Goal: Task Accomplishment & Management: Manage account settings

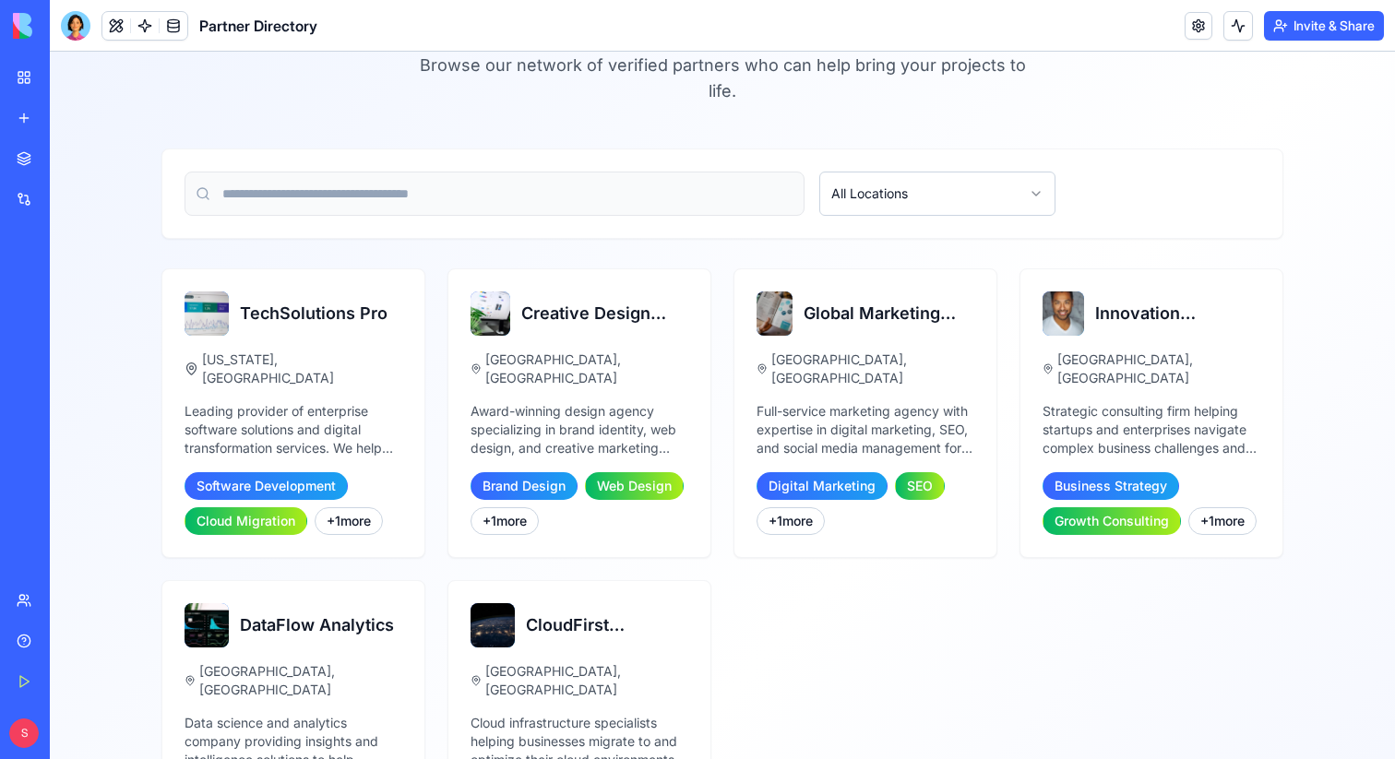
scroll to position [101, 0]
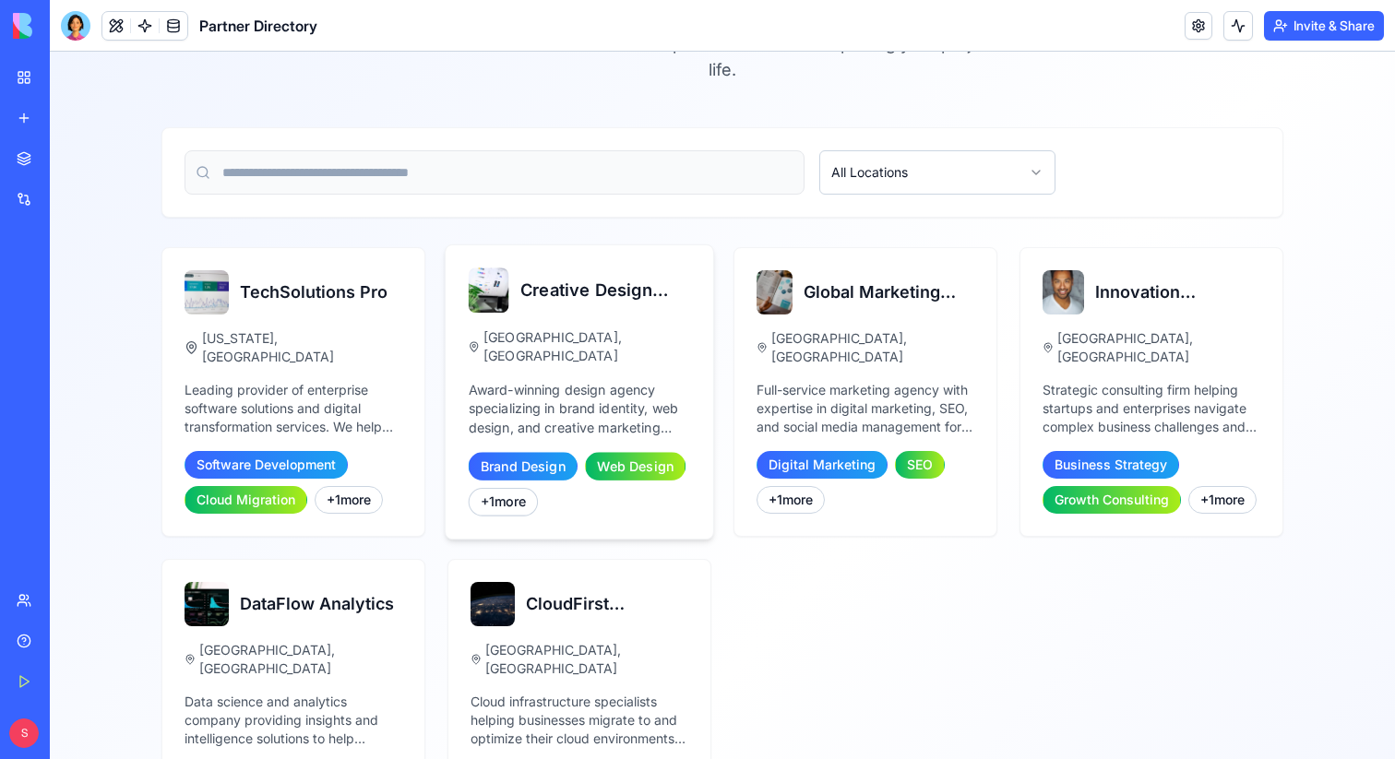
click at [554, 353] on div "Creative Design Studio Los Angeles, CA Award-winning design agency specializing…" at bounding box center [578, 391] width 267 height 293
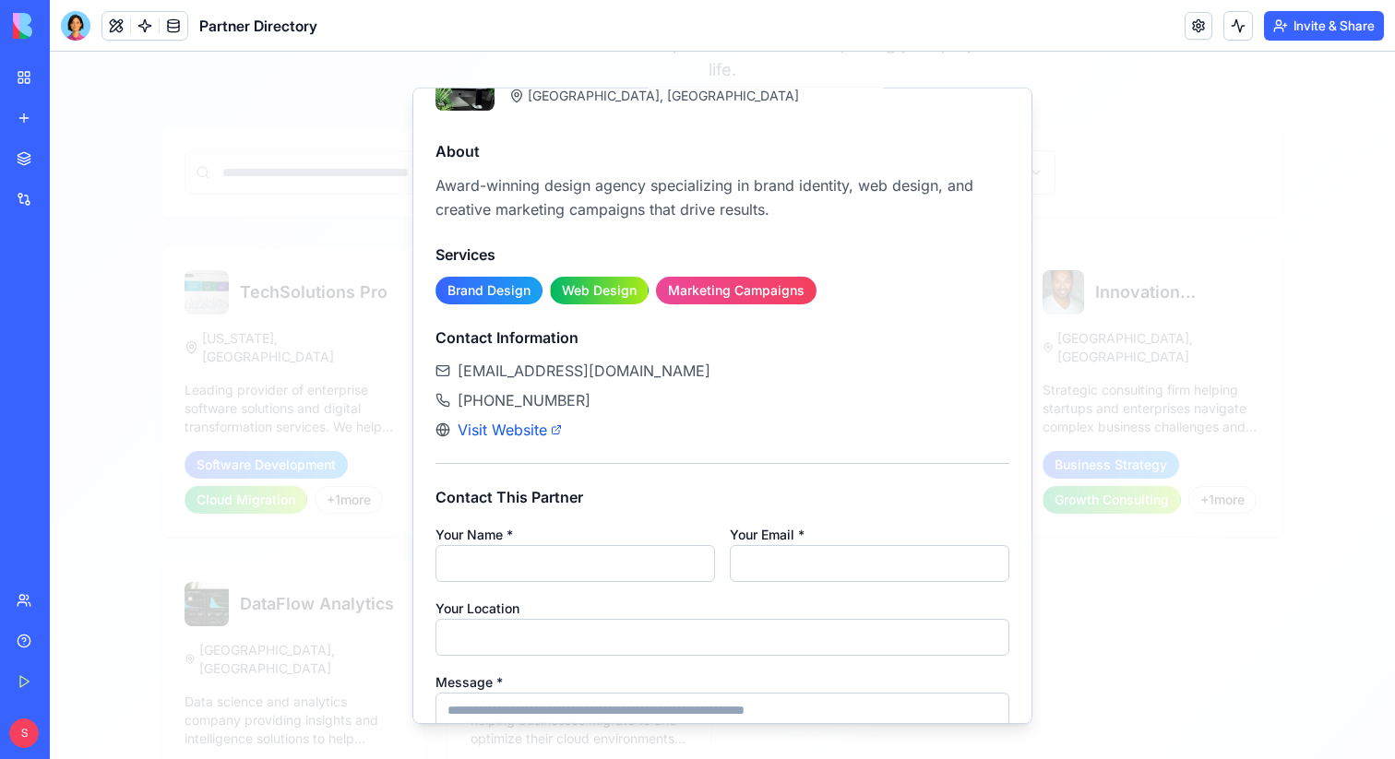
scroll to position [0, 0]
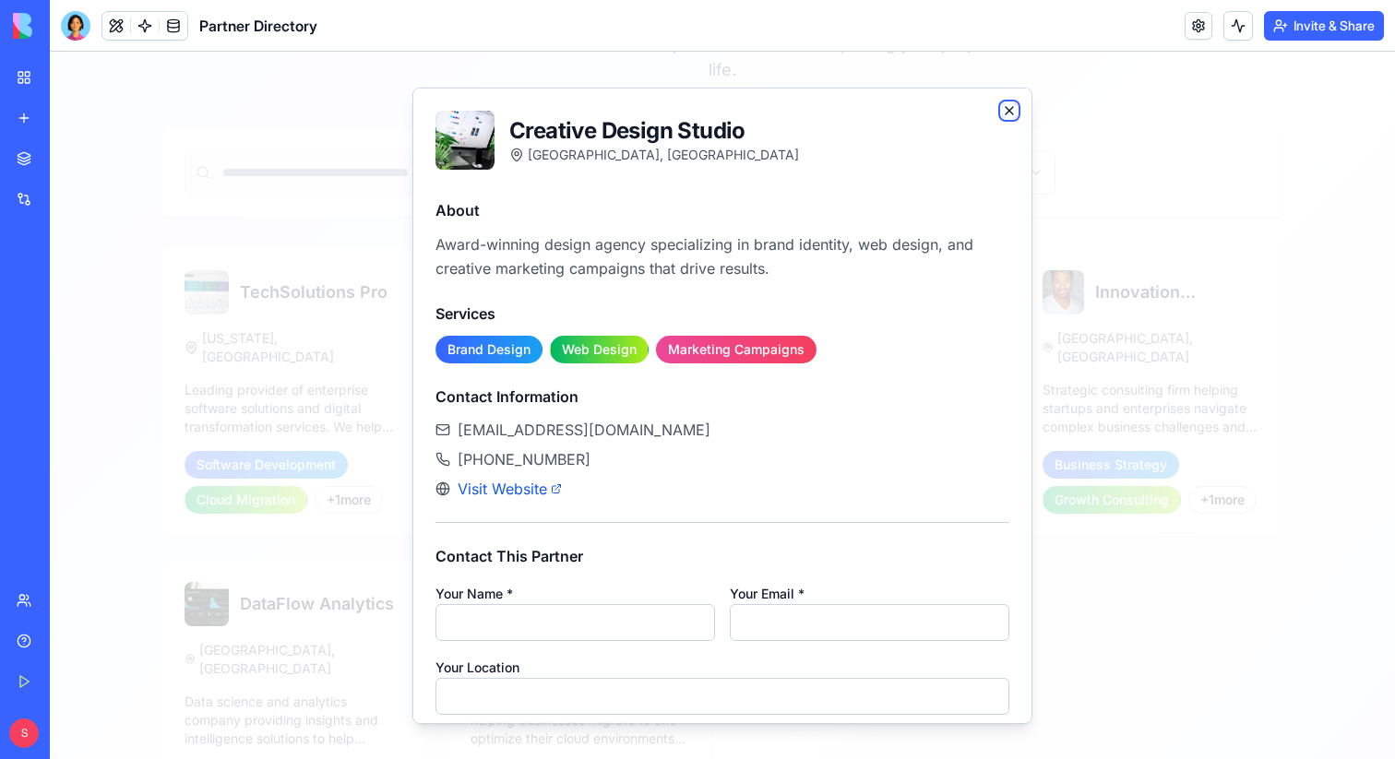
click at [1003, 110] on icon "button" at bounding box center [1009, 109] width 15 height 15
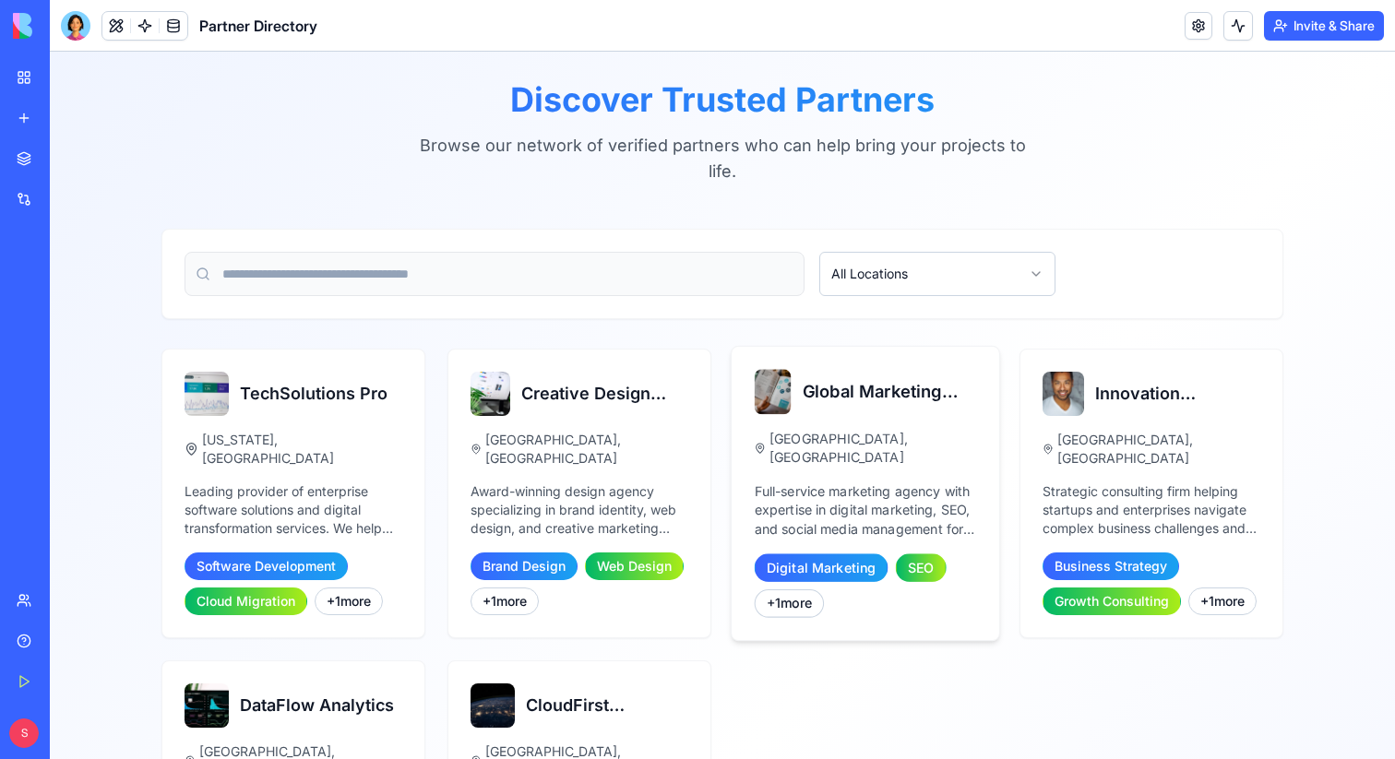
click at [926, 431] on div "Chicago, IL" at bounding box center [865, 449] width 222 height 38
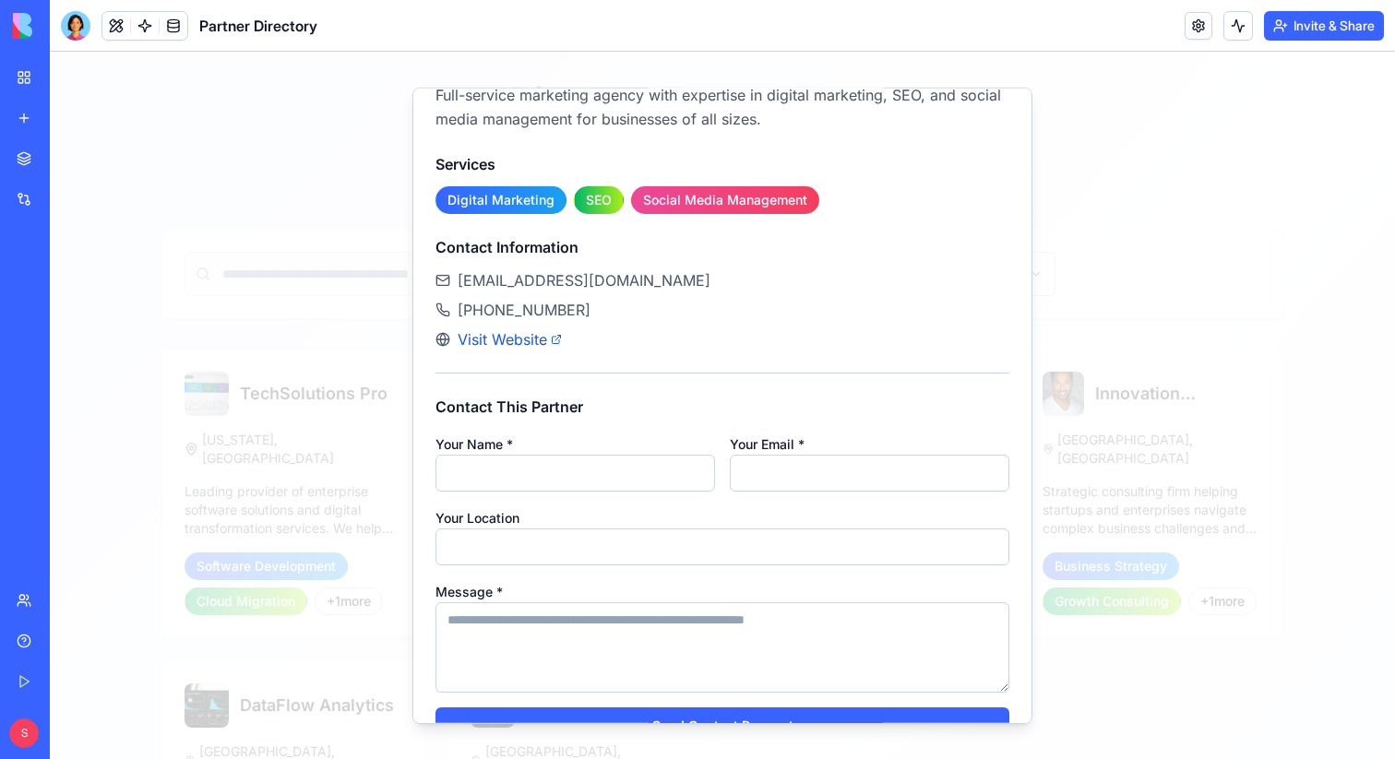
scroll to position [192, 0]
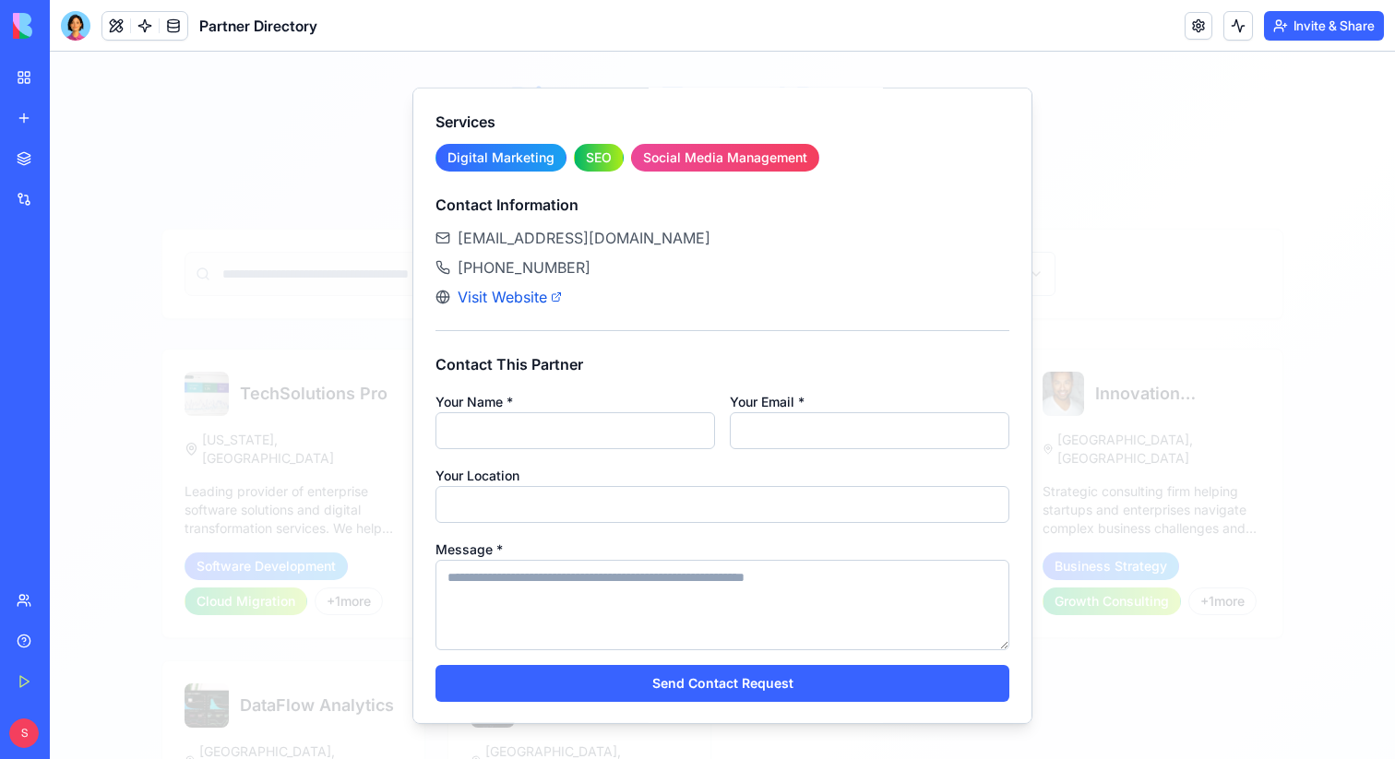
click at [1137, 658] on div at bounding box center [722, 405] width 1345 height 707
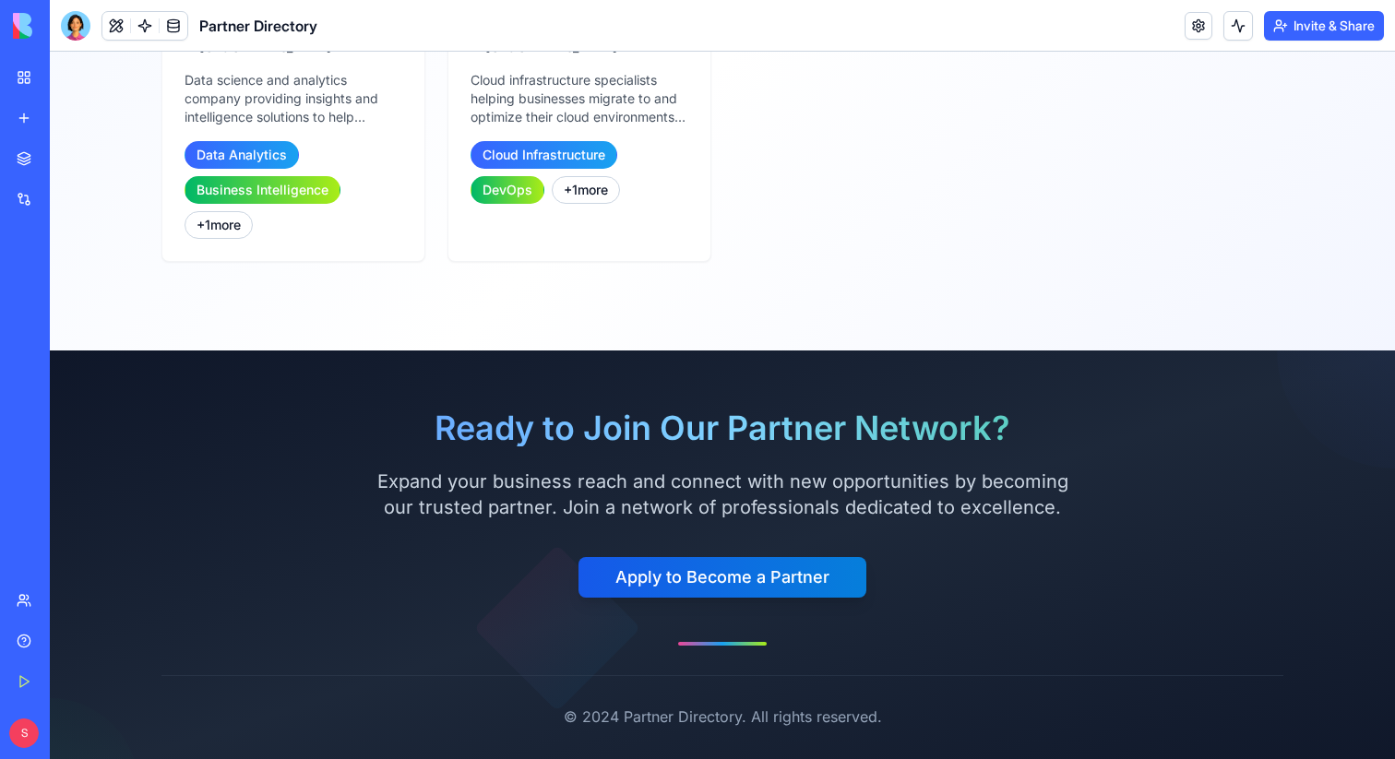
scroll to position [749, 0]
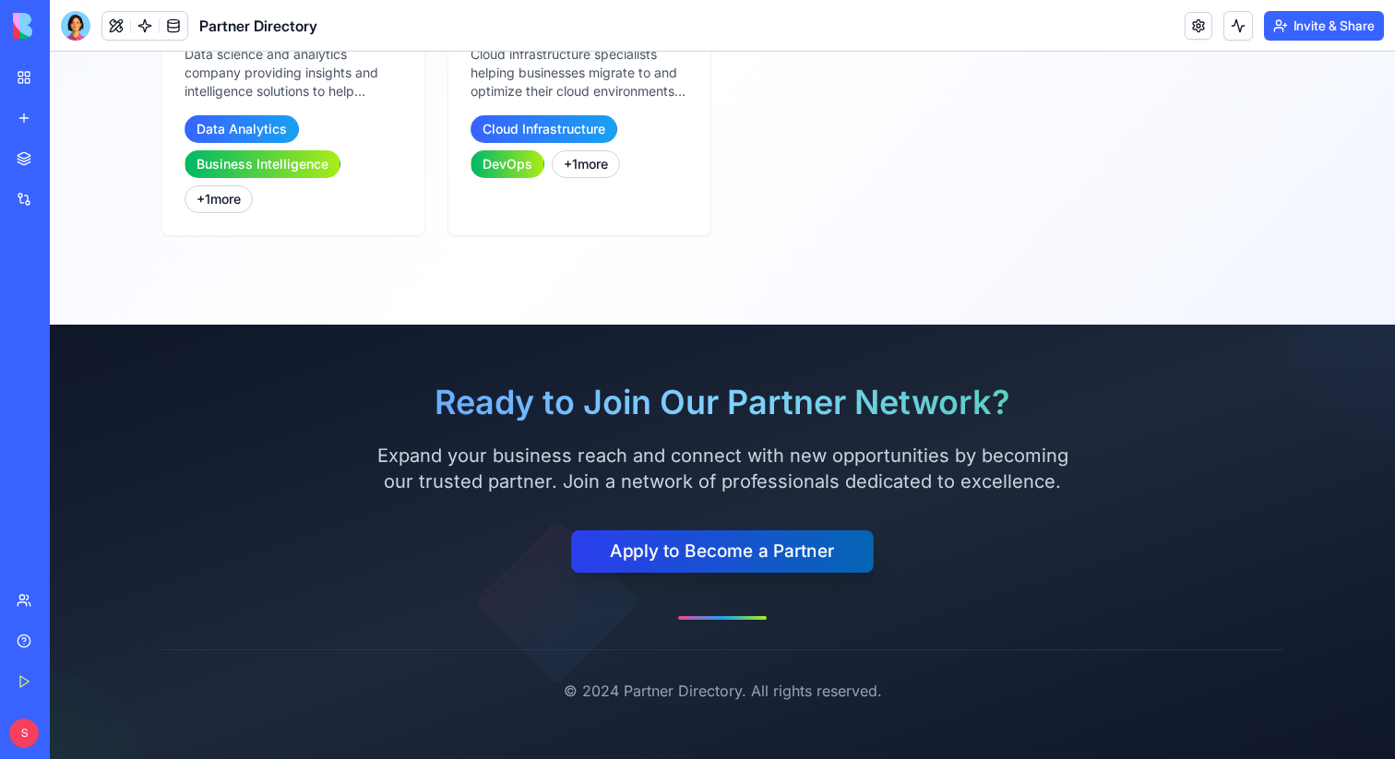
click at [743, 549] on button "Apply to Become a Partner" at bounding box center [722, 551] width 303 height 42
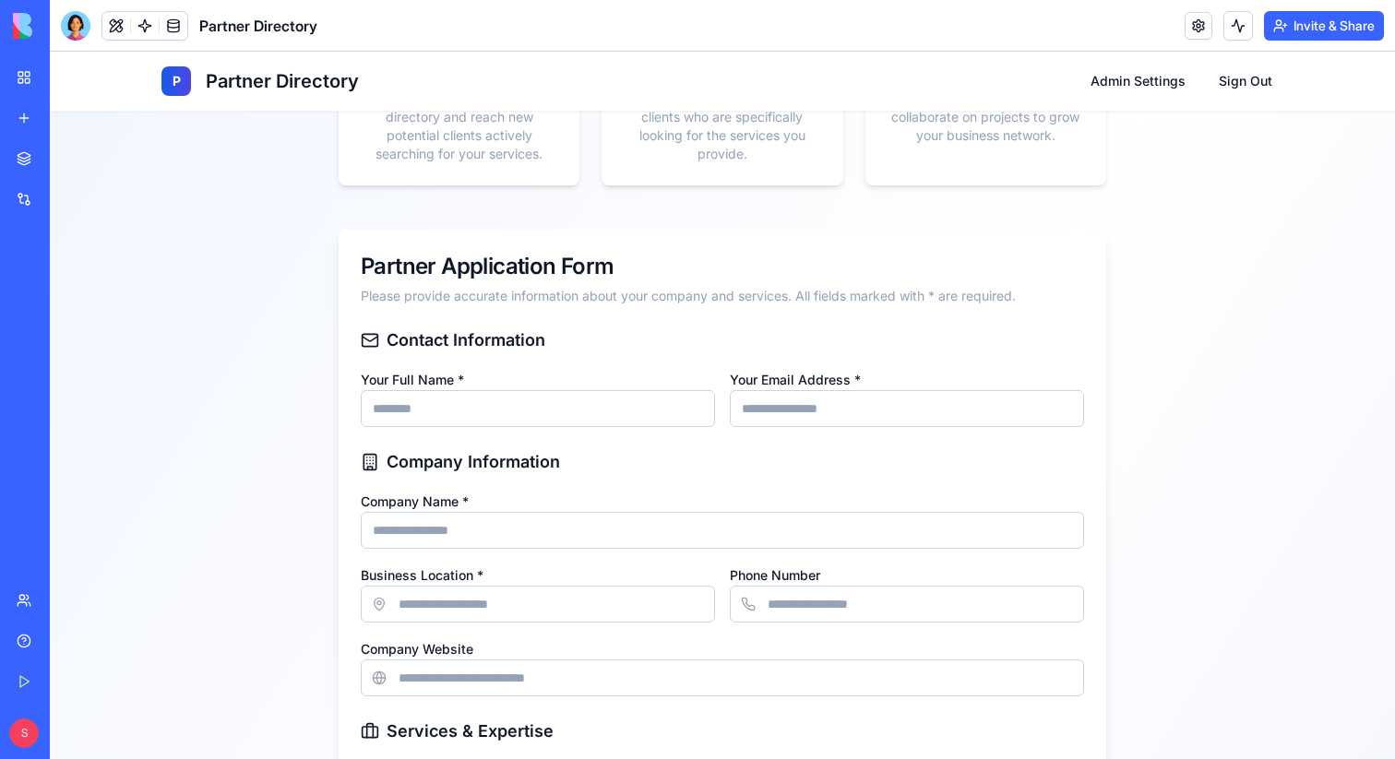
scroll to position [267, 0]
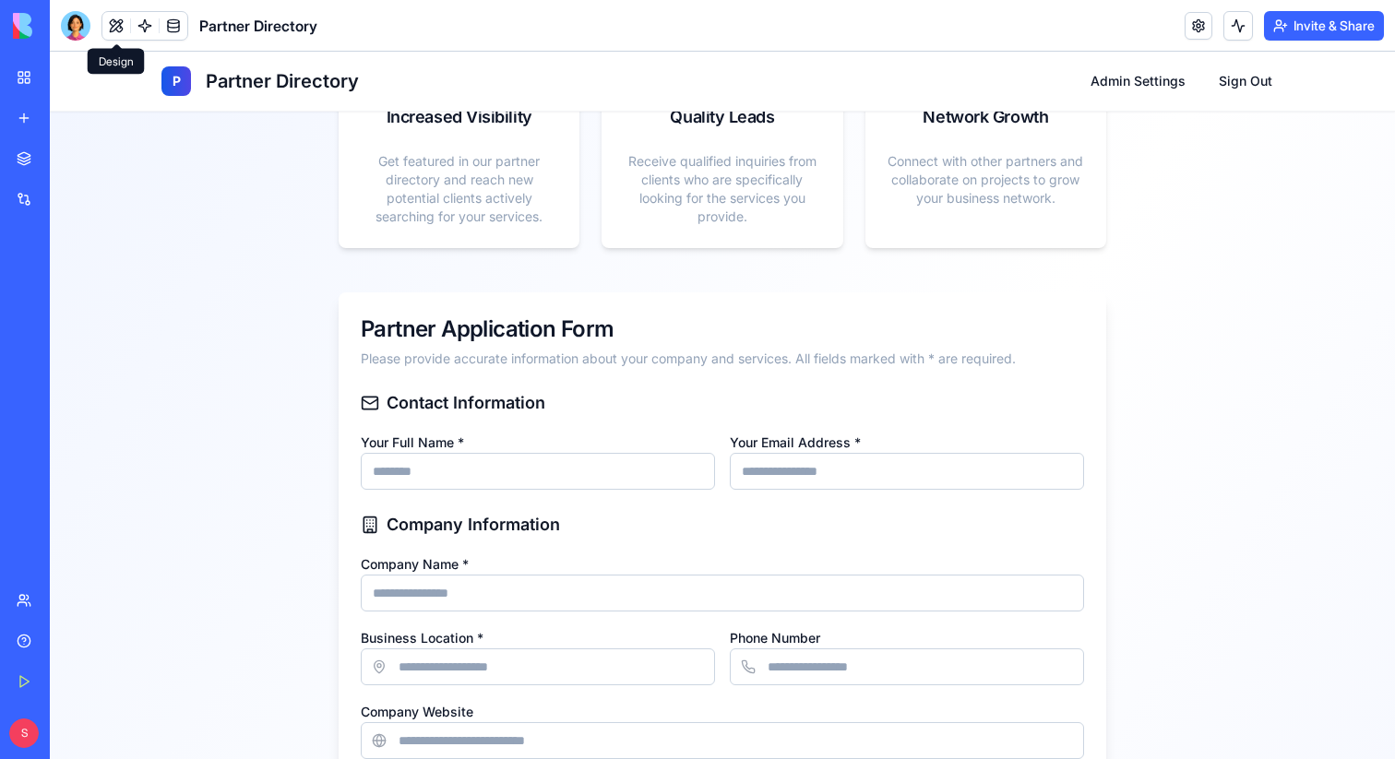
click at [119, 26] on button at bounding box center [116, 26] width 28 height 28
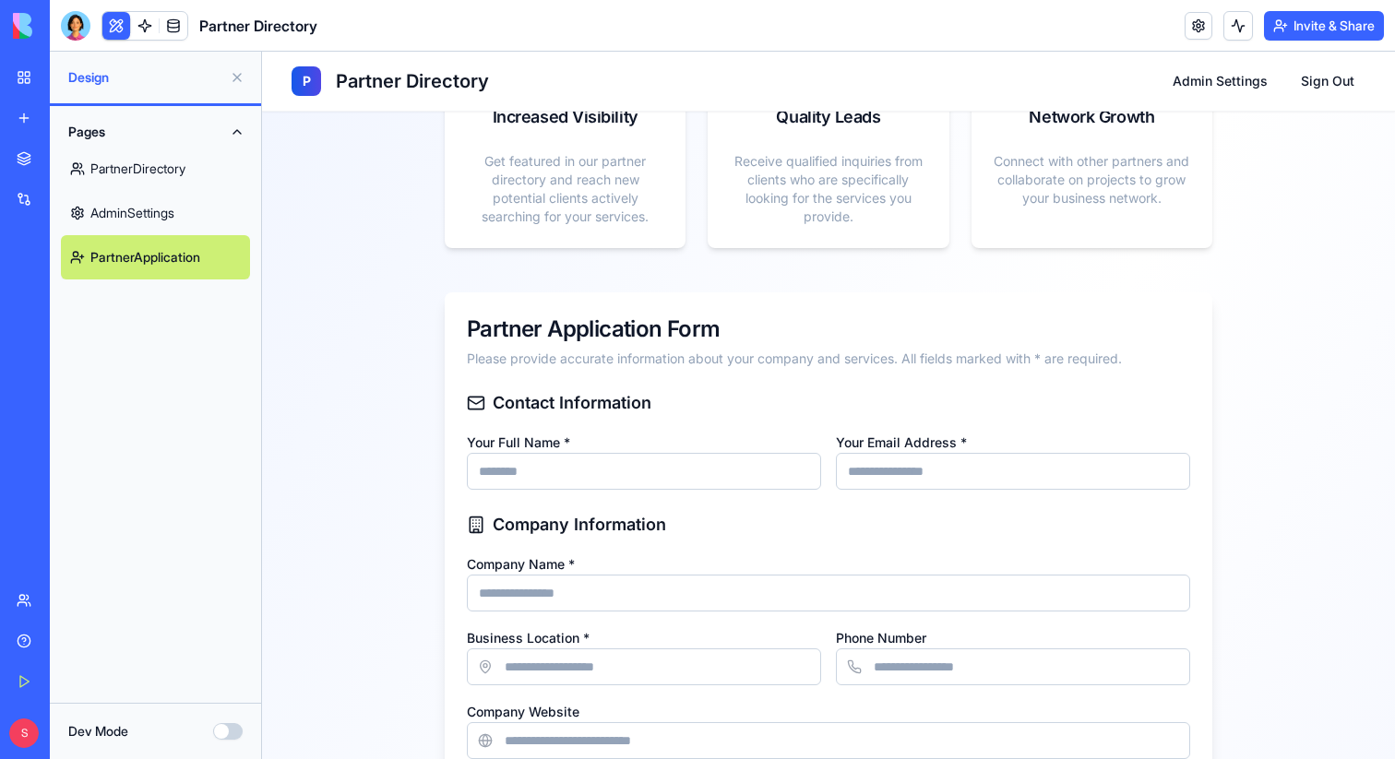
click at [119, 26] on button at bounding box center [116, 26] width 28 height 28
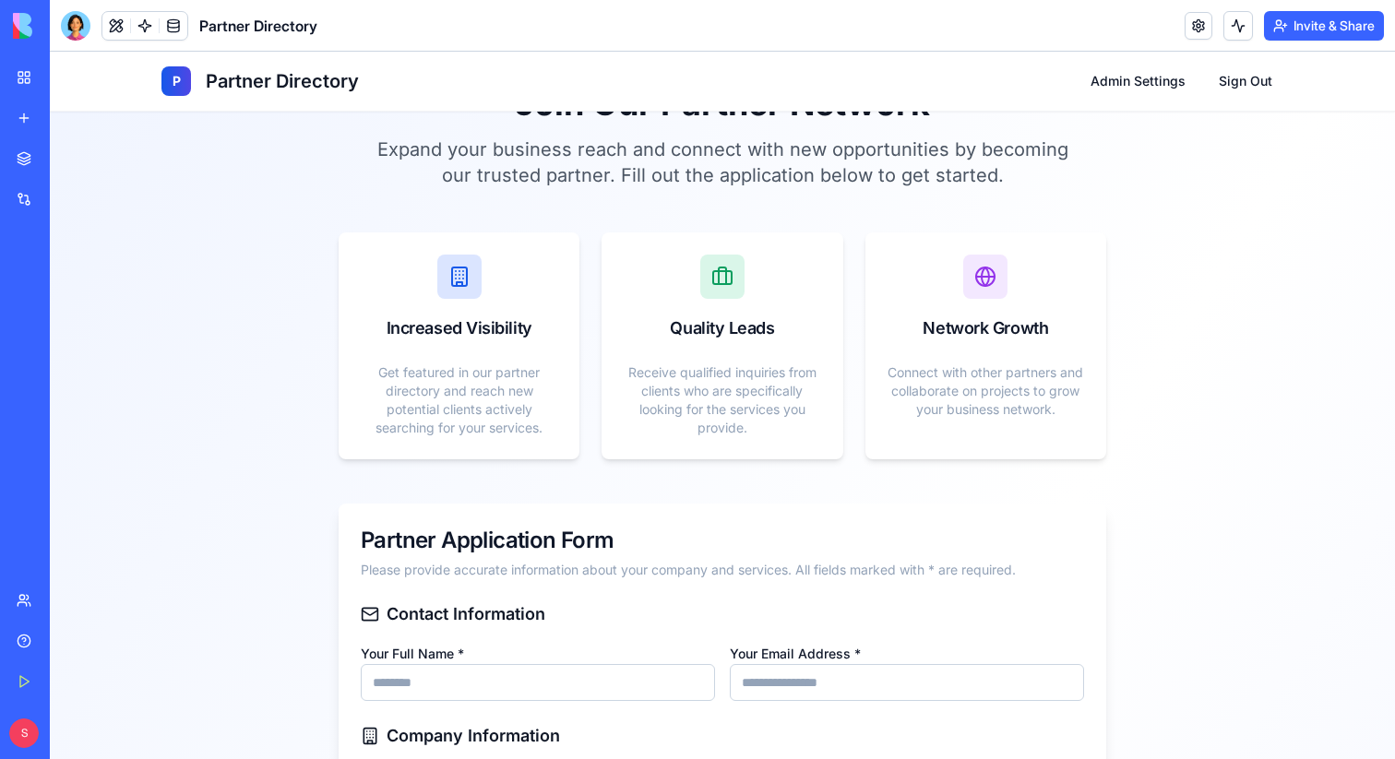
scroll to position [0, 0]
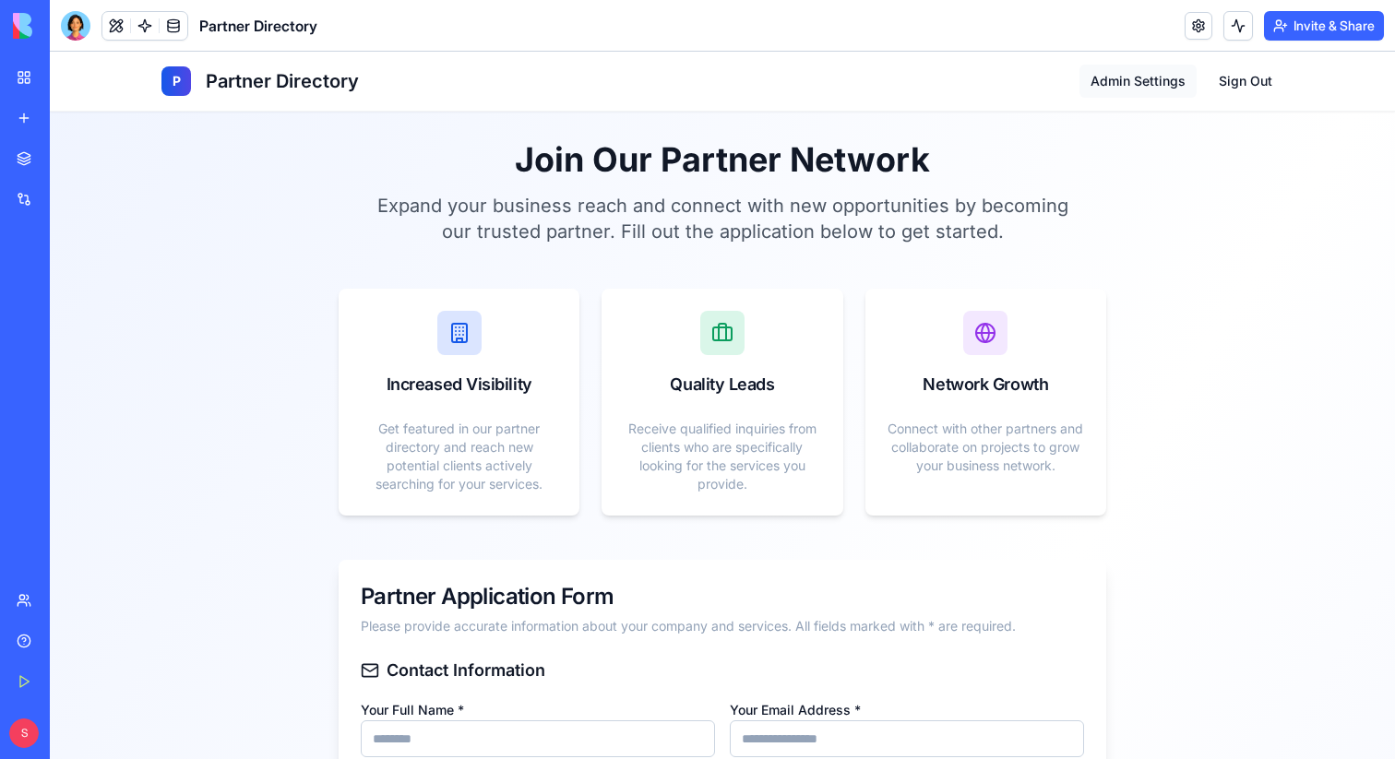
click at [1104, 75] on button "Admin Settings" at bounding box center [1137, 81] width 117 height 33
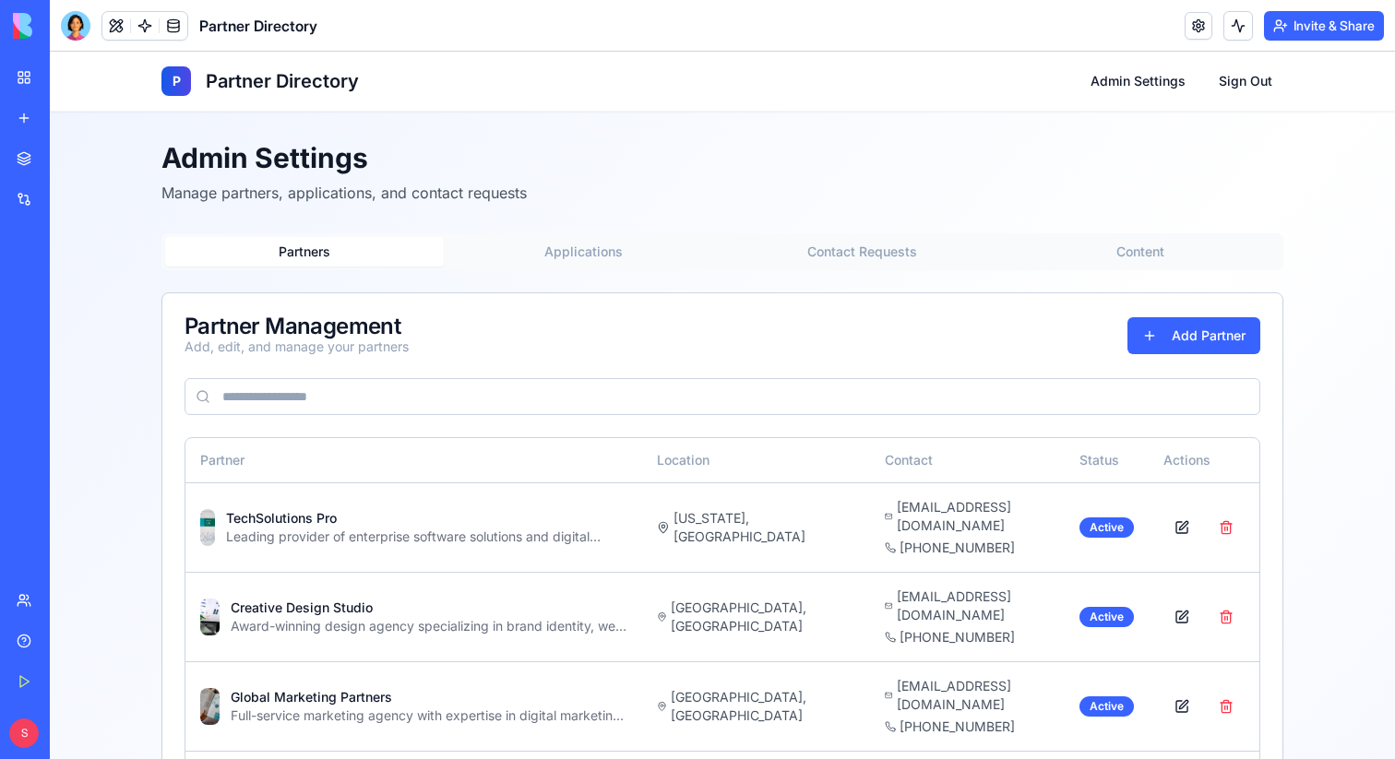
click at [926, 243] on button "Contact Requests" at bounding box center [861, 252] width 279 height 30
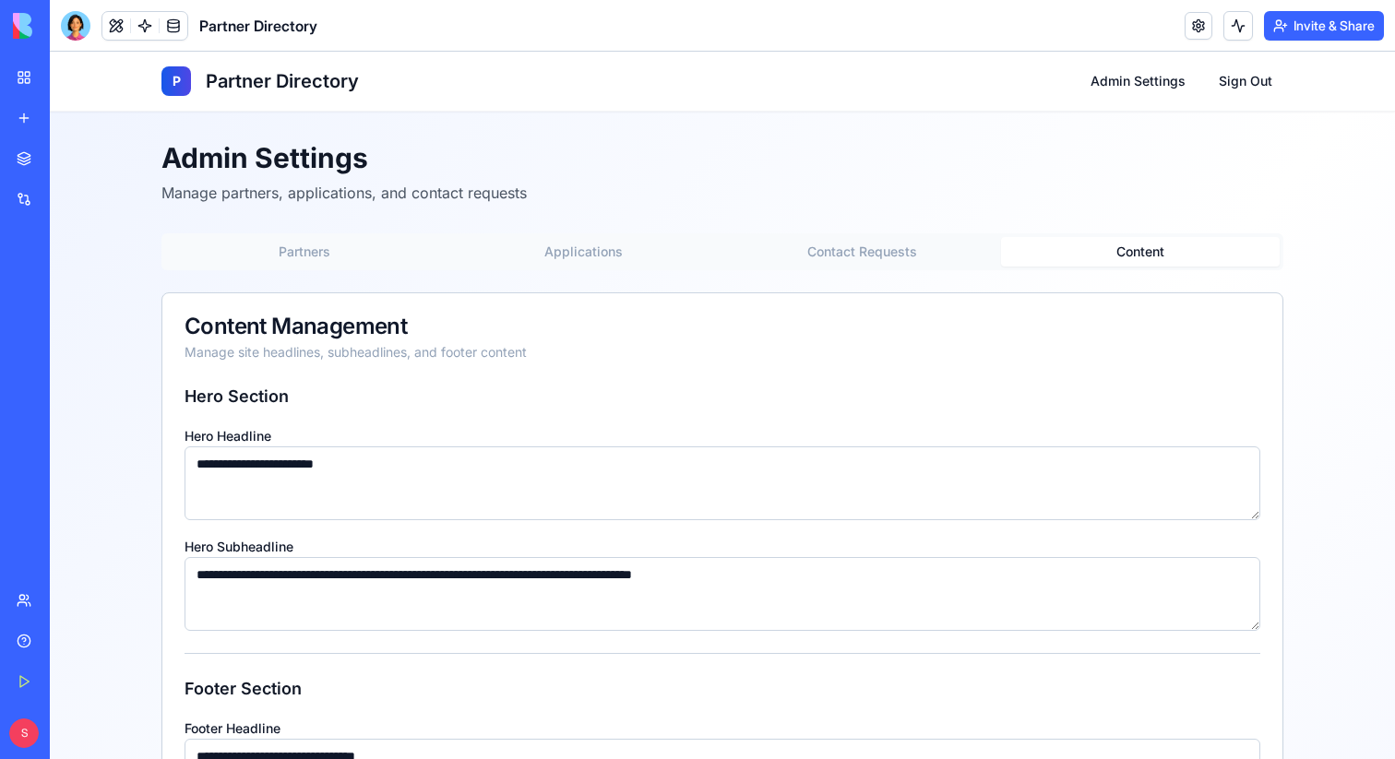
click at [1086, 255] on button "Content" at bounding box center [1140, 252] width 279 height 30
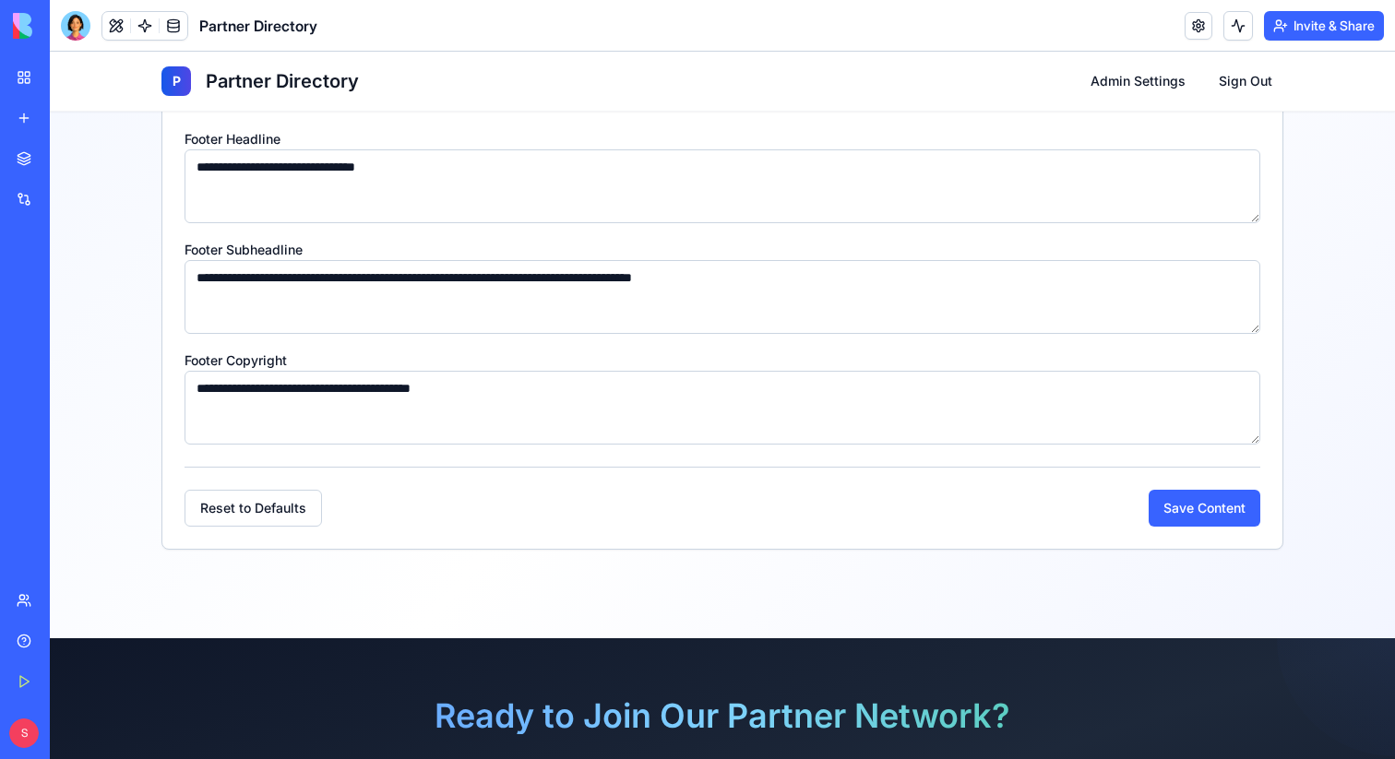
scroll to position [587, 0]
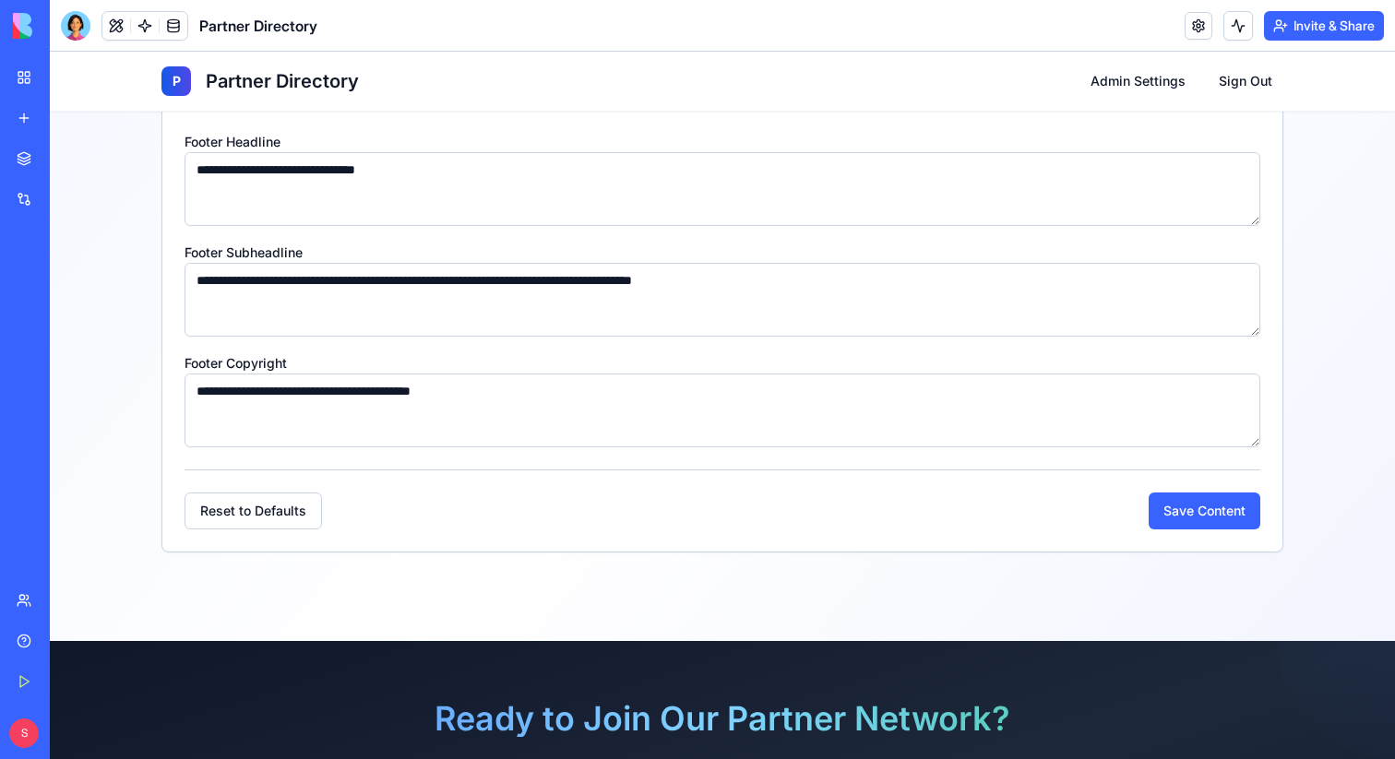
click at [243, 392] on textarea "**********" at bounding box center [721, 411] width 1075 height 74
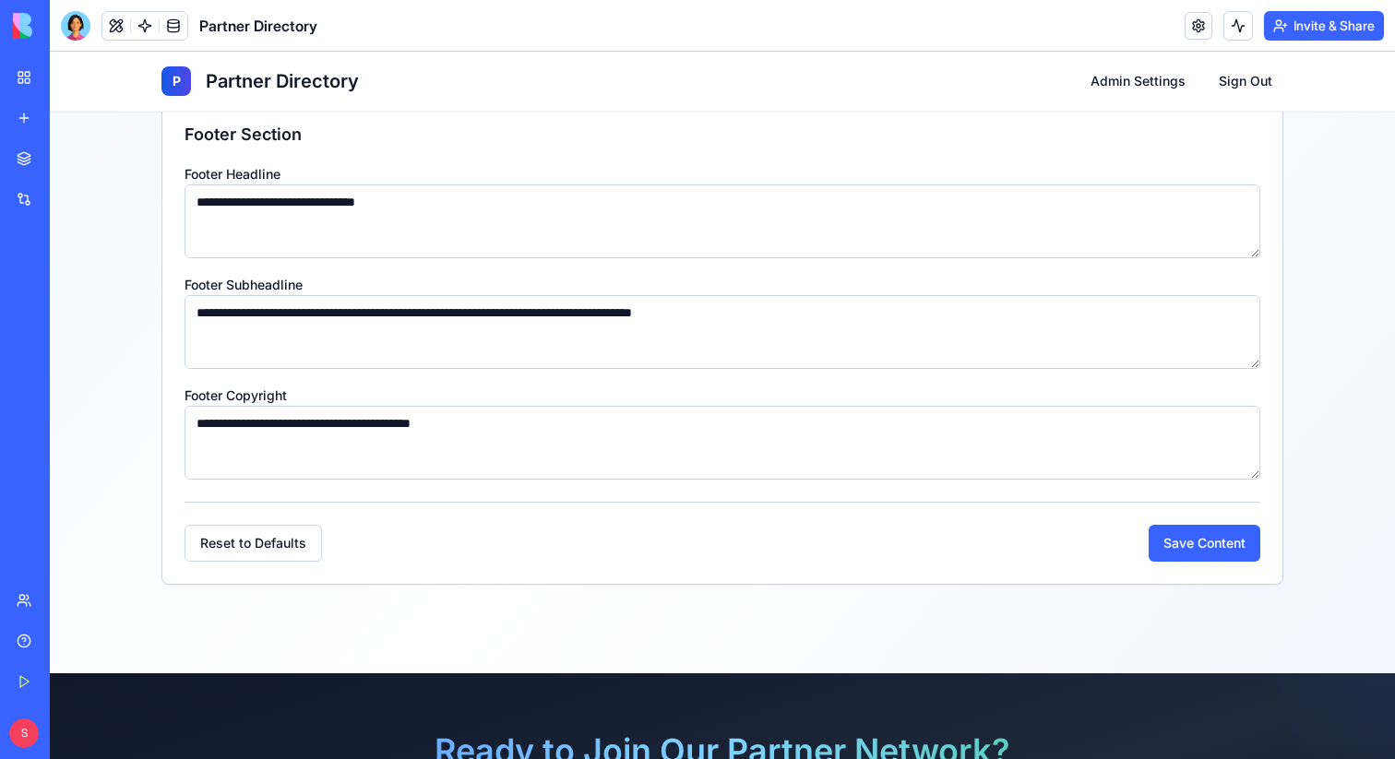
scroll to position [789, 0]
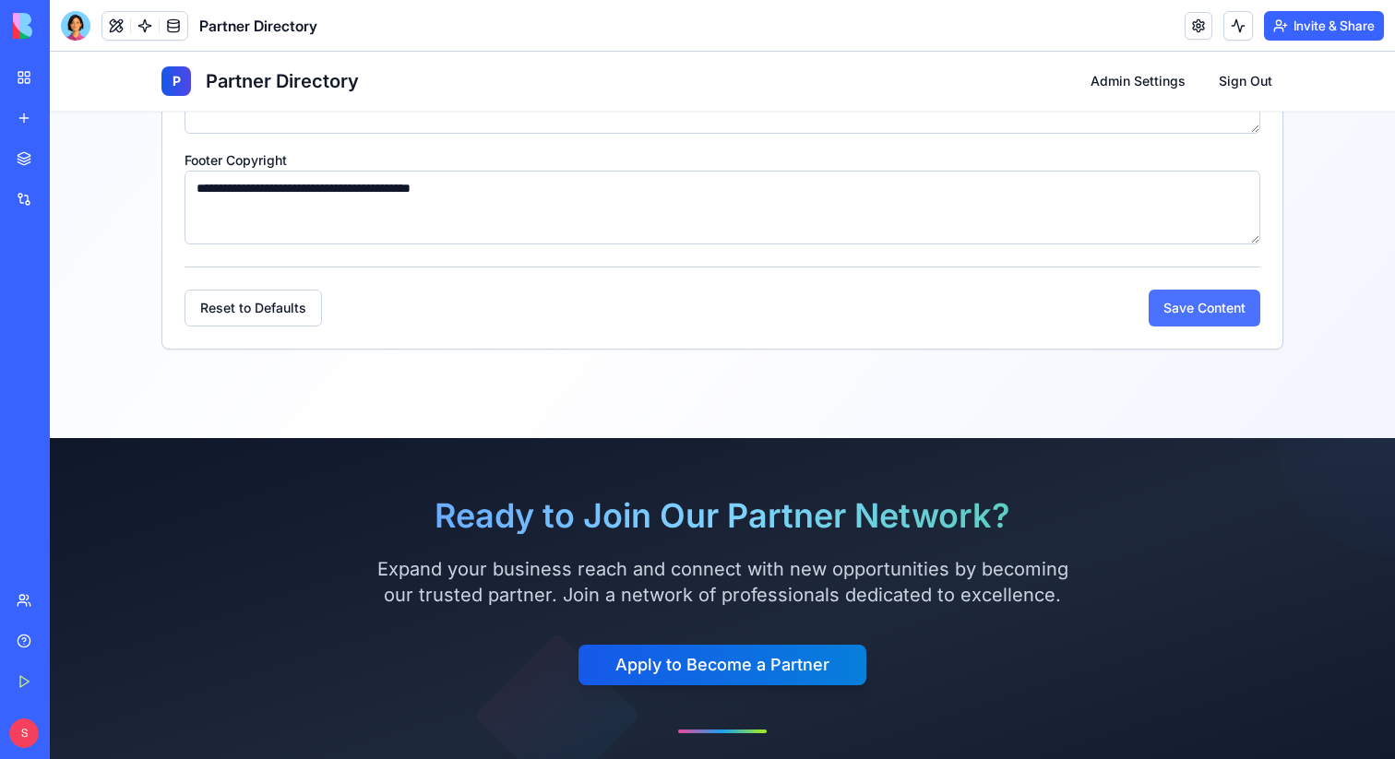
type textarea "**********"
click at [1168, 315] on button "Save Content" at bounding box center [1204, 308] width 112 height 37
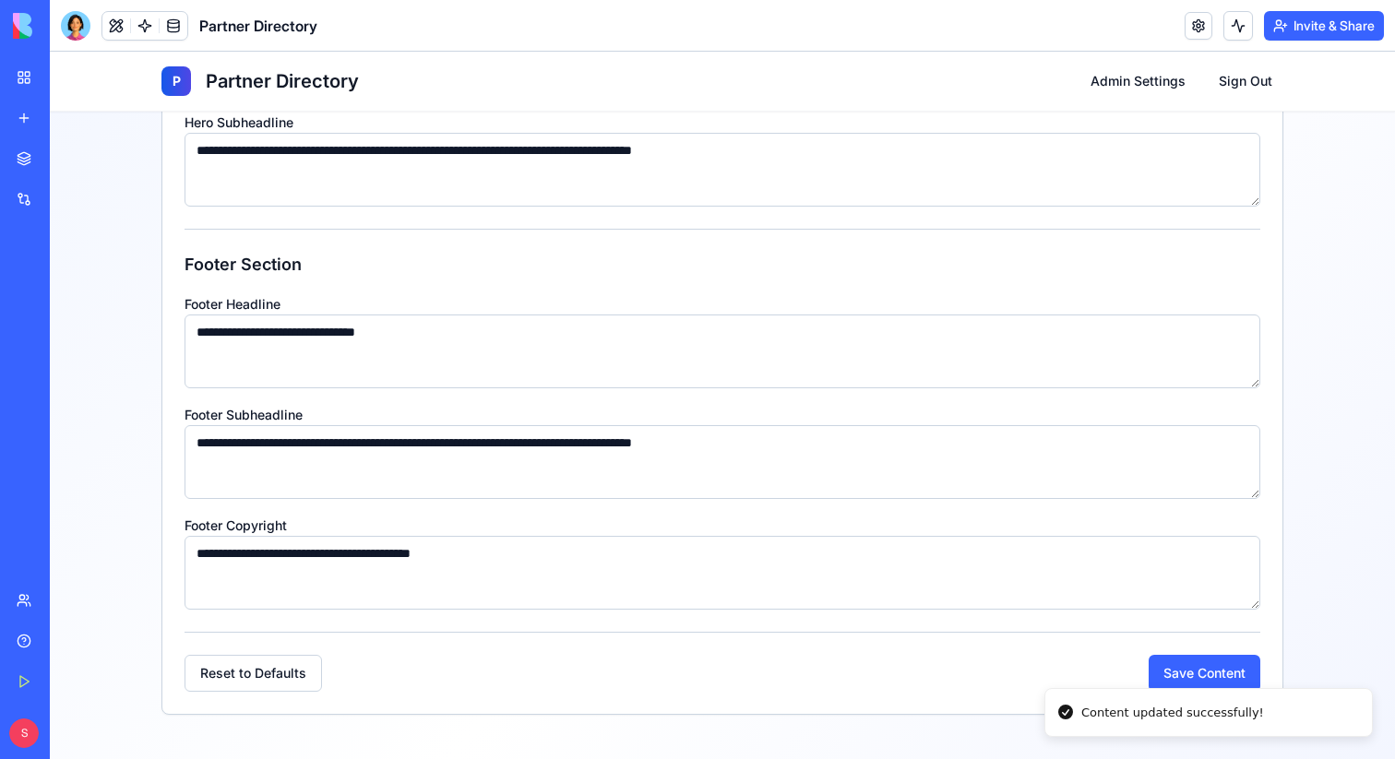
scroll to position [0, 0]
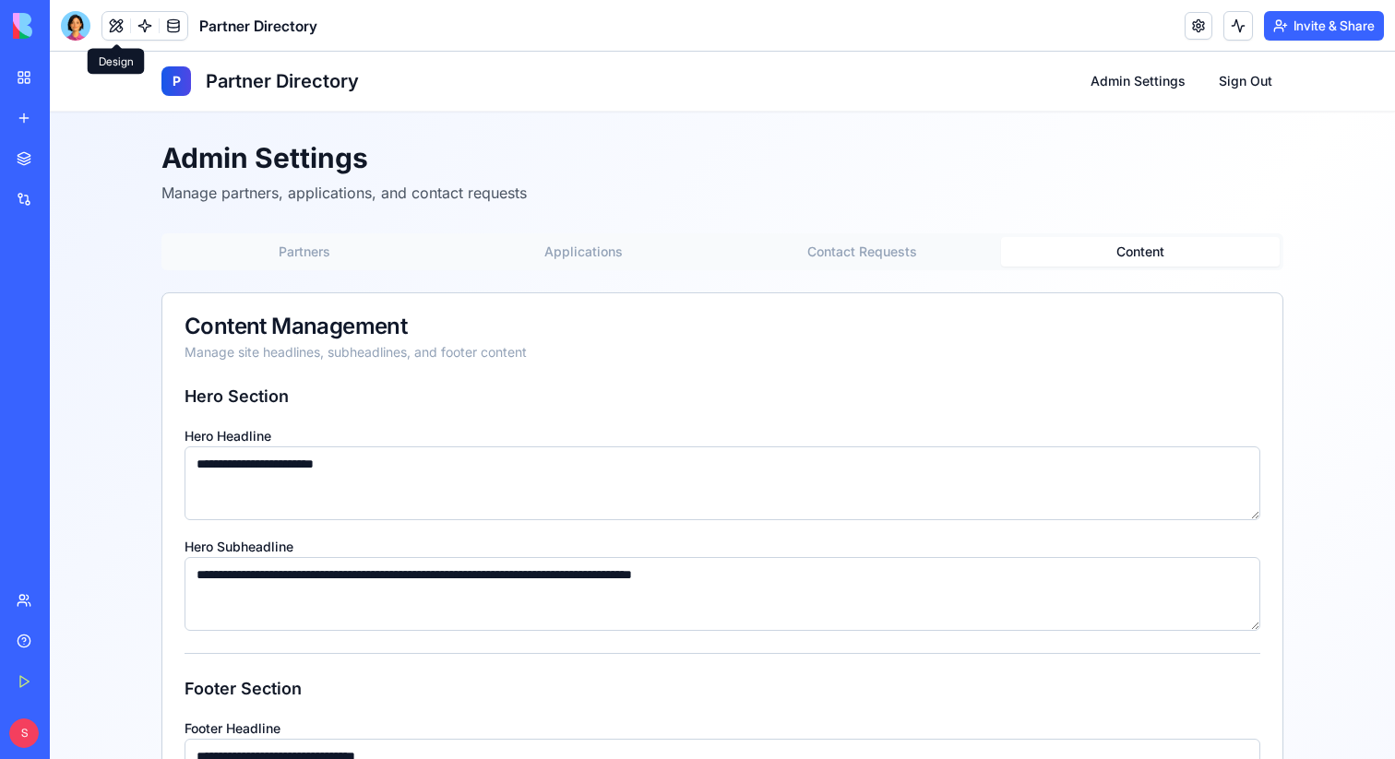
click at [112, 28] on button at bounding box center [116, 26] width 28 height 28
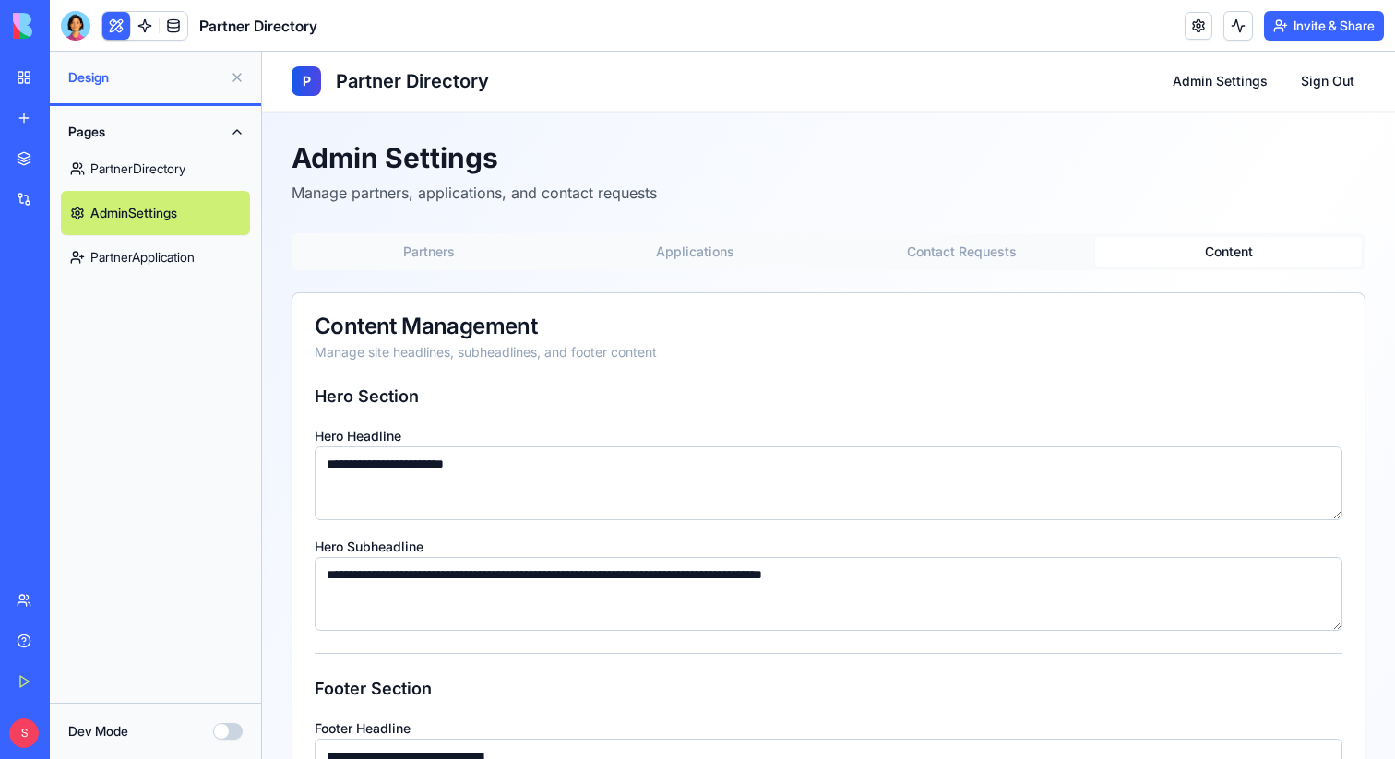
click at [148, 167] on link "PartnerDirectory" at bounding box center [155, 169] width 189 height 44
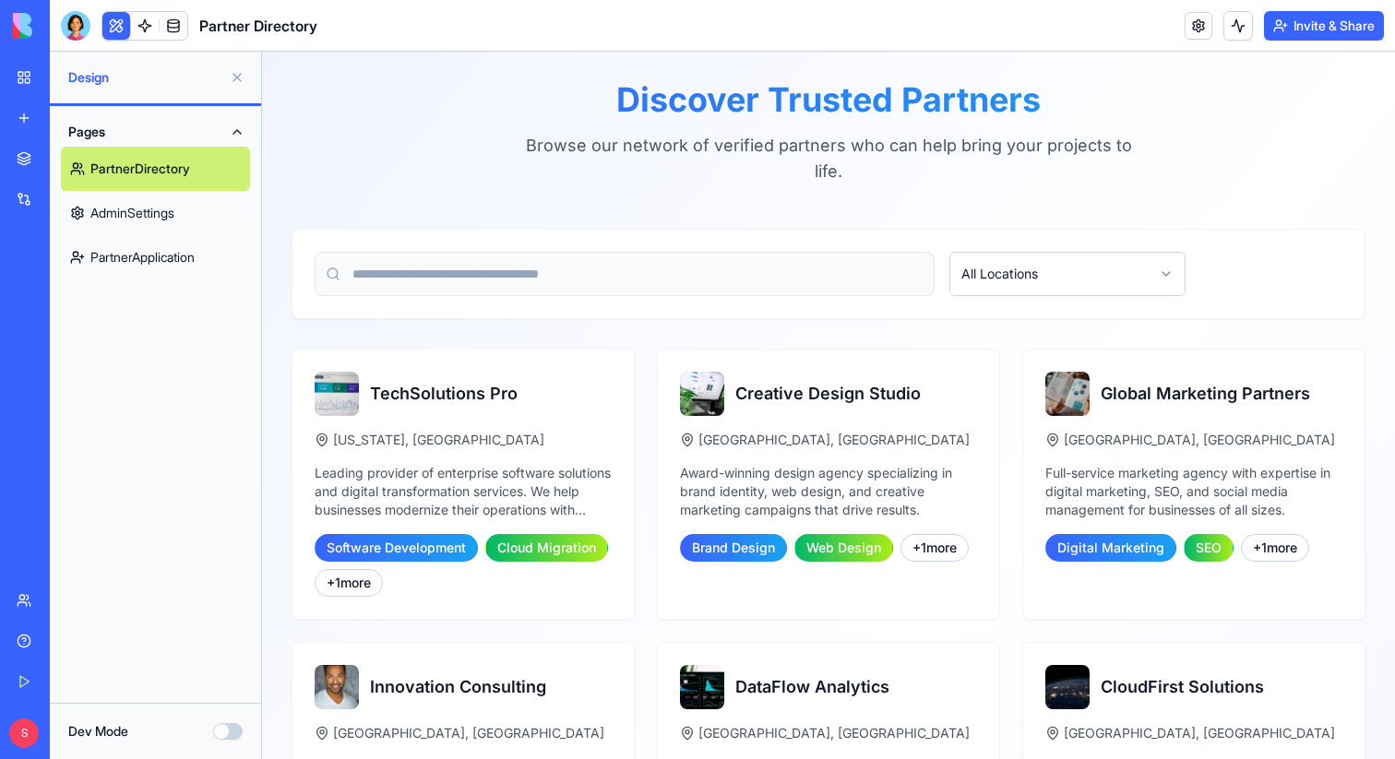
click at [181, 29] on link at bounding box center [174, 26] width 28 height 28
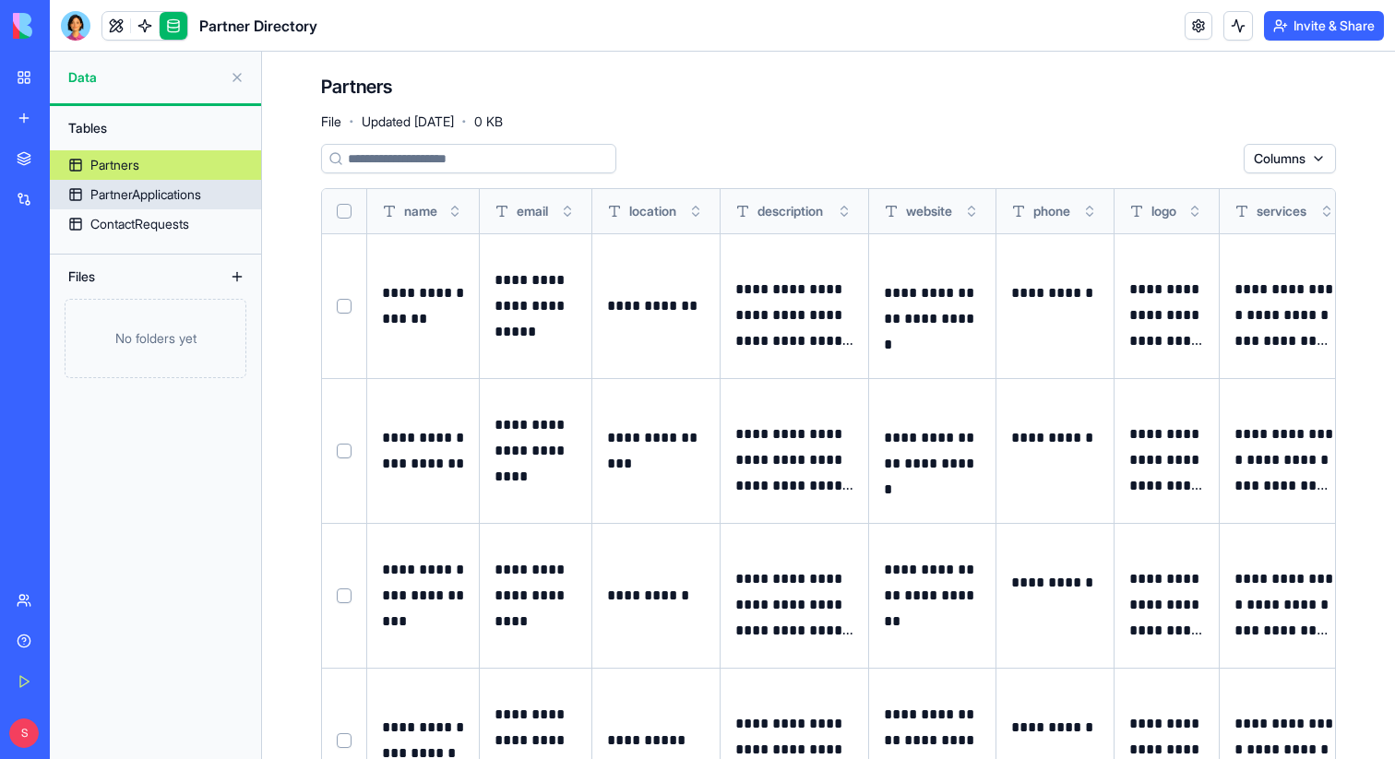
click at [152, 203] on div "PartnerApplications" at bounding box center [145, 194] width 111 height 18
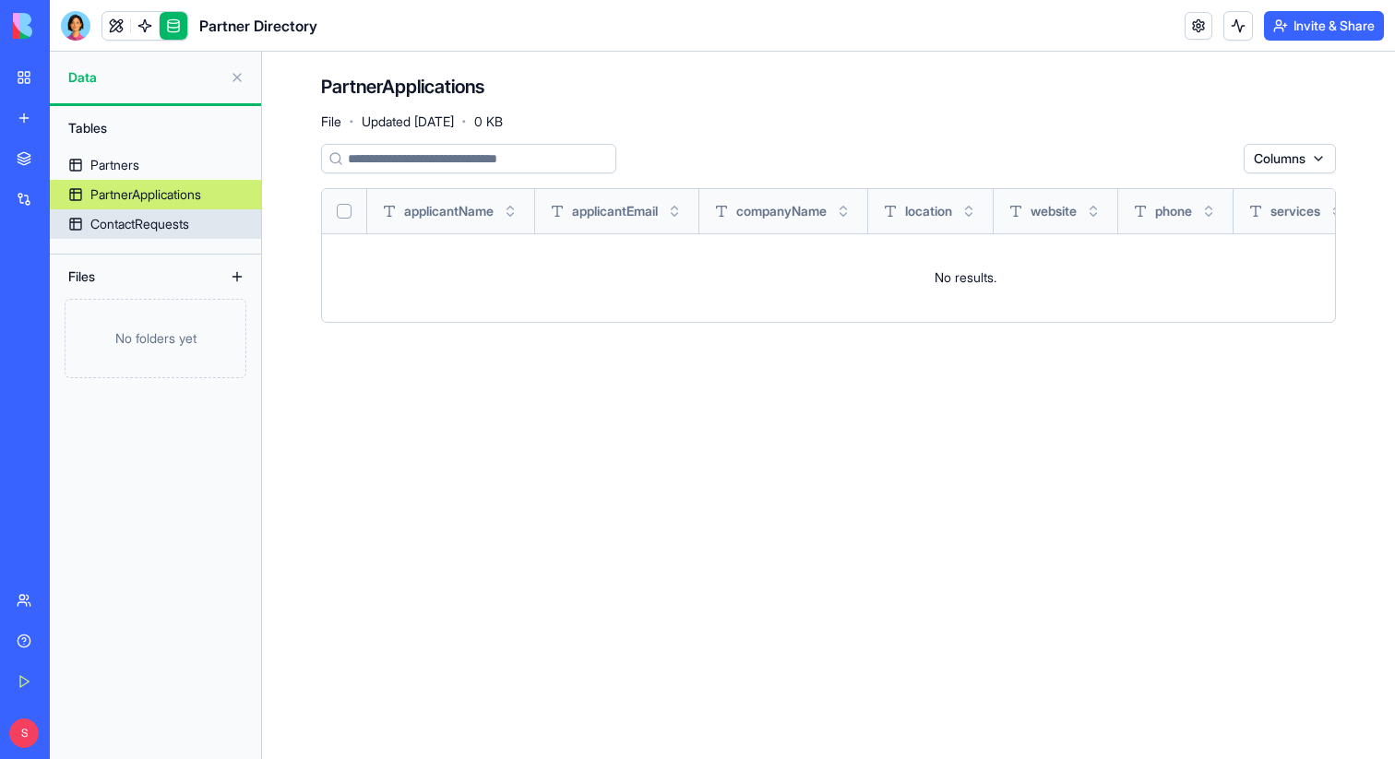
click at [158, 227] on div "ContactRequests" at bounding box center [139, 224] width 99 height 18
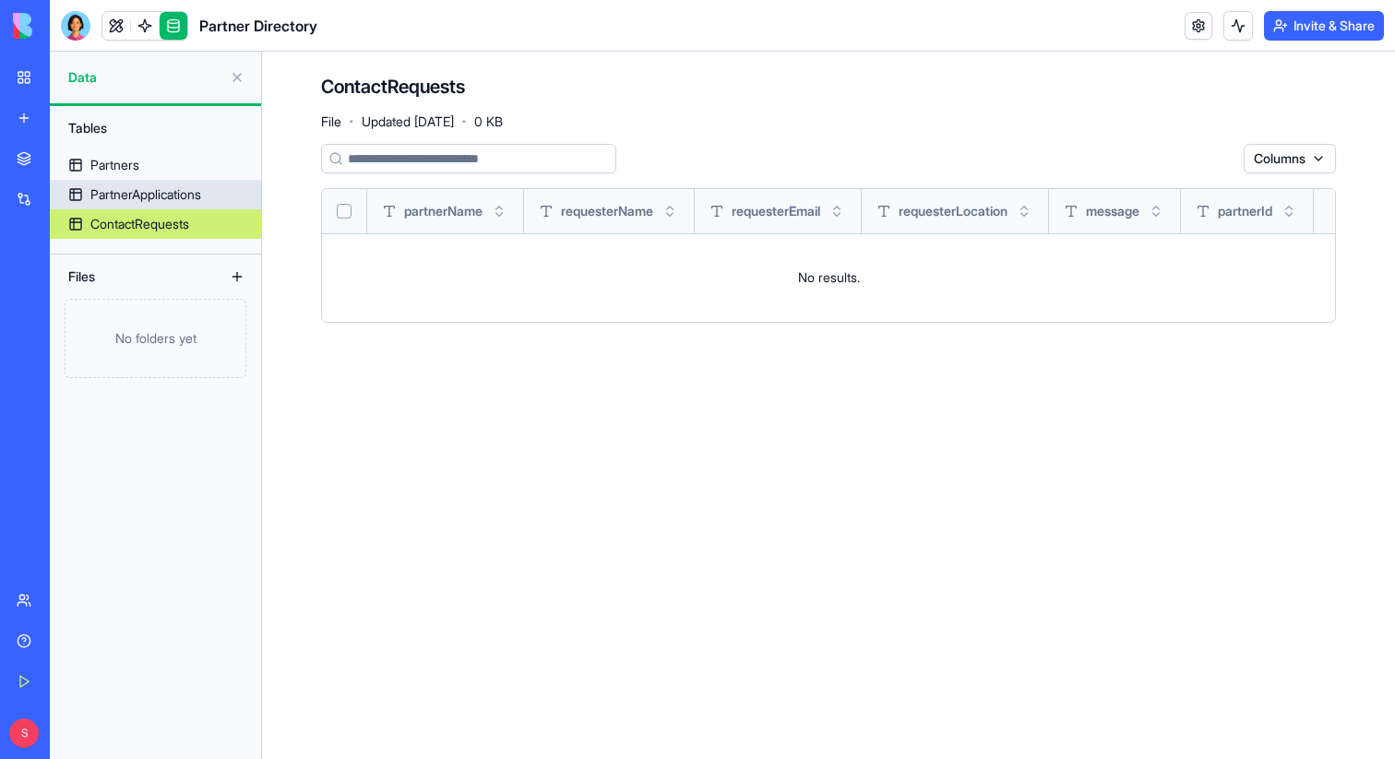
click at [161, 206] on link "PartnerApplications" at bounding box center [155, 195] width 211 height 30
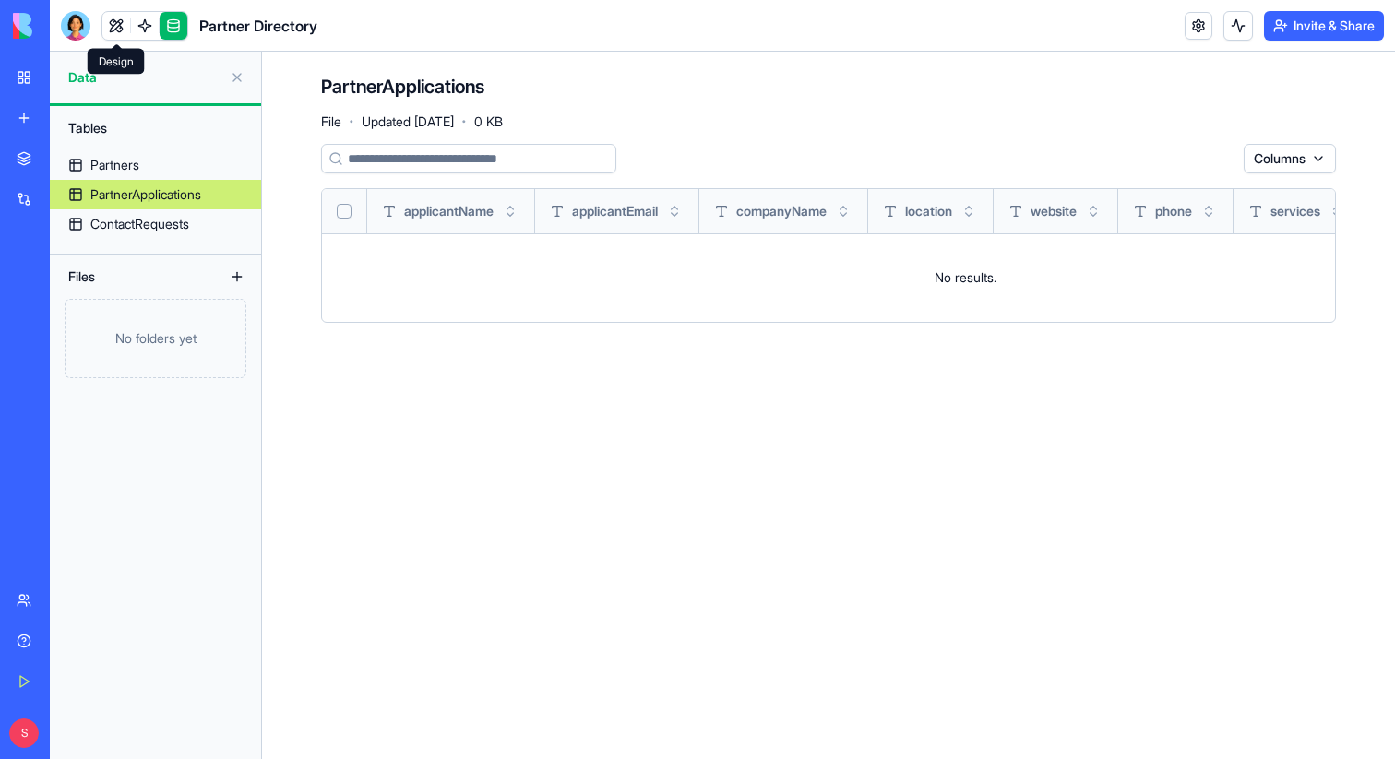
click at [110, 31] on link at bounding box center [116, 26] width 28 height 28
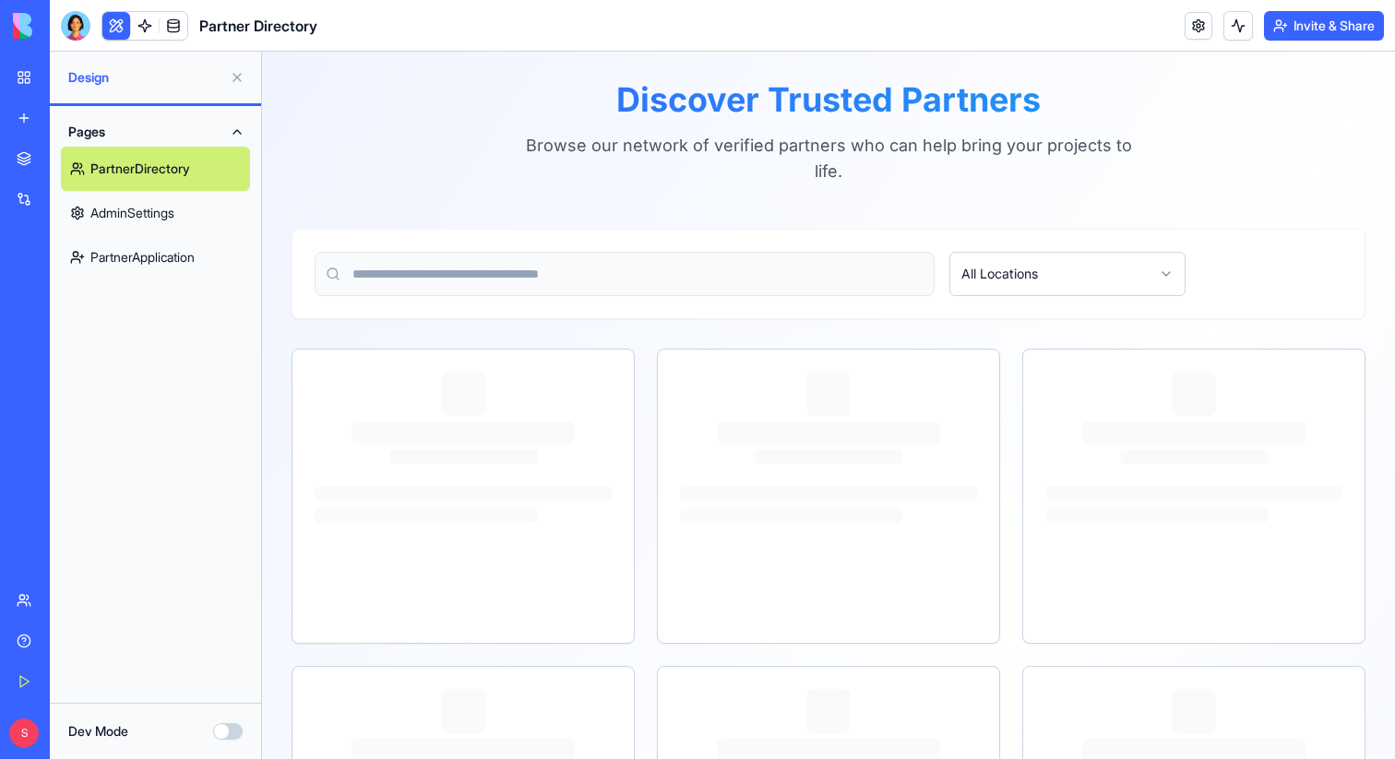
click at [119, 23] on button at bounding box center [116, 26] width 28 height 28
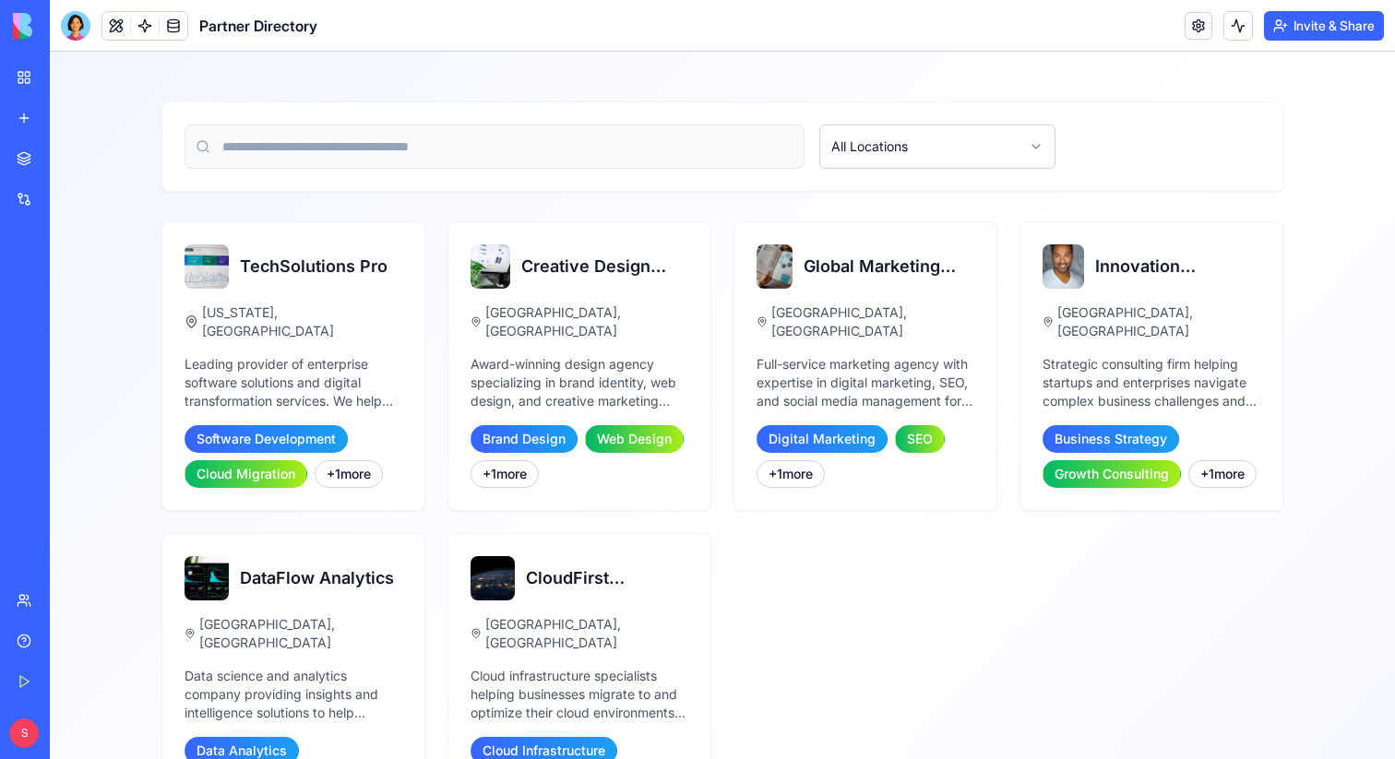
scroll to position [135, 0]
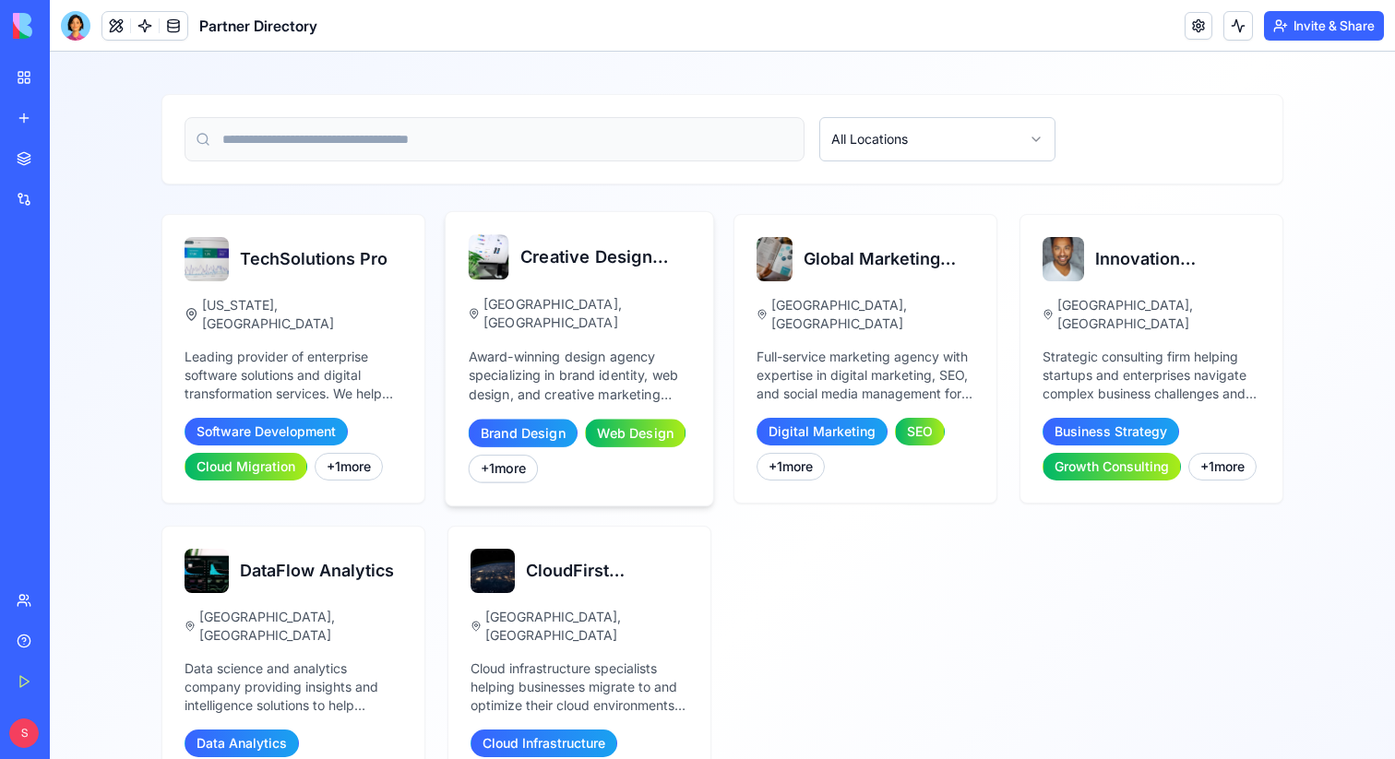
click at [679, 356] on p "Award-winning design agency specializing in brand identity, web design, and cre…" at bounding box center [580, 376] width 222 height 56
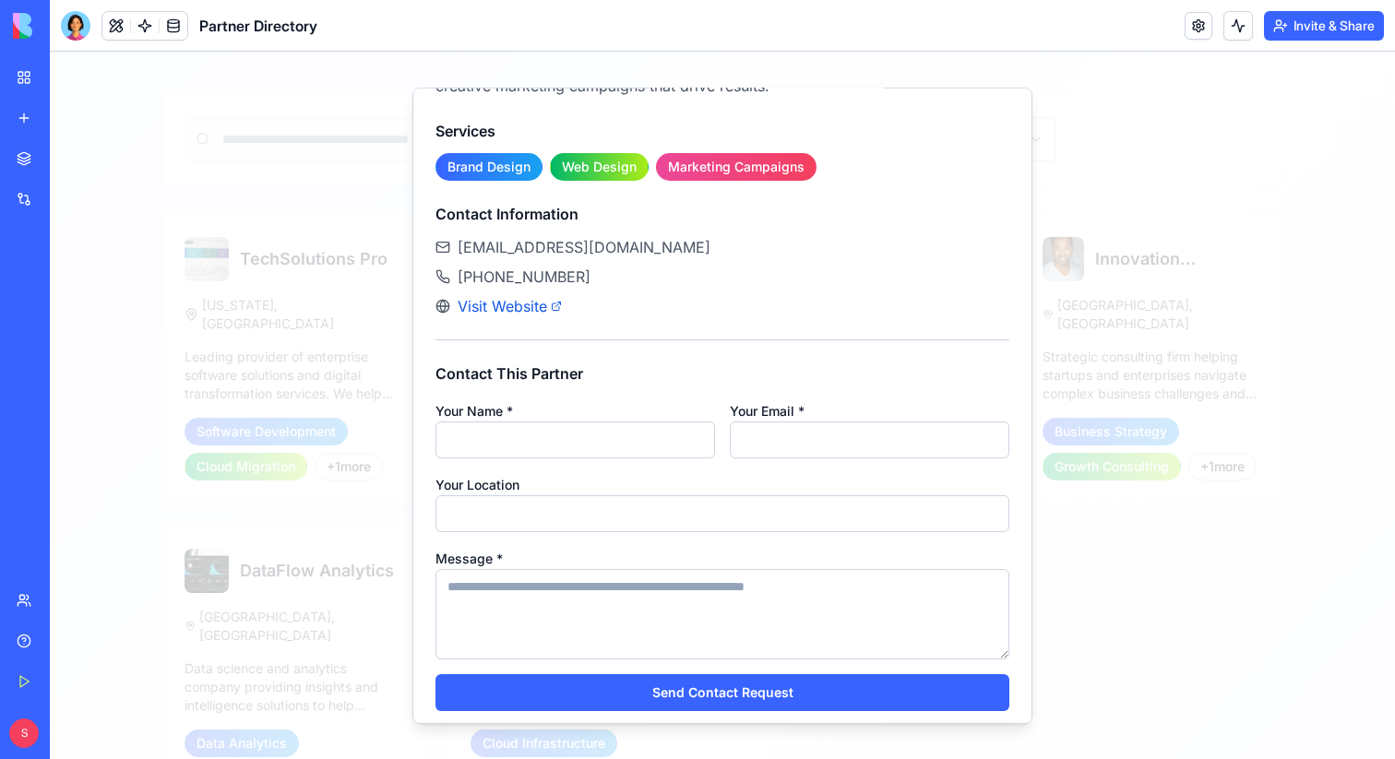
scroll to position [192, 0]
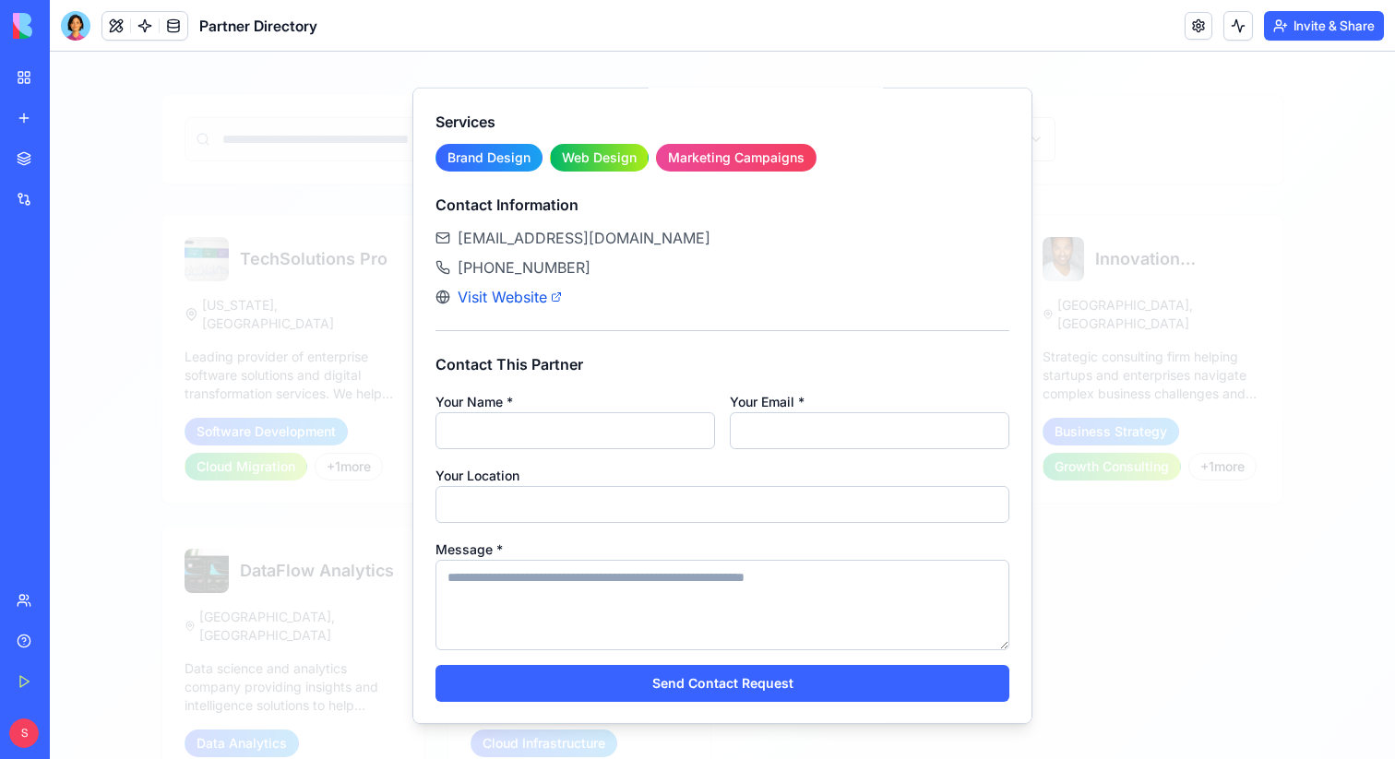
click at [1096, 250] on div at bounding box center [722, 405] width 1345 height 707
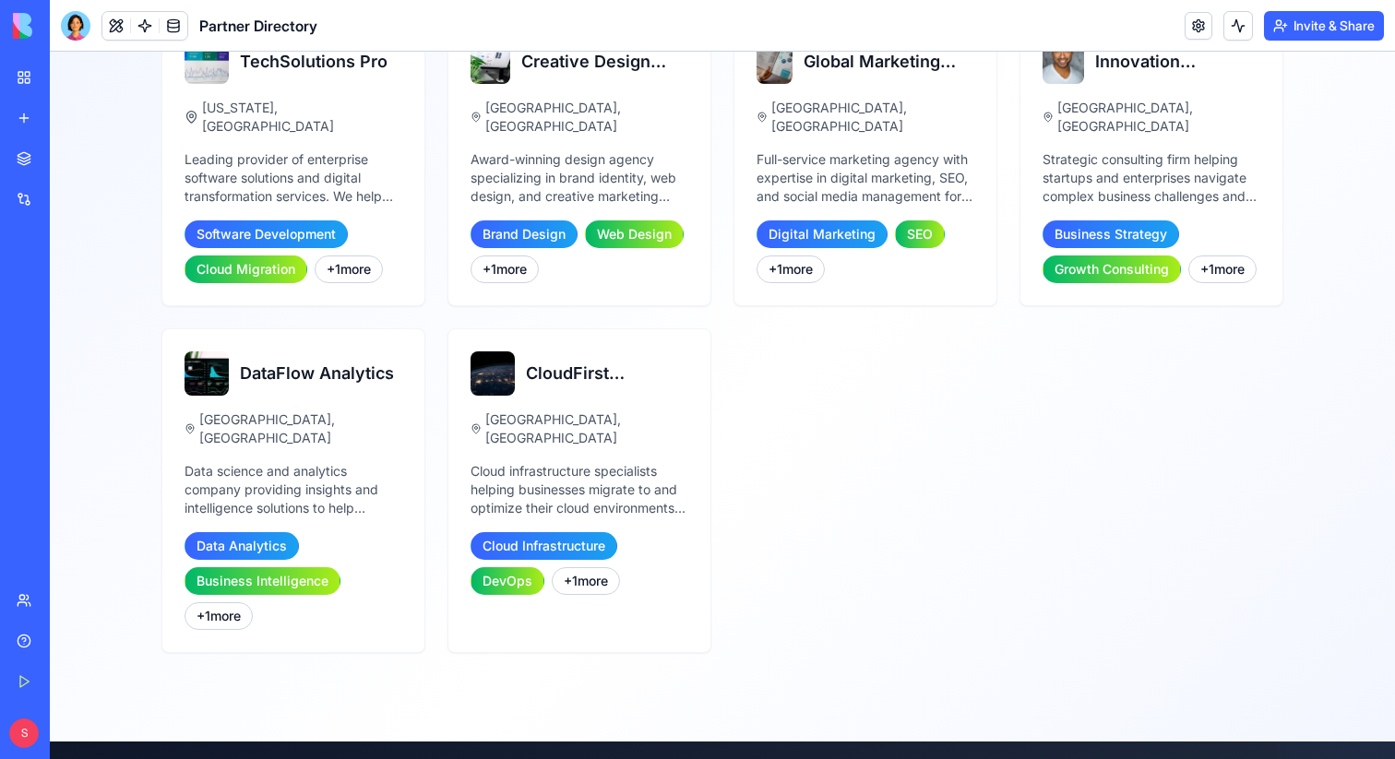
scroll to position [301, 0]
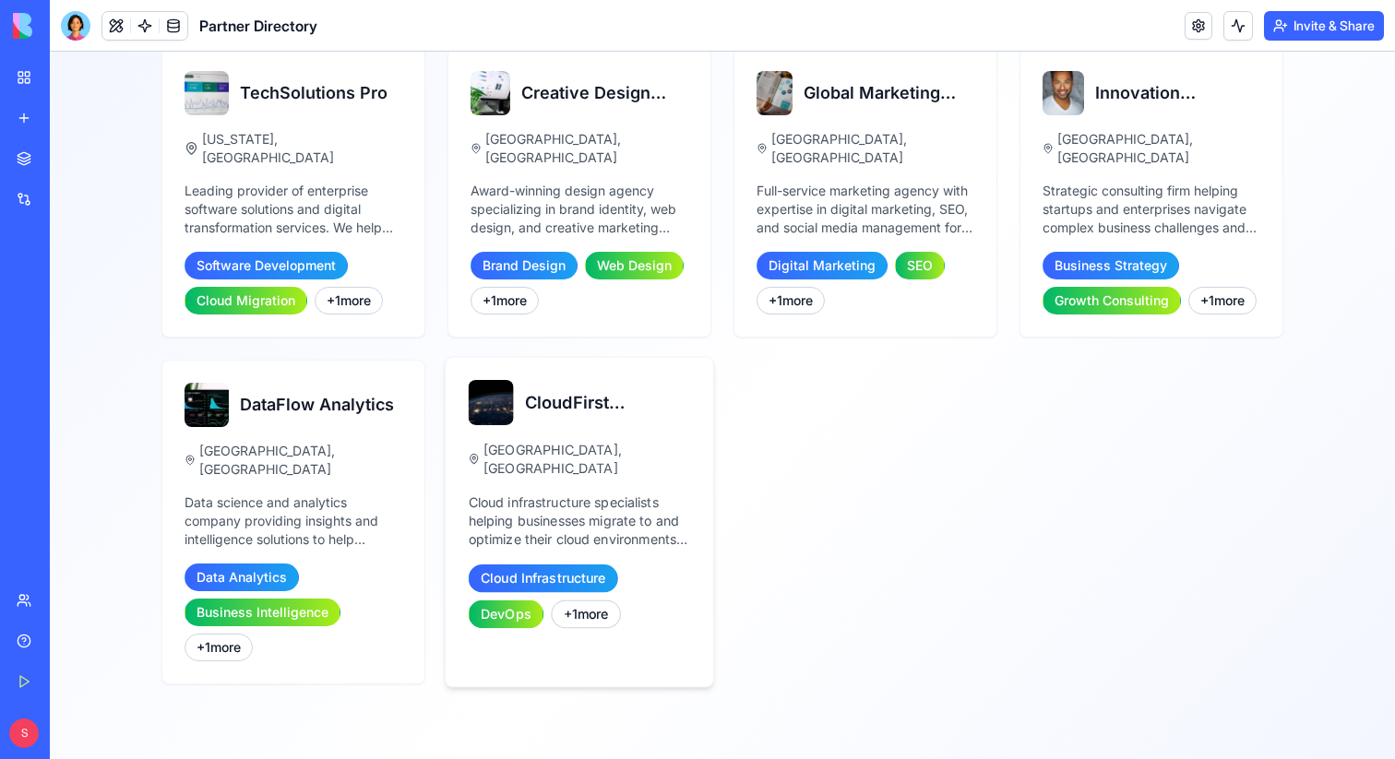
click at [628, 520] on p "Cloud infrastructure specialists helping businesses migrate to and optimize the…" at bounding box center [580, 521] width 222 height 56
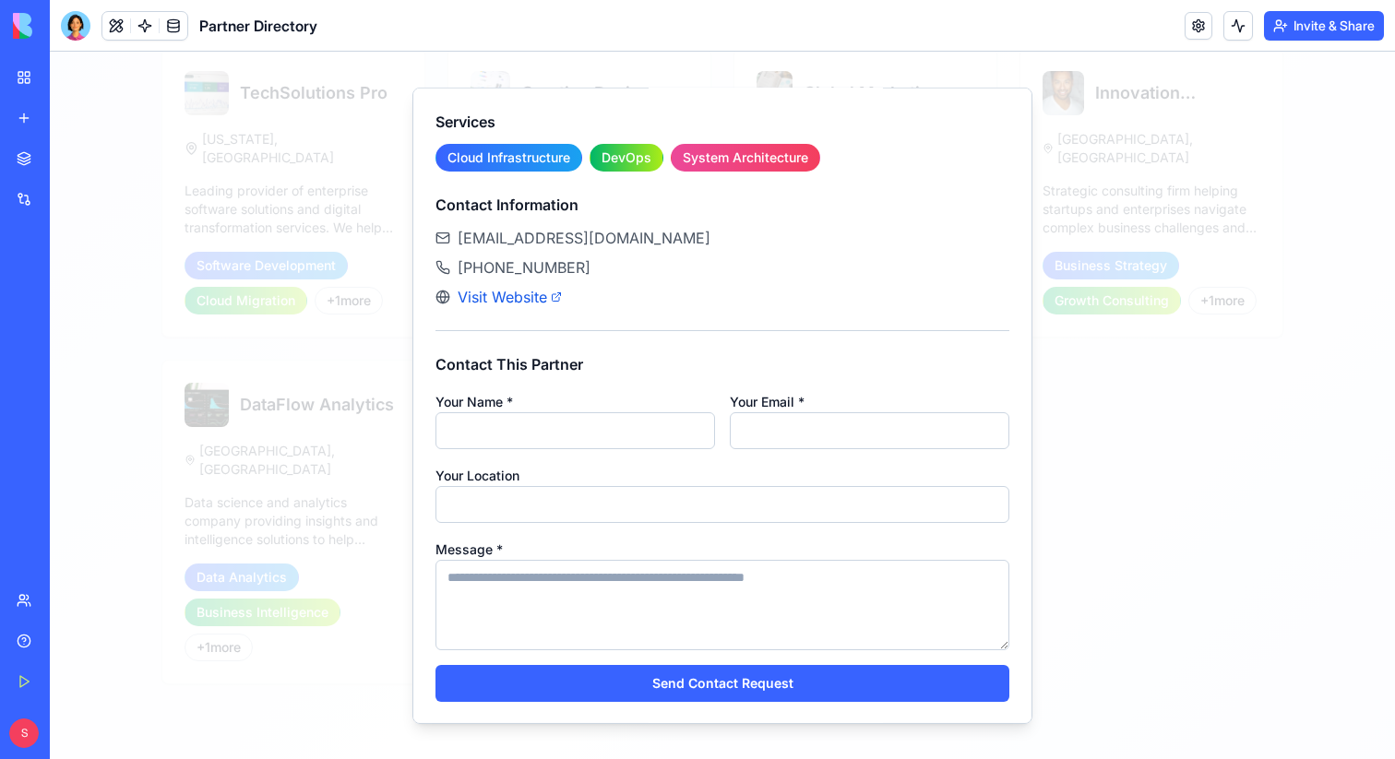
scroll to position [188, 0]
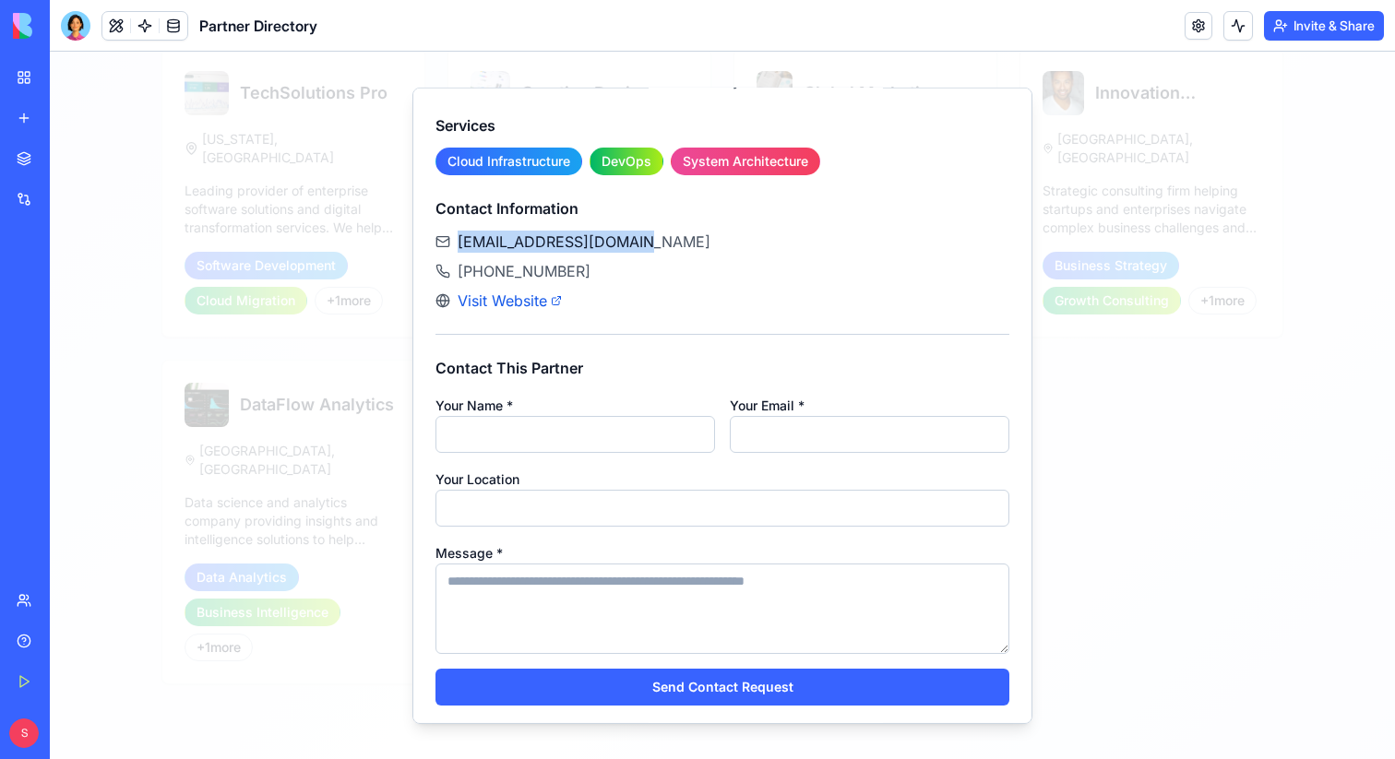
drag, startPoint x: 455, startPoint y: 243, endPoint x: 639, endPoint y: 243, distance: 184.5
click at [639, 243] on div "support@cloudfirst.com" at bounding box center [722, 241] width 574 height 22
click at [635, 240] on div "support@cloudfirst.com" at bounding box center [722, 241] width 574 height 22
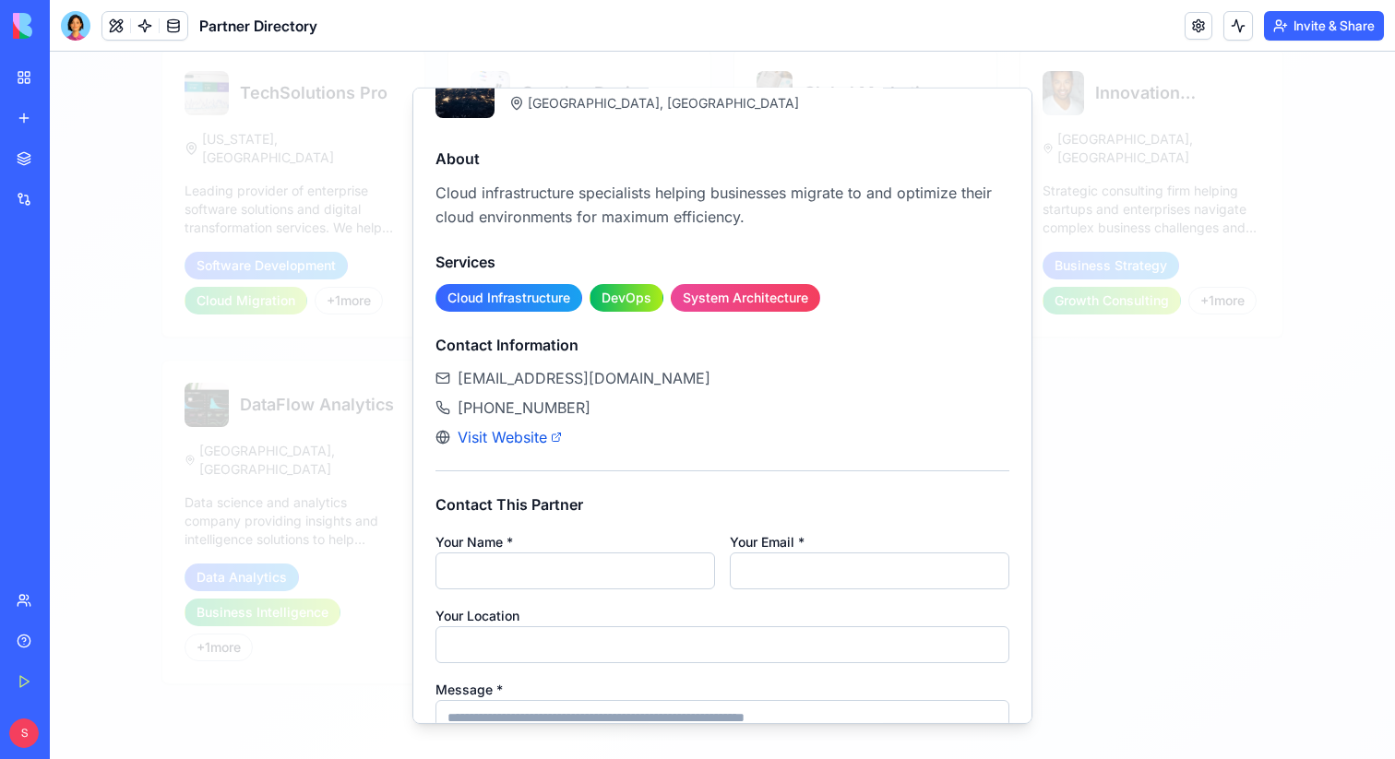
scroll to position [0, 0]
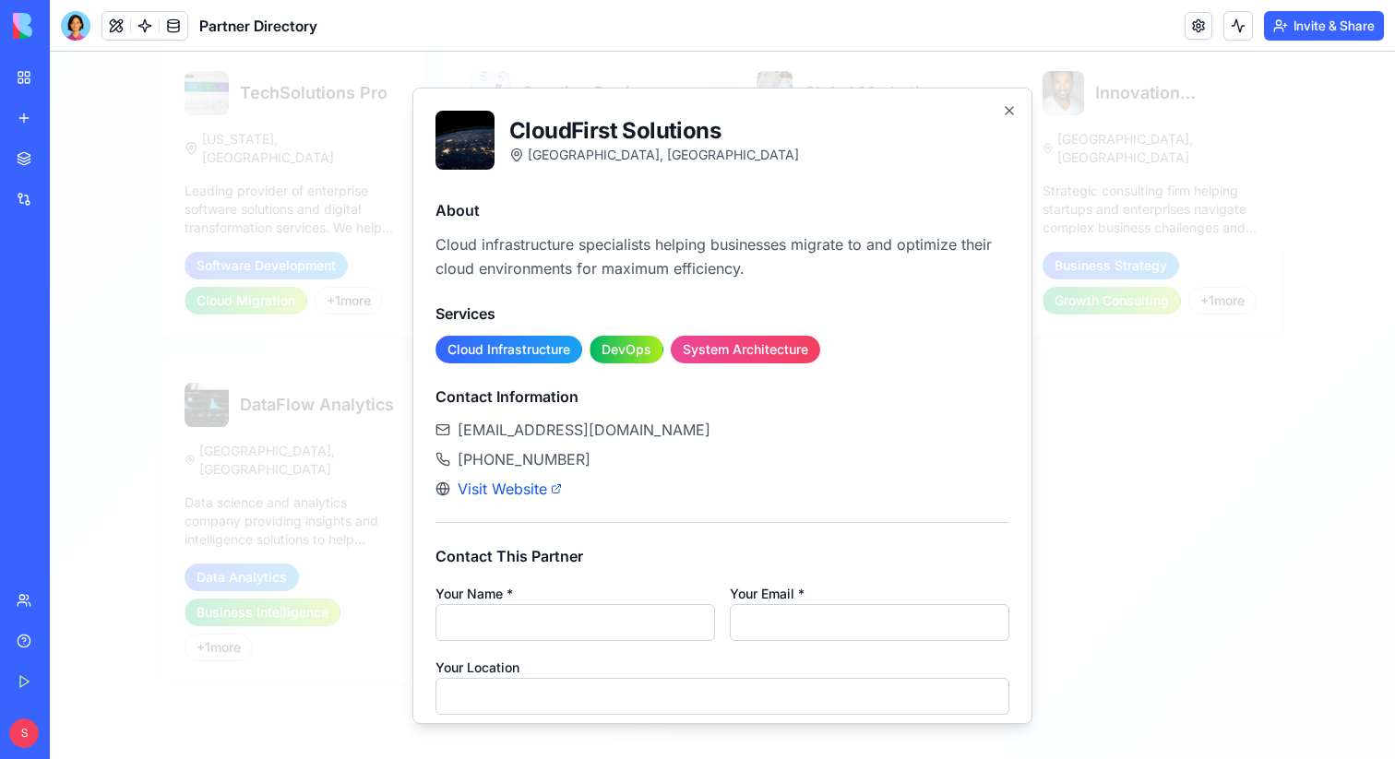
click at [1107, 529] on div at bounding box center [722, 405] width 1345 height 707
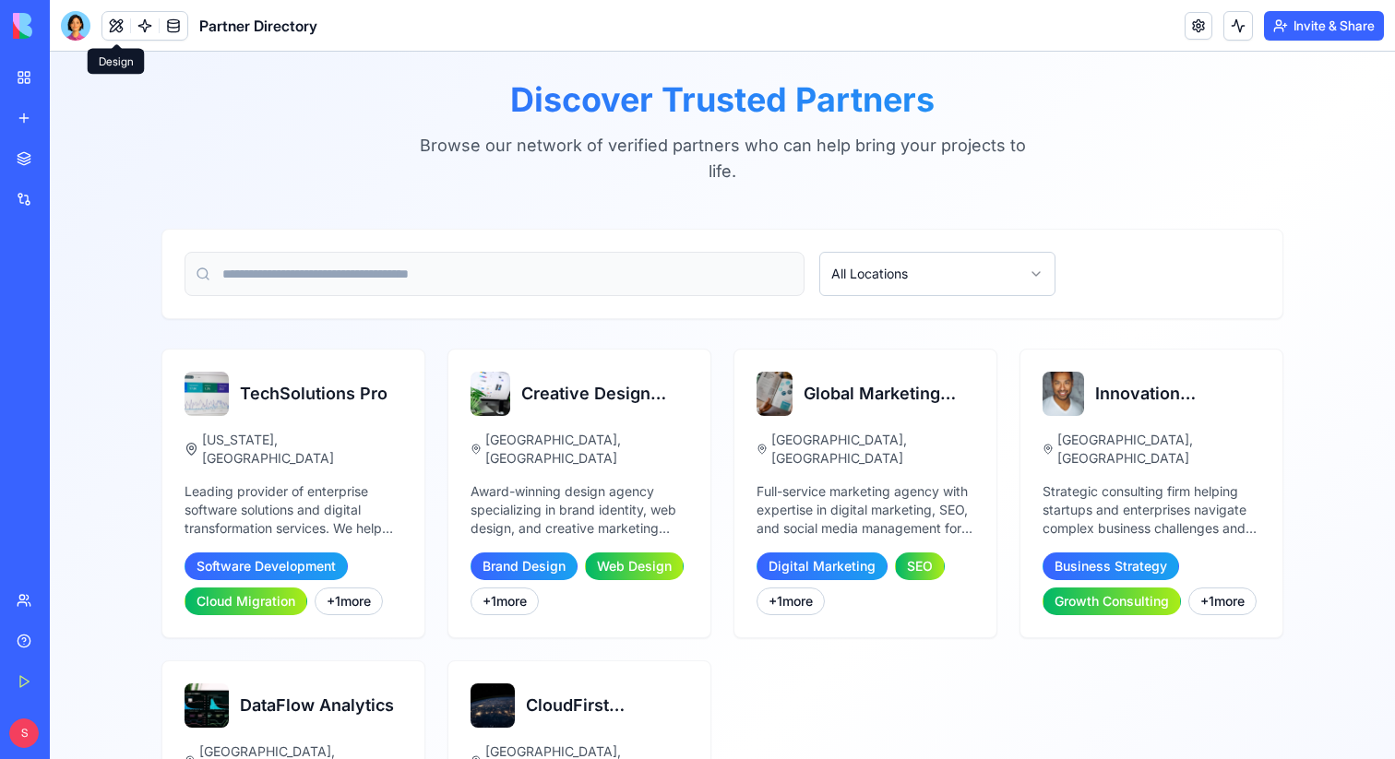
click at [86, 23] on div at bounding box center [76, 26] width 30 height 30
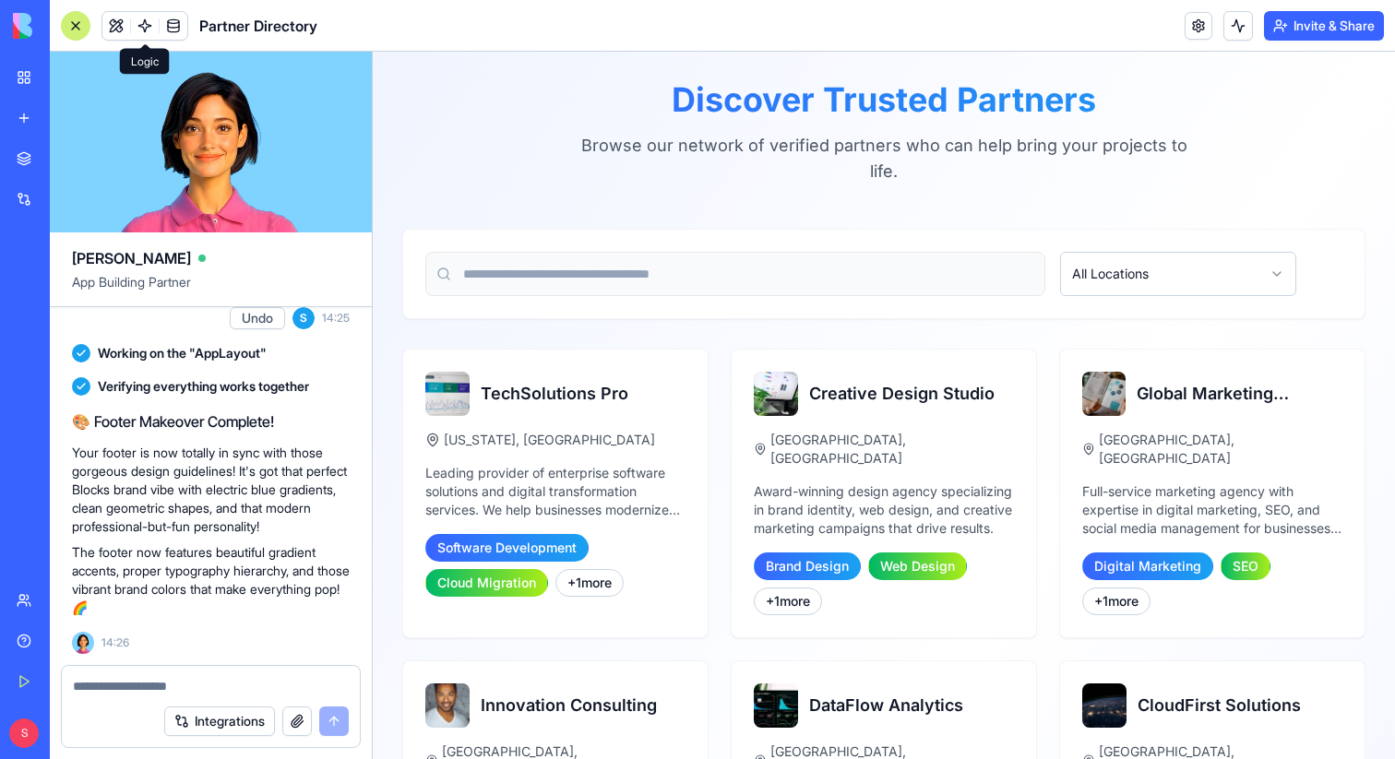
click at [142, 21] on link at bounding box center [145, 26] width 28 height 28
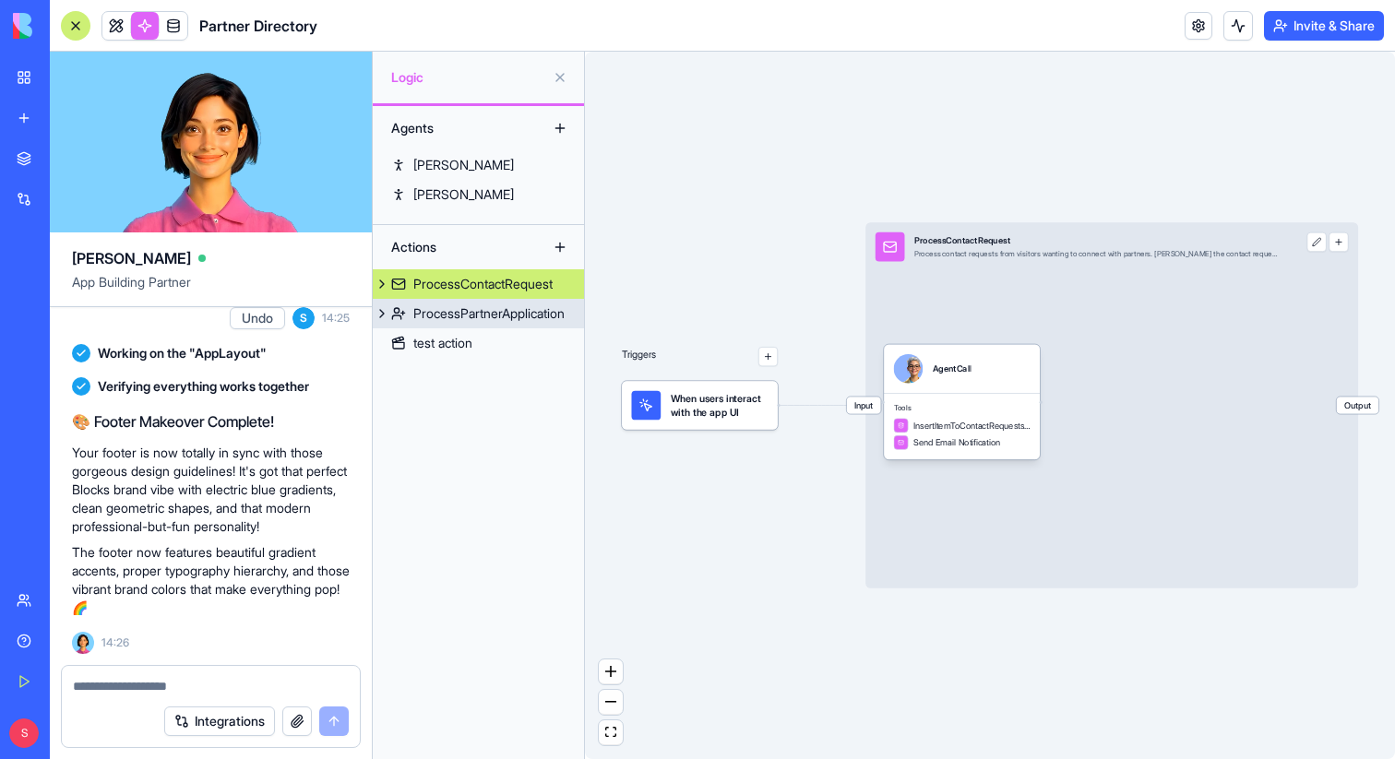
click at [492, 308] on div "ProcessPartnerApplication" at bounding box center [488, 313] width 151 height 18
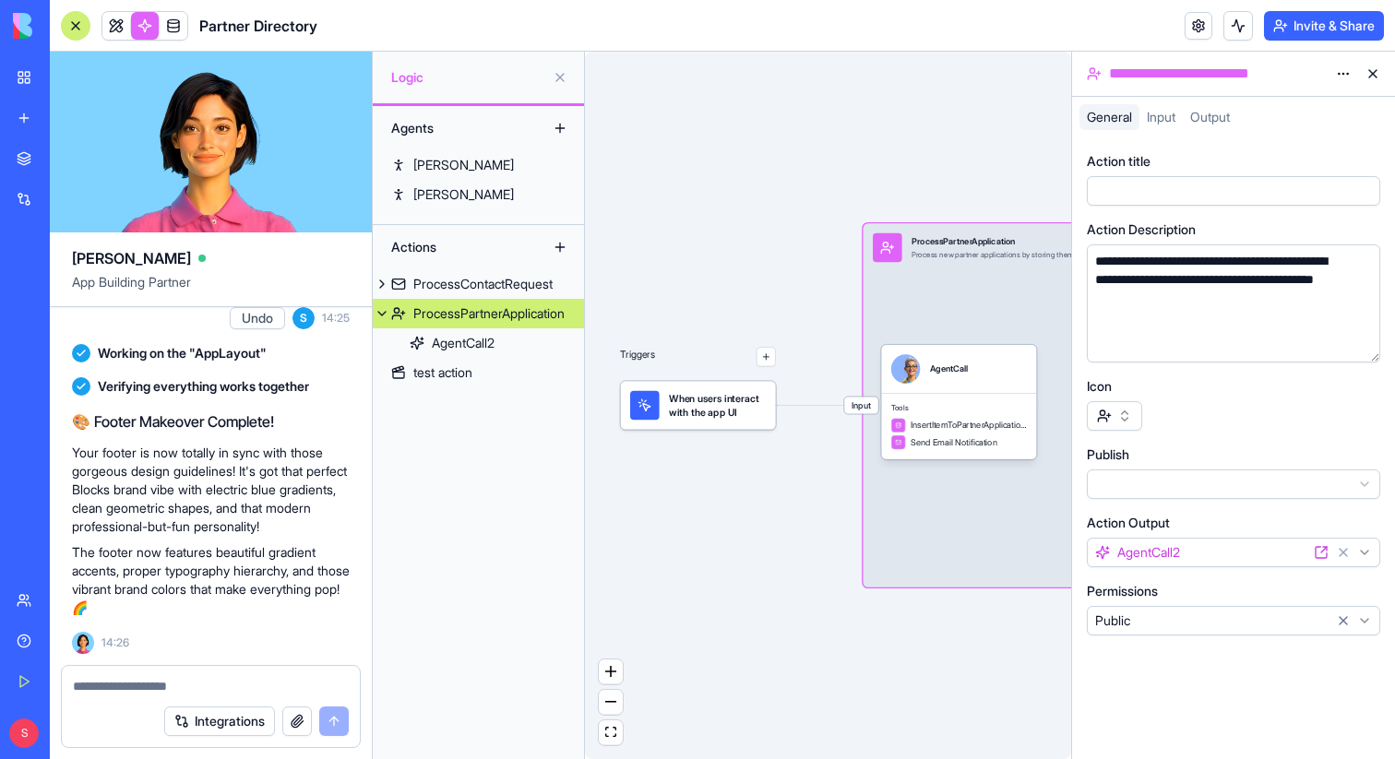
click at [1381, 74] on button at bounding box center [1373, 74] width 30 height 30
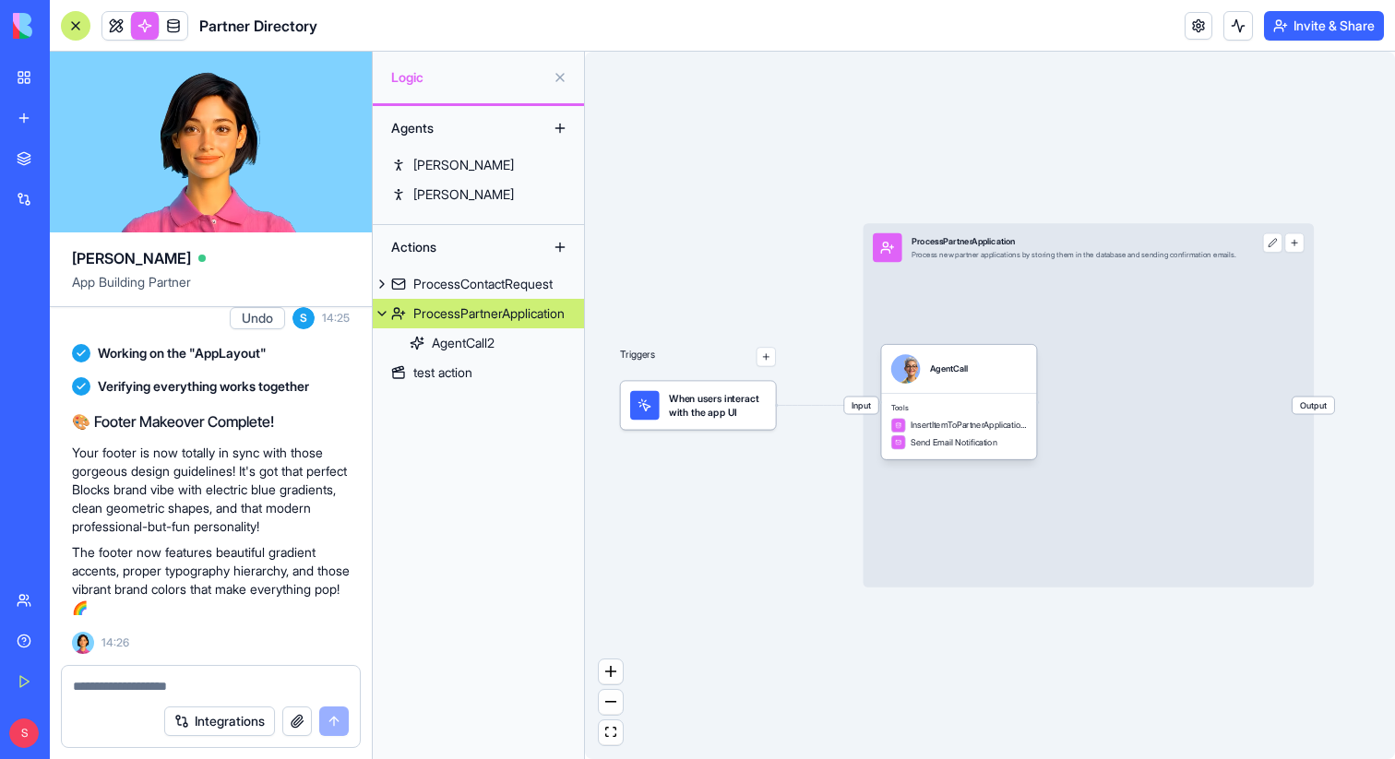
click at [82, 23] on div at bounding box center [76, 26] width 30 height 30
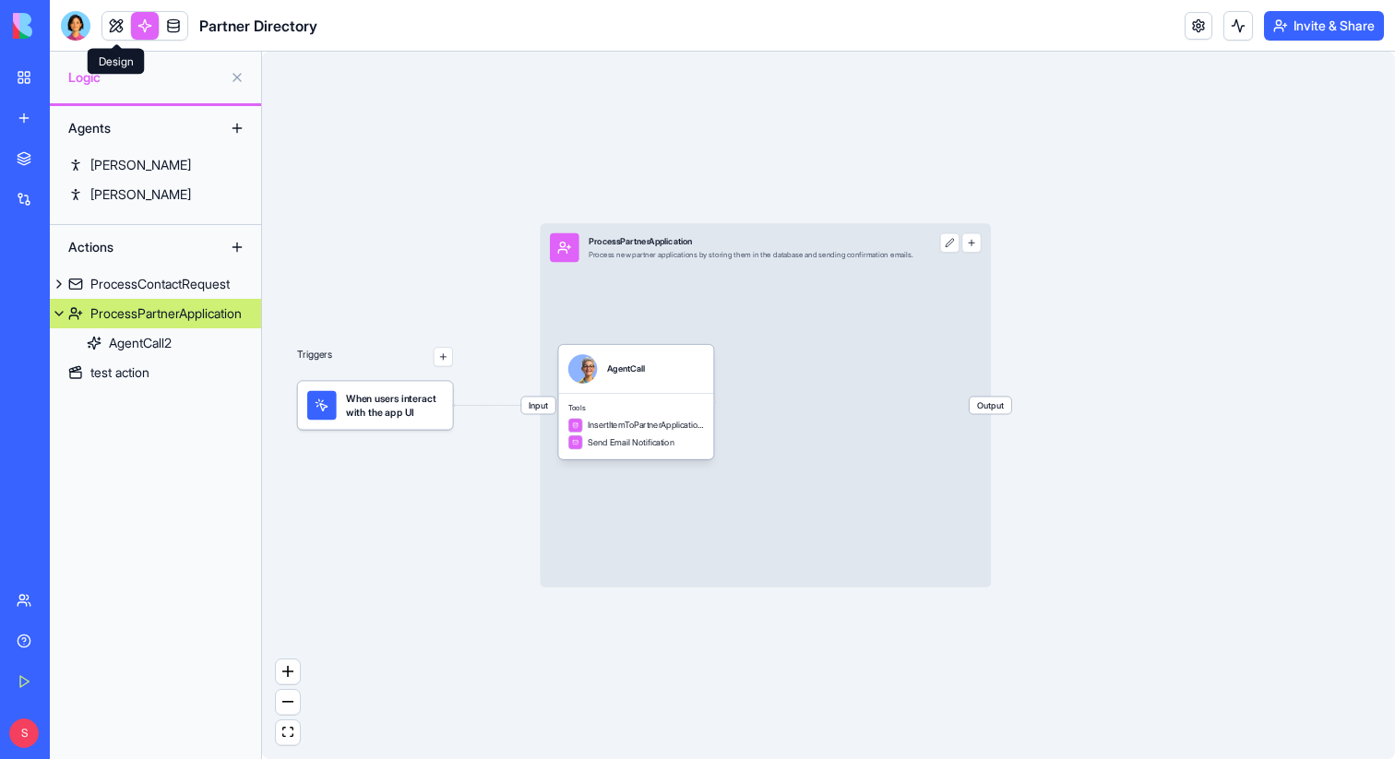
click at [113, 24] on link at bounding box center [116, 26] width 28 height 28
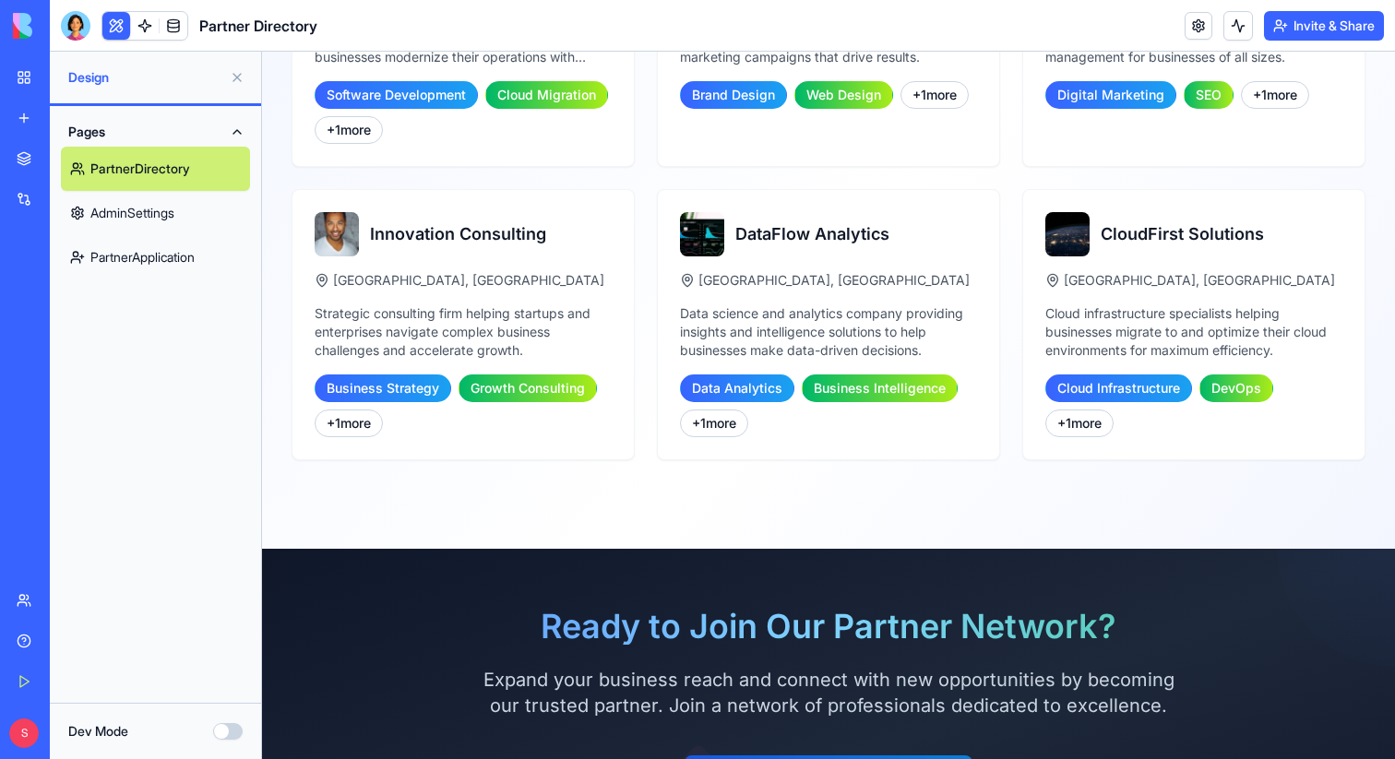
scroll to position [679, 0]
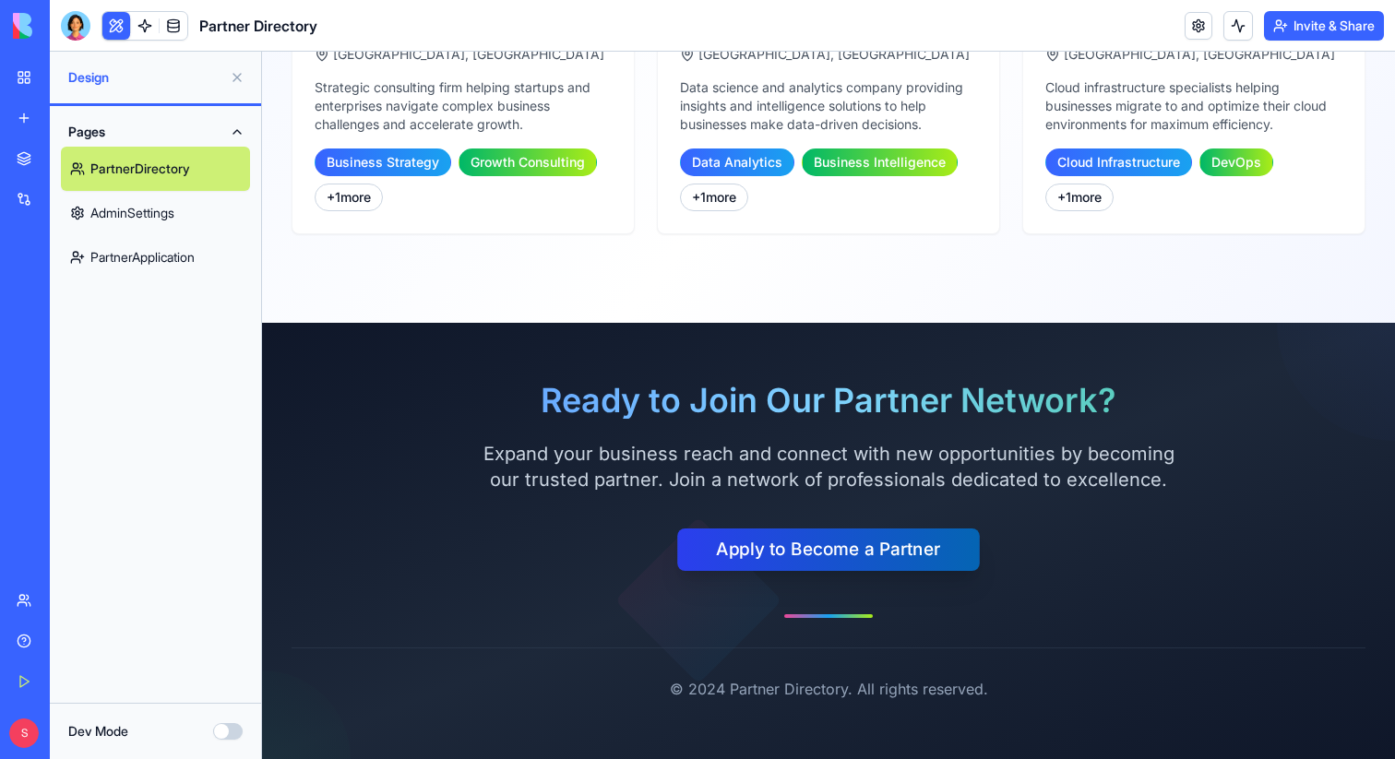
click at [823, 563] on button "Apply to Become a Partner" at bounding box center [828, 549] width 303 height 42
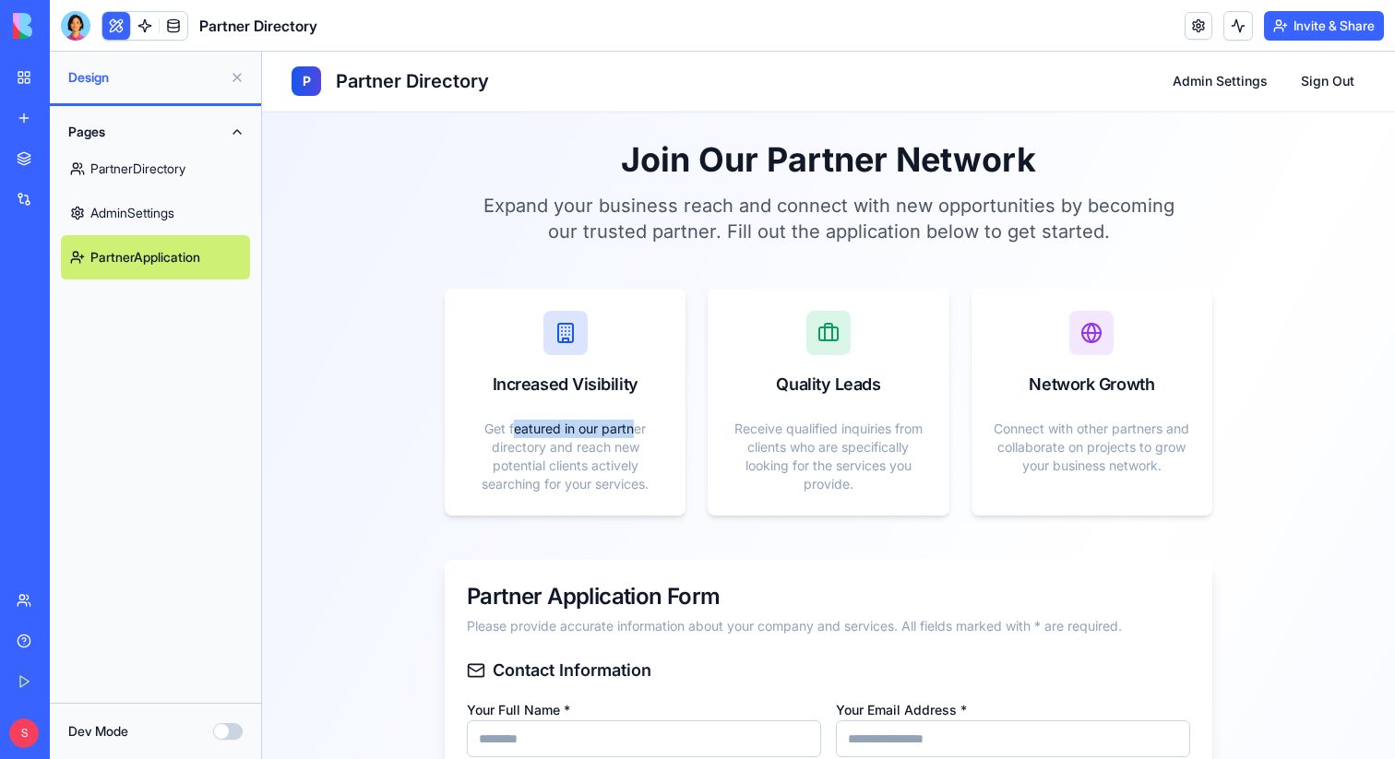
drag, startPoint x: 515, startPoint y: 429, endPoint x: 632, endPoint y: 429, distance: 117.1
click at [632, 429] on div "Get featured in our partner directory and reach new potential clients actively …" at bounding box center [565, 457] width 196 height 74
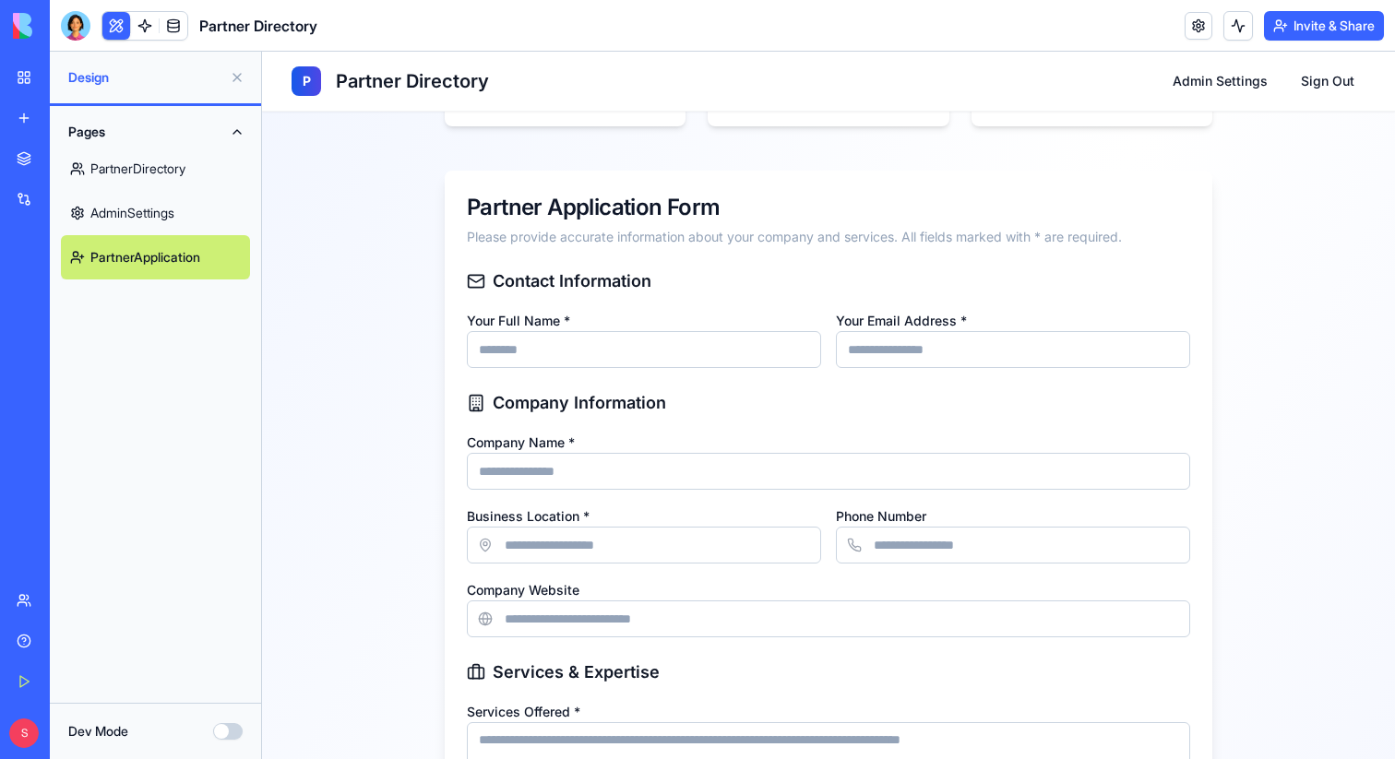
scroll to position [385, 0]
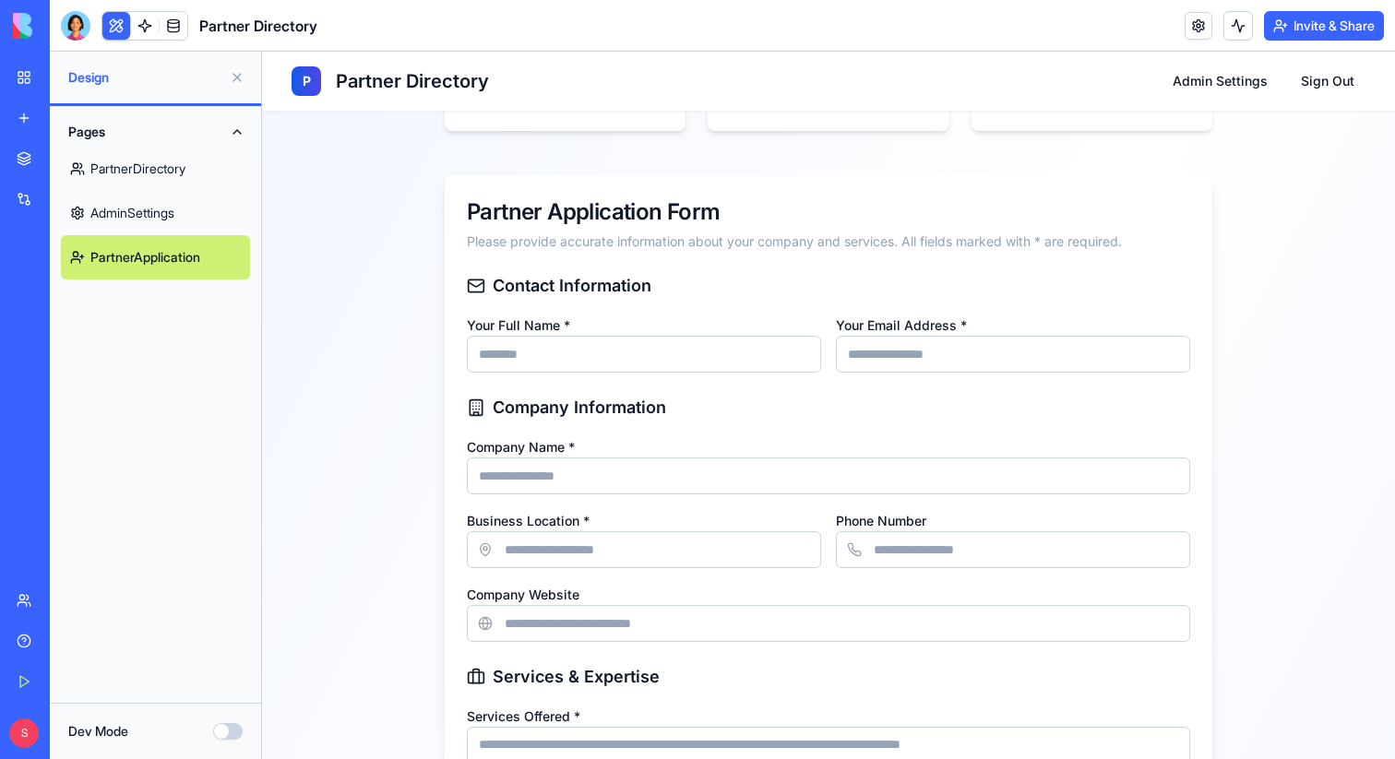
click at [541, 348] on input "Your Full Name *" at bounding box center [644, 354] width 354 height 37
click at [864, 347] on input "Your Email Address *" at bounding box center [1013, 354] width 354 height 37
click at [647, 473] on input "Company Name *" at bounding box center [828, 475] width 723 height 37
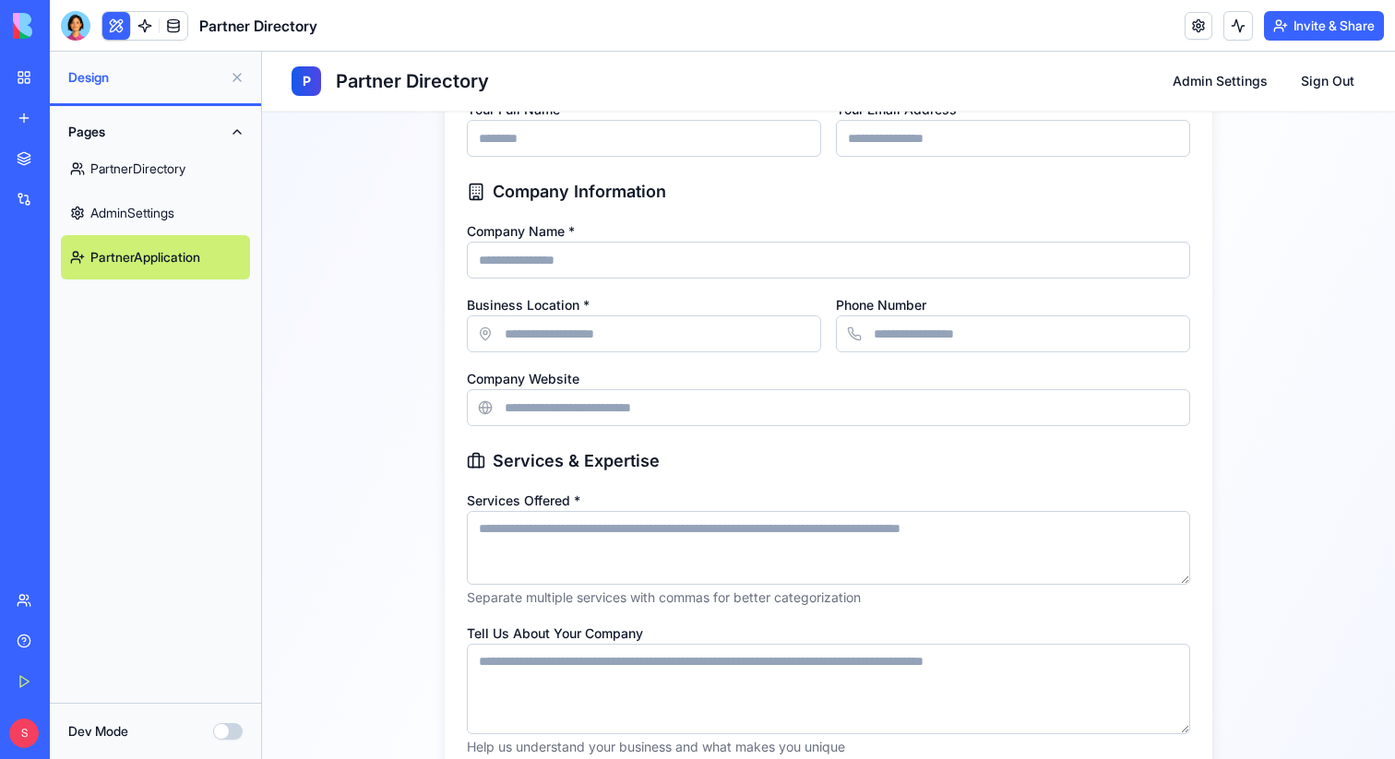
scroll to position [620, 0]
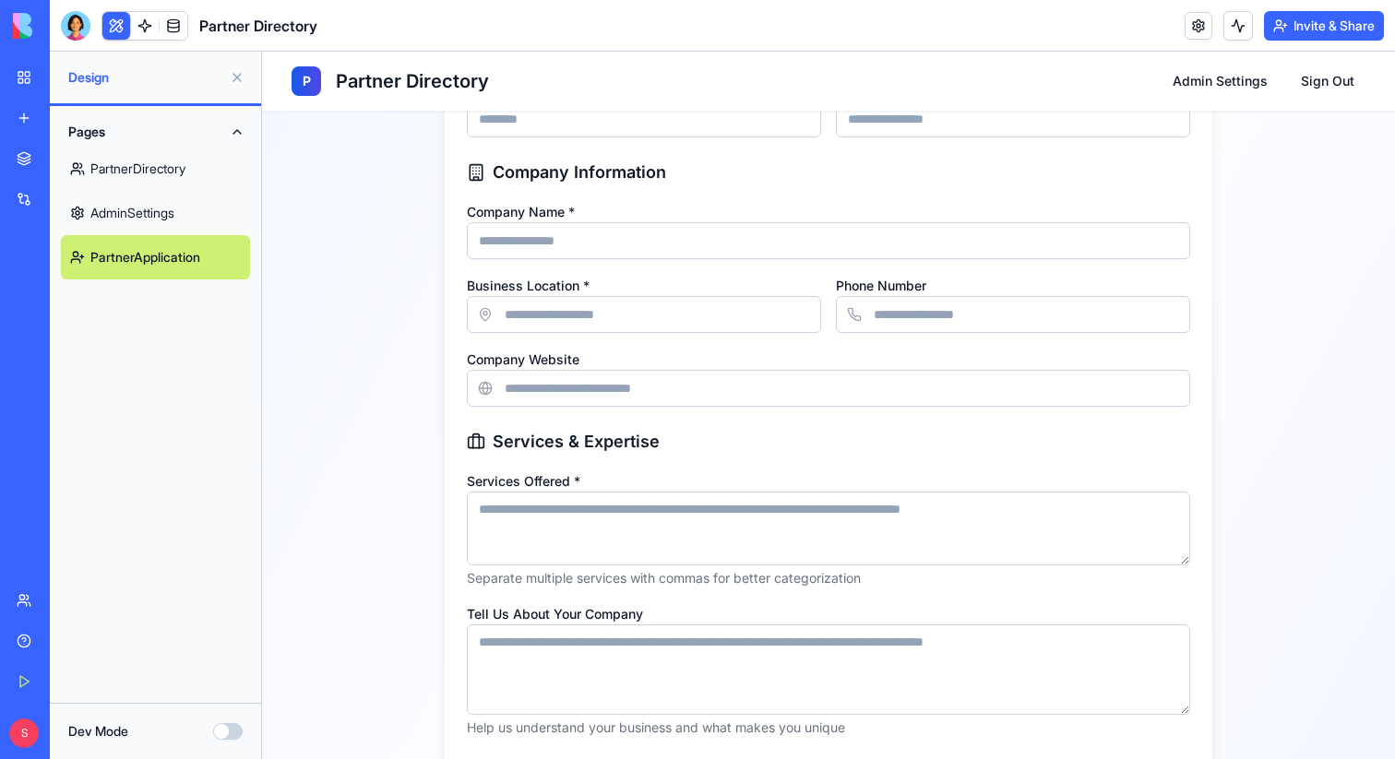
click at [668, 316] on input "Business Location *" at bounding box center [644, 314] width 354 height 37
click at [928, 316] on input "Phone Number" at bounding box center [1013, 314] width 354 height 37
click at [720, 404] on input "Company Website" at bounding box center [828, 388] width 723 height 37
click at [758, 442] on h3 "Services & Expertise" at bounding box center [828, 442] width 723 height 26
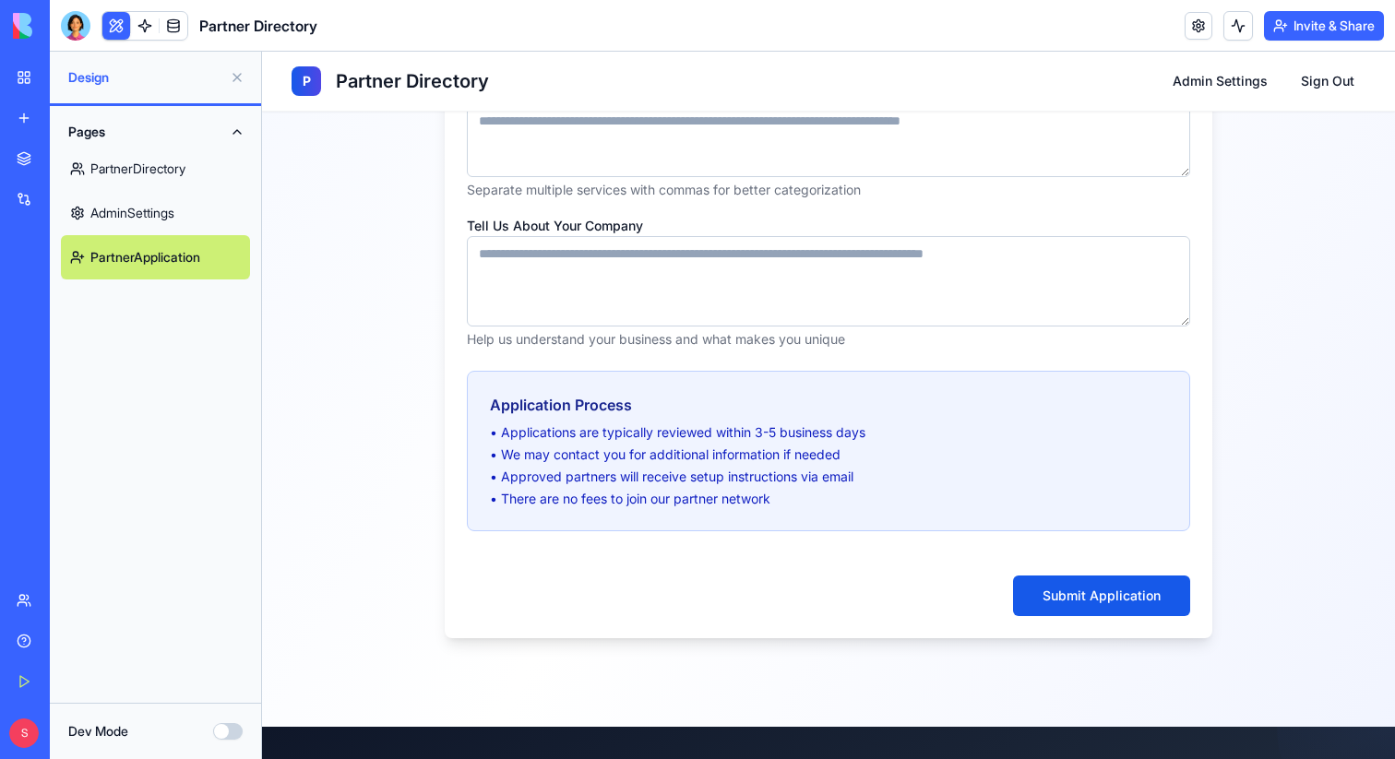
scroll to position [1015, 0]
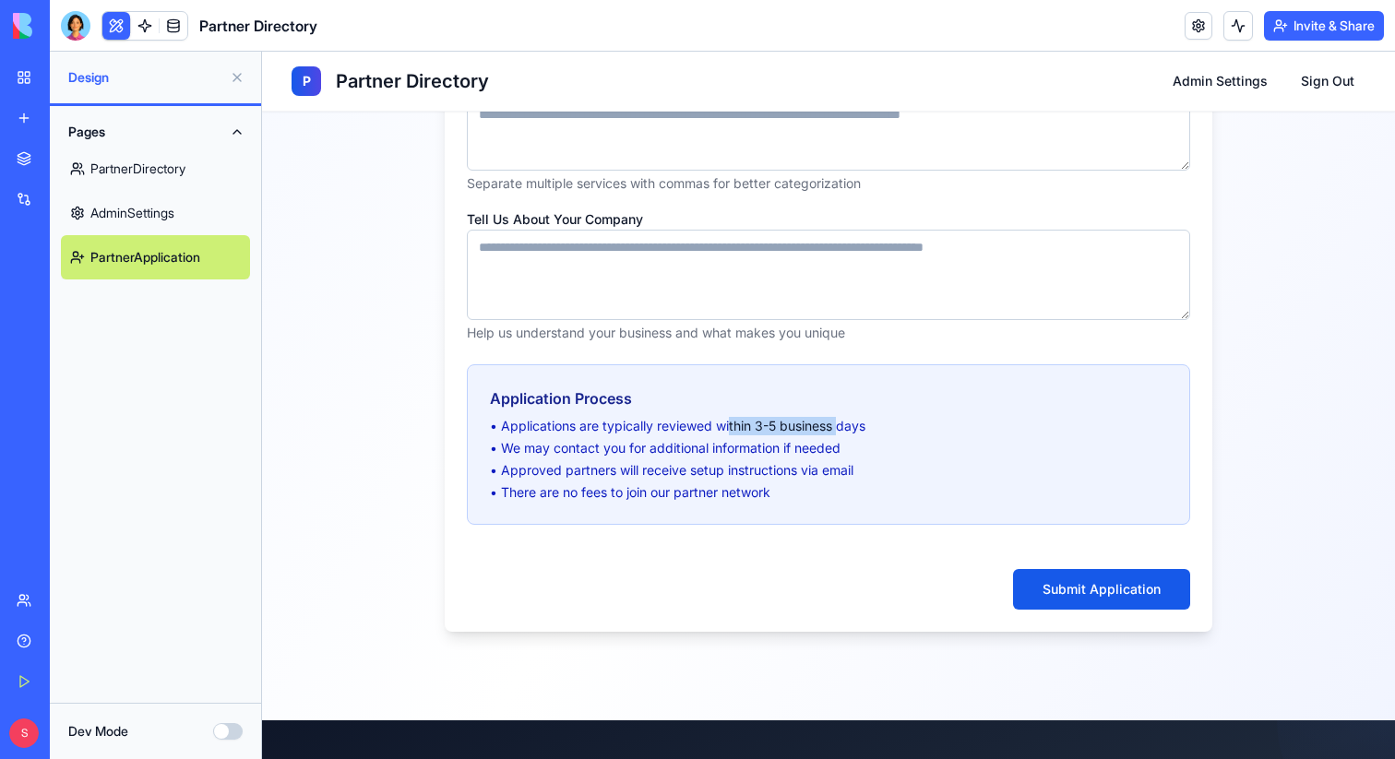
drag, startPoint x: 838, startPoint y: 429, endPoint x: 730, endPoint y: 429, distance: 108.8
click at [730, 429] on li "• Applications are typically reviewed within 3-5 business days" at bounding box center [828, 426] width 677 height 18
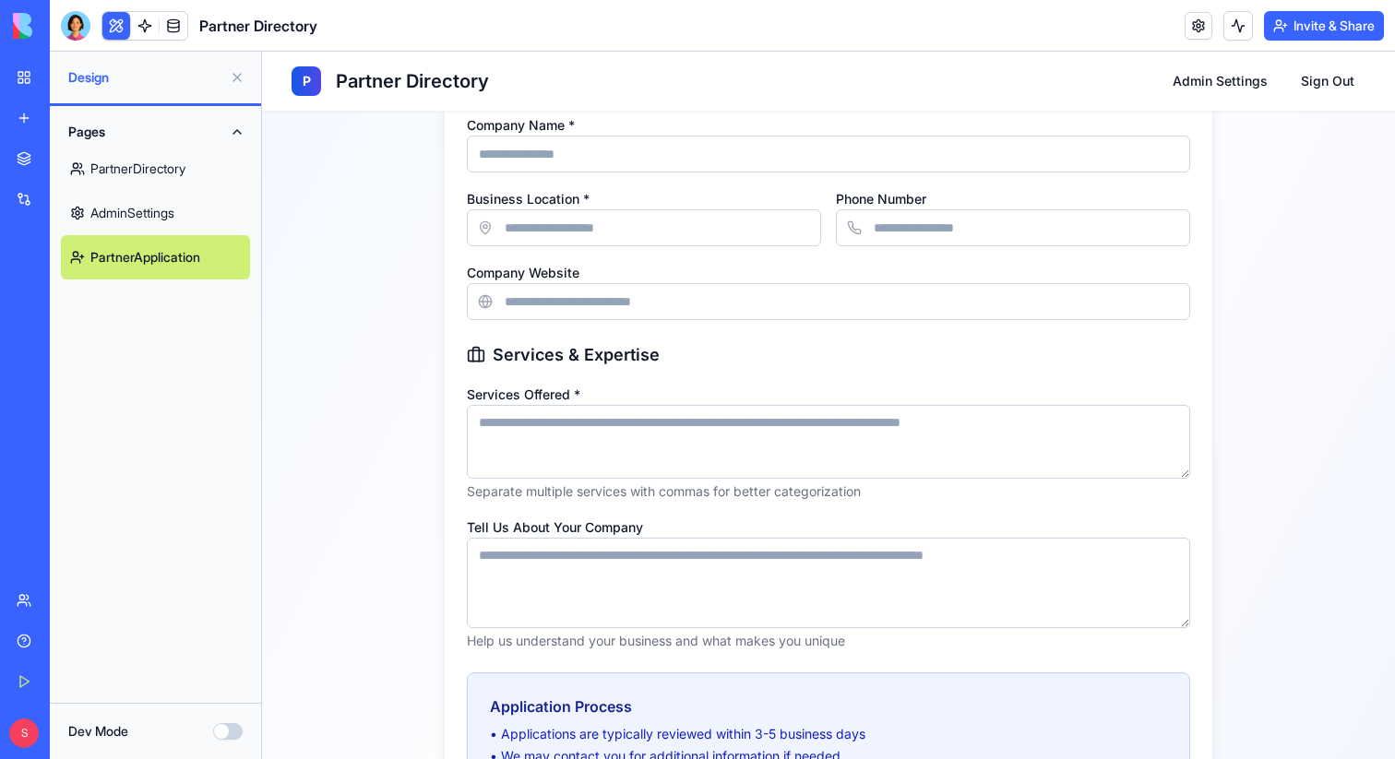
scroll to position [1412, 0]
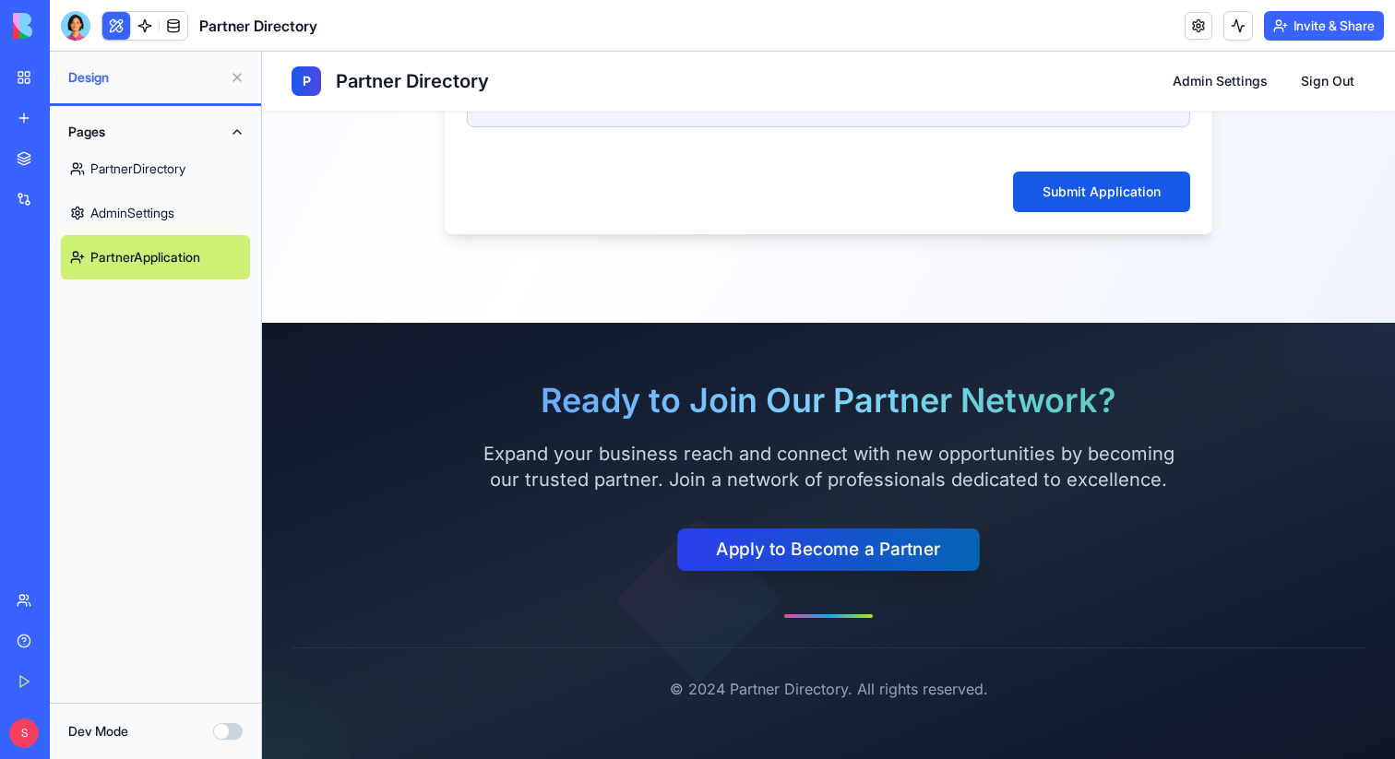
click at [743, 536] on button "Apply to Become a Partner" at bounding box center [828, 549] width 303 height 42
click at [769, 550] on button "Apply to Become a Partner" at bounding box center [828, 549] width 303 height 42
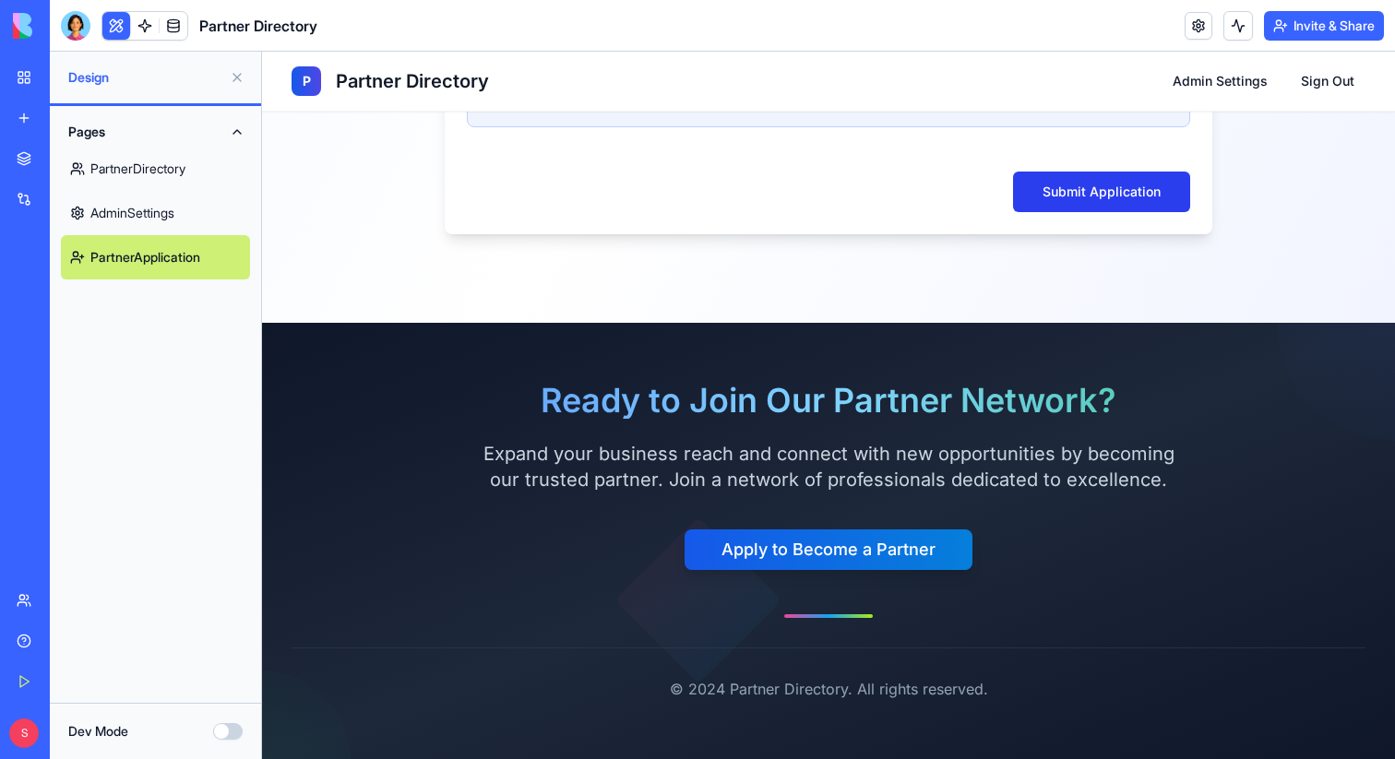
click at [1045, 208] on button "Submit Application" at bounding box center [1101, 192] width 177 height 41
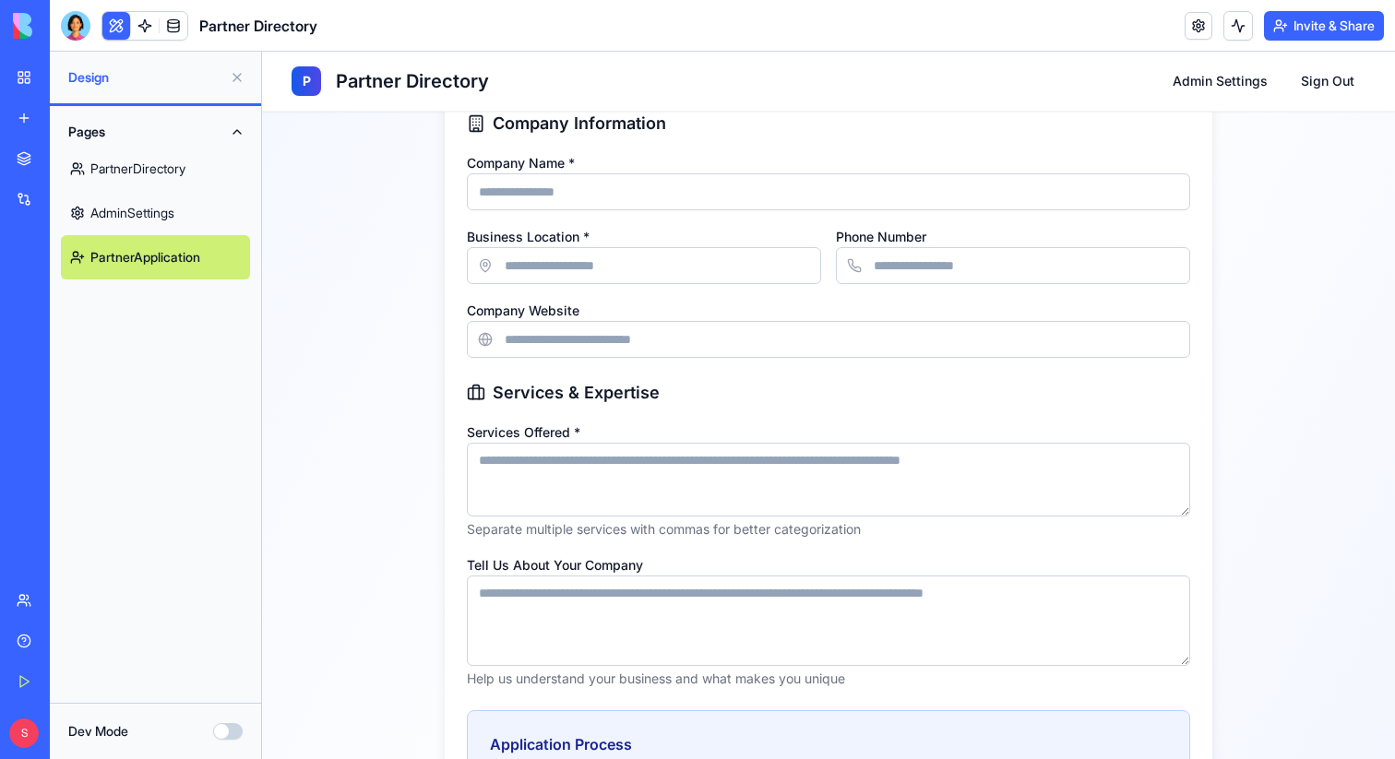
click at [728, 194] on input "Company Name *" at bounding box center [828, 191] width 723 height 37
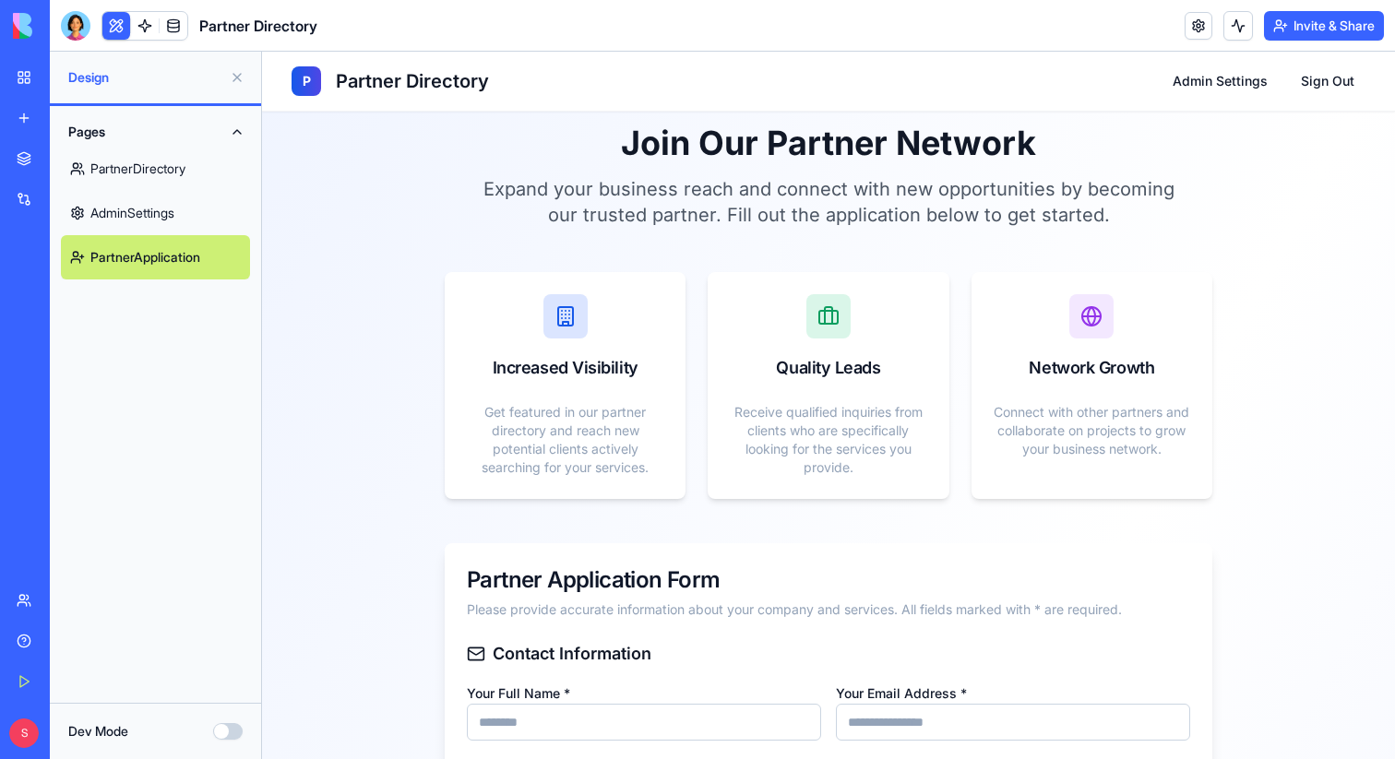
scroll to position [0, 0]
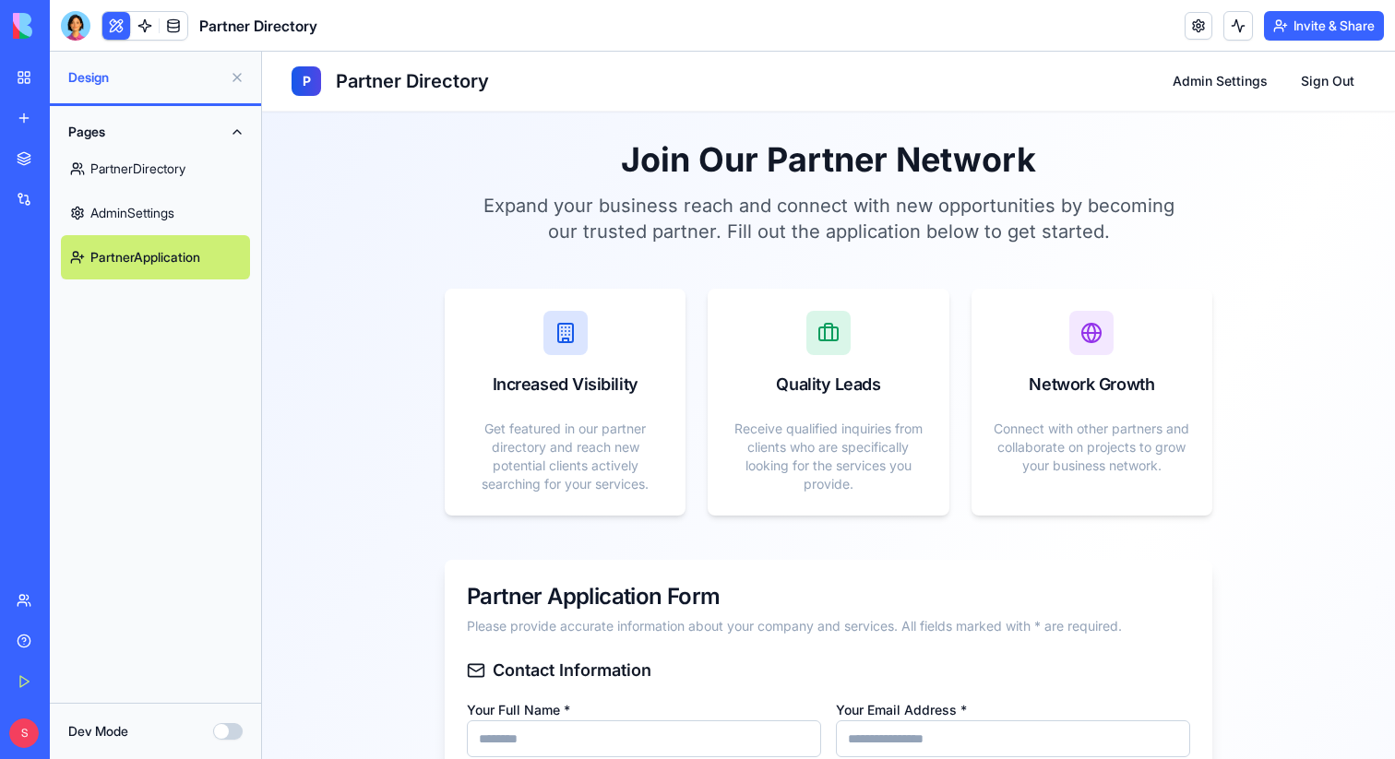
type input "****"
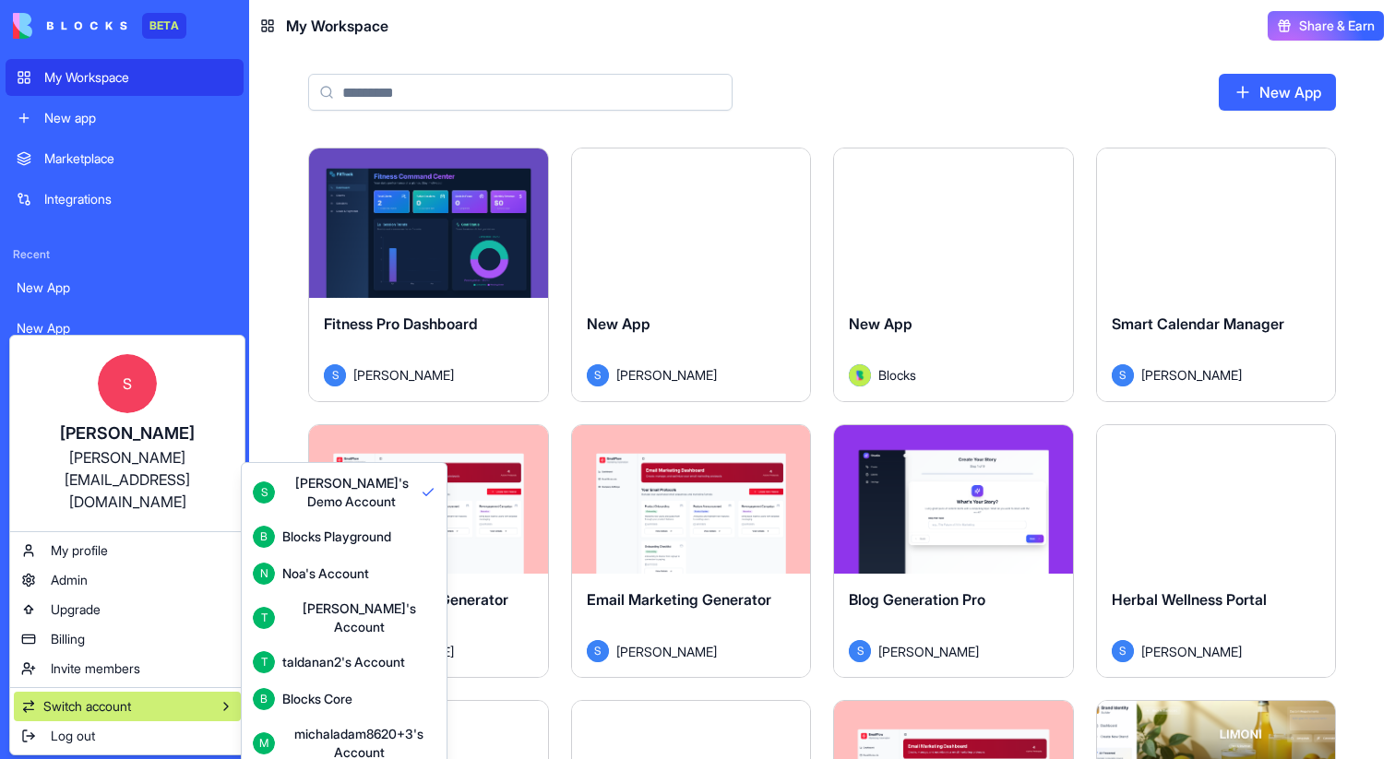
click at [338, 690] on div "Blocks Core" at bounding box center [317, 699] width 70 height 18
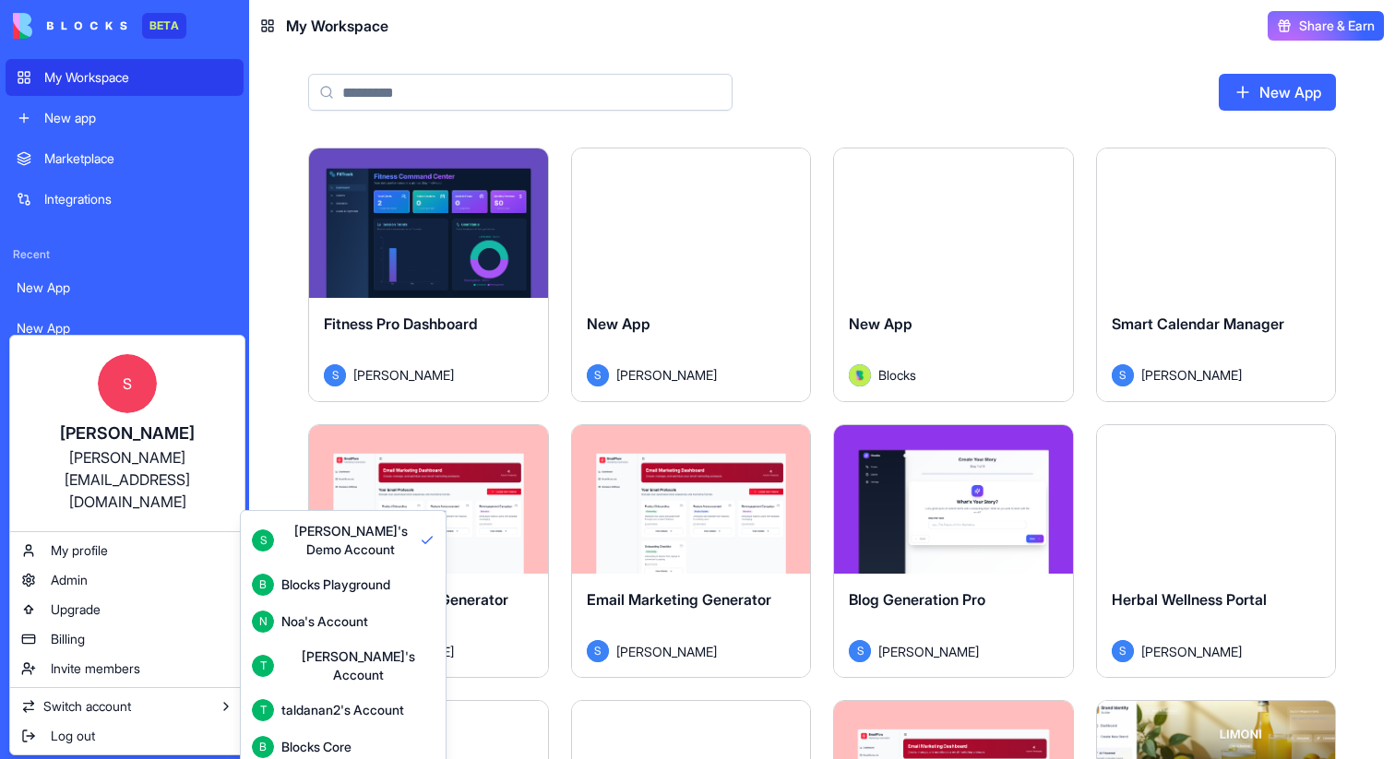
scroll to position [49, 0]
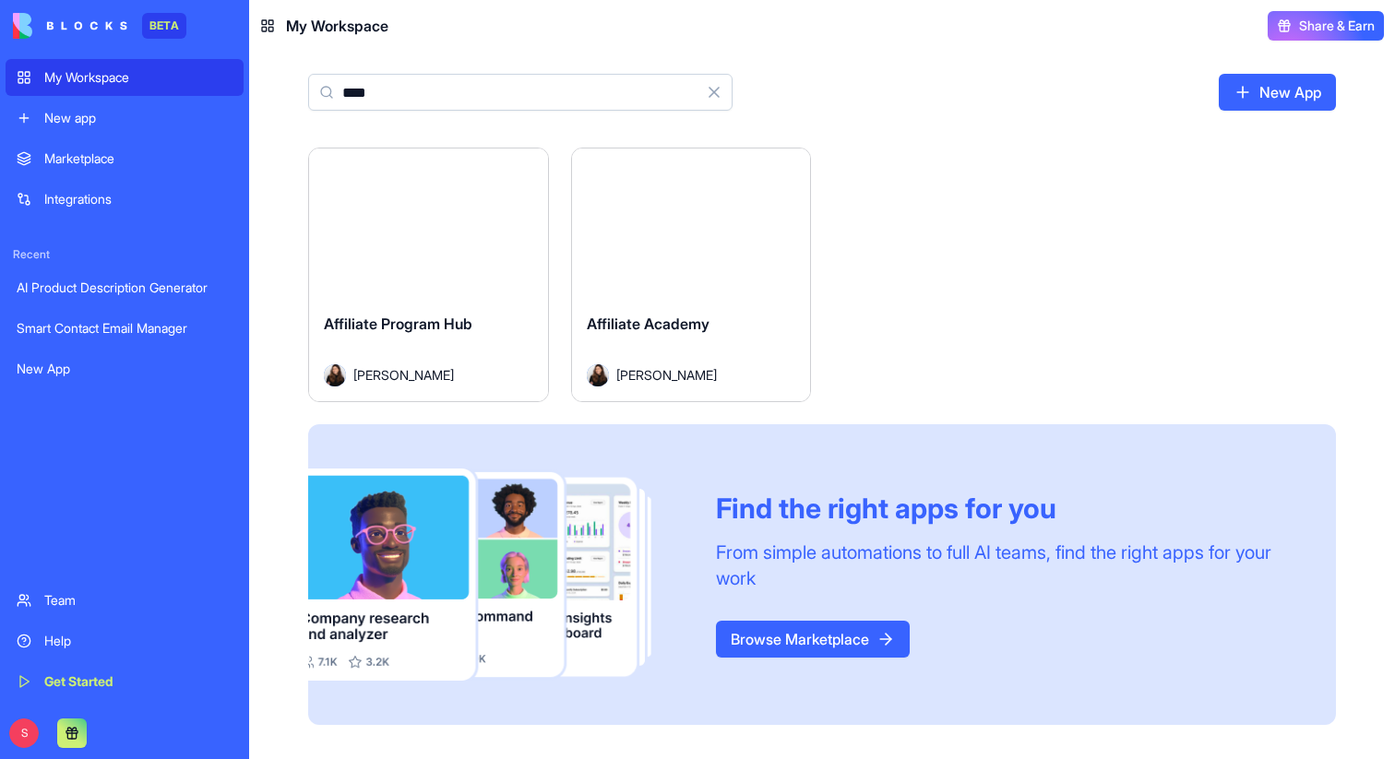
type input "****"
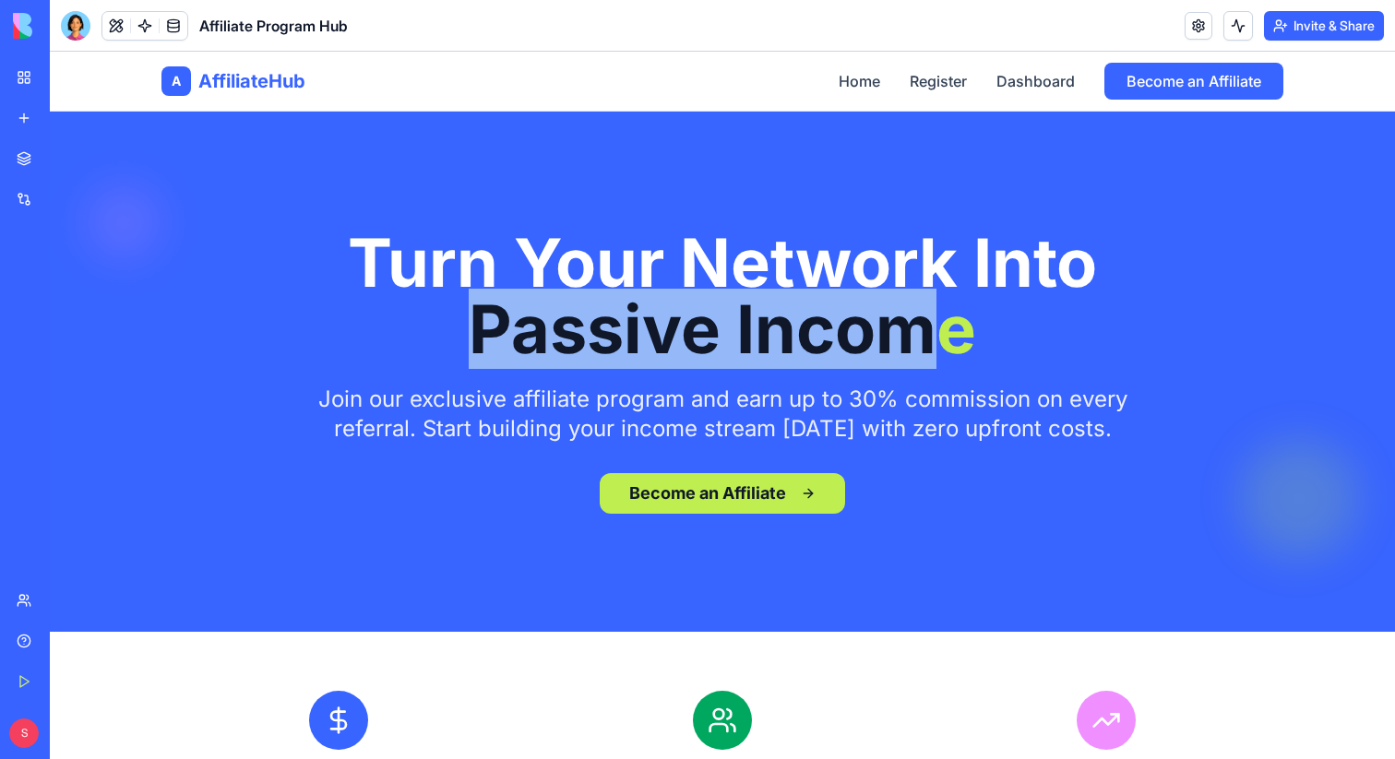
drag, startPoint x: 462, startPoint y: 344, endPoint x: 949, endPoint y: 358, distance: 487.2
click at [949, 358] on span "Passive Income" at bounding box center [722, 329] width 826 height 66
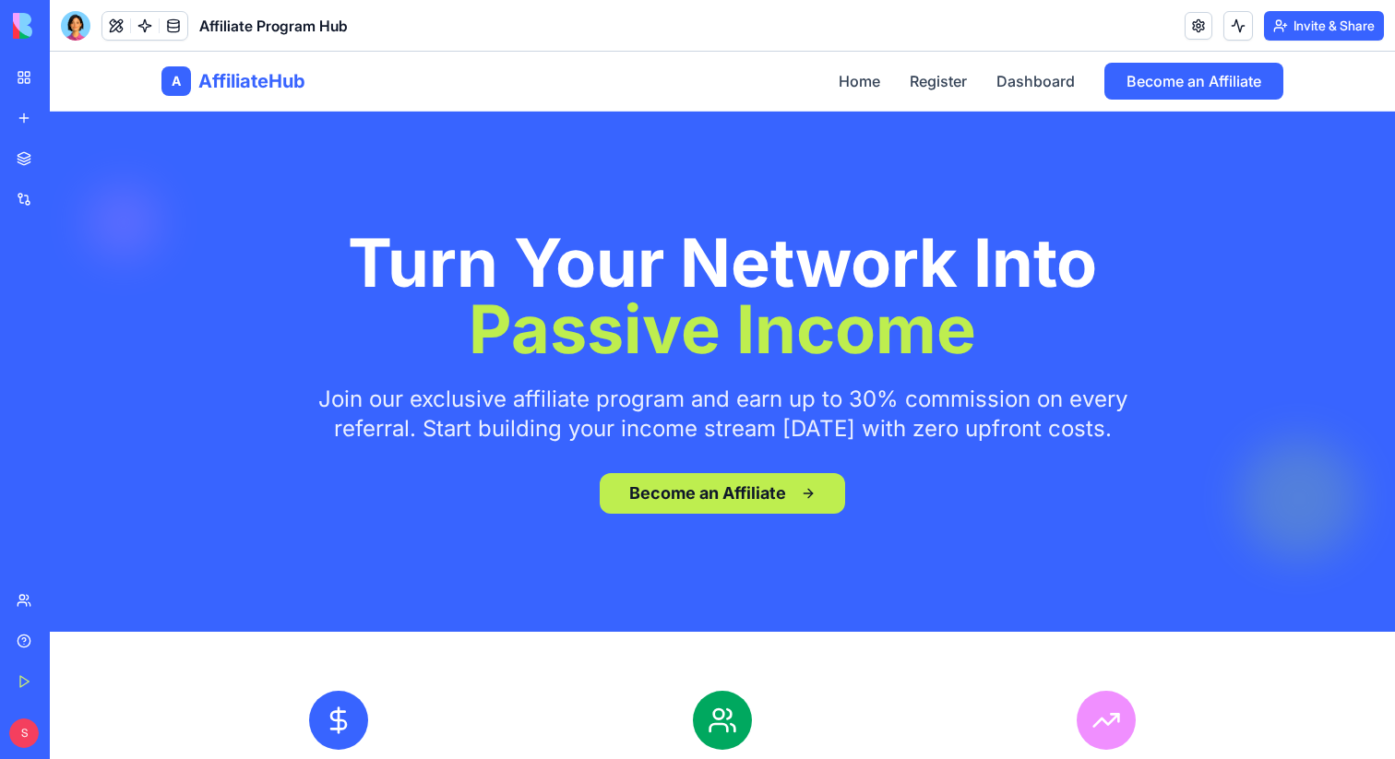
click at [980, 345] on span "Passive Income" at bounding box center [722, 329] width 826 height 66
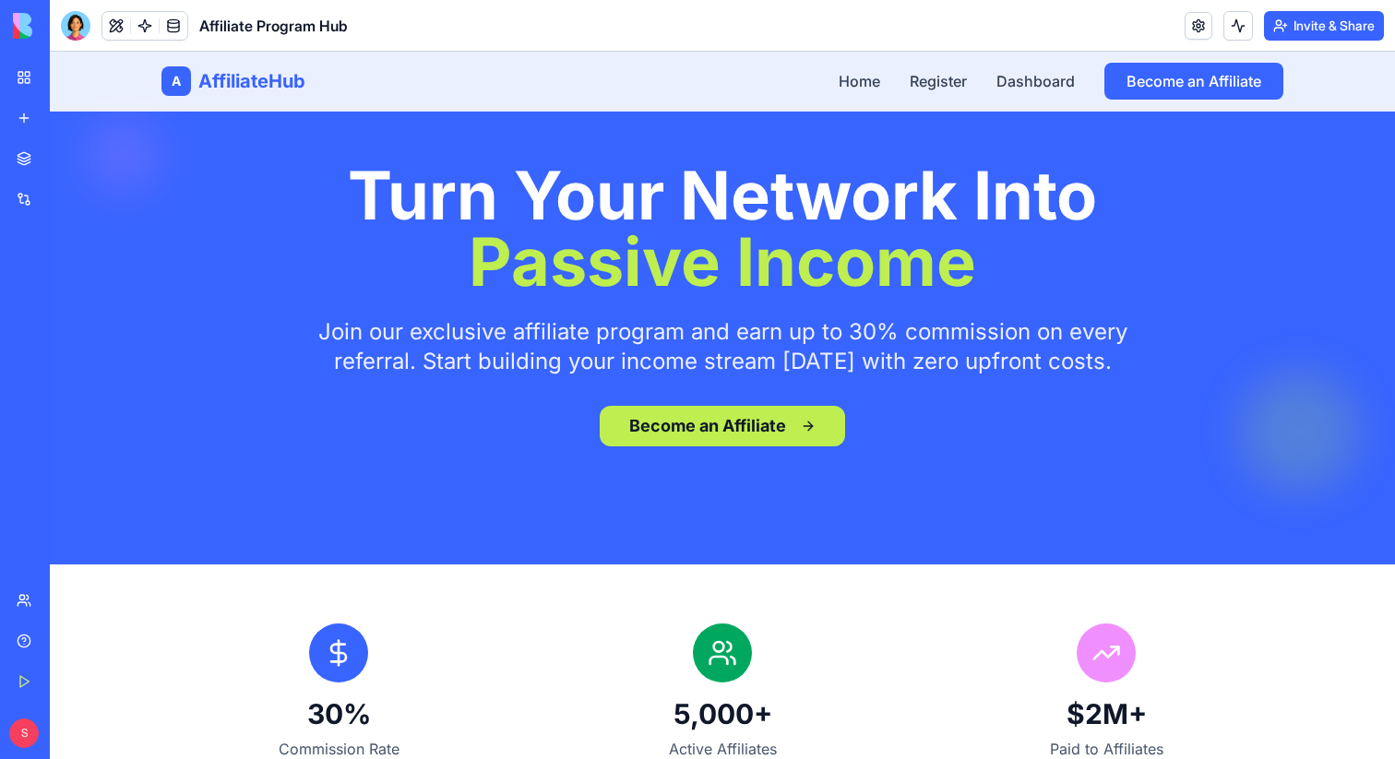
scroll to position [70, 0]
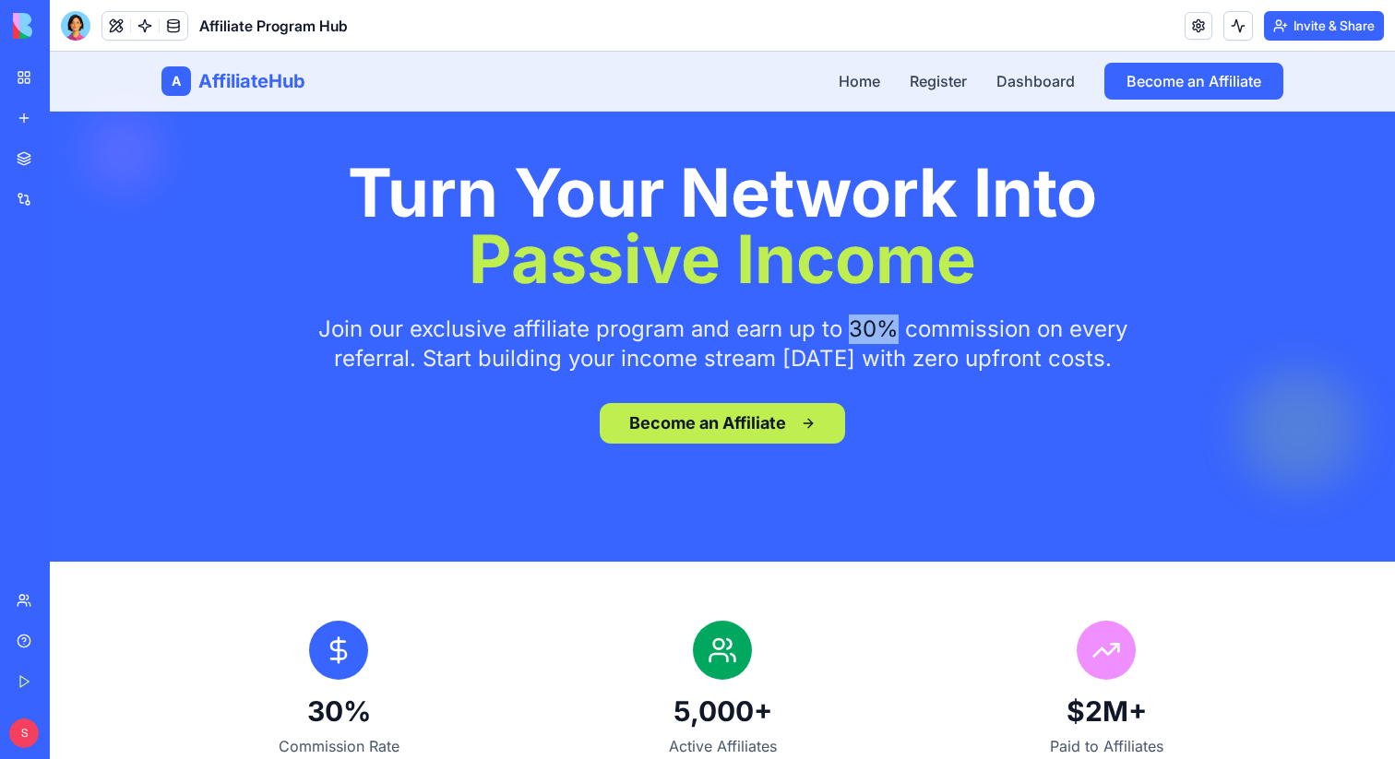
drag, startPoint x: 893, startPoint y: 327, endPoint x: 855, endPoint y: 327, distance: 37.8
click at [855, 327] on p "Join our exclusive affiliate program and earn up to 30% commission on every ref…" at bounding box center [722, 344] width 826 height 59
drag, startPoint x: 852, startPoint y: 327, endPoint x: 884, endPoint y: 327, distance: 32.3
click at [884, 327] on p "Join our exclusive affiliate program and earn up to 30% commission on every ref…" at bounding box center [722, 344] width 826 height 59
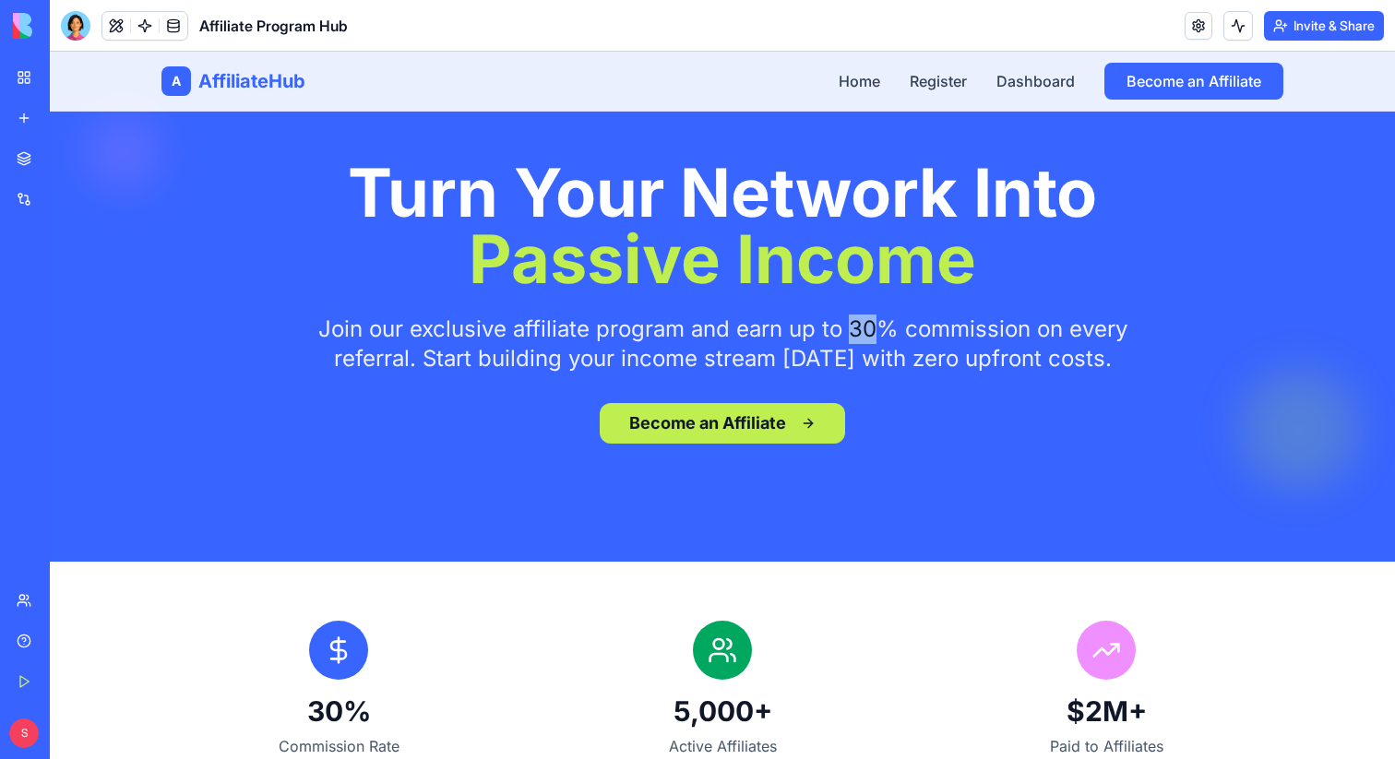
click at [884, 327] on p "Join our exclusive affiliate program and earn up to 30% commission on every ref…" at bounding box center [722, 344] width 826 height 59
drag, startPoint x: 898, startPoint y: 327, endPoint x: 857, endPoint y: 327, distance: 41.5
click at [857, 327] on p "Join our exclusive affiliate program and earn up to 30% commission on every ref…" at bounding box center [722, 344] width 826 height 59
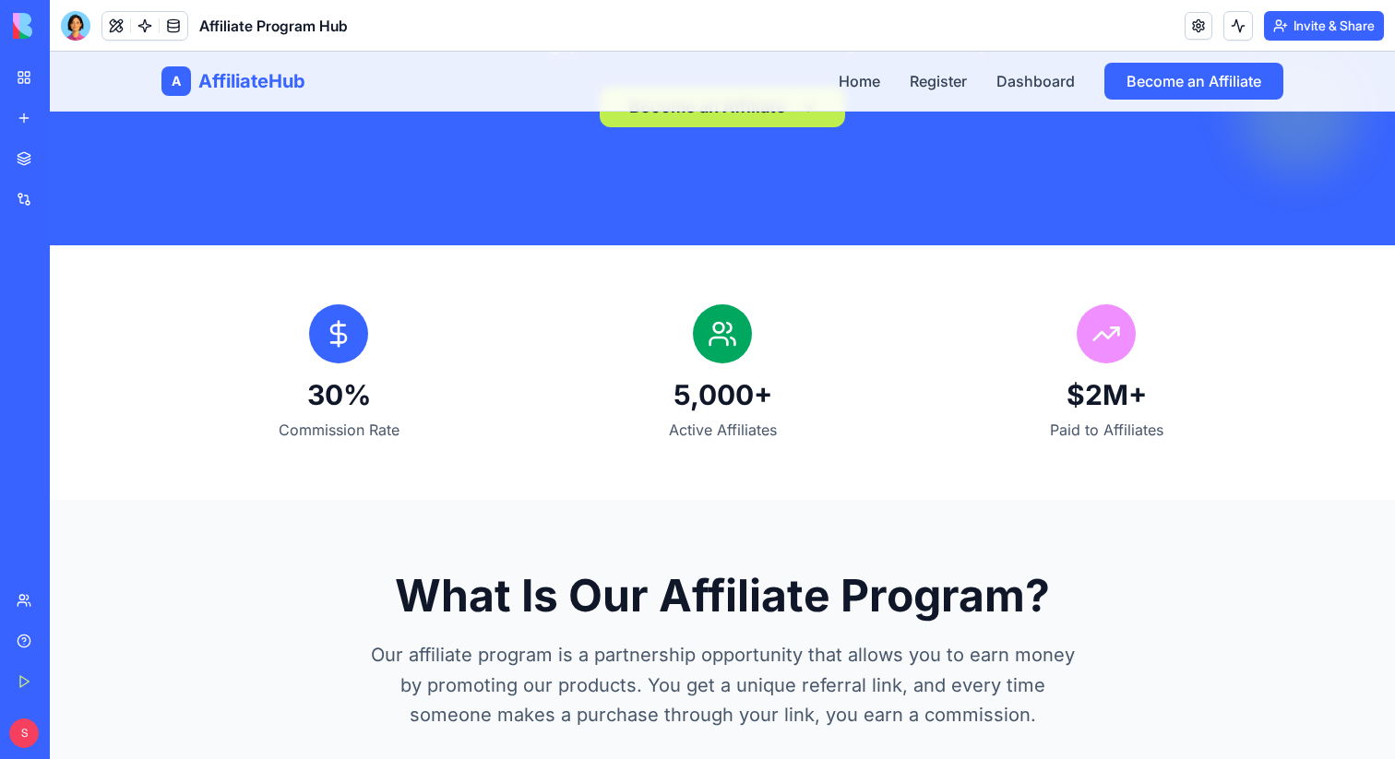
scroll to position [385, 0]
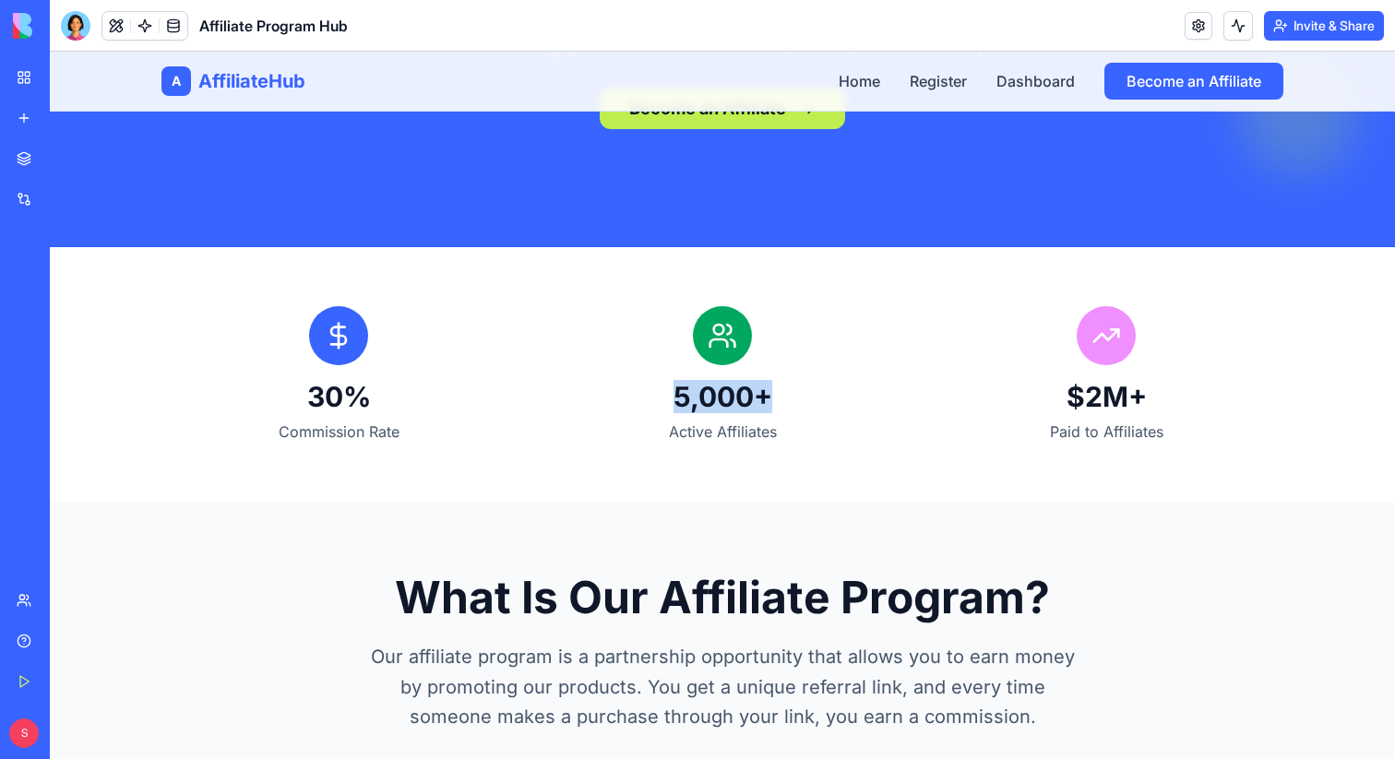
drag, startPoint x: 676, startPoint y: 404, endPoint x: 800, endPoint y: 404, distance: 123.6
click at [800, 404] on h3 "5,000+" at bounding box center [722, 396] width 354 height 33
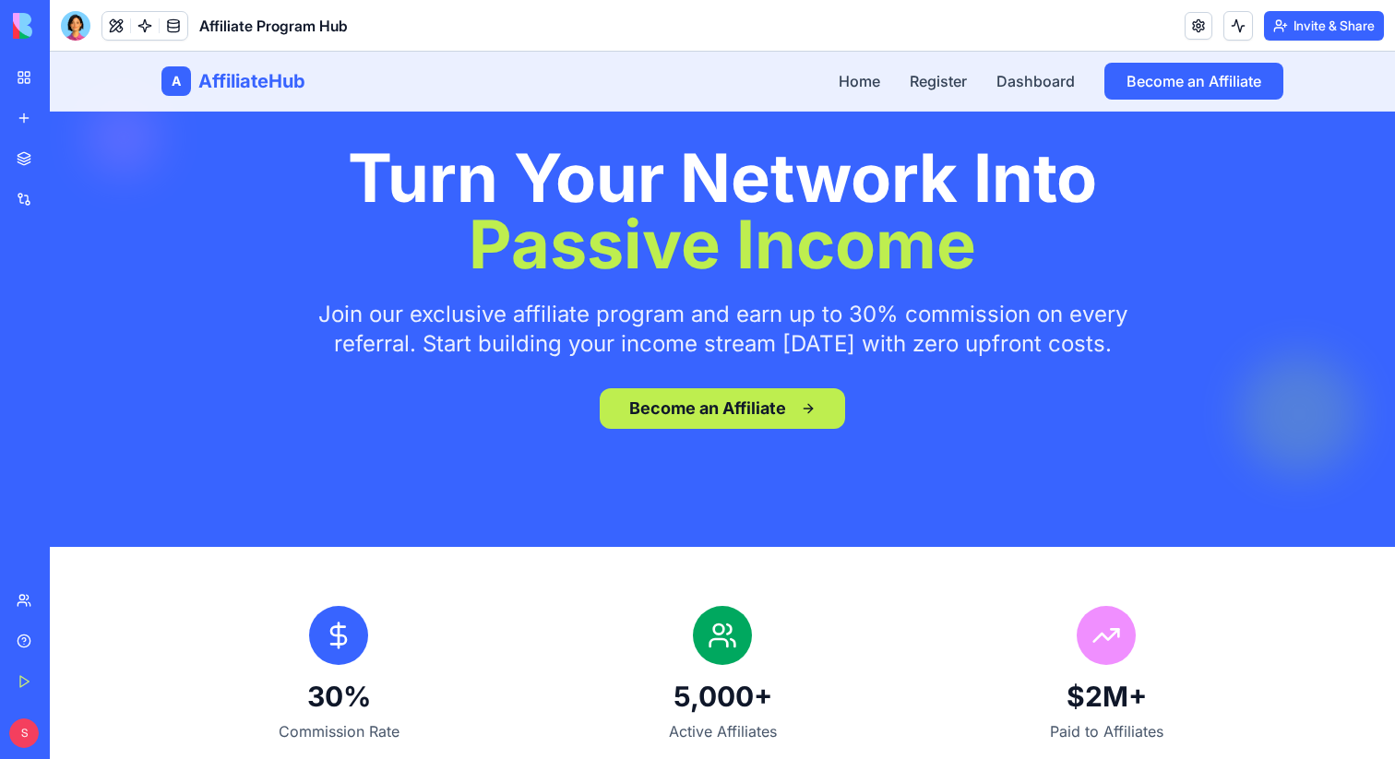
scroll to position [0, 0]
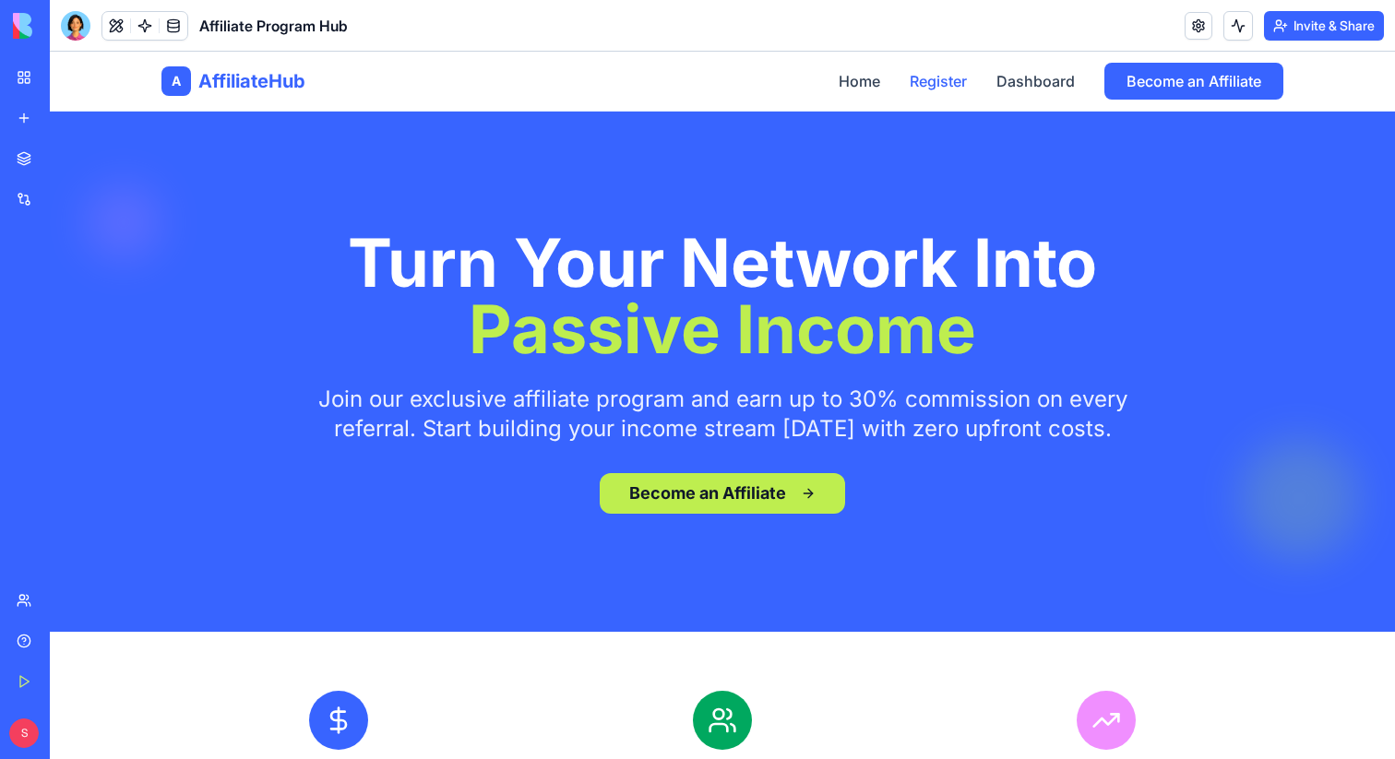
click at [932, 79] on link "Register" at bounding box center [937, 81] width 57 height 22
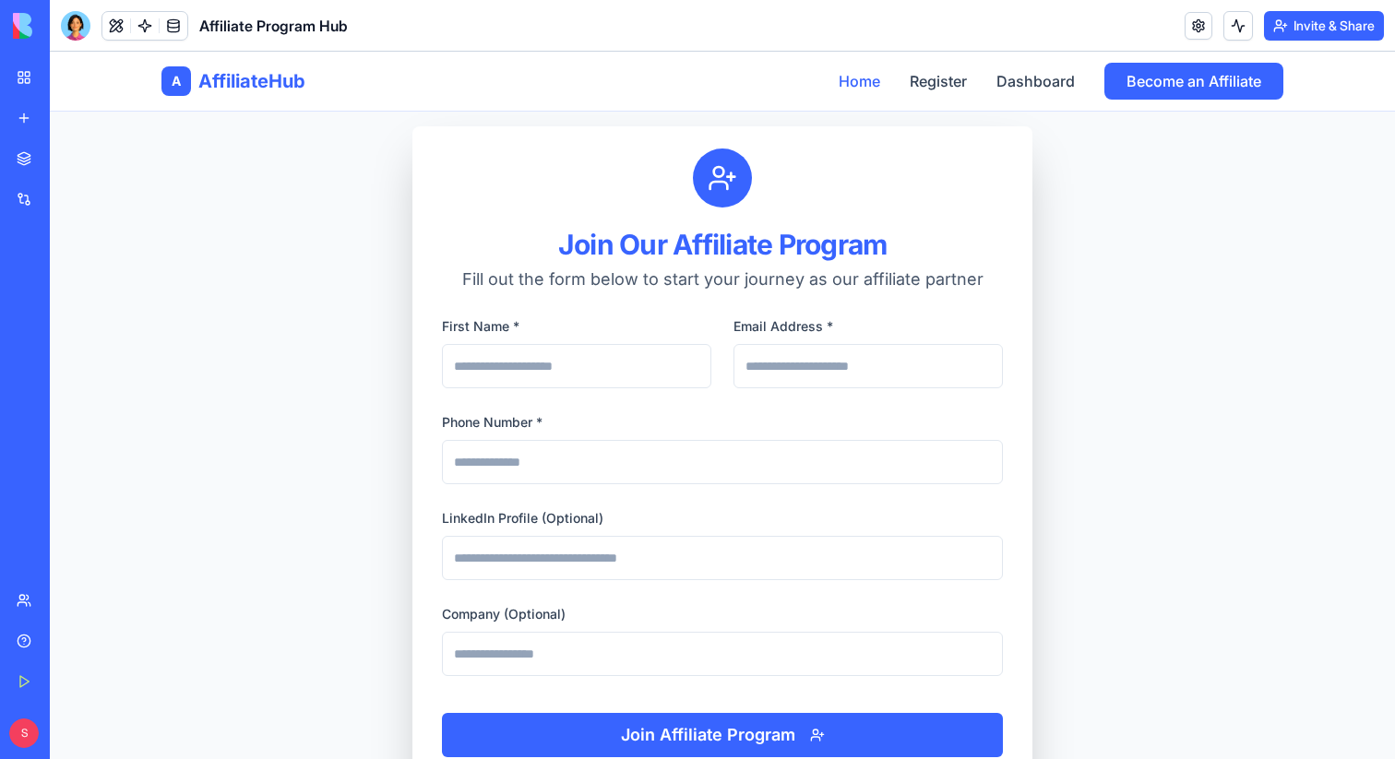
click at [847, 86] on link "Home" at bounding box center [859, 81] width 42 height 22
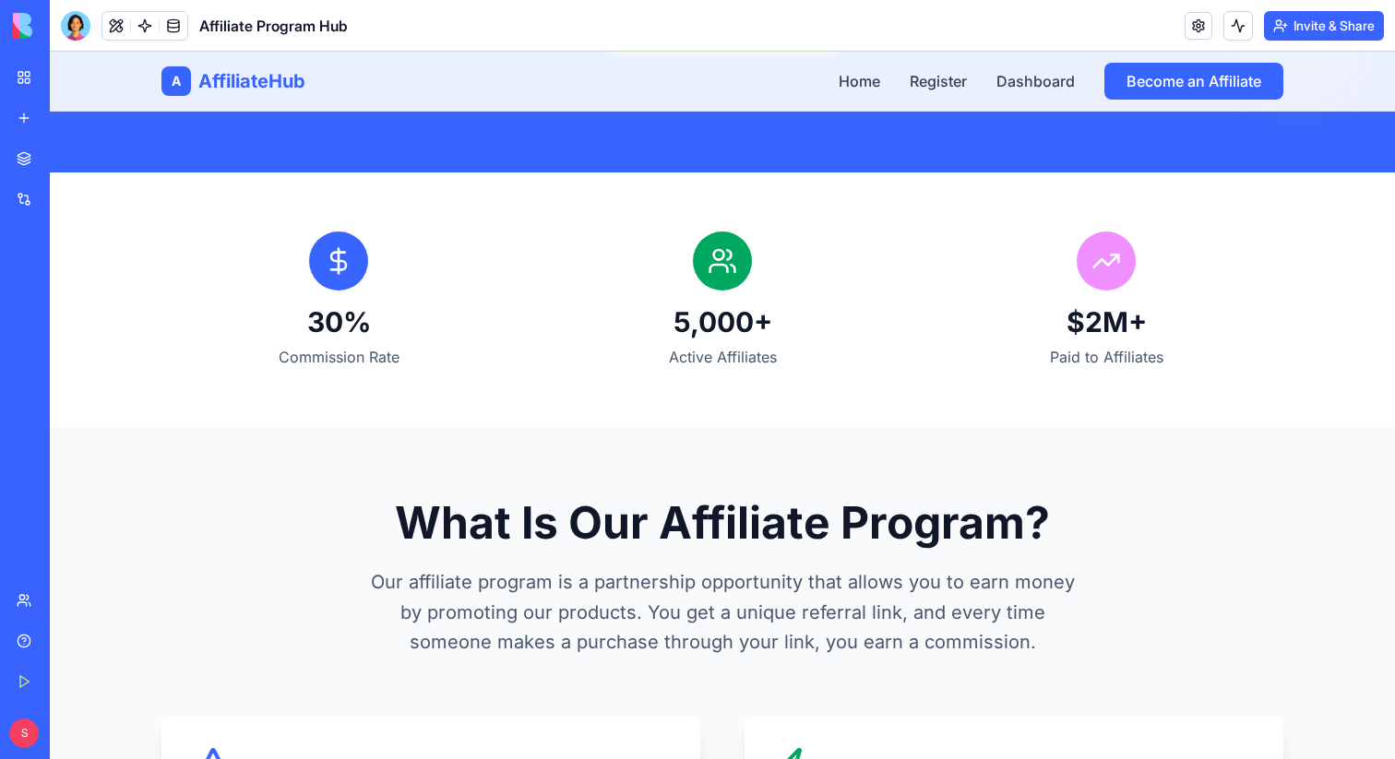
scroll to position [446, 0]
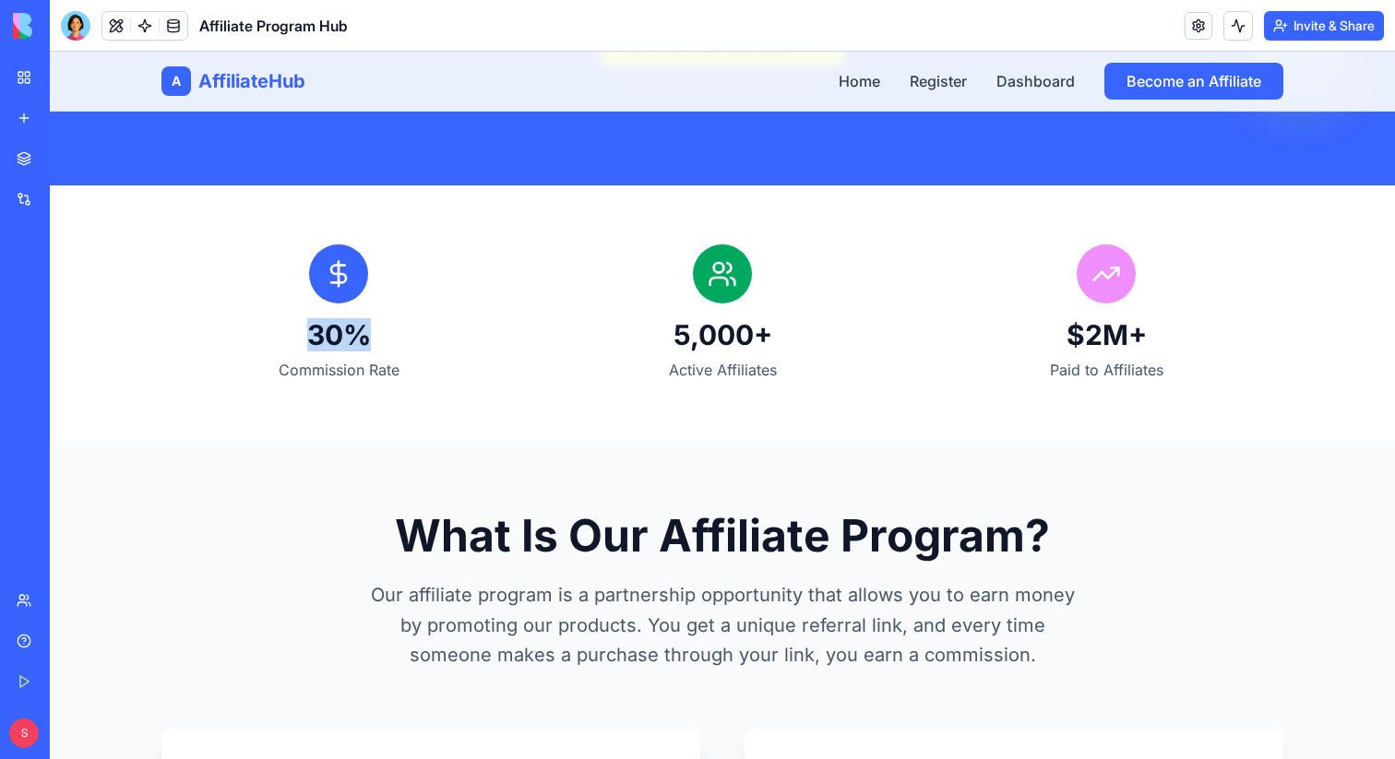
drag, startPoint x: 309, startPoint y: 329, endPoint x: 360, endPoint y: 329, distance: 50.7
click at [361, 329] on h3 "30%" at bounding box center [338, 334] width 354 height 33
click at [360, 329] on h3 "30%" at bounding box center [338, 334] width 354 height 33
drag, startPoint x: 673, startPoint y: 333, endPoint x: 821, endPoint y: 331, distance: 147.6
click at [822, 332] on h3 "5,000+" at bounding box center [722, 334] width 354 height 33
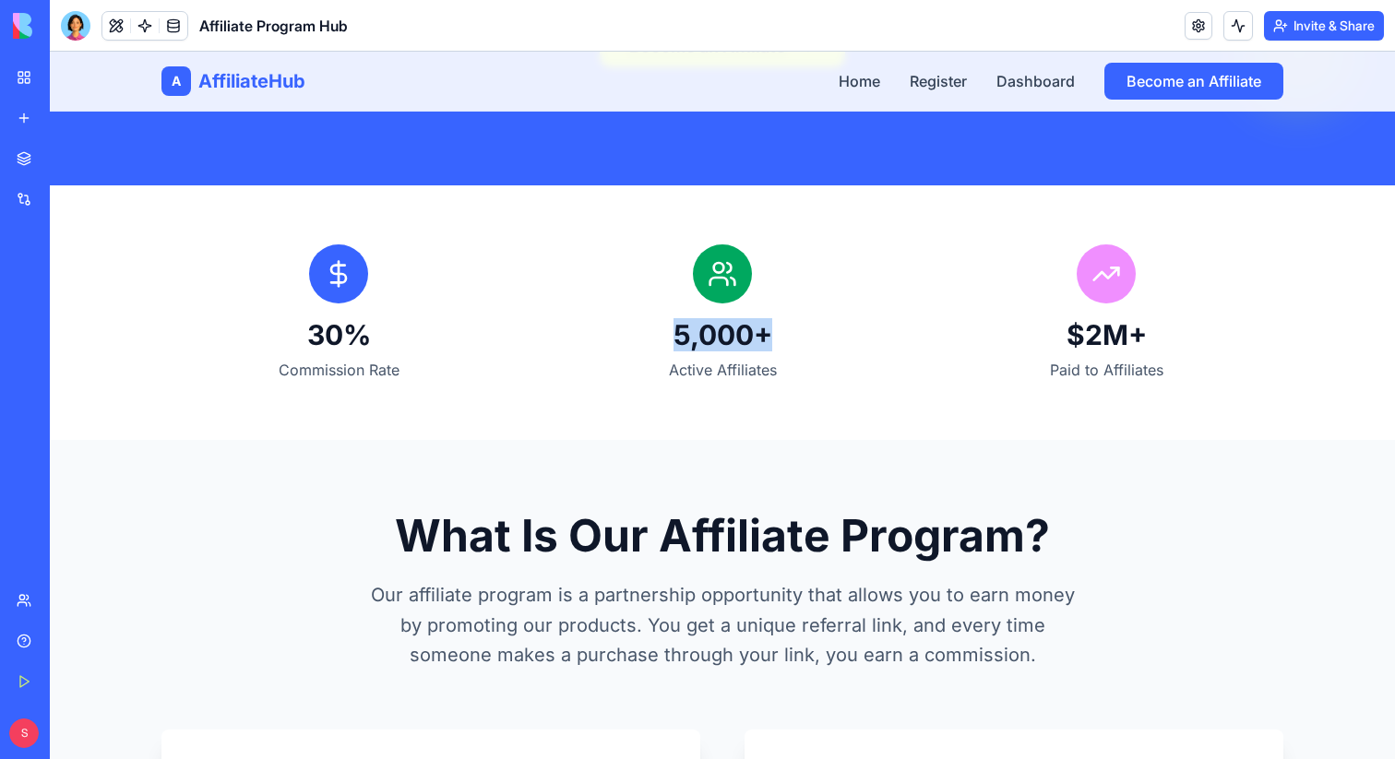
click at [821, 331] on h3 "5,000+" at bounding box center [722, 334] width 354 height 33
drag, startPoint x: 1050, startPoint y: 323, endPoint x: 1211, endPoint y: 323, distance: 161.4
click at [1210, 323] on h3 "$2M+" at bounding box center [1106, 334] width 354 height 33
click at [1211, 323] on h3 "$2M+" at bounding box center [1106, 334] width 354 height 33
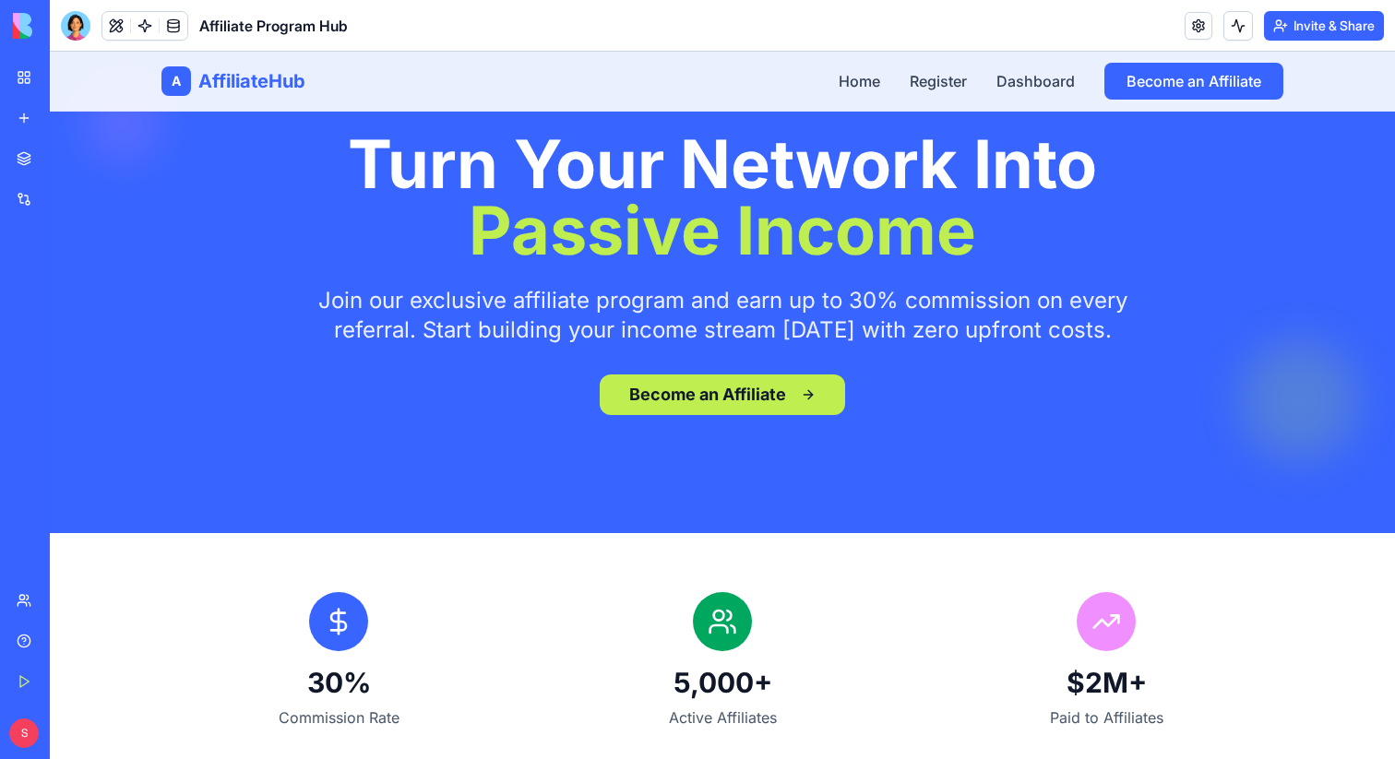
scroll to position [0, 0]
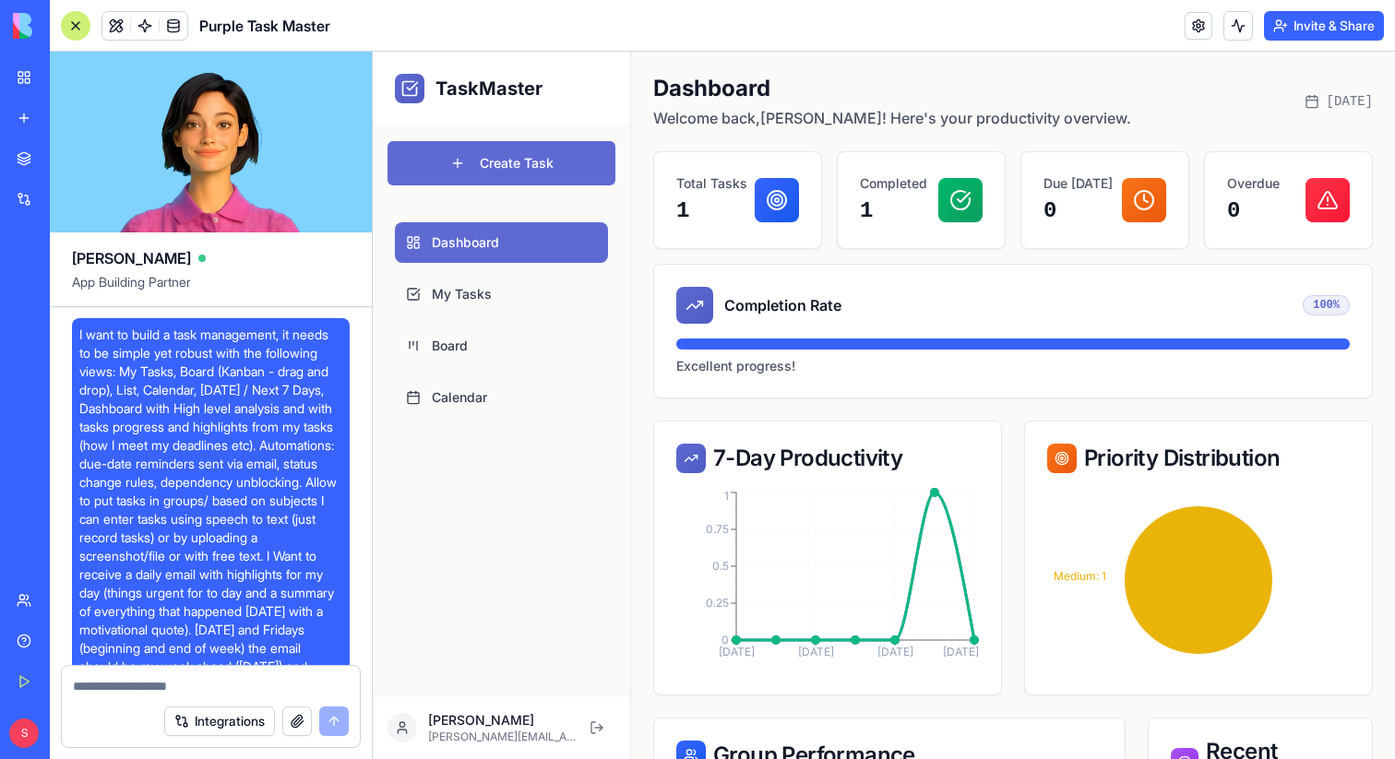
scroll to position [4313, 0]
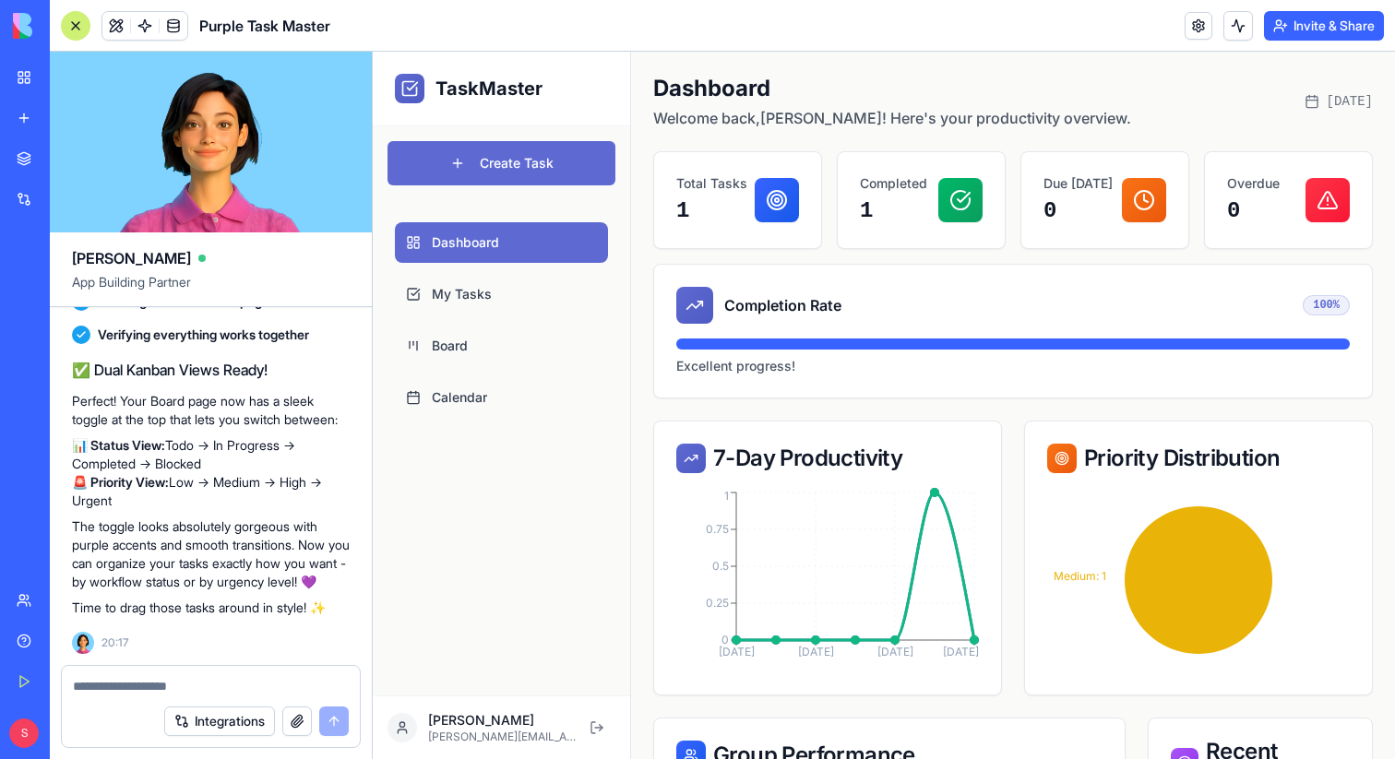
click at [81, 22] on div at bounding box center [76, 26] width 30 height 30
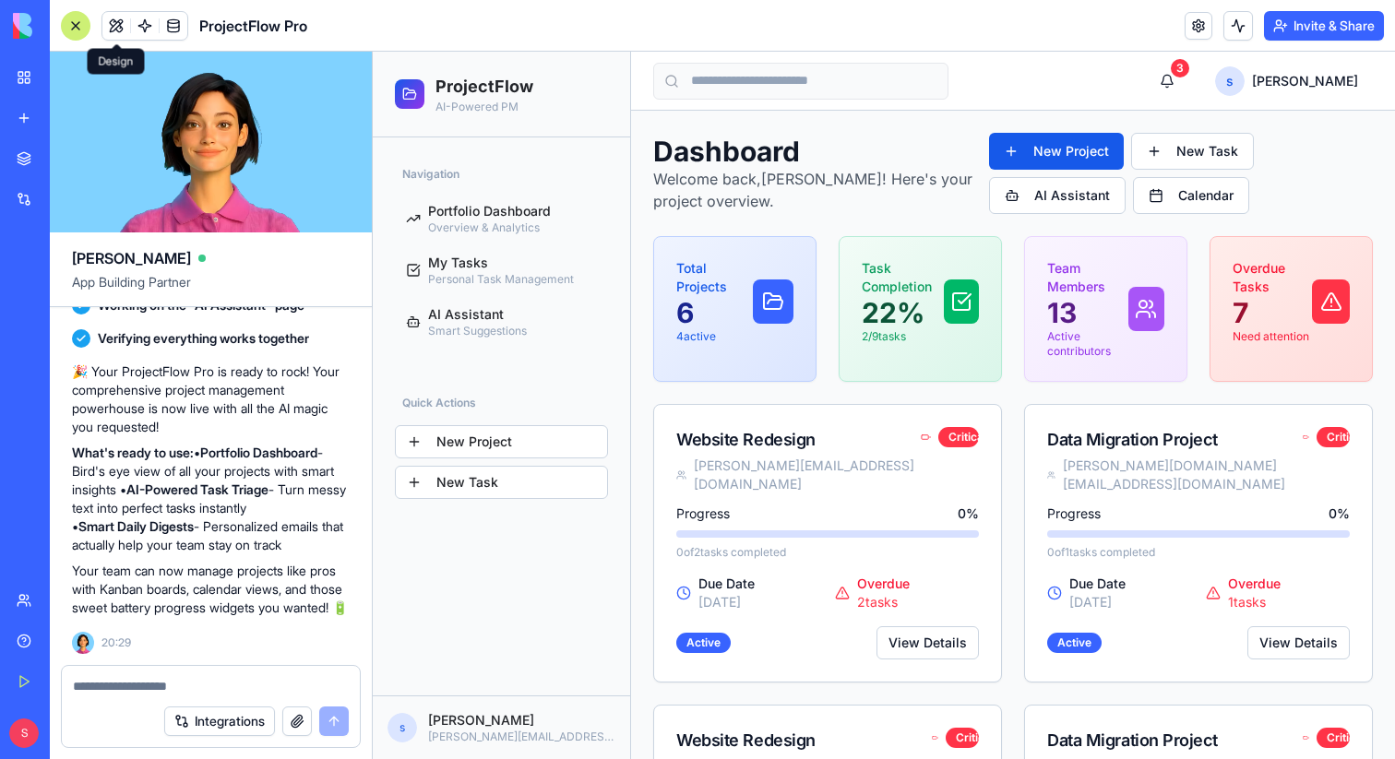
scroll to position [782, 0]
click at [76, 28] on div at bounding box center [76, 26] width 30 height 30
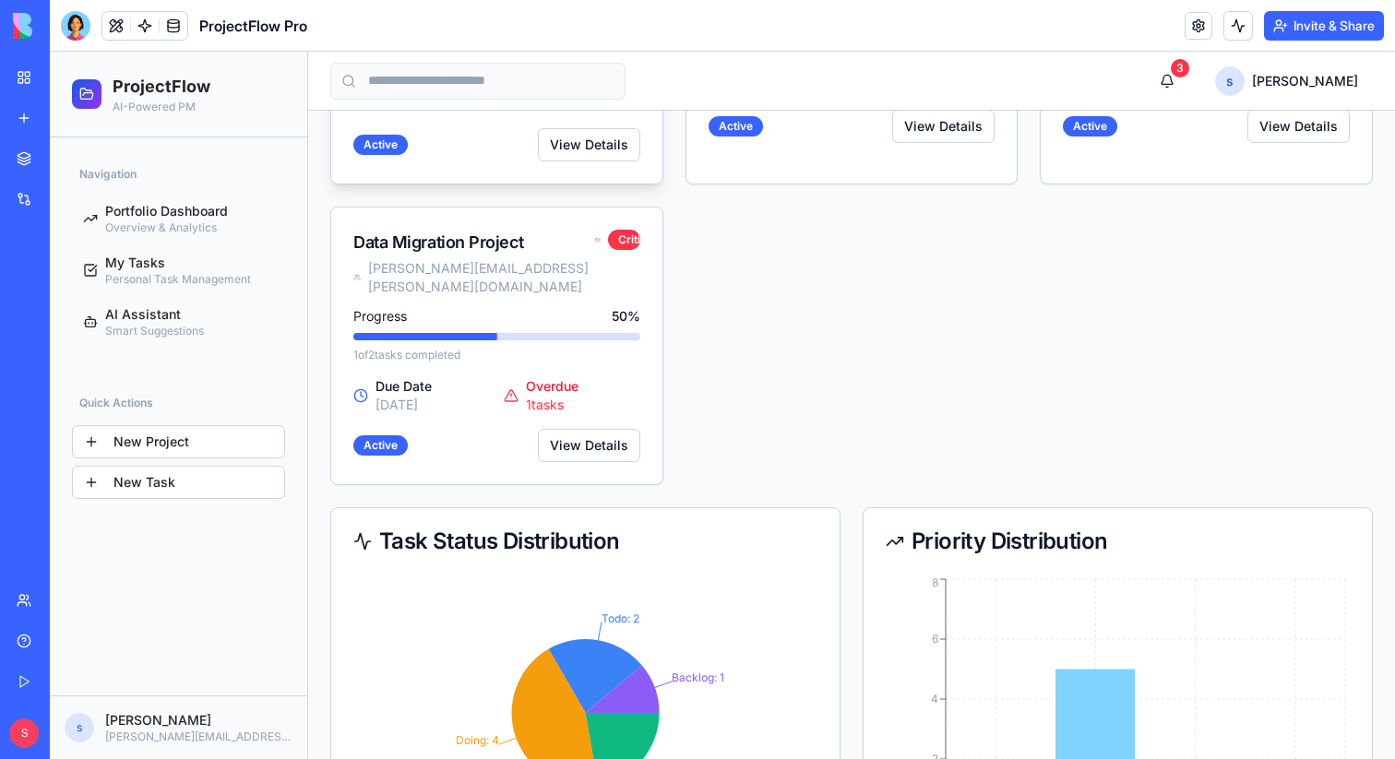
scroll to position [457, 0]
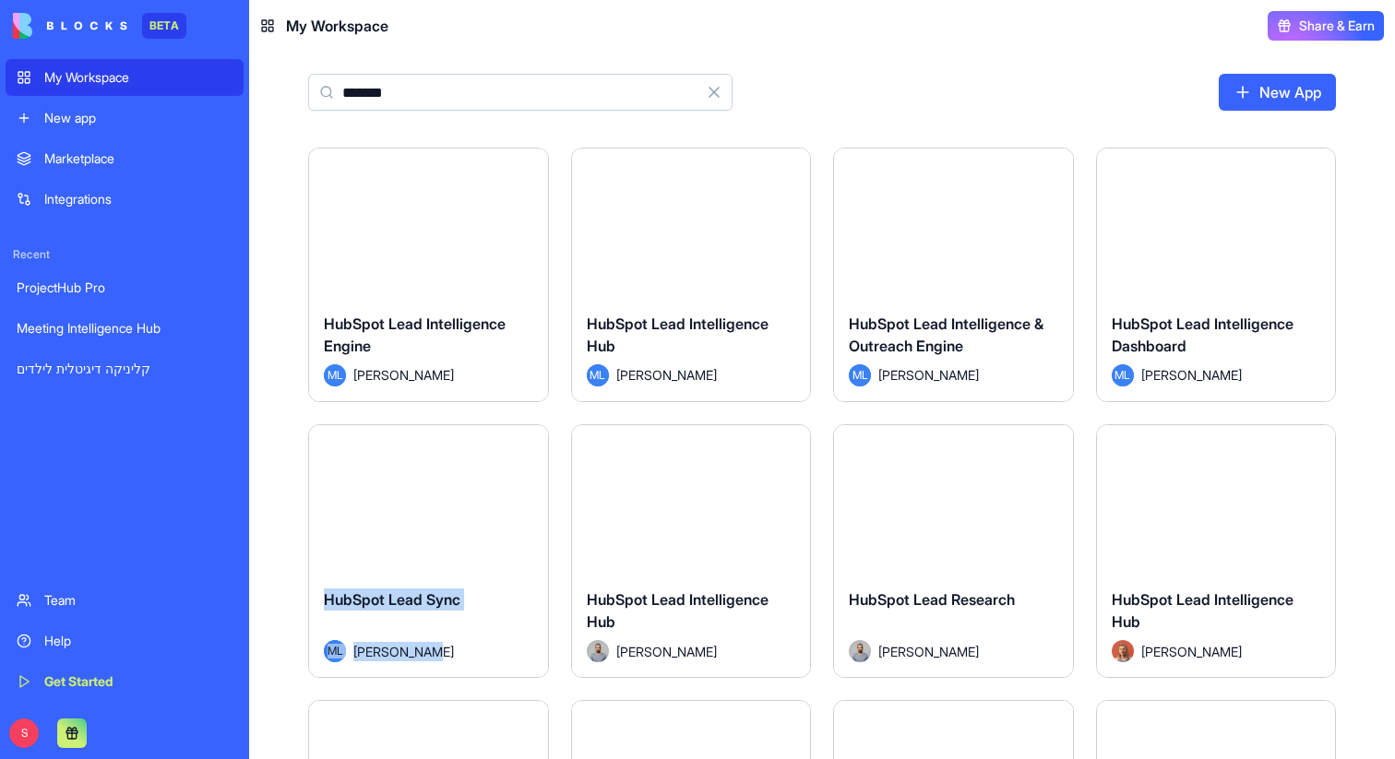
scroll to position [937, 0]
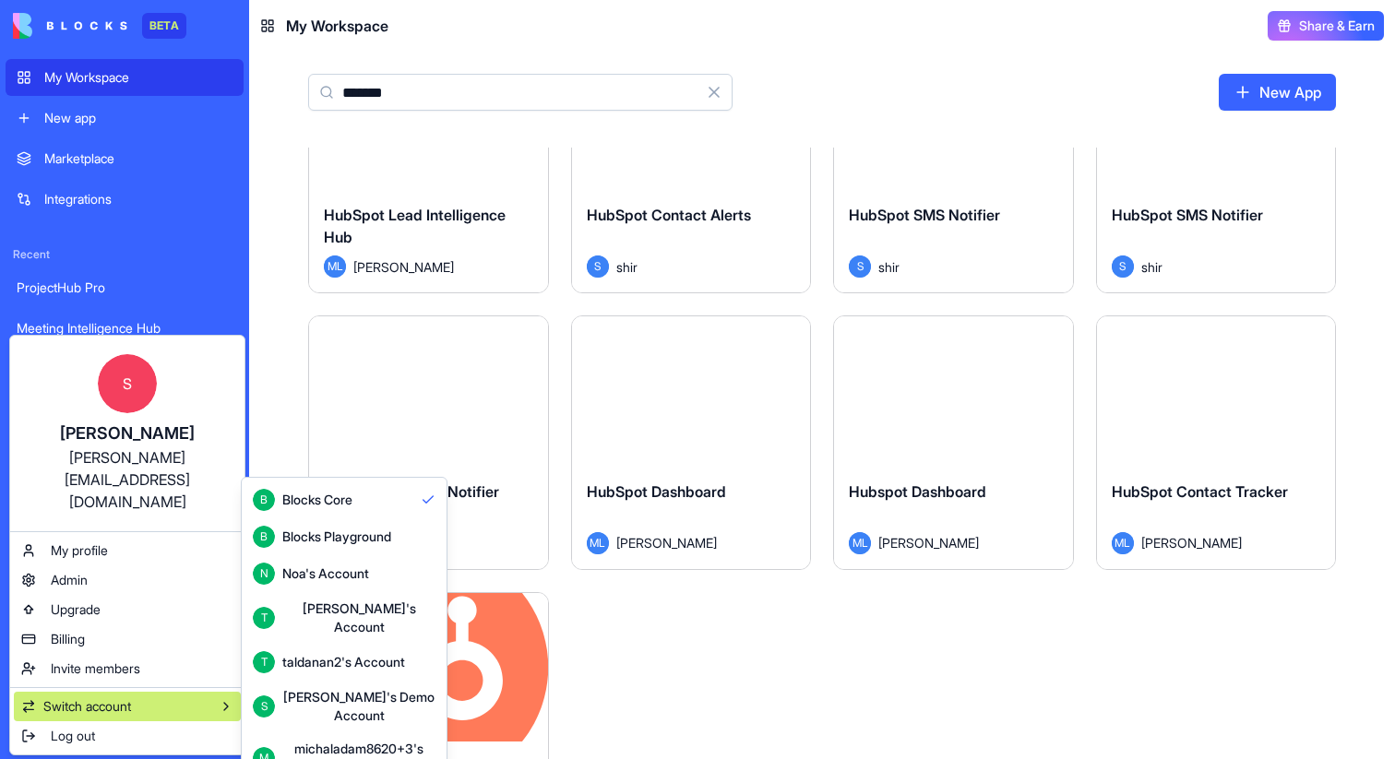
click at [317, 689] on div "[PERSON_NAME]'s Demo Account" at bounding box center [358, 706] width 153 height 37
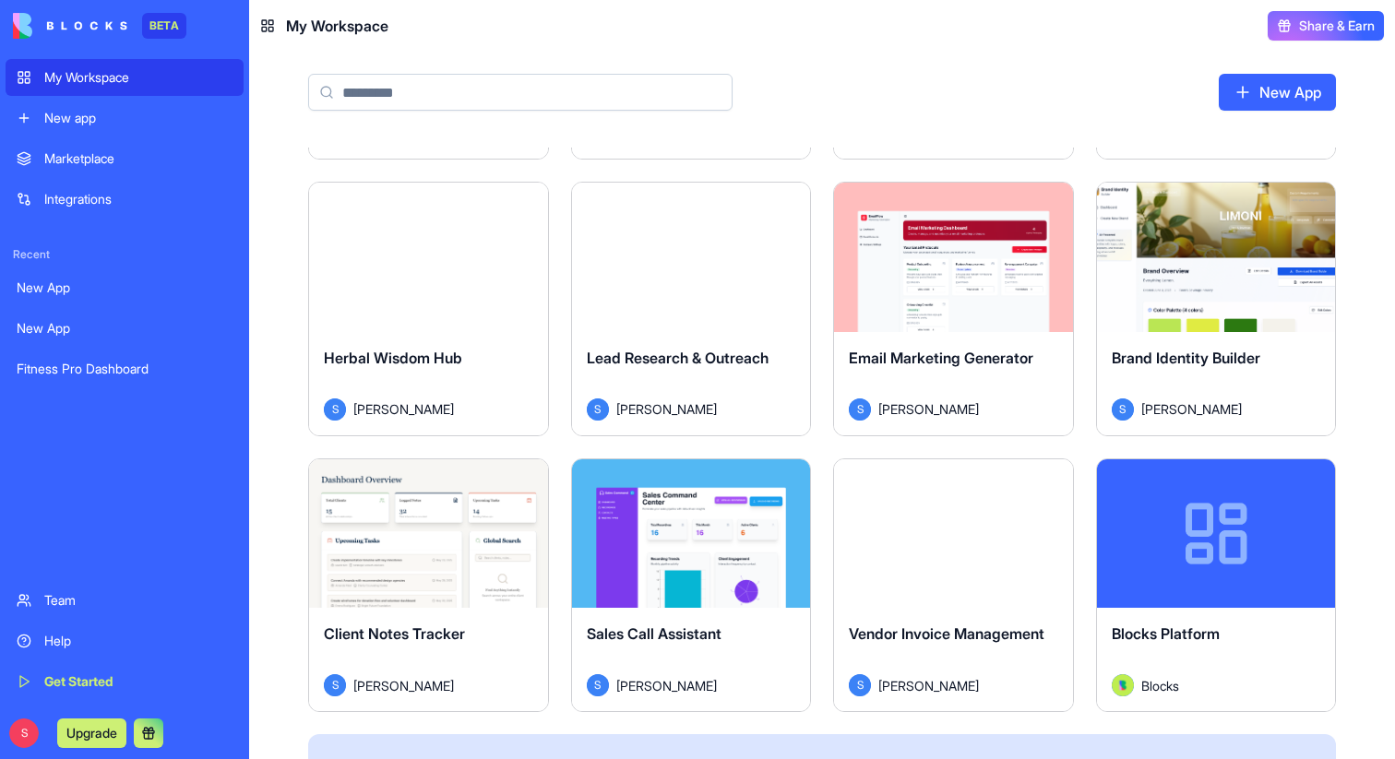
scroll to position [811, 0]
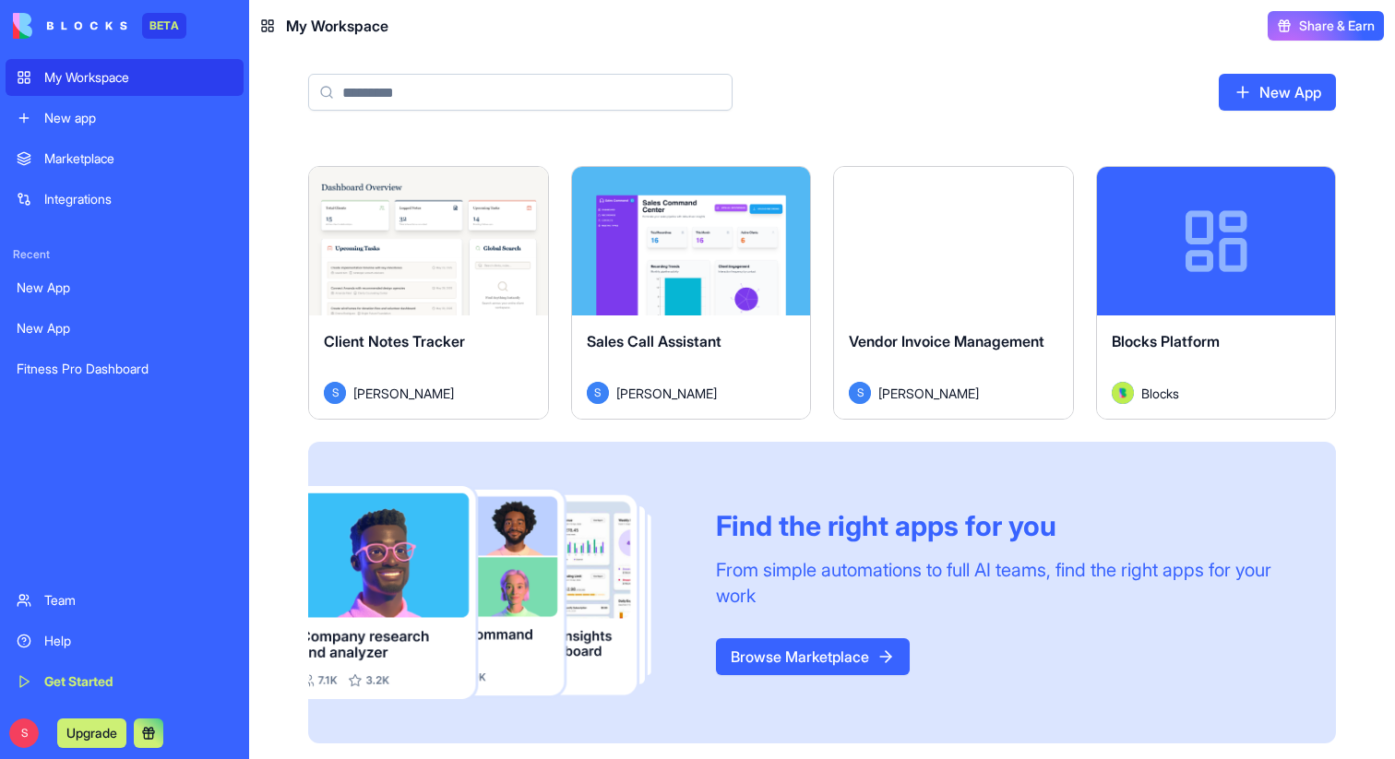
click at [965, 255] on button "Launch" at bounding box center [953, 240] width 138 height 37
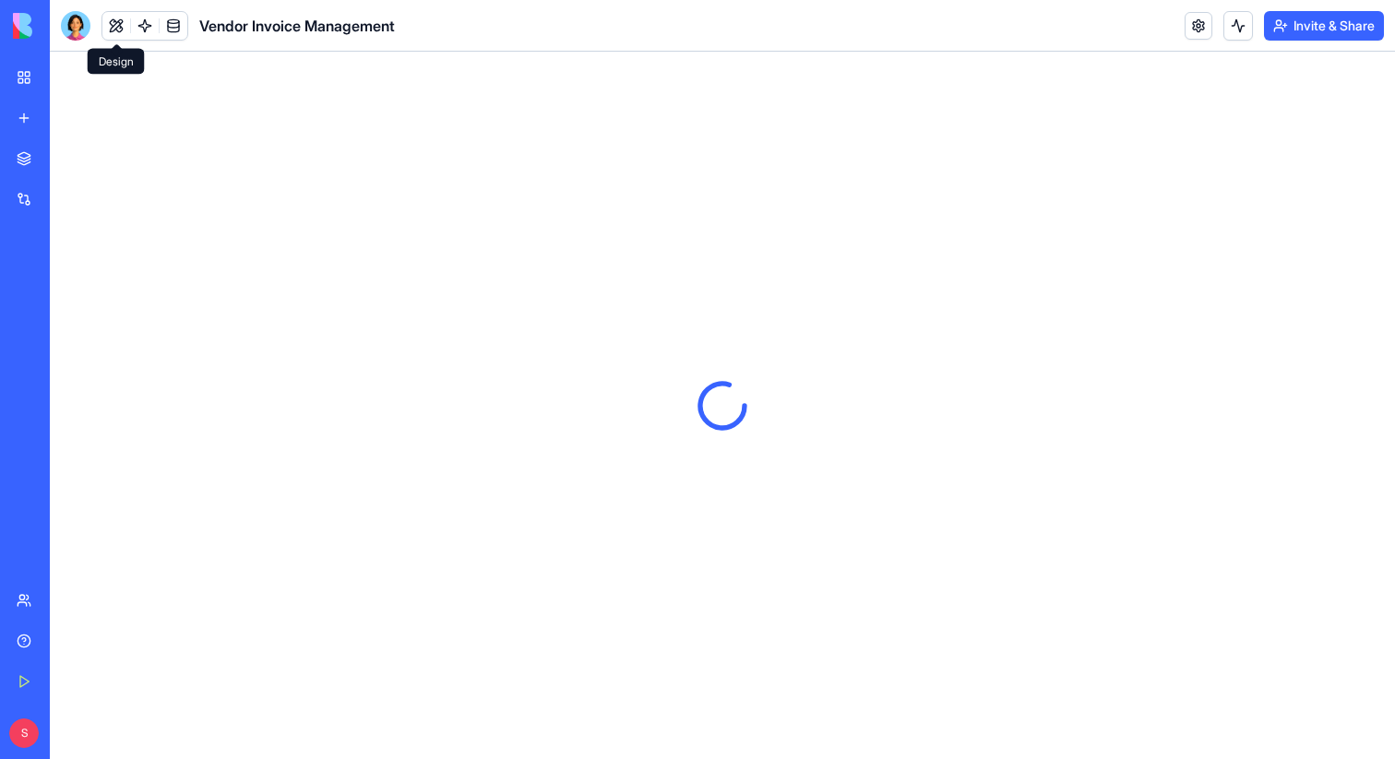
click at [117, 32] on button at bounding box center [116, 26] width 28 height 28
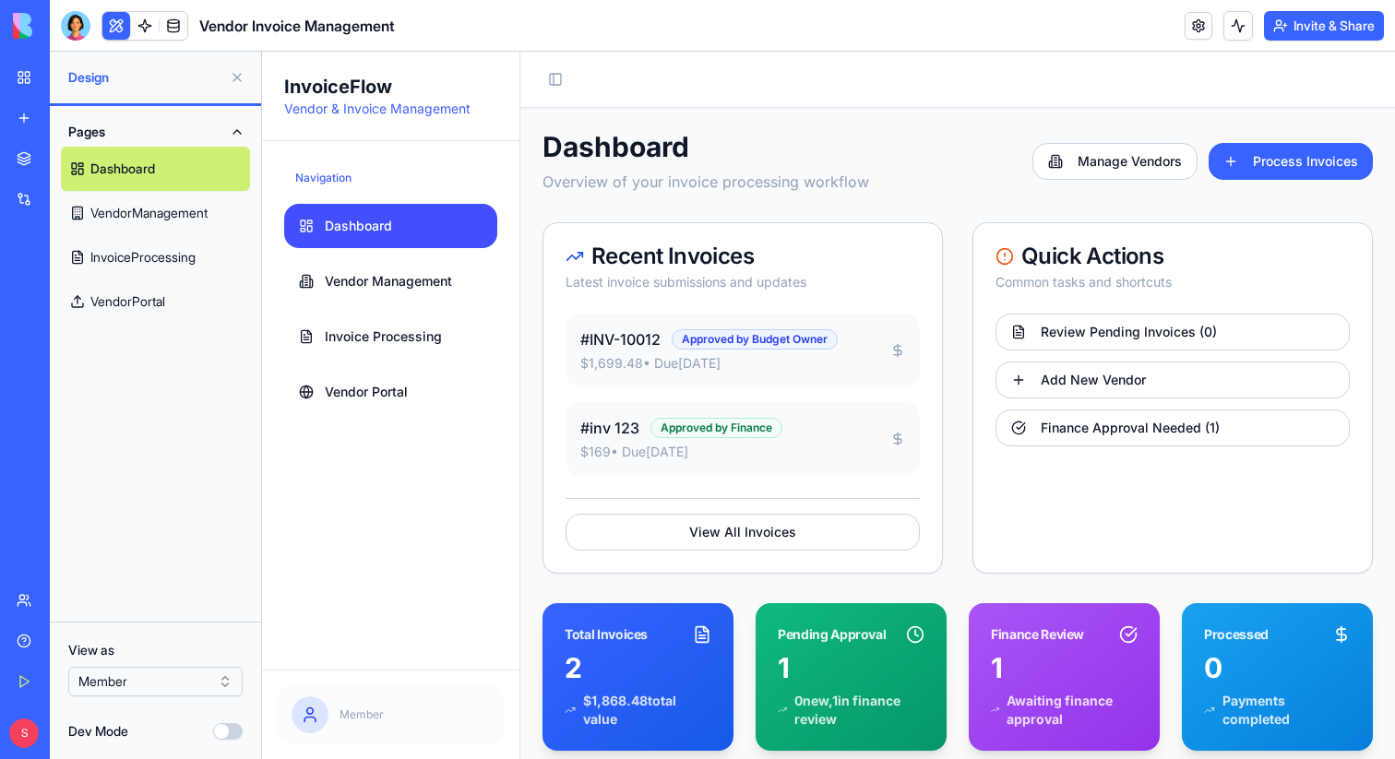
click at [184, 686] on html "BETA My Workspace New app Marketplace Integrations Recent New App New App Fitne…" at bounding box center [697, 379] width 1395 height 759
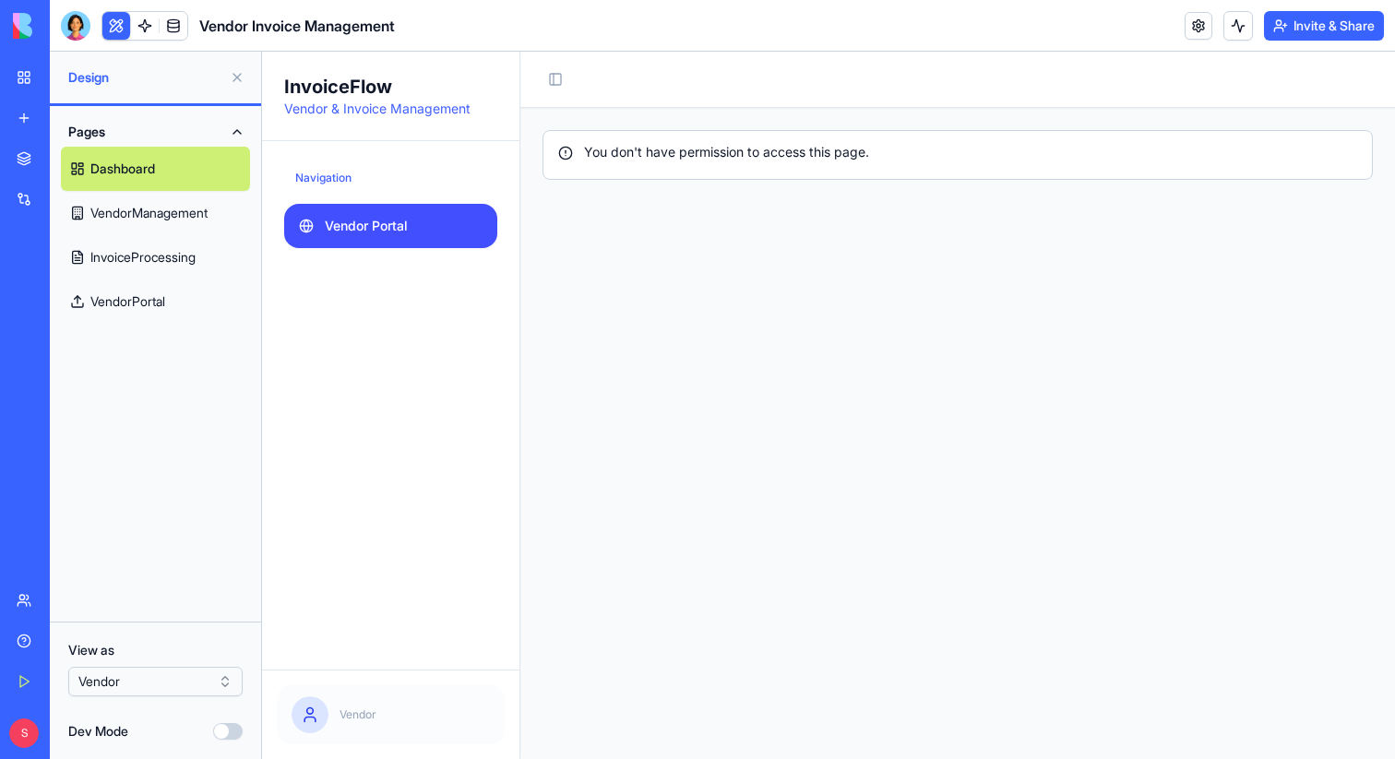
click at [379, 232] on span "Vendor Portal" at bounding box center [366, 226] width 83 height 18
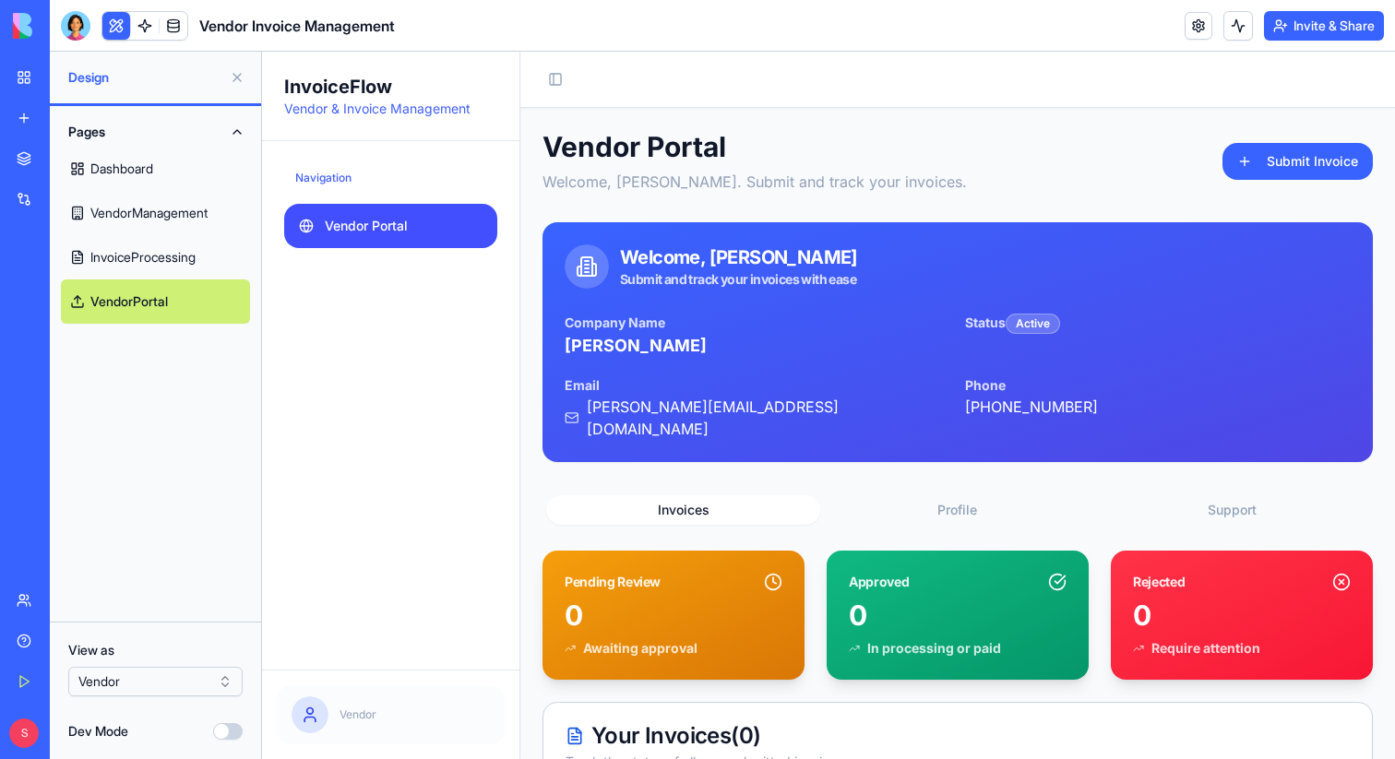
click at [130, 208] on link "VendorManagement" at bounding box center [155, 213] width 189 height 44
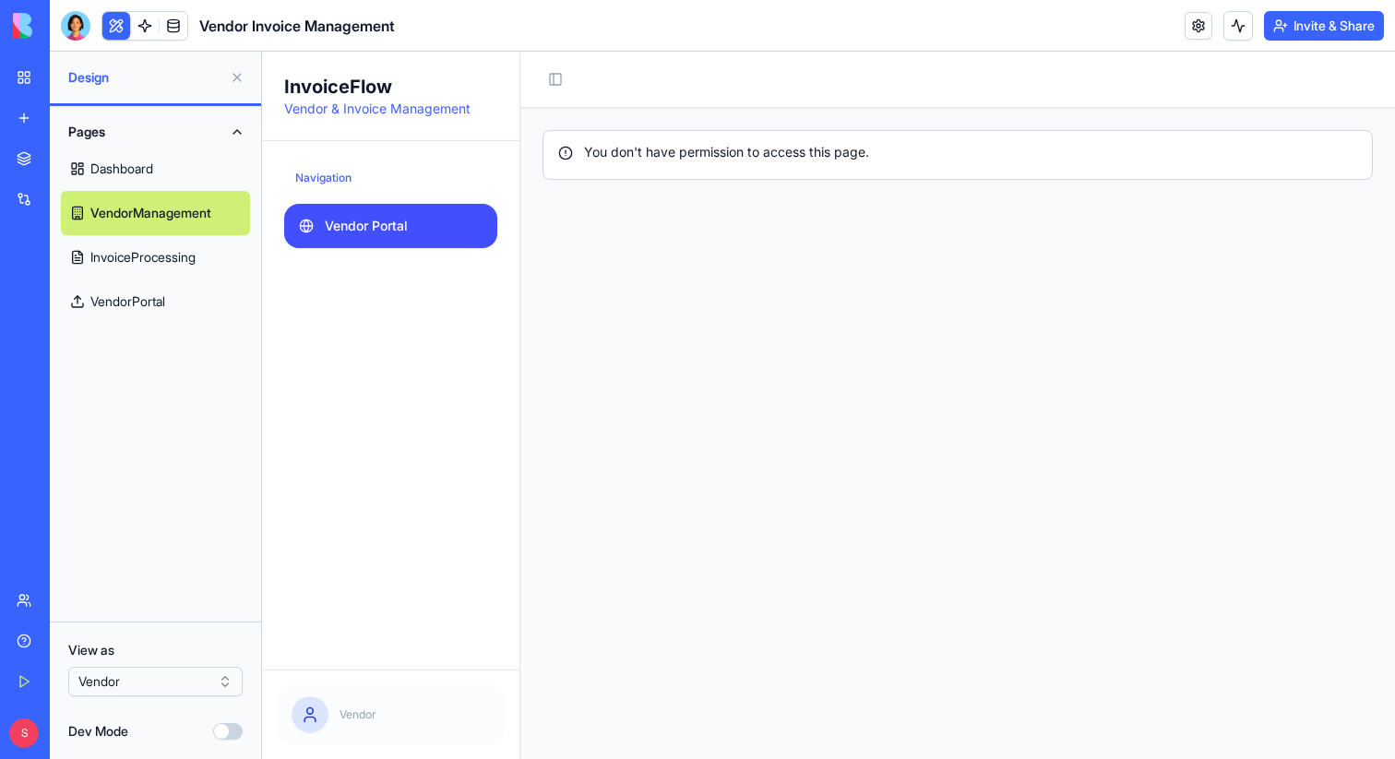
click at [349, 238] on link "Vendor Portal" at bounding box center [390, 226] width 213 height 44
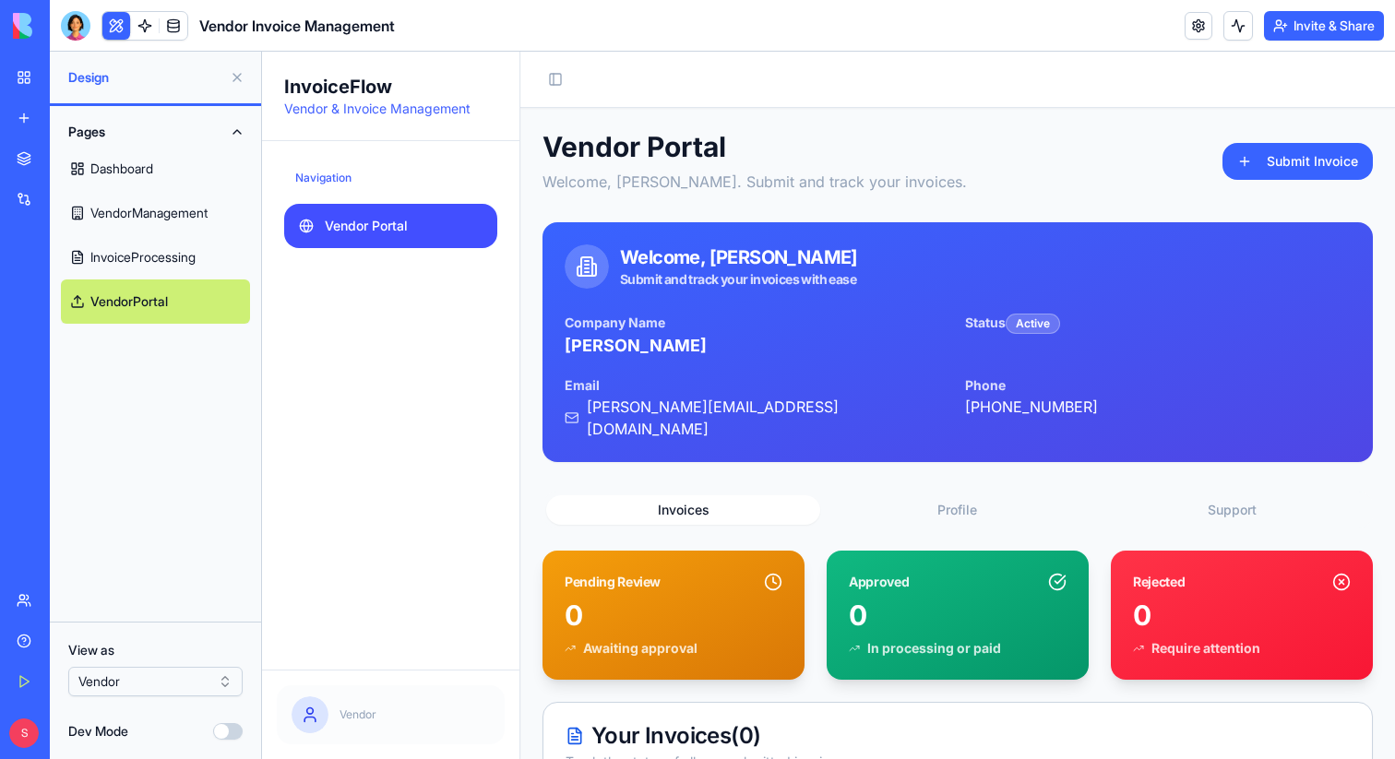
click at [139, 692] on html "BETA My Workspace New app Marketplace Integrations Recent New App New App Fitne…" at bounding box center [697, 379] width 1395 height 759
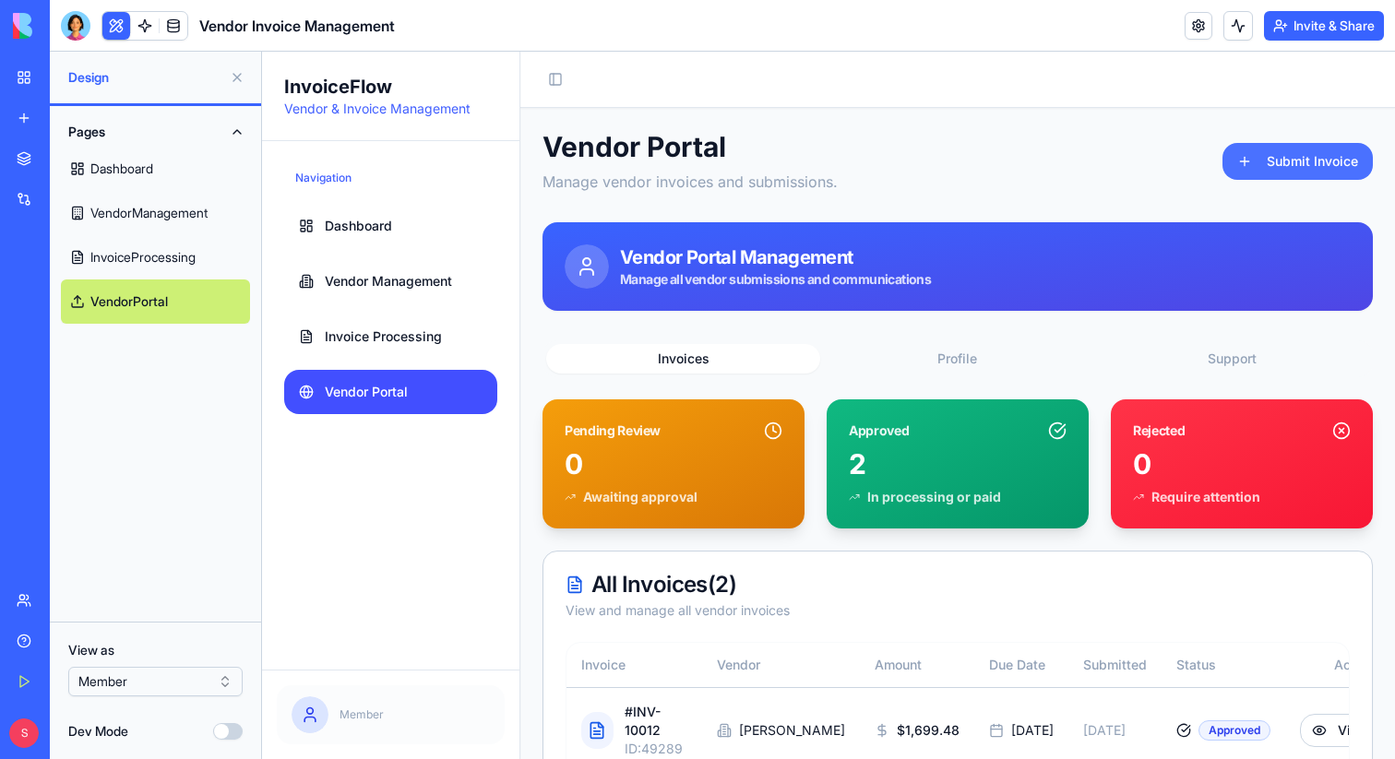
click at [1266, 162] on button "Submit Invoice" at bounding box center [1297, 161] width 150 height 37
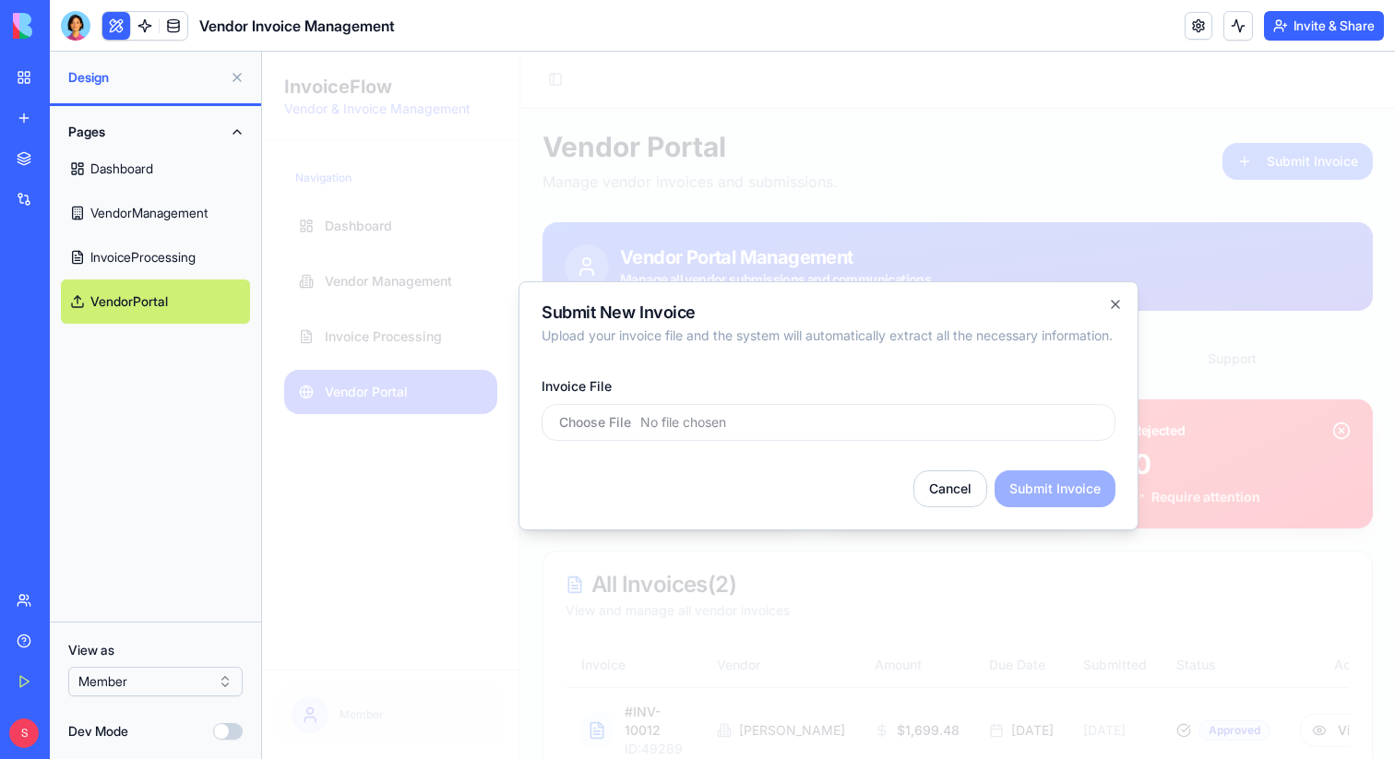
click at [666, 424] on input "Invoice File" at bounding box center [828, 422] width 574 height 37
type input "**********"
click at [927, 504] on button "Cancel" at bounding box center [950, 488] width 74 height 37
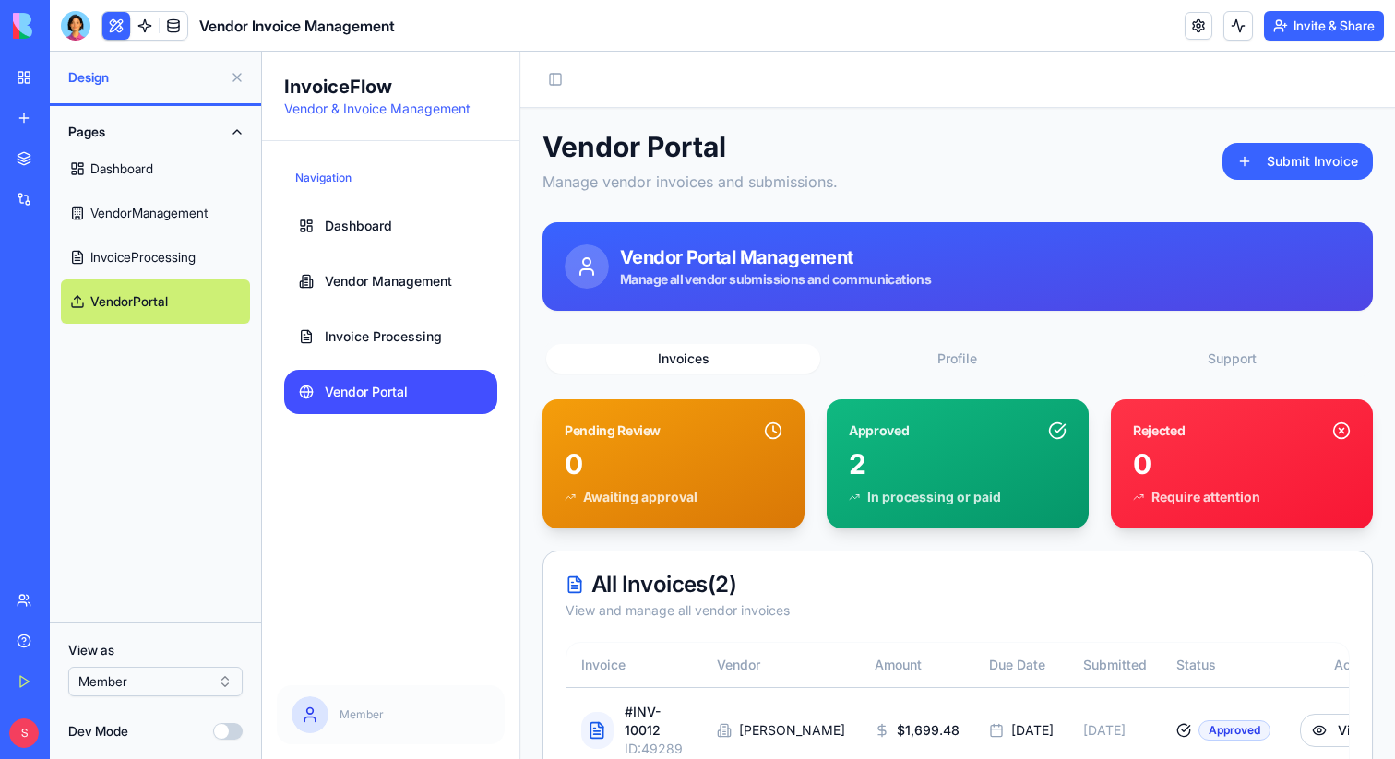
scroll to position [164, 0]
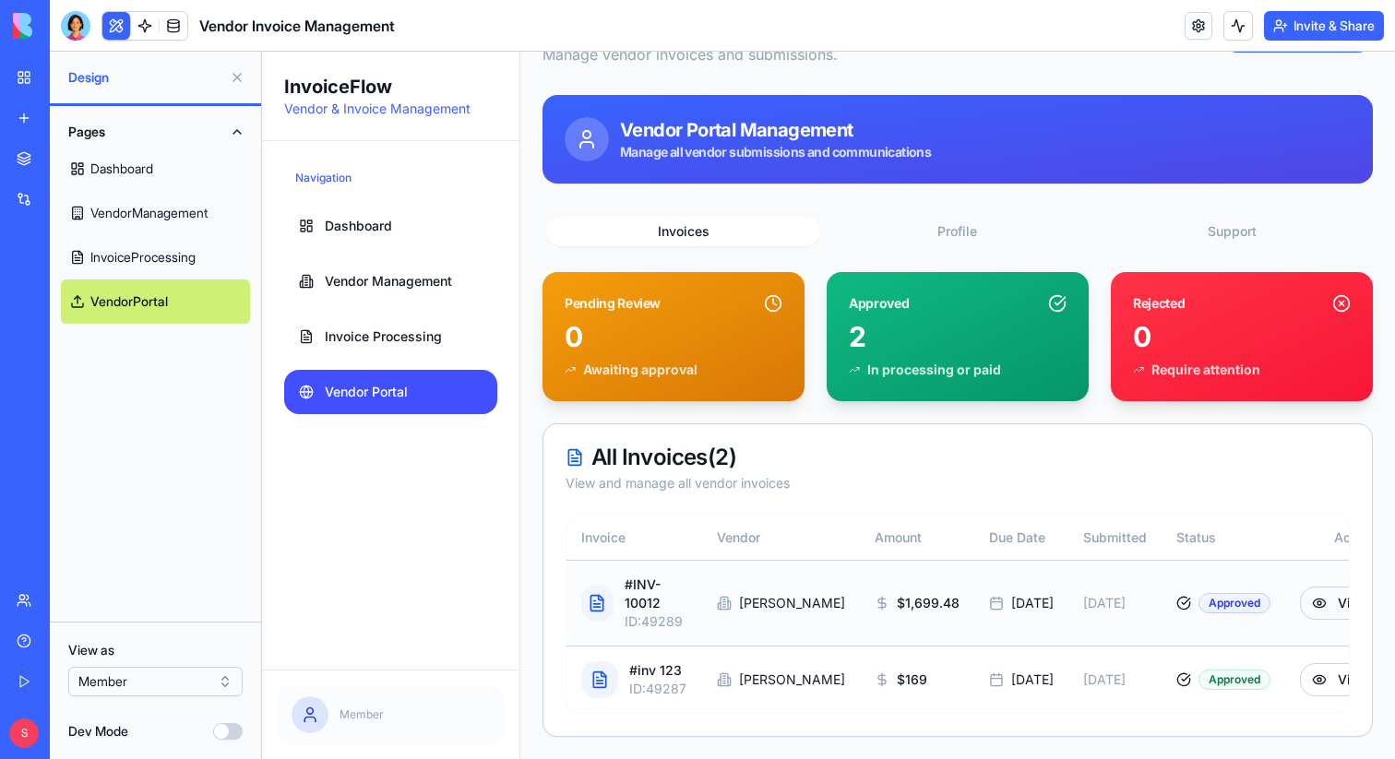
click at [1300, 587] on button "View" at bounding box center [1340, 603] width 81 height 33
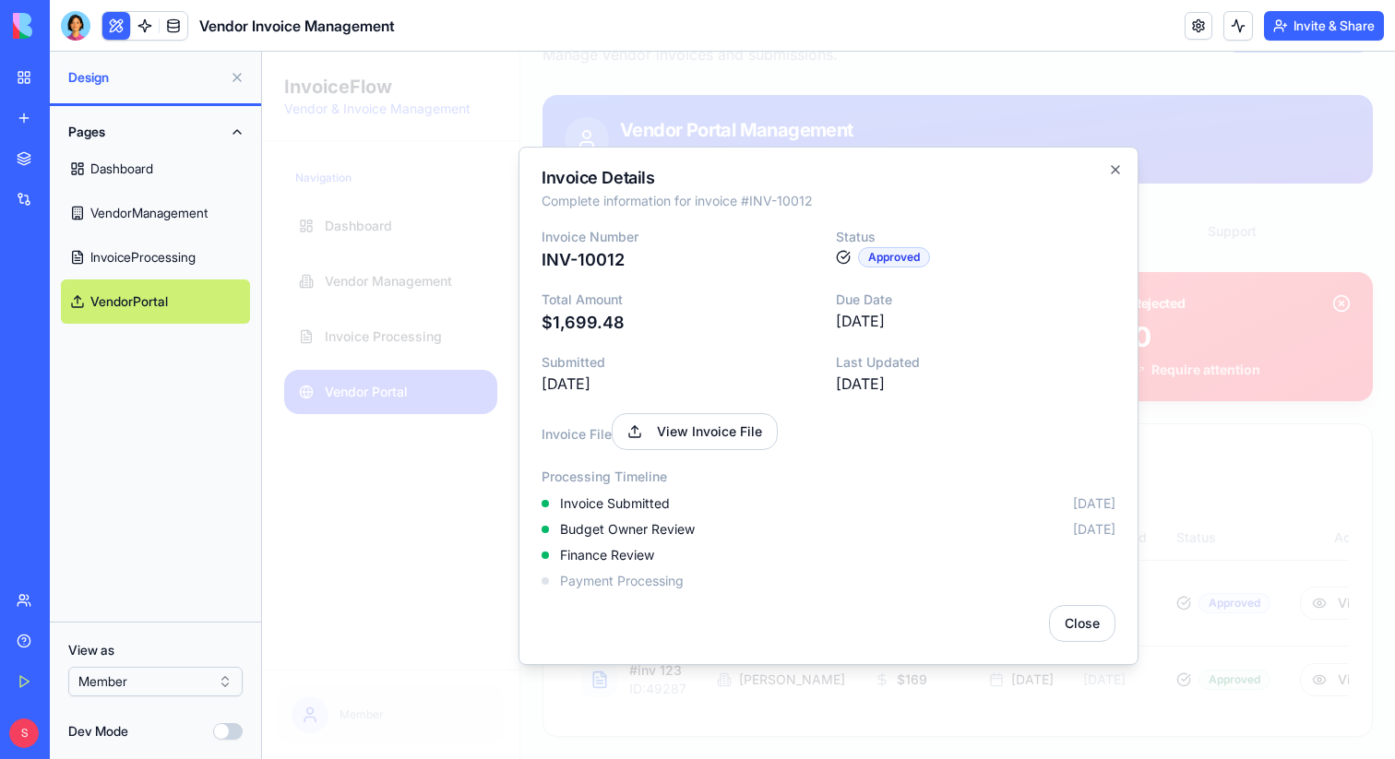
click at [1211, 503] on div at bounding box center [828, 405] width 1133 height 707
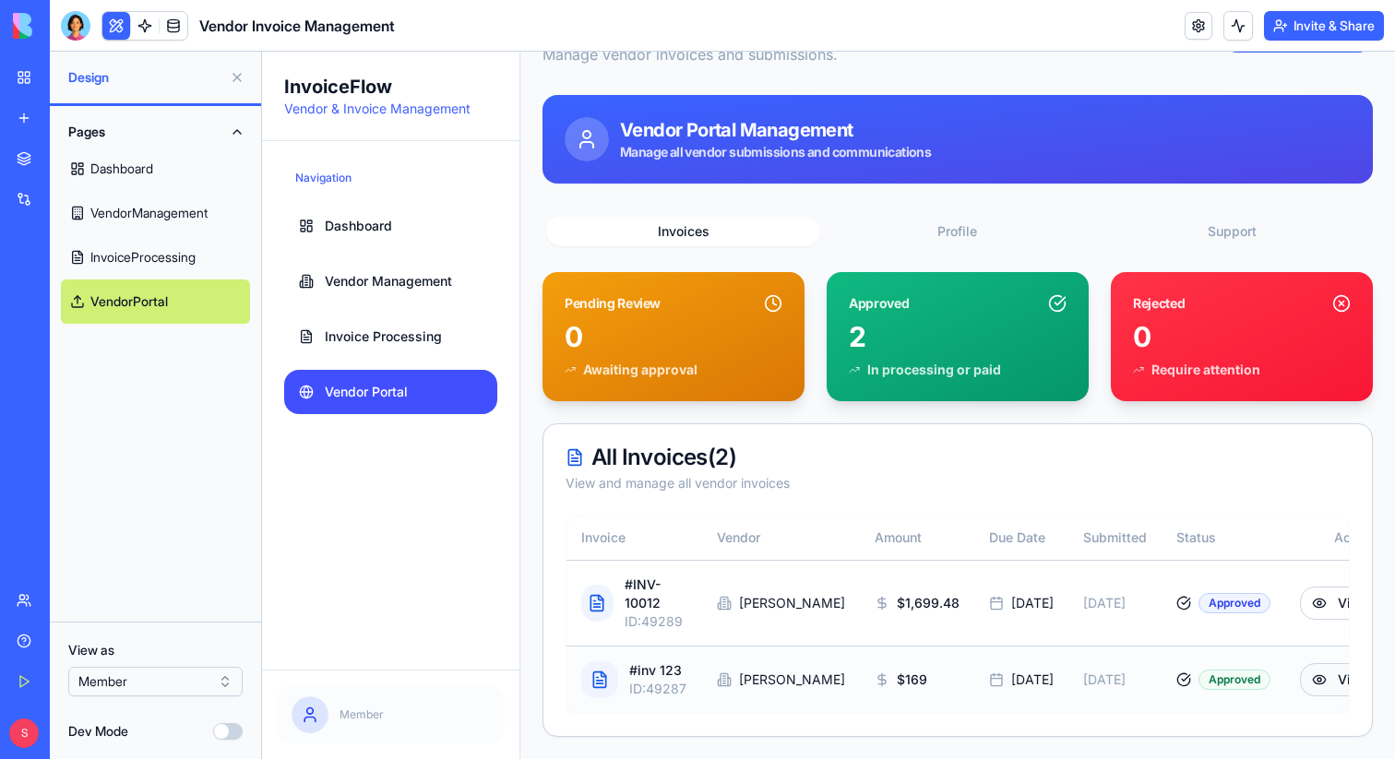
click at [1300, 665] on button "View" at bounding box center [1340, 679] width 81 height 33
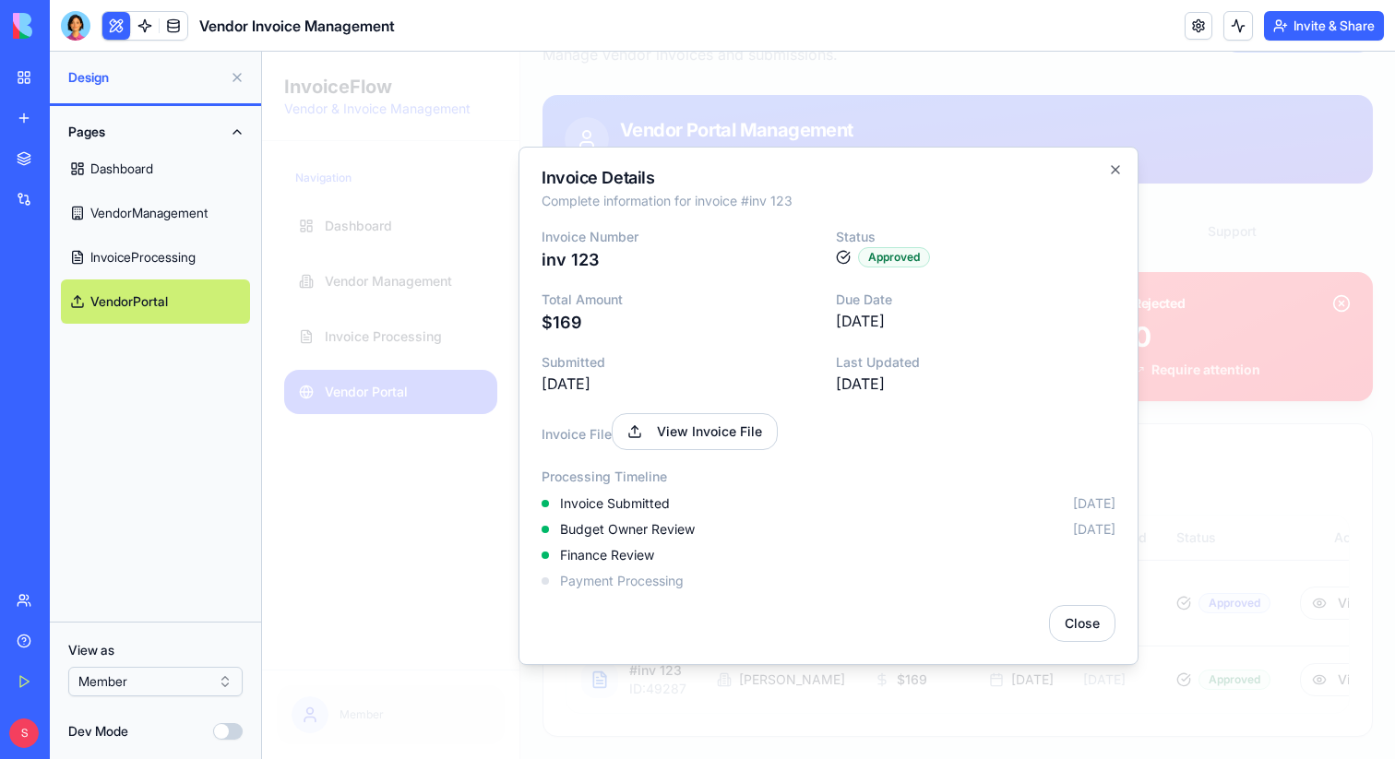
click at [1153, 492] on div at bounding box center [828, 405] width 1133 height 707
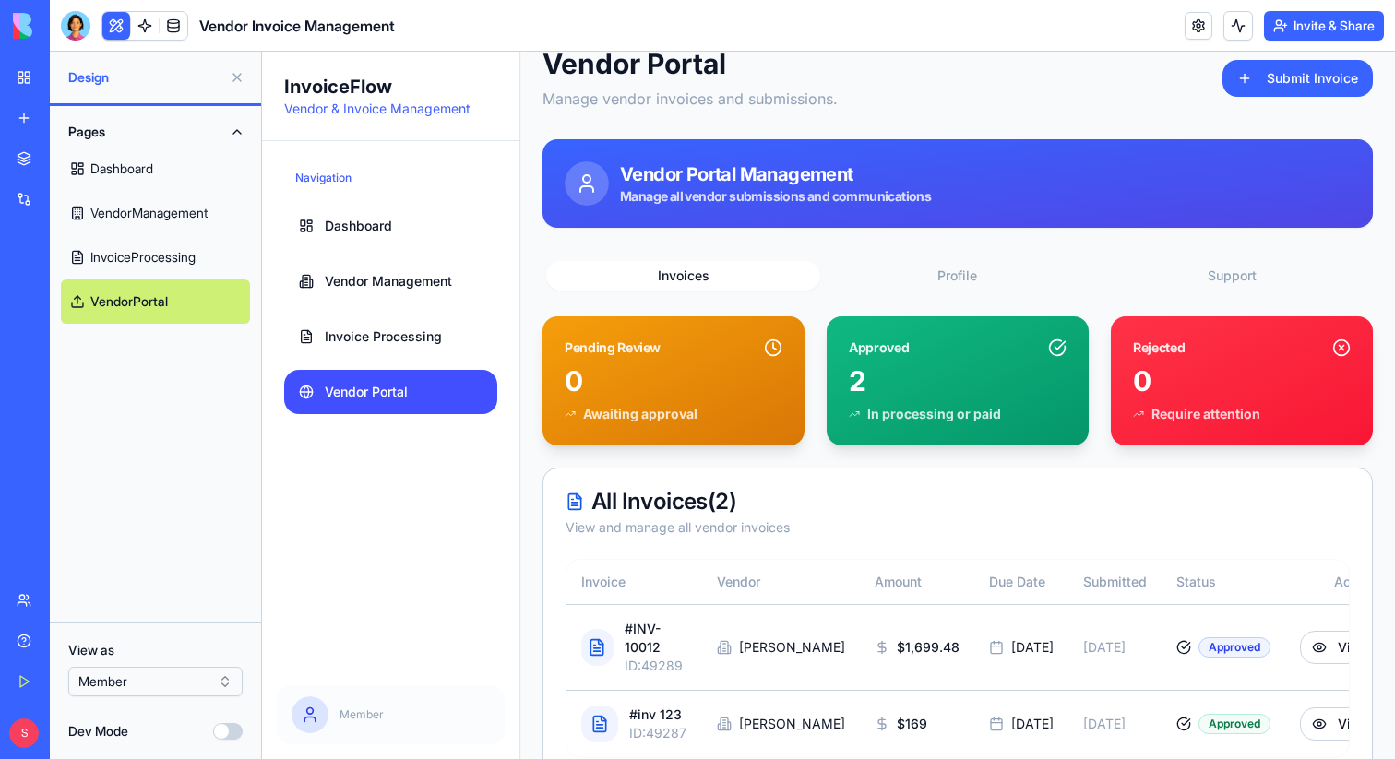
scroll to position [0, 0]
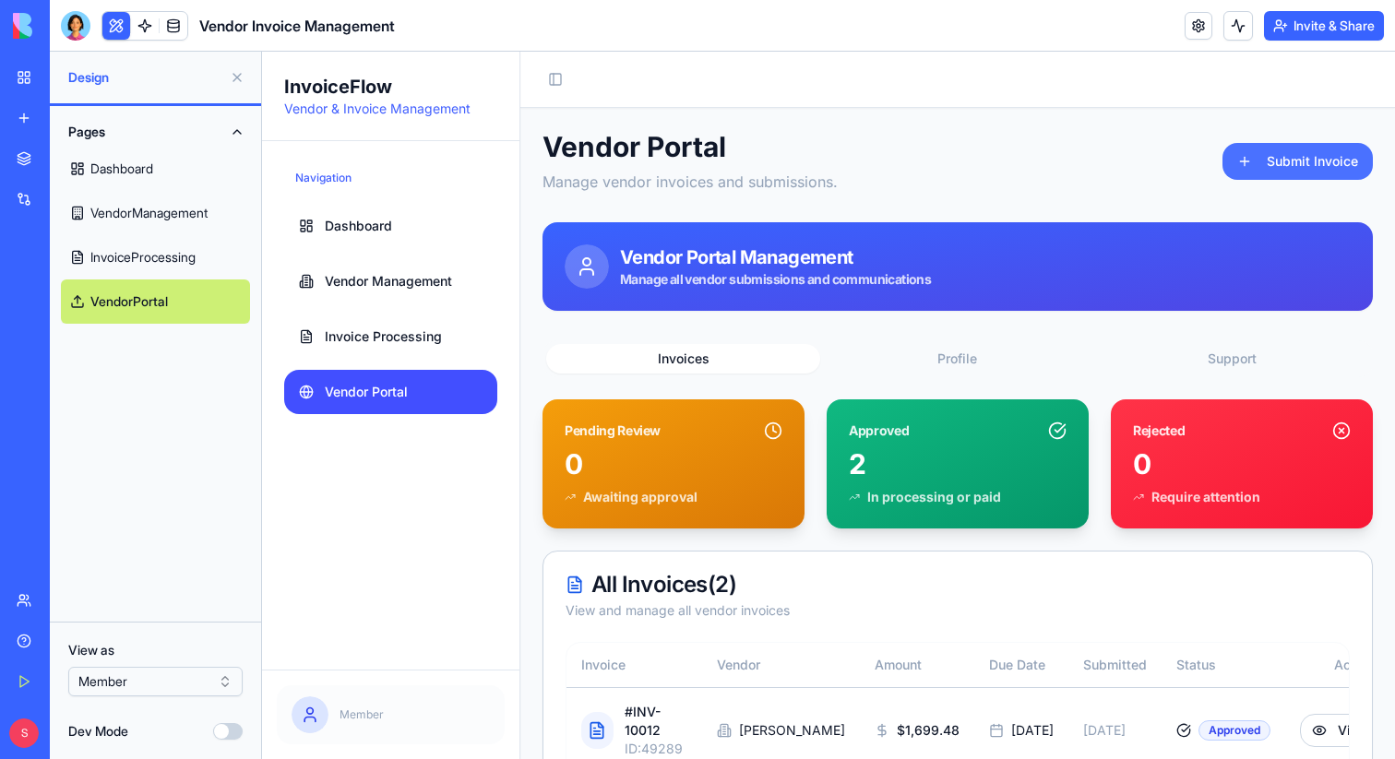
click at [1295, 152] on button "Submit Invoice" at bounding box center [1297, 161] width 150 height 37
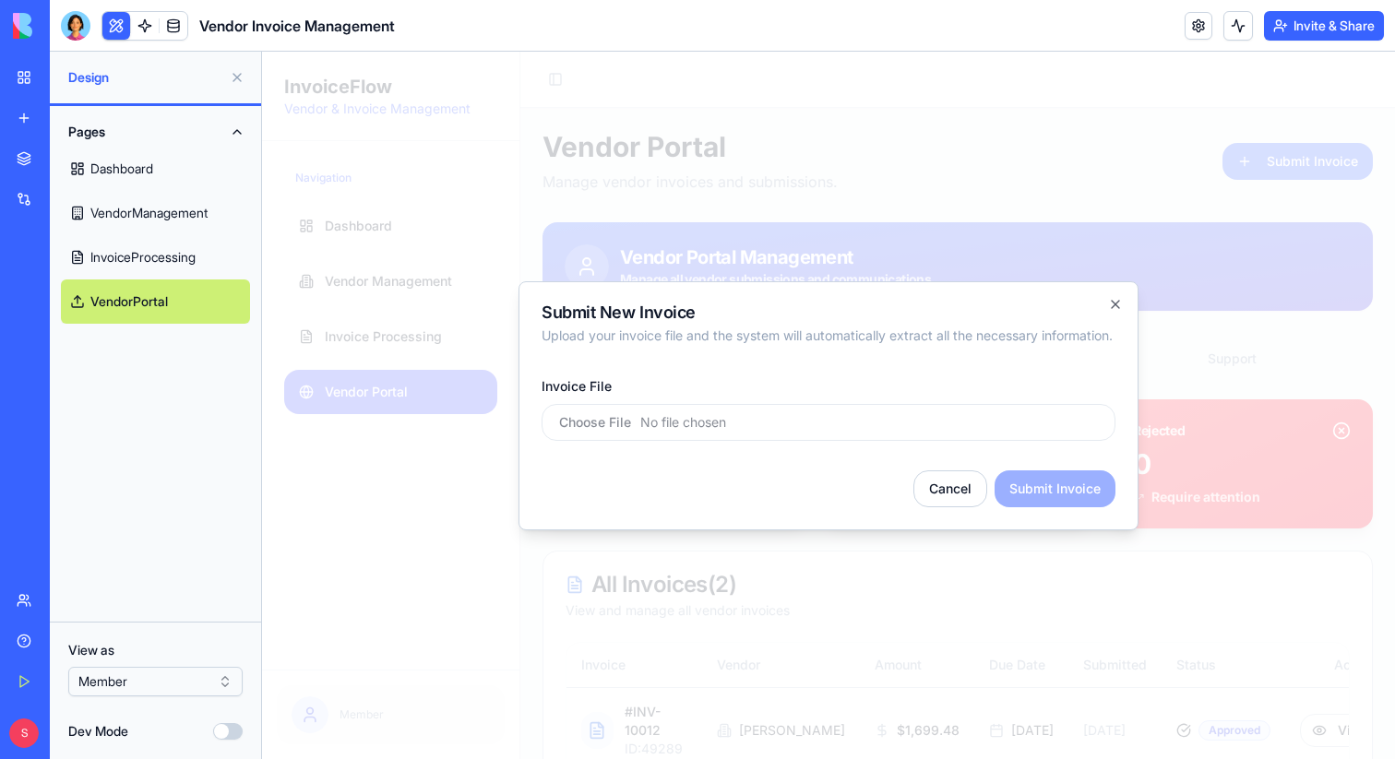
click at [1114, 304] on h2 "Submit New Invoice" at bounding box center [828, 312] width 574 height 17
click at [1113, 297] on icon "button" at bounding box center [1115, 304] width 15 height 15
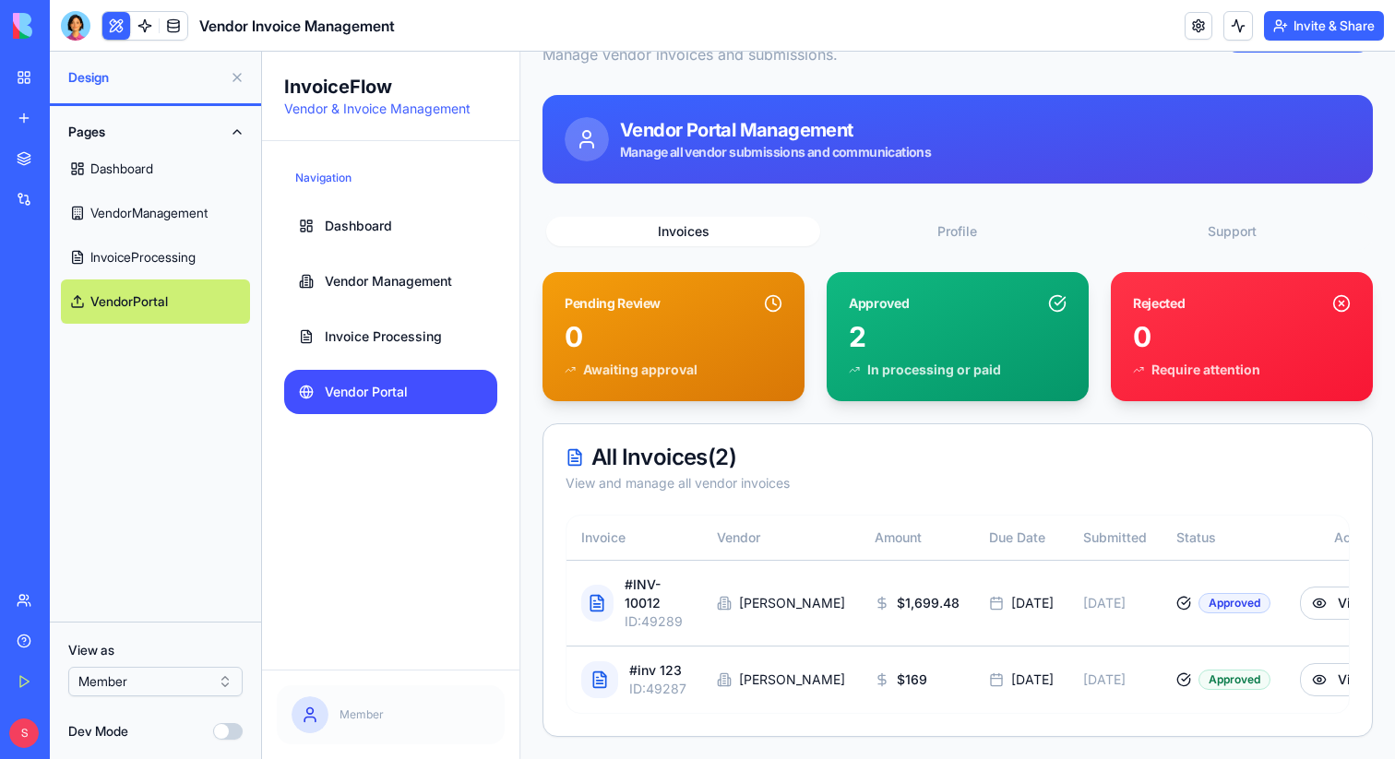
scroll to position [40, 0]
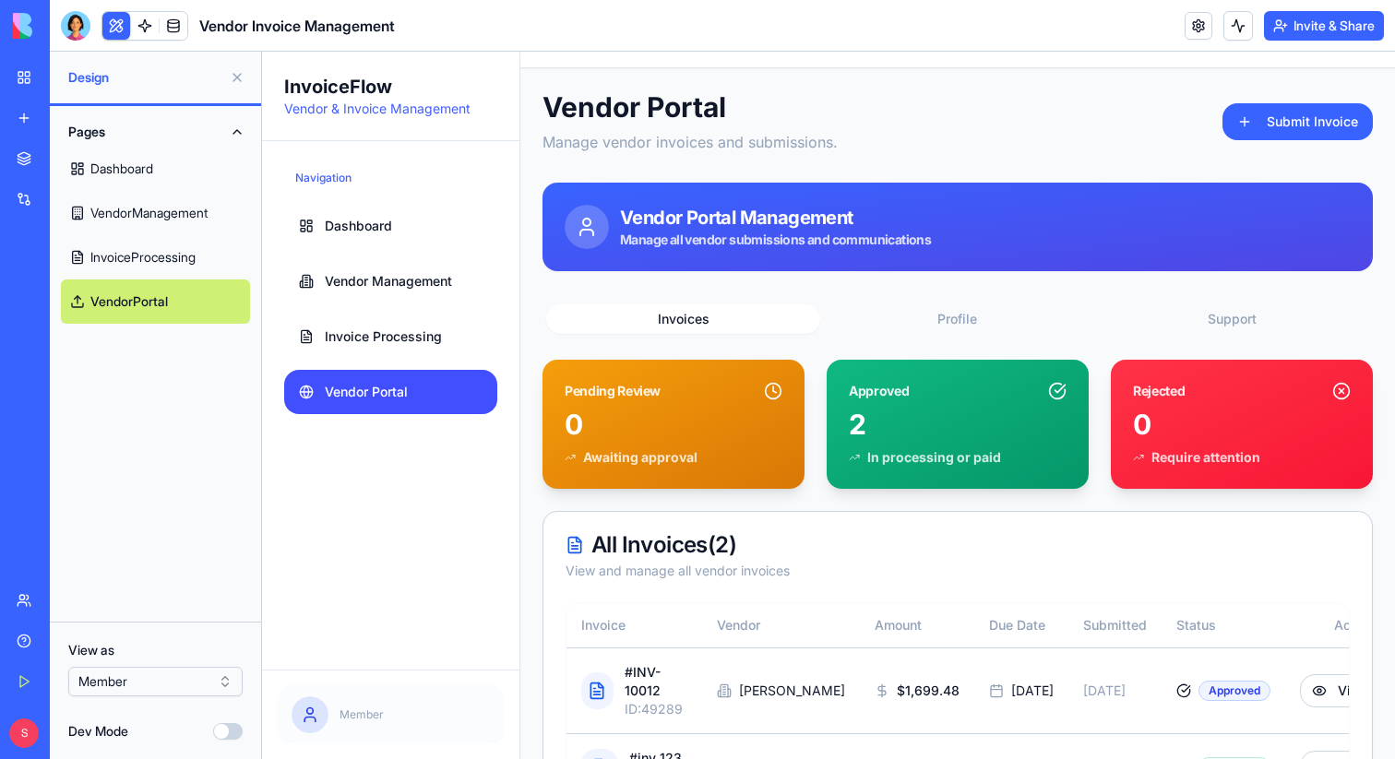
click at [1219, 201] on div "Vendor Portal Manage vendor invoices and submissions. Submit Invoice Vendor Por…" at bounding box center [957, 457] width 830 height 734
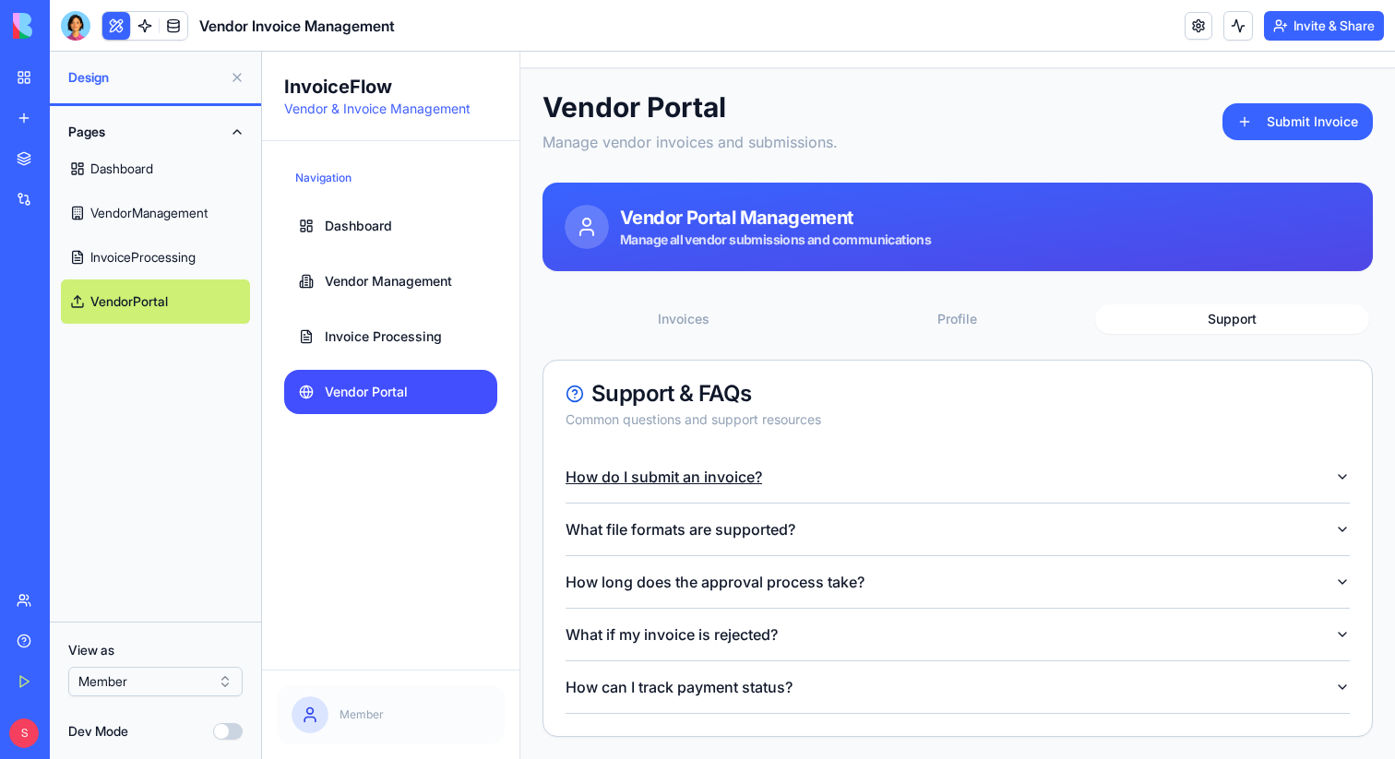
click at [1054, 465] on button "How do I submit an invoice?" at bounding box center [957, 477] width 784 height 52
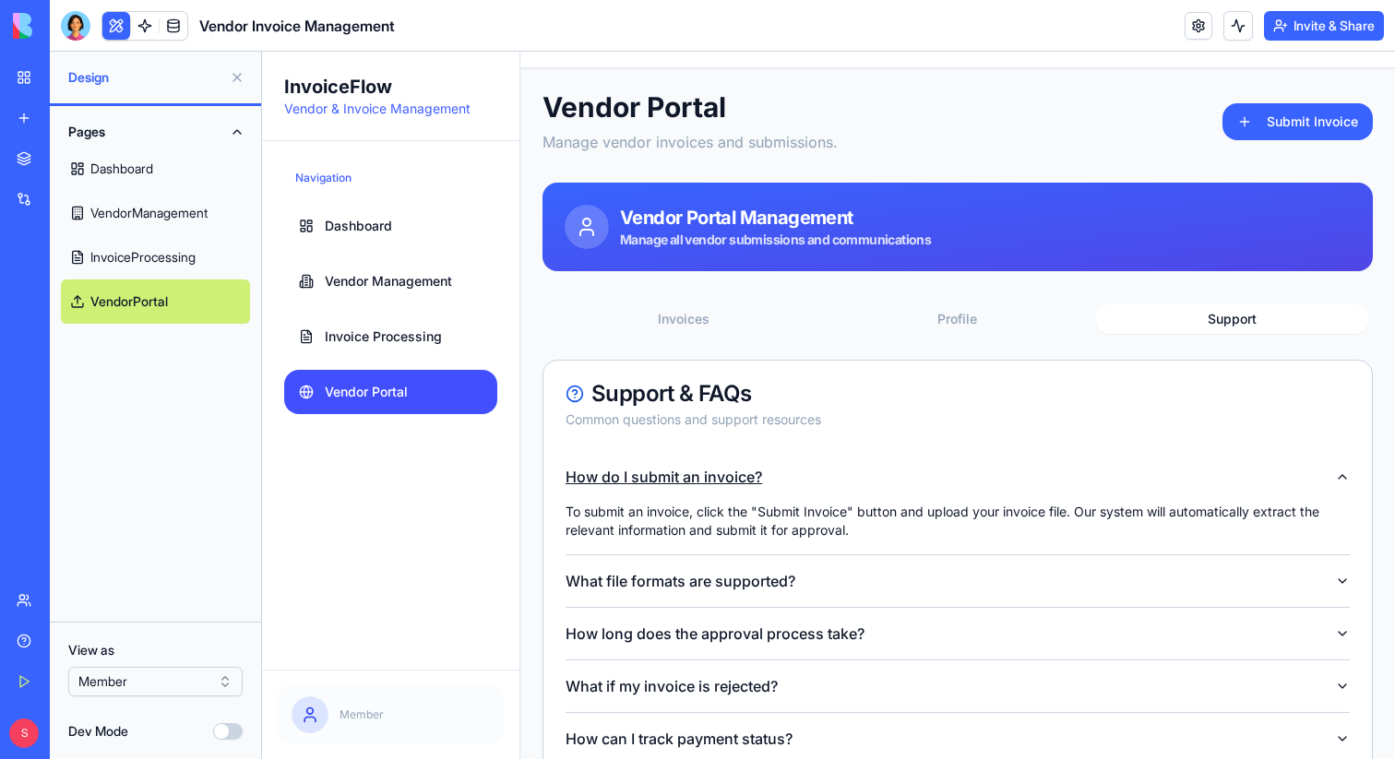
click at [1054, 465] on button "How do I submit an invoice?" at bounding box center [957, 477] width 784 height 52
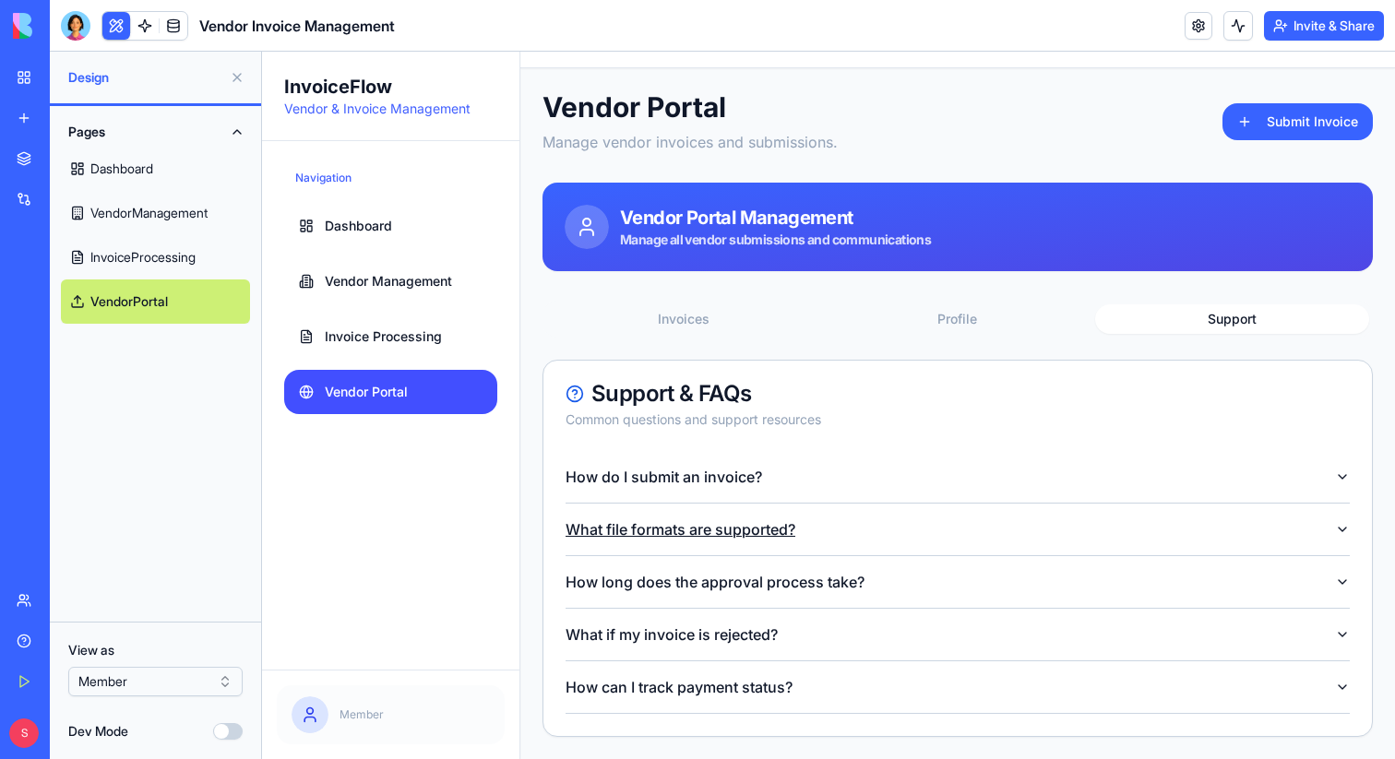
click at [1084, 526] on button "What file formats are supported?" at bounding box center [957, 530] width 784 height 52
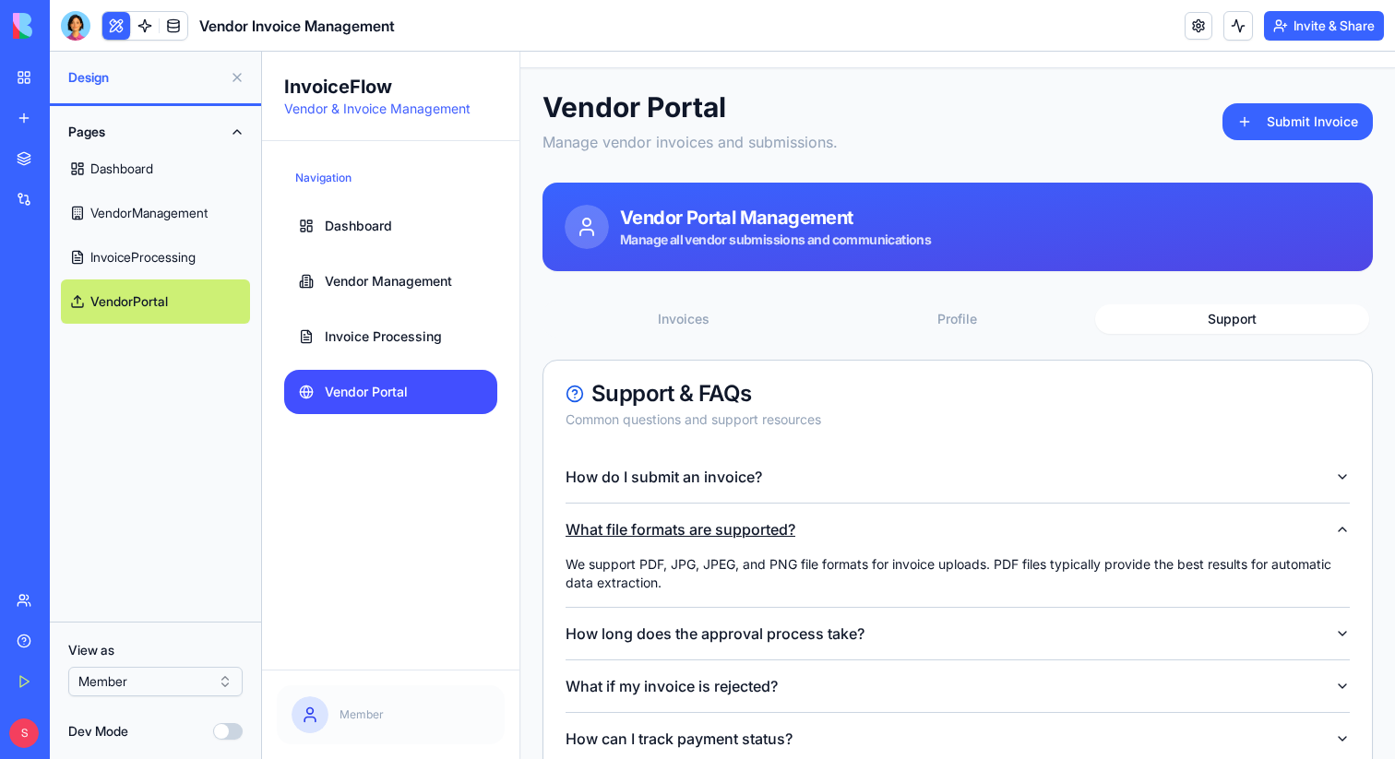
click at [1084, 526] on button "What file formats are supported?" at bounding box center [957, 530] width 784 height 52
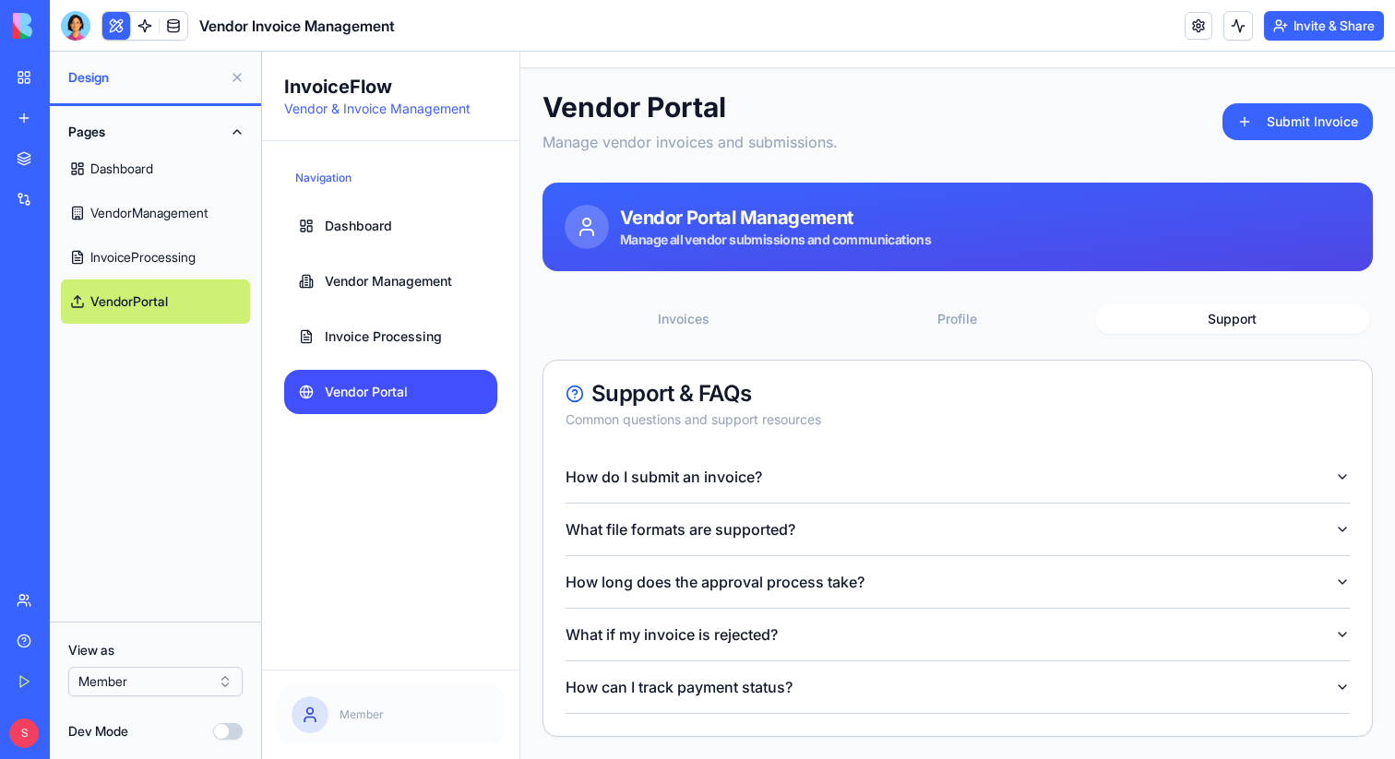
scroll to position [0, 0]
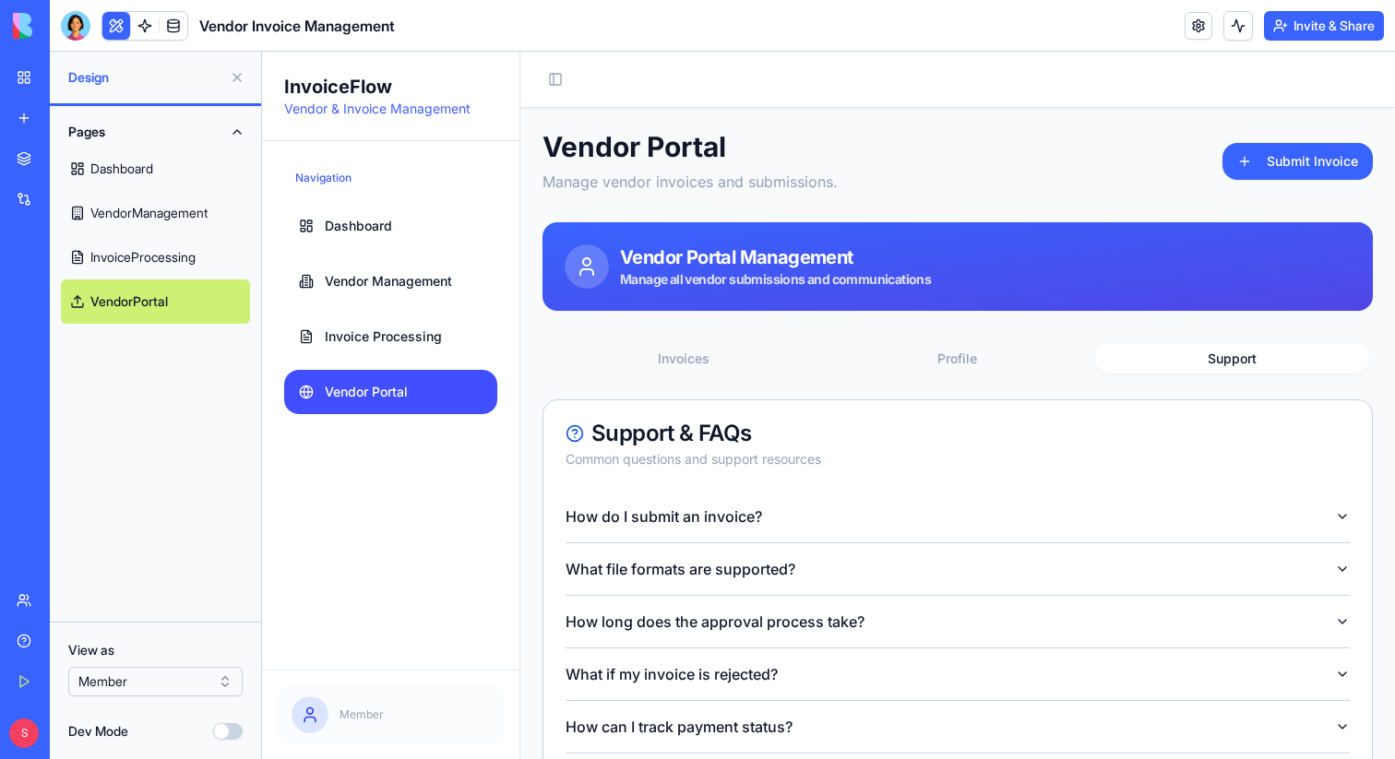
click at [981, 316] on div "Vendor Portal Manage vendor invoices and submissions. Submit Invoice Vendor Por…" at bounding box center [957, 453] width 830 height 647
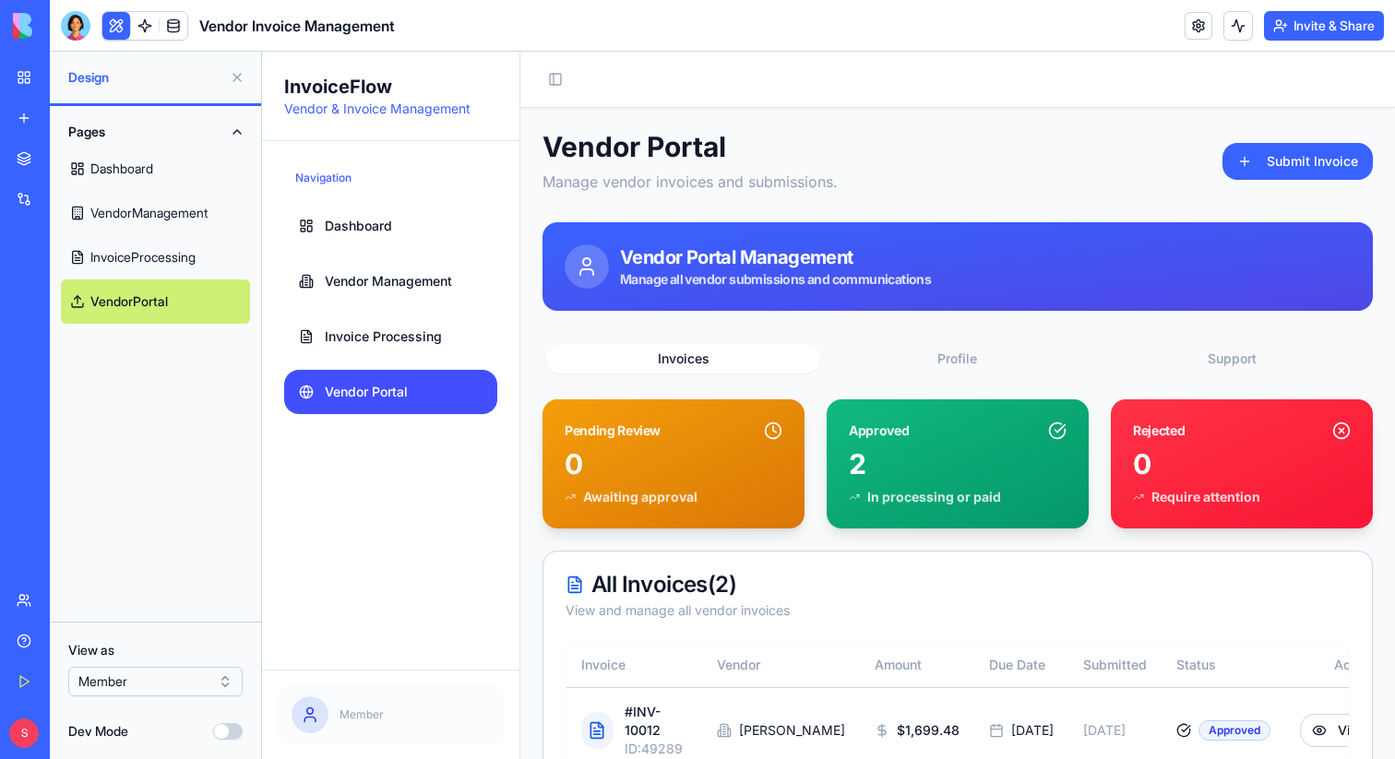
click at [730, 353] on button "Invoices" at bounding box center [683, 359] width 274 height 30
click at [143, 25] on link at bounding box center [145, 26] width 28 height 28
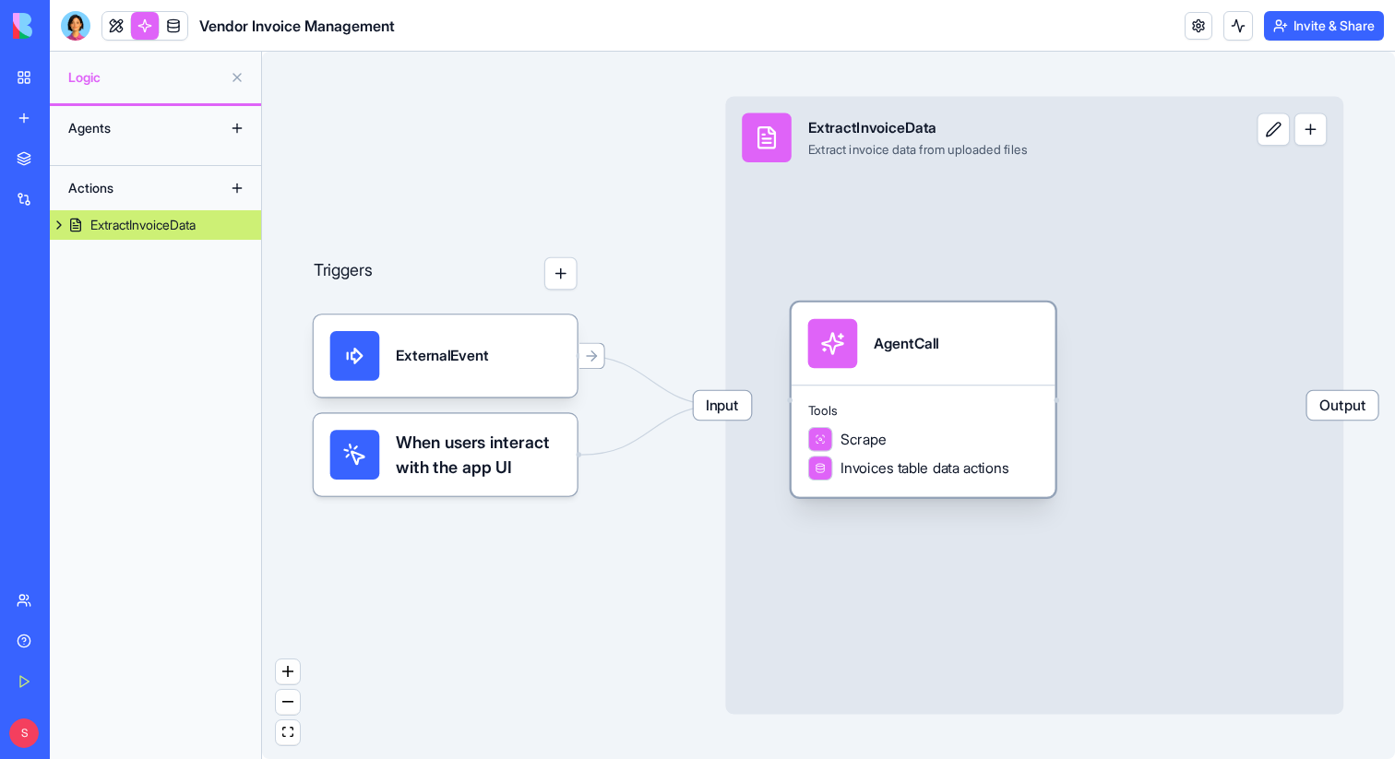
click at [837, 387] on div "Tools Scrape Invoices table data actions" at bounding box center [923, 441] width 264 height 113
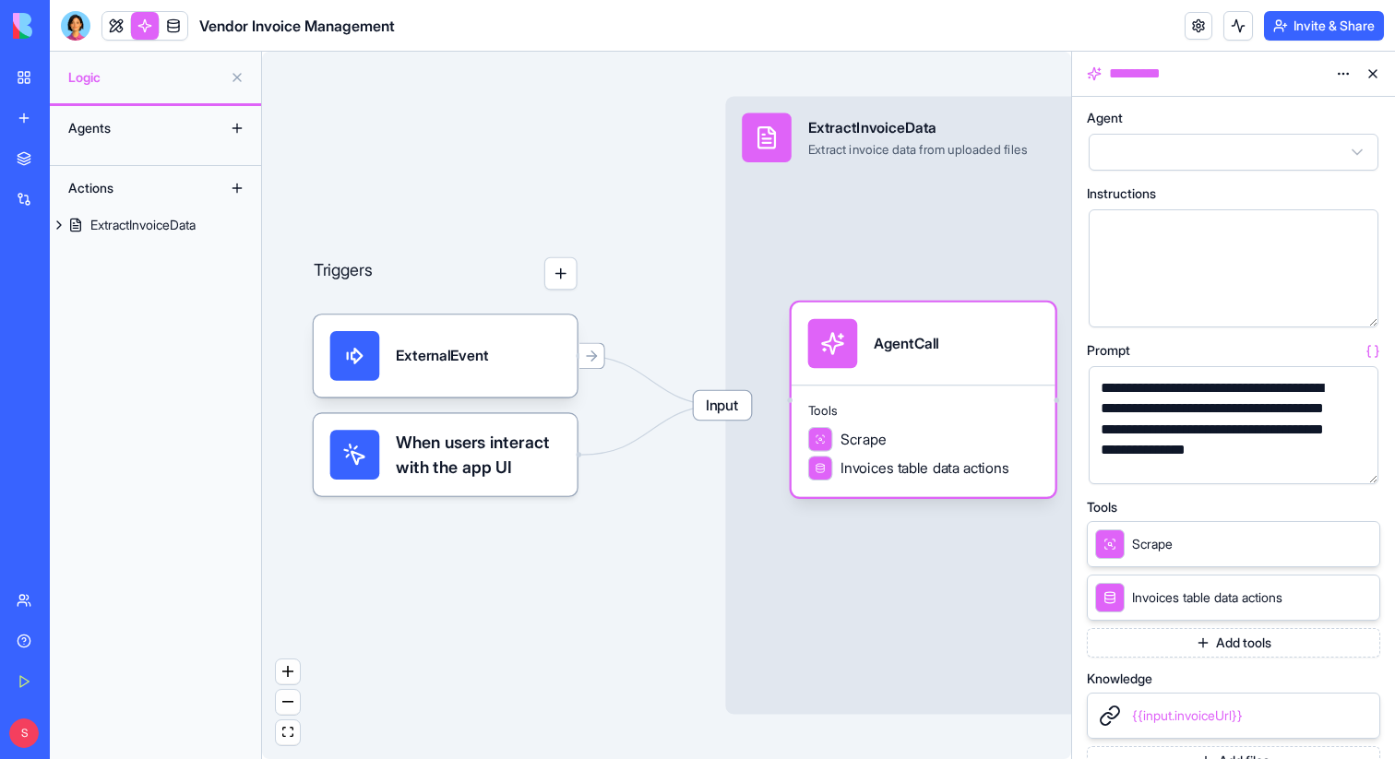
click at [1353, 466] on button "button" at bounding box center [1360, 466] width 30 height 30
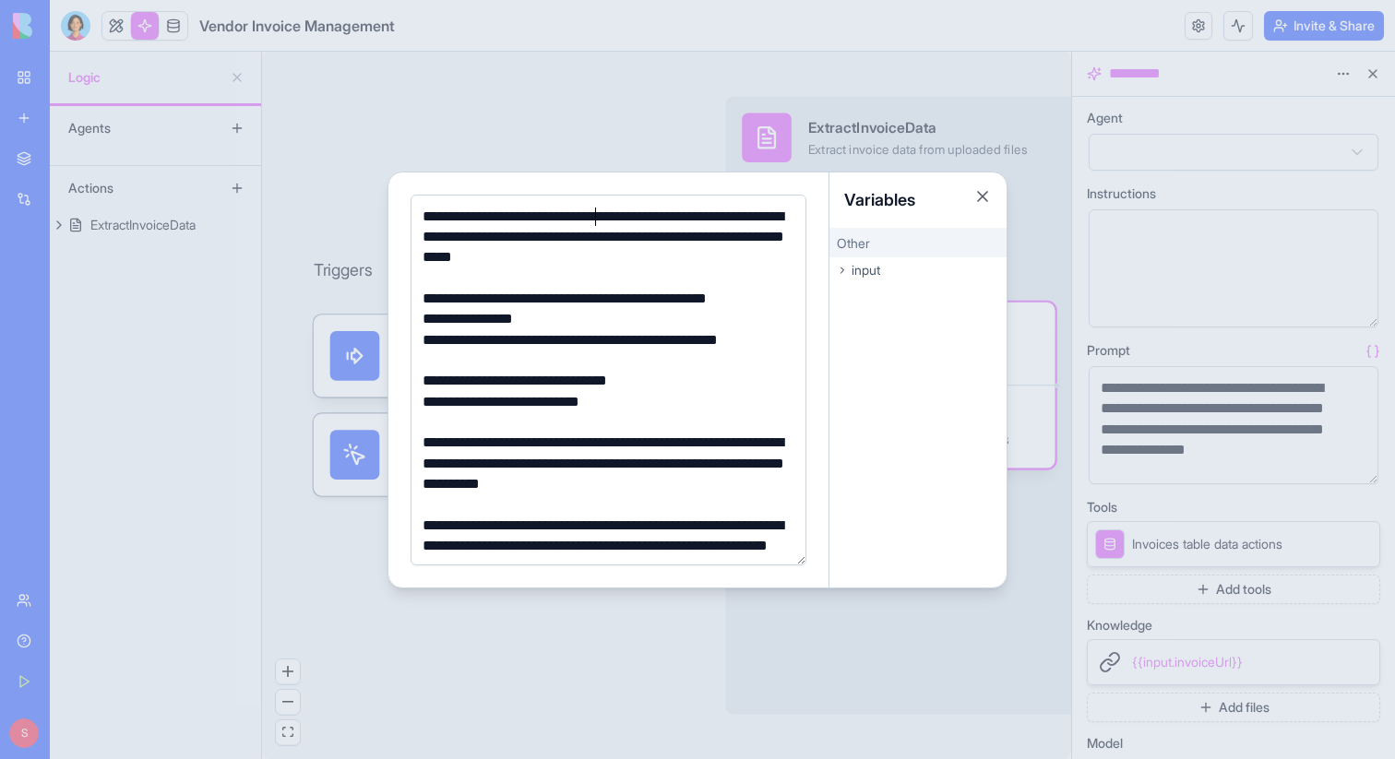
drag, startPoint x: 594, startPoint y: 220, endPoint x: 746, endPoint y: 220, distance: 152.2
click at [746, 220] on div "**********" at bounding box center [605, 238] width 377 height 62
click at [690, 264] on div "**********" at bounding box center [605, 238] width 377 height 62
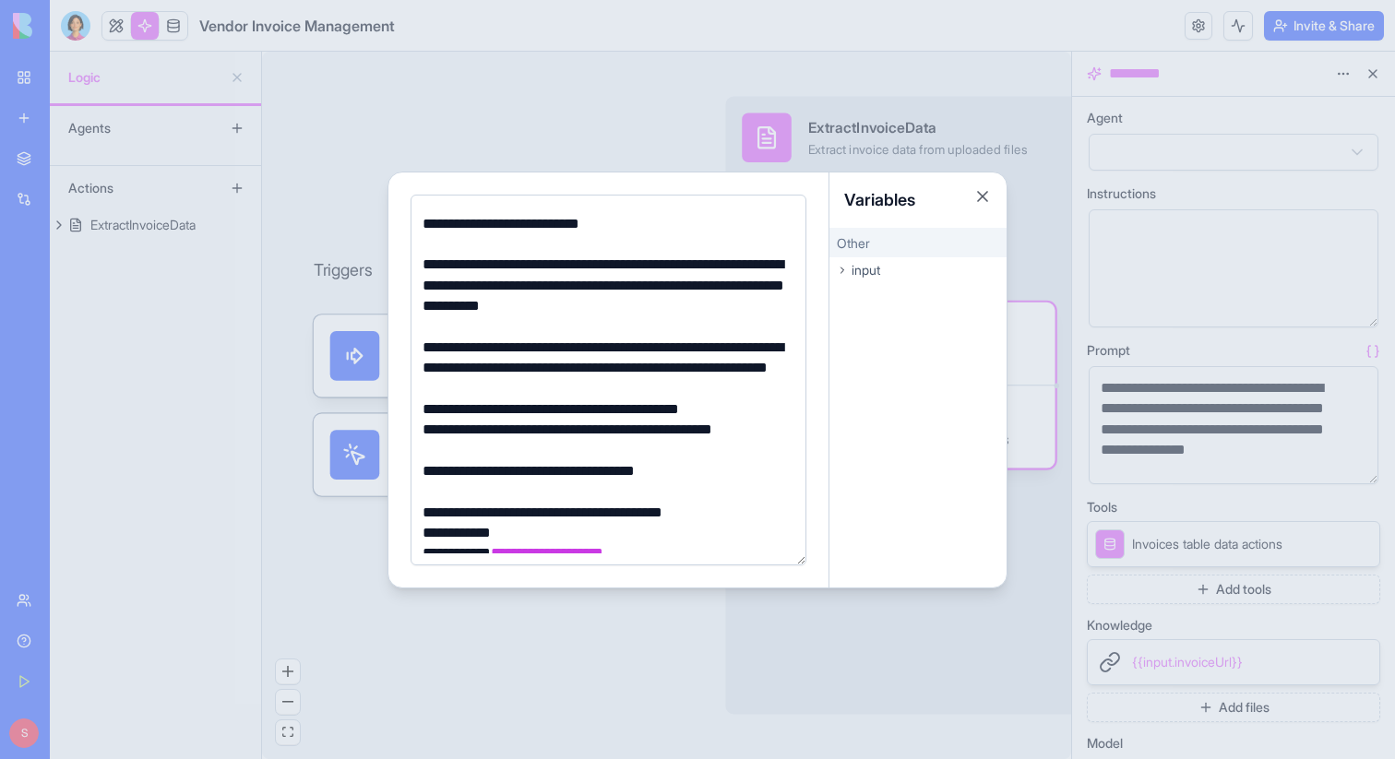
scroll to position [190, 0]
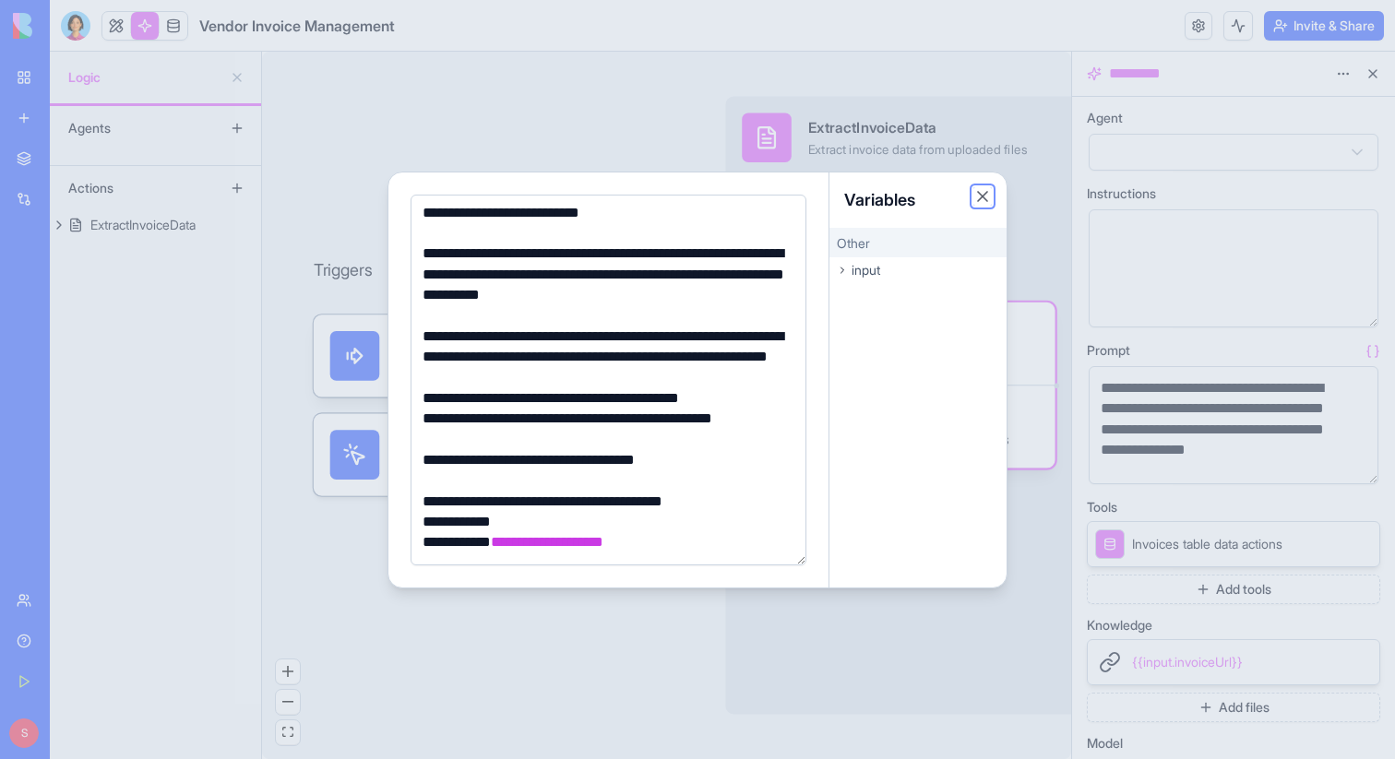
click at [980, 199] on button "Close" at bounding box center [982, 196] width 18 height 18
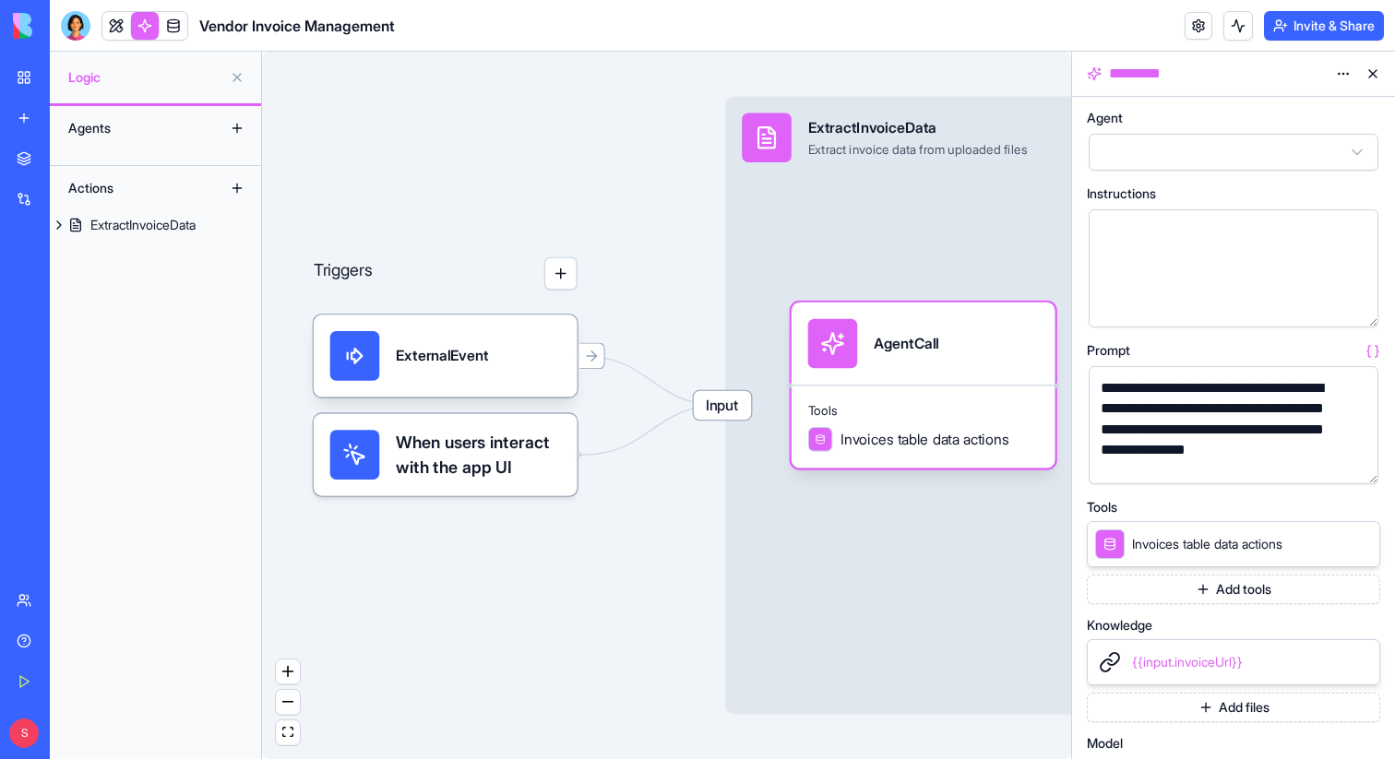
click at [1371, 84] on button at bounding box center [1373, 74] width 30 height 30
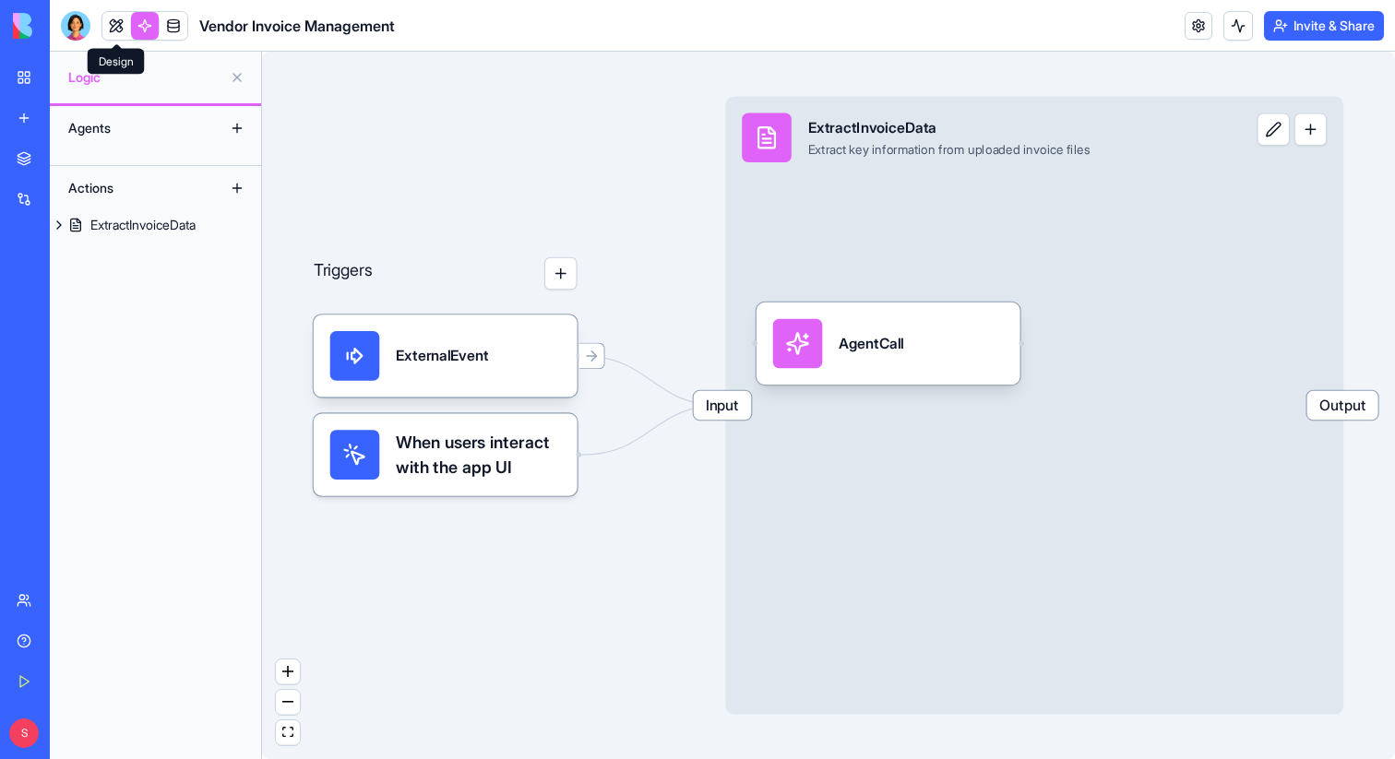
click at [118, 27] on link at bounding box center [116, 26] width 28 height 28
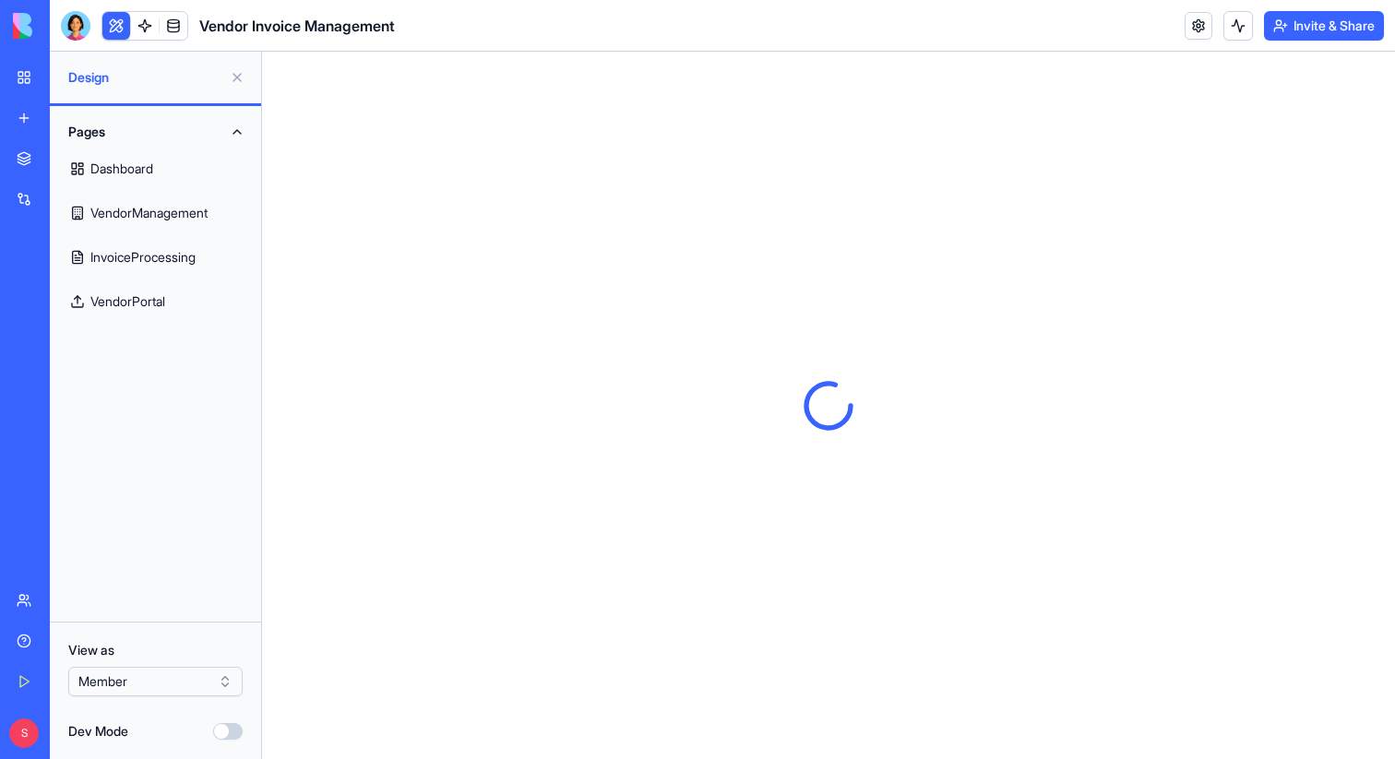
click at [154, 309] on link "VendorPortal" at bounding box center [155, 301] width 189 height 44
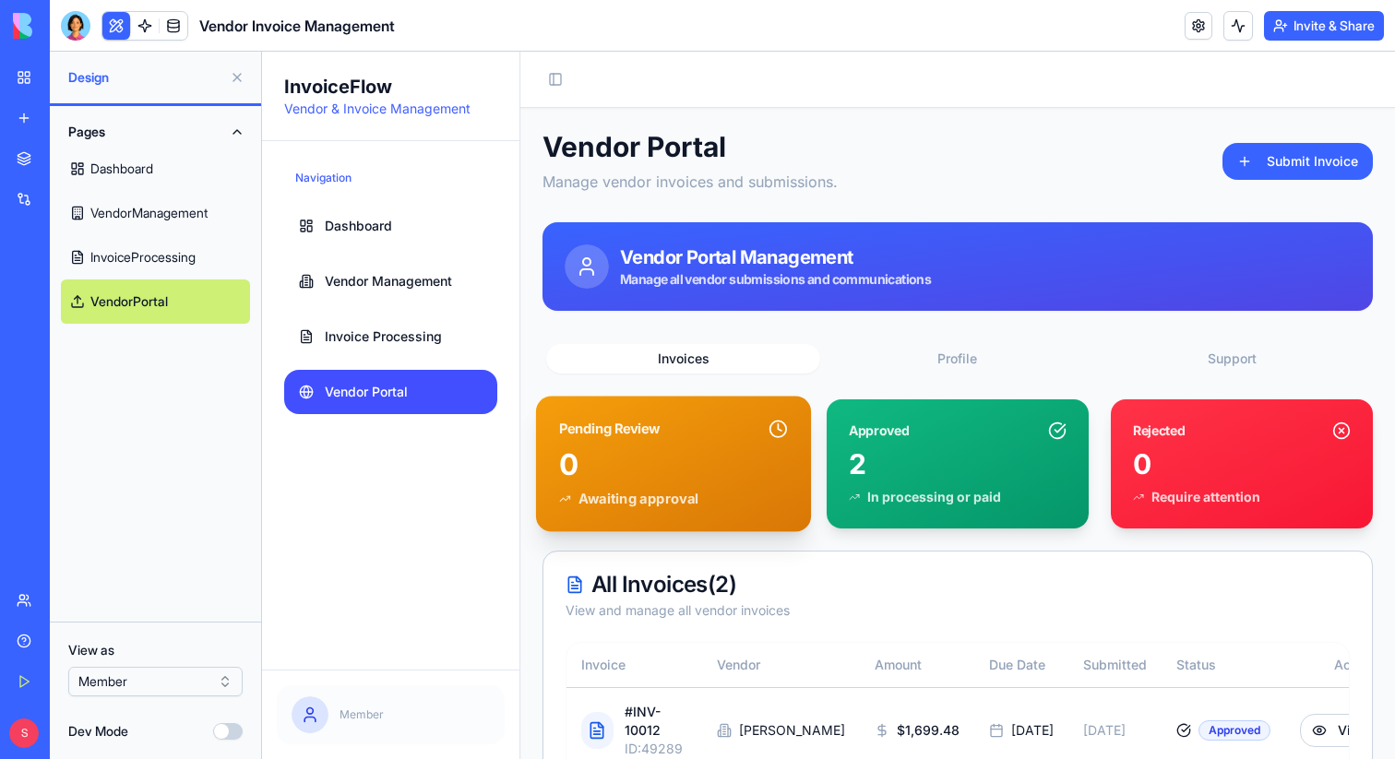
scroll to position [164, 0]
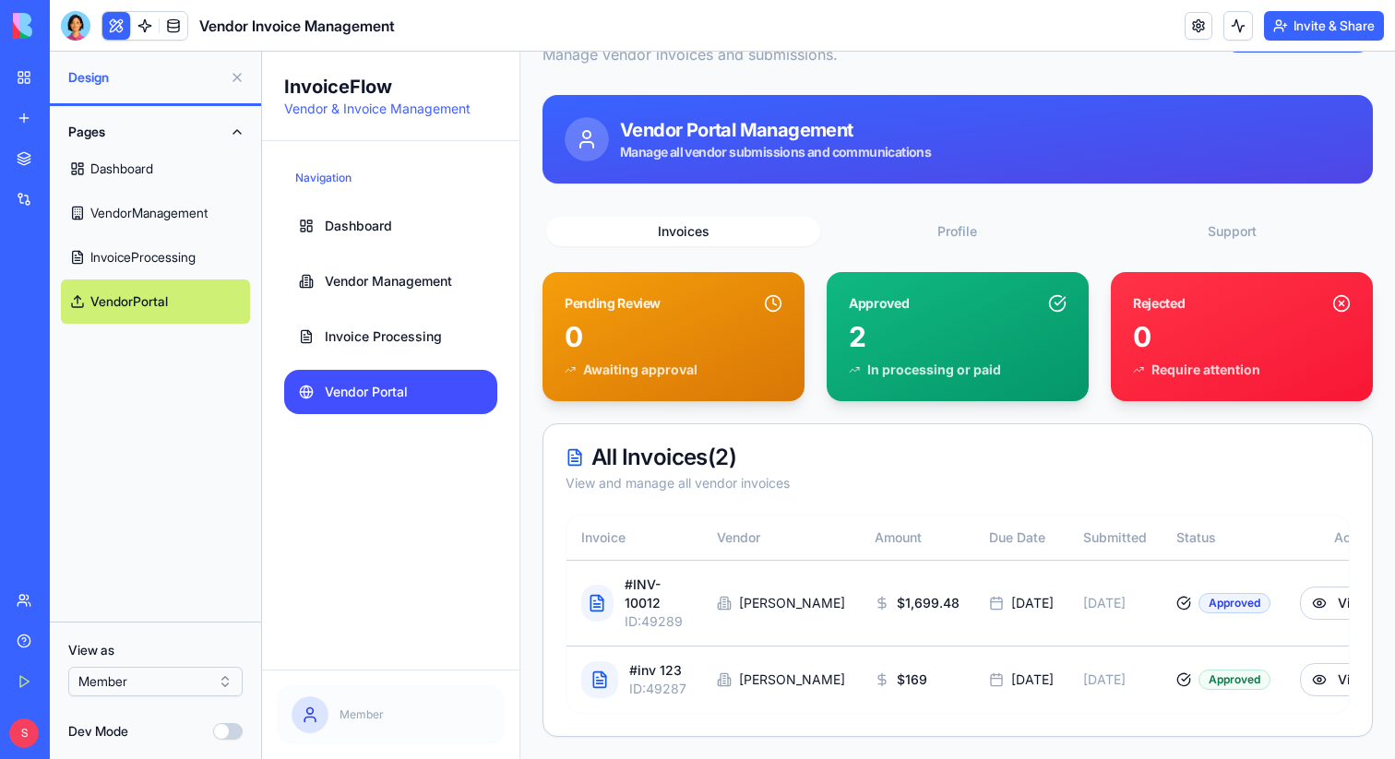
click at [238, 77] on button at bounding box center [237, 78] width 30 height 30
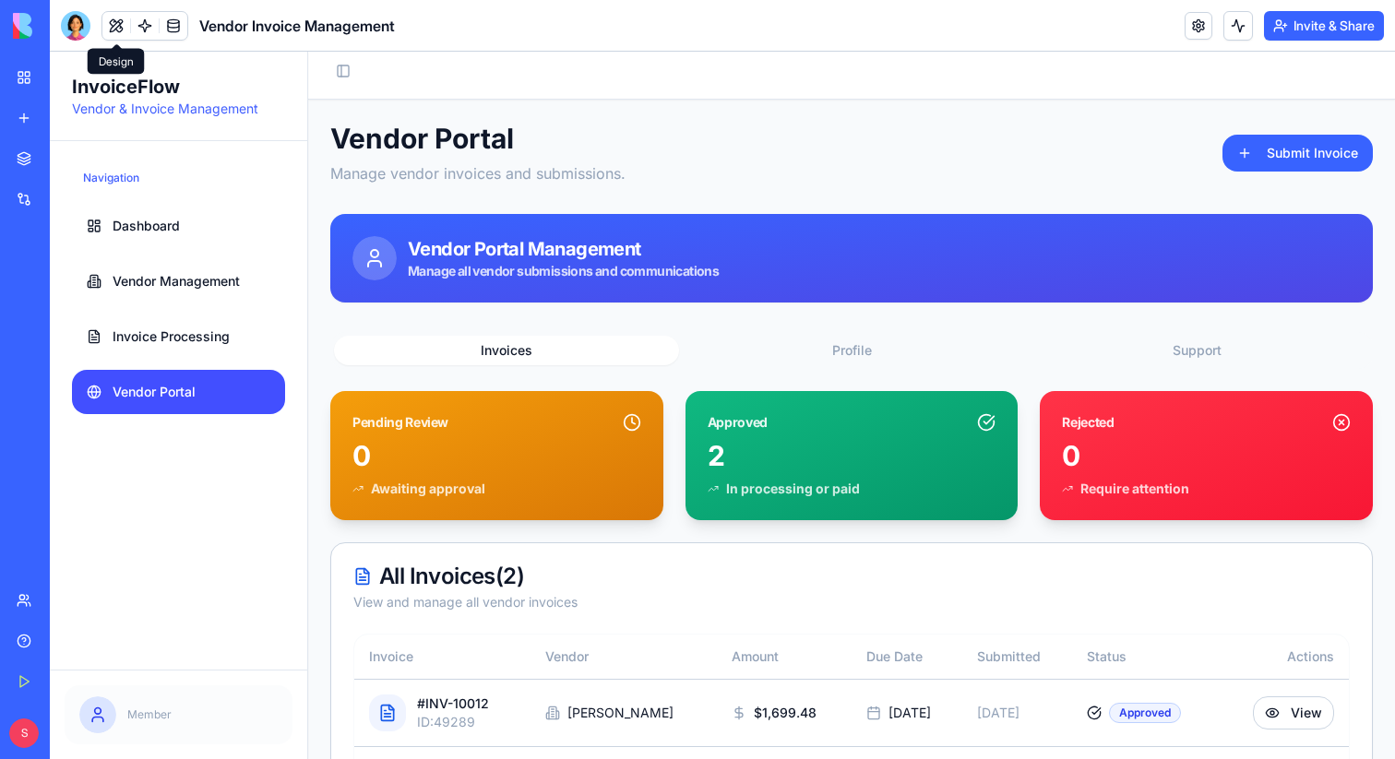
scroll to position [0, 0]
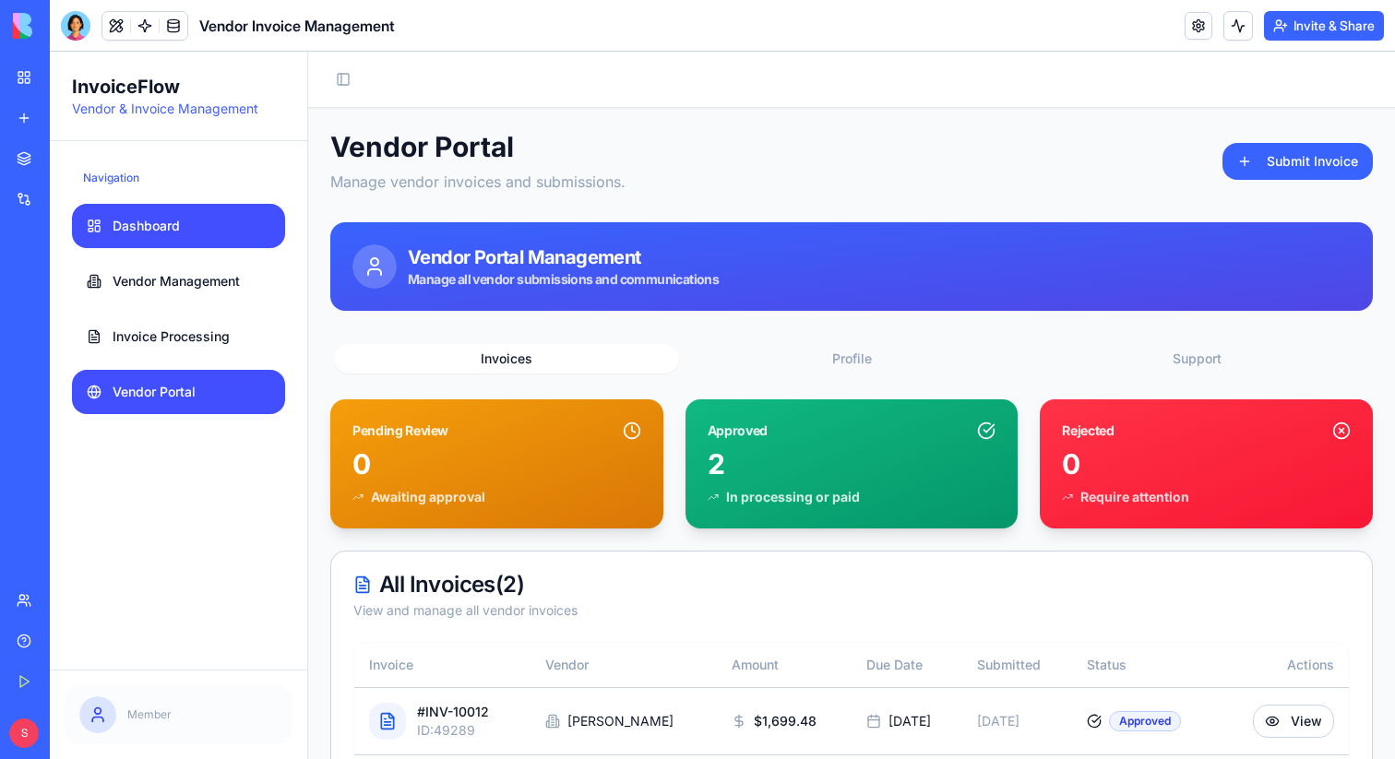
click at [151, 236] on link "Dashboard" at bounding box center [178, 226] width 213 height 44
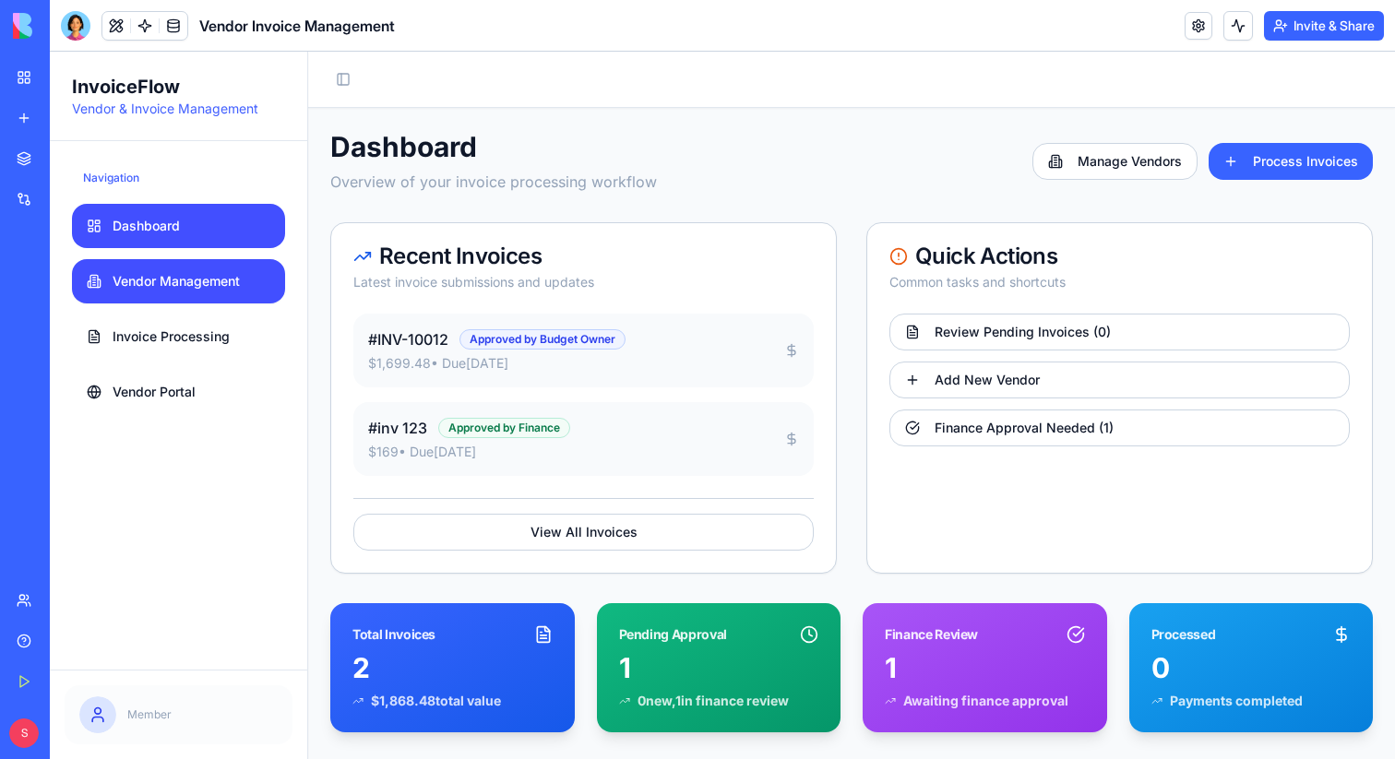
click at [171, 276] on span "Vendor Management" at bounding box center [176, 281] width 127 height 18
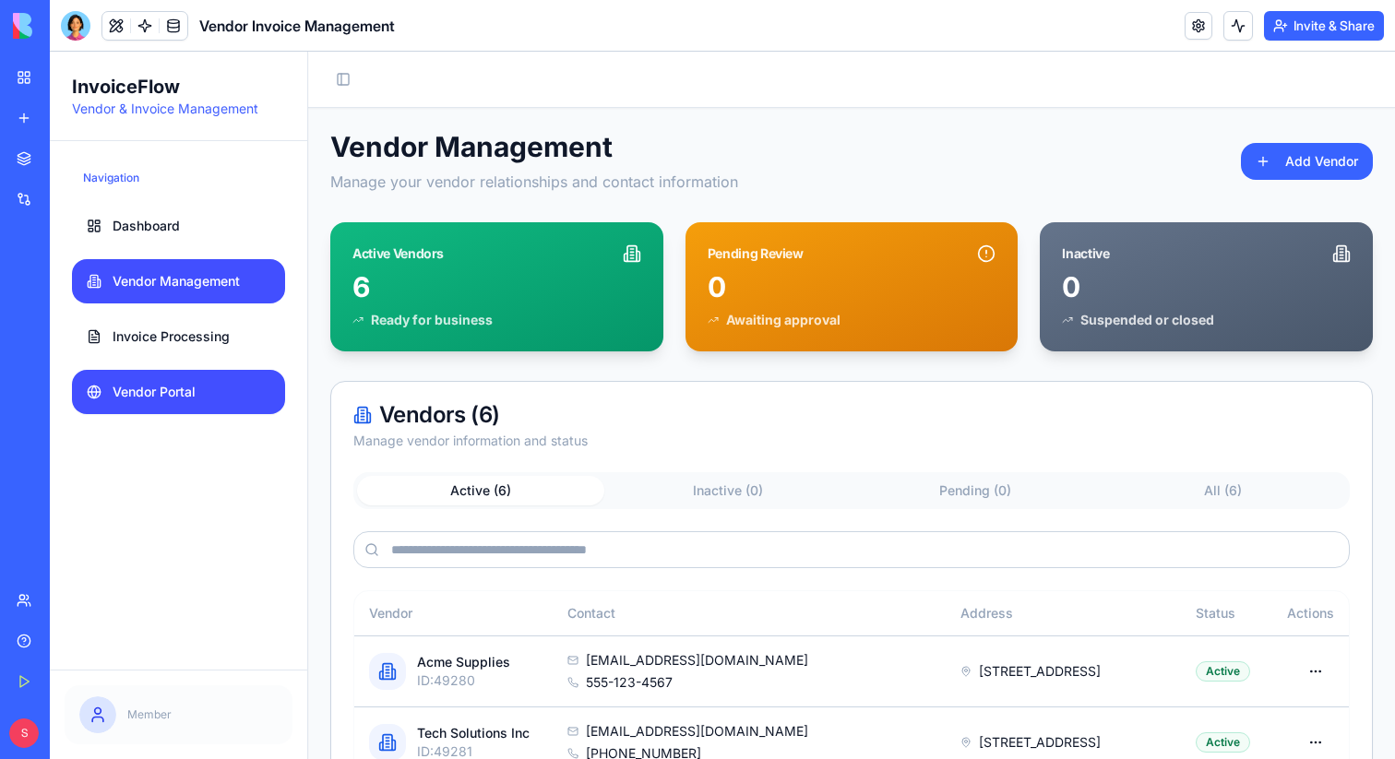
click at [186, 391] on span "Vendor Portal" at bounding box center [154, 392] width 83 height 18
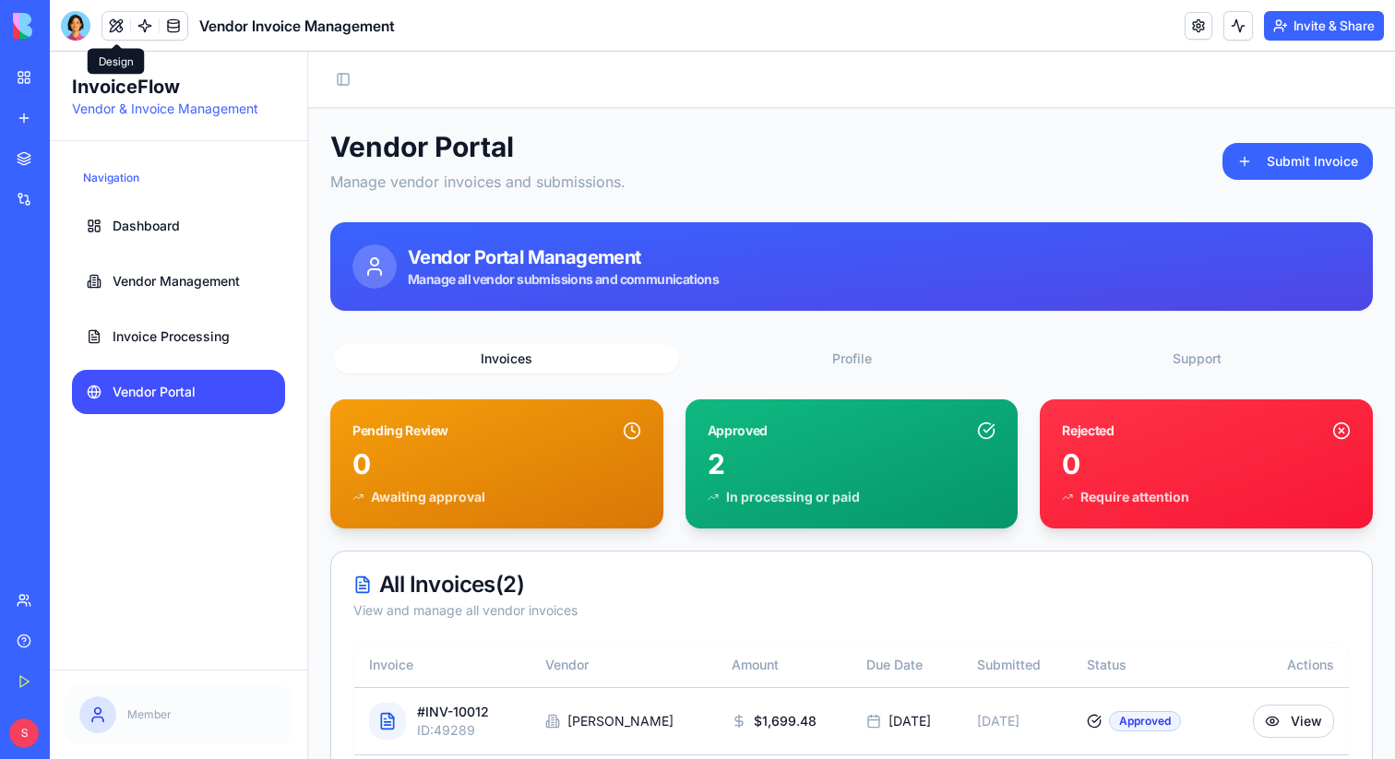
click at [113, 22] on button at bounding box center [116, 26] width 28 height 28
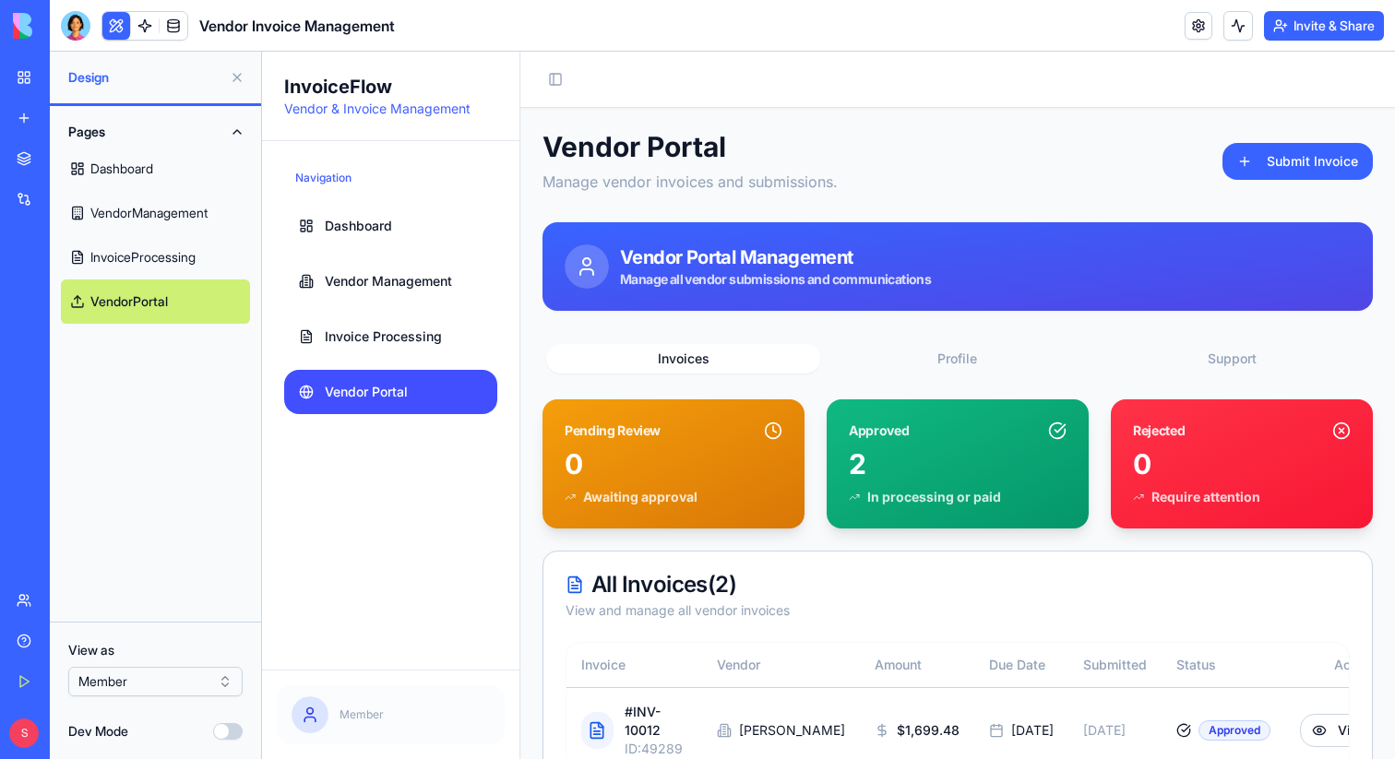
click at [170, 682] on html "BETA My Workspace New app Marketplace Integrations Recent New App New App Fitne…" at bounding box center [697, 379] width 1395 height 759
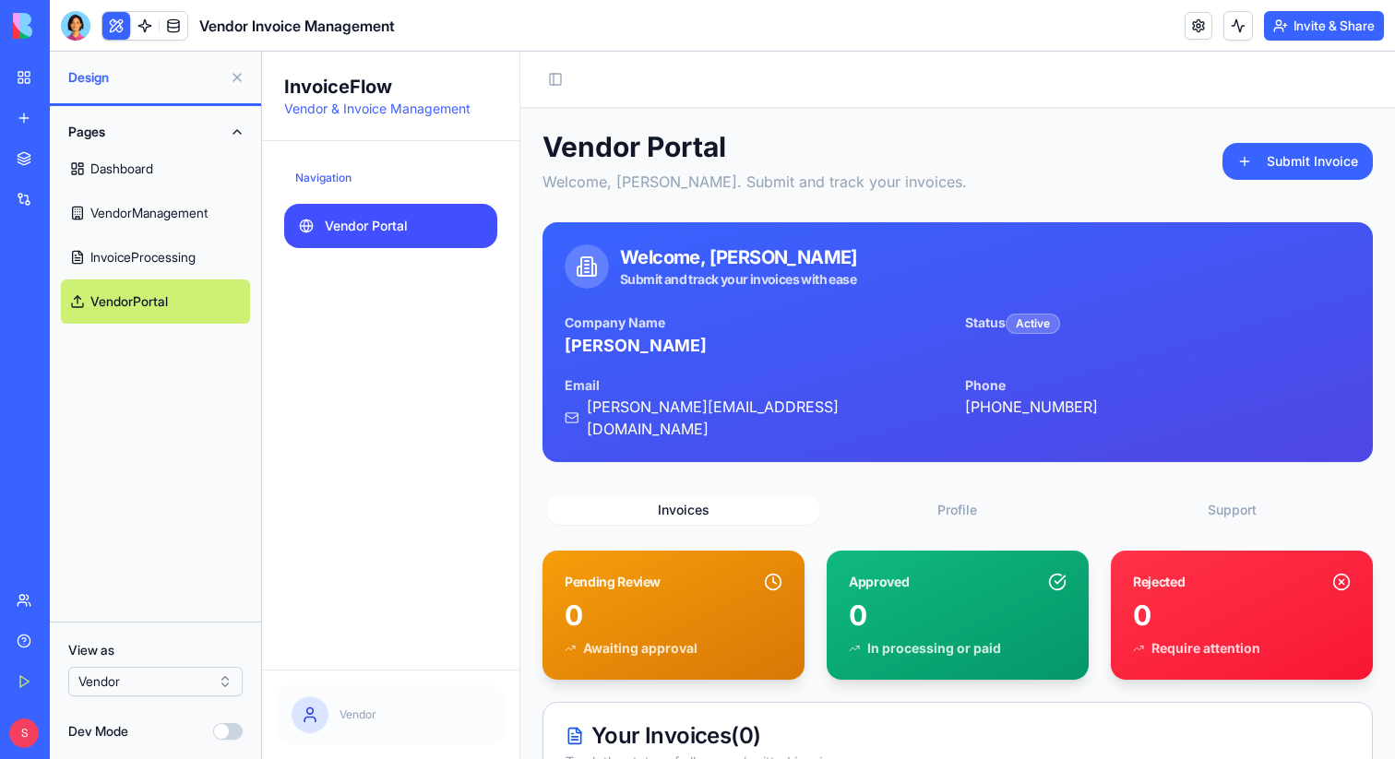
click at [237, 81] on button at bounding box center [237, 78] width 30 height 30
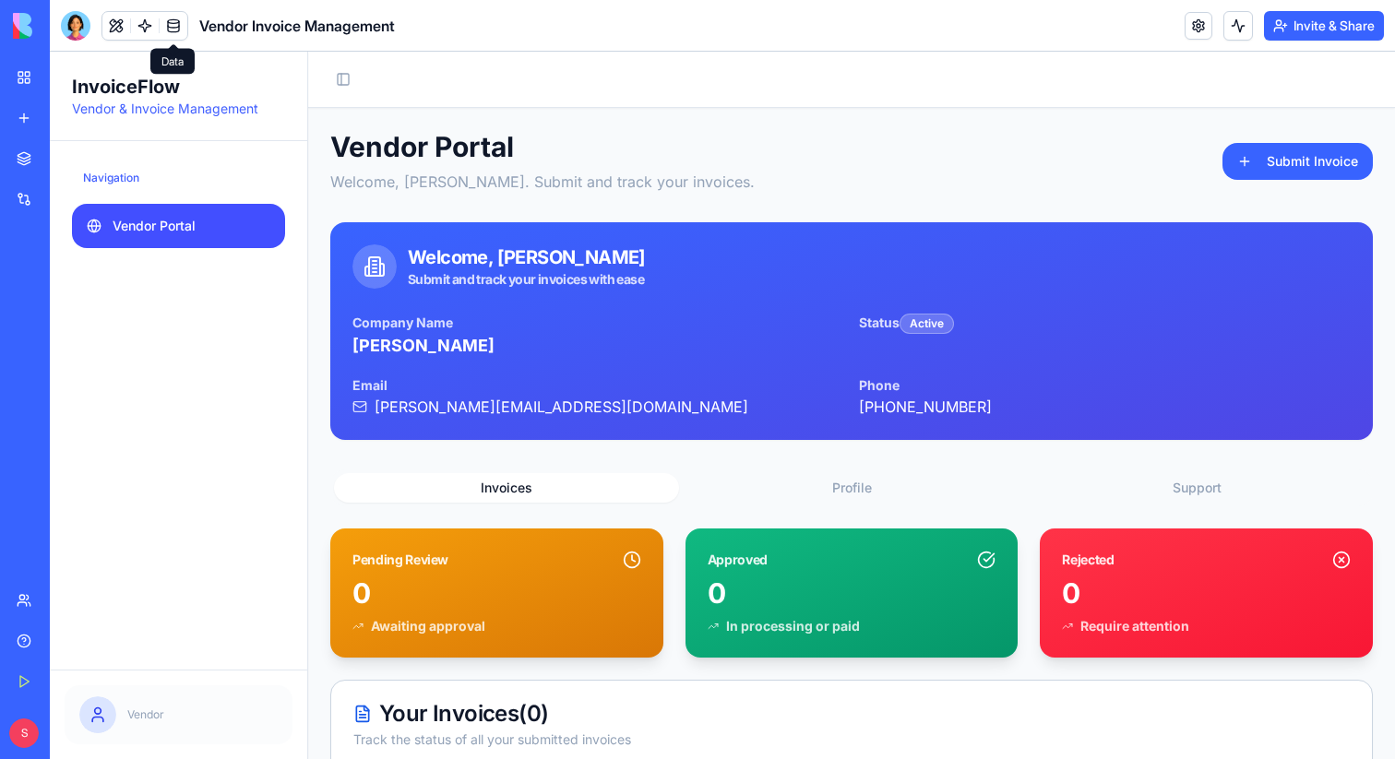
click at [148, 29] on span at bounding box center [174, 26] width 52 height 52
click at [143, 24] on link at bounding box center [145, 26] width 28 height 28
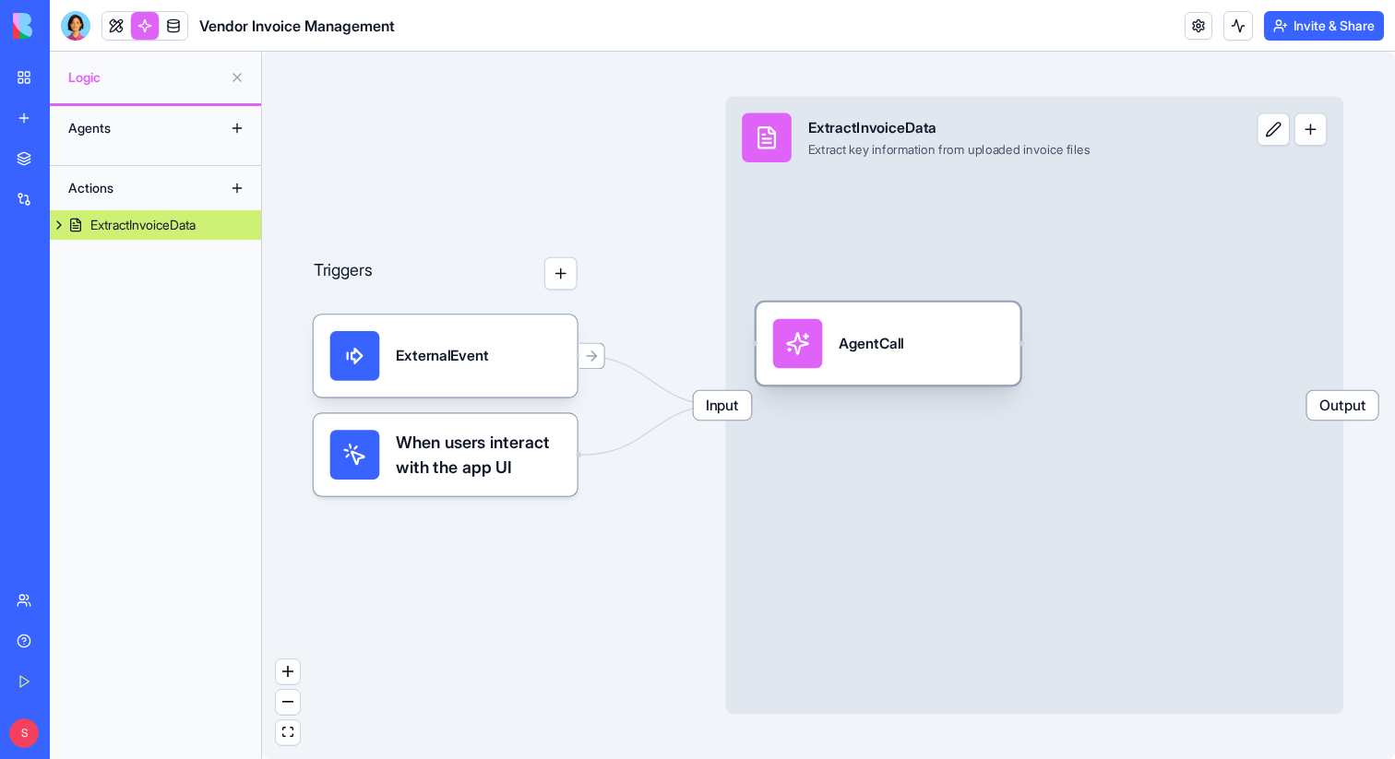
click at [870, 359] on div "AgentCall" at bounding box center [888, 344] width 231 height 50
click at [943, 334] on div "AgentCall" at bounding box center [923, 343] width 231 height 50
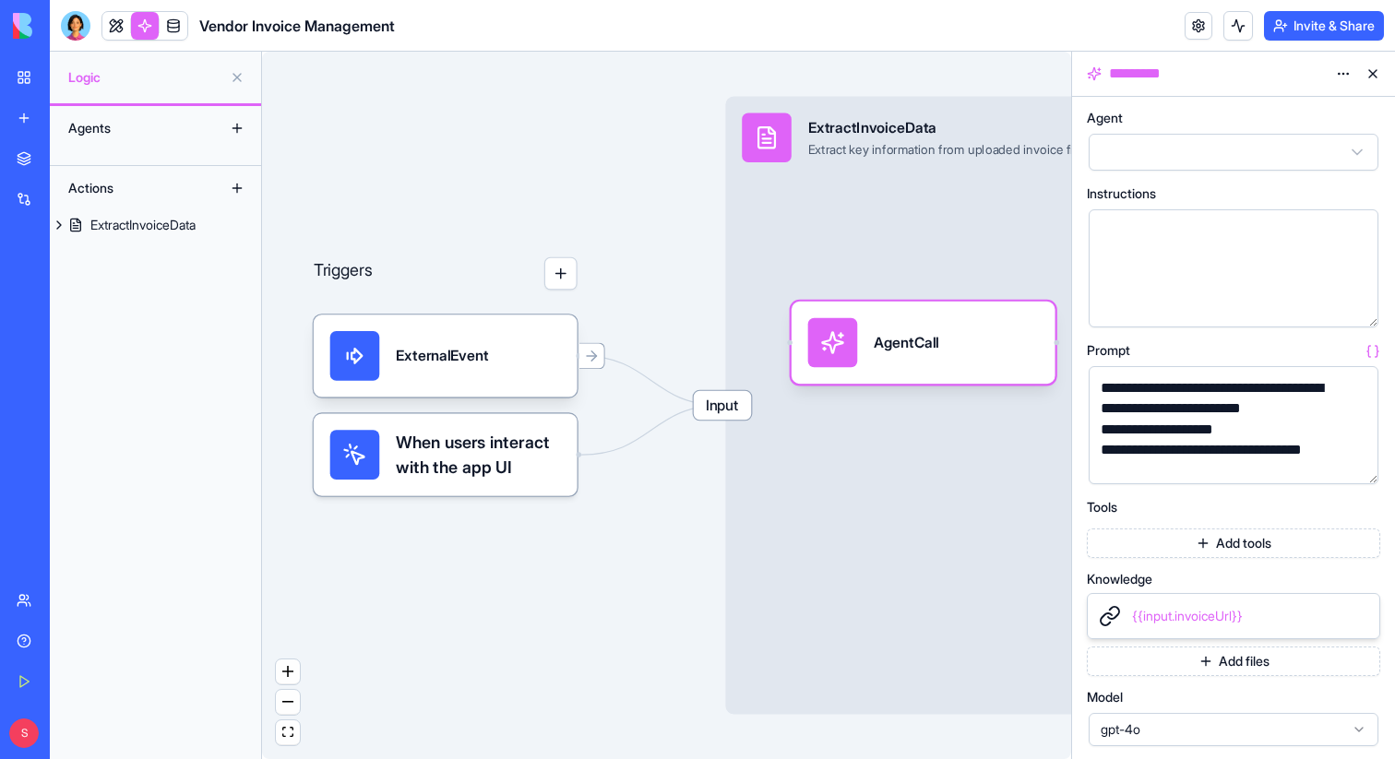
click at [1363, 462] on button "button" at bounding box center [1360, 466] width 30 height 30
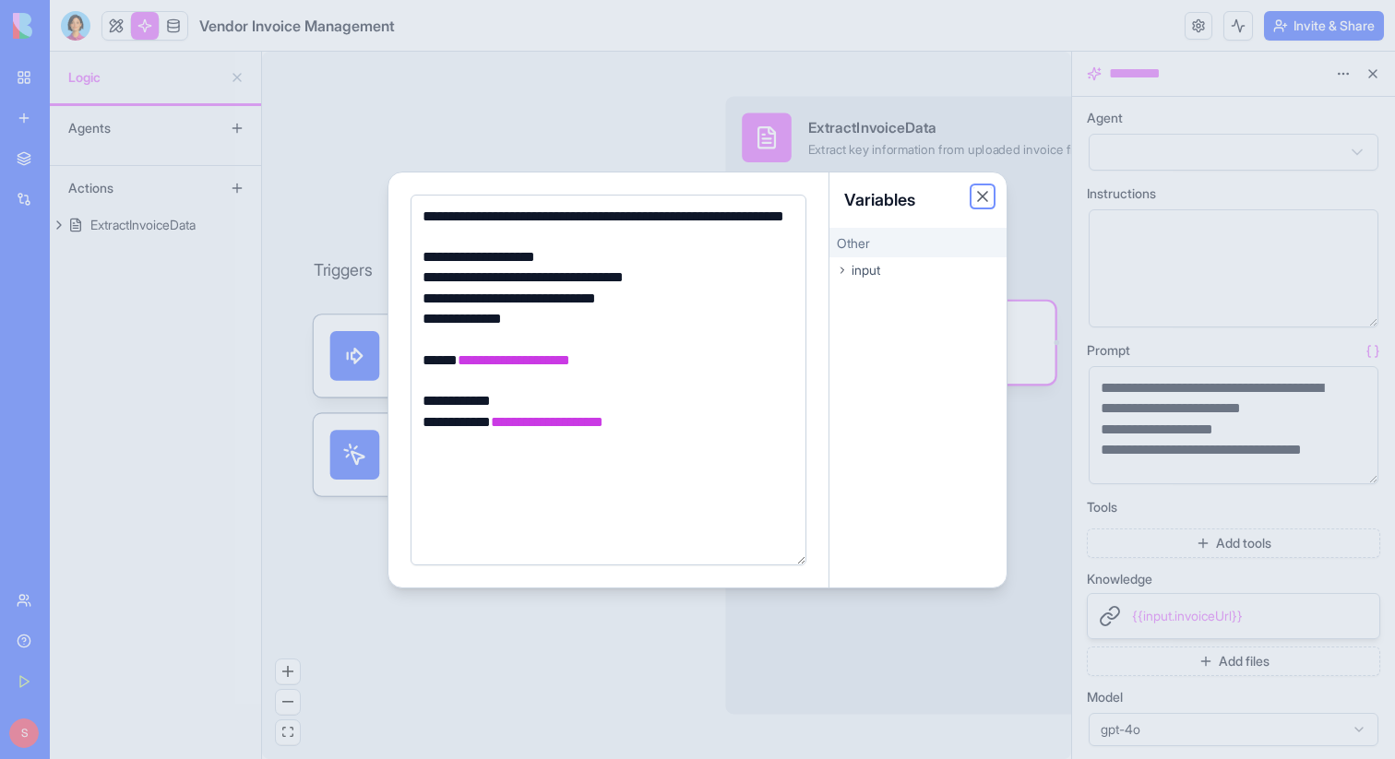
click at [977, 196] on button "Close" at bounding box center [982, 196] width 18 height 18
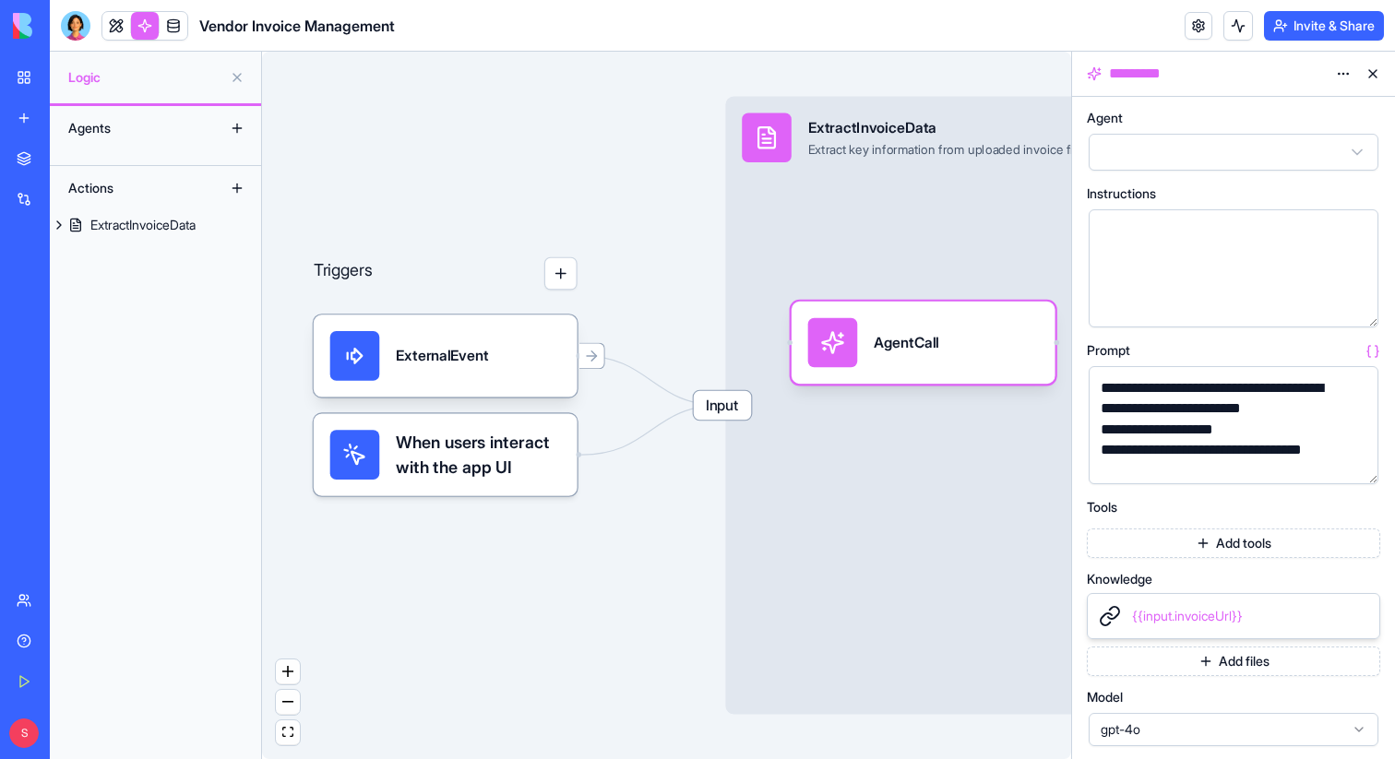
click at [25, 78] on link "My Workspace" at bounding box center [43, 77] width 74 height 37
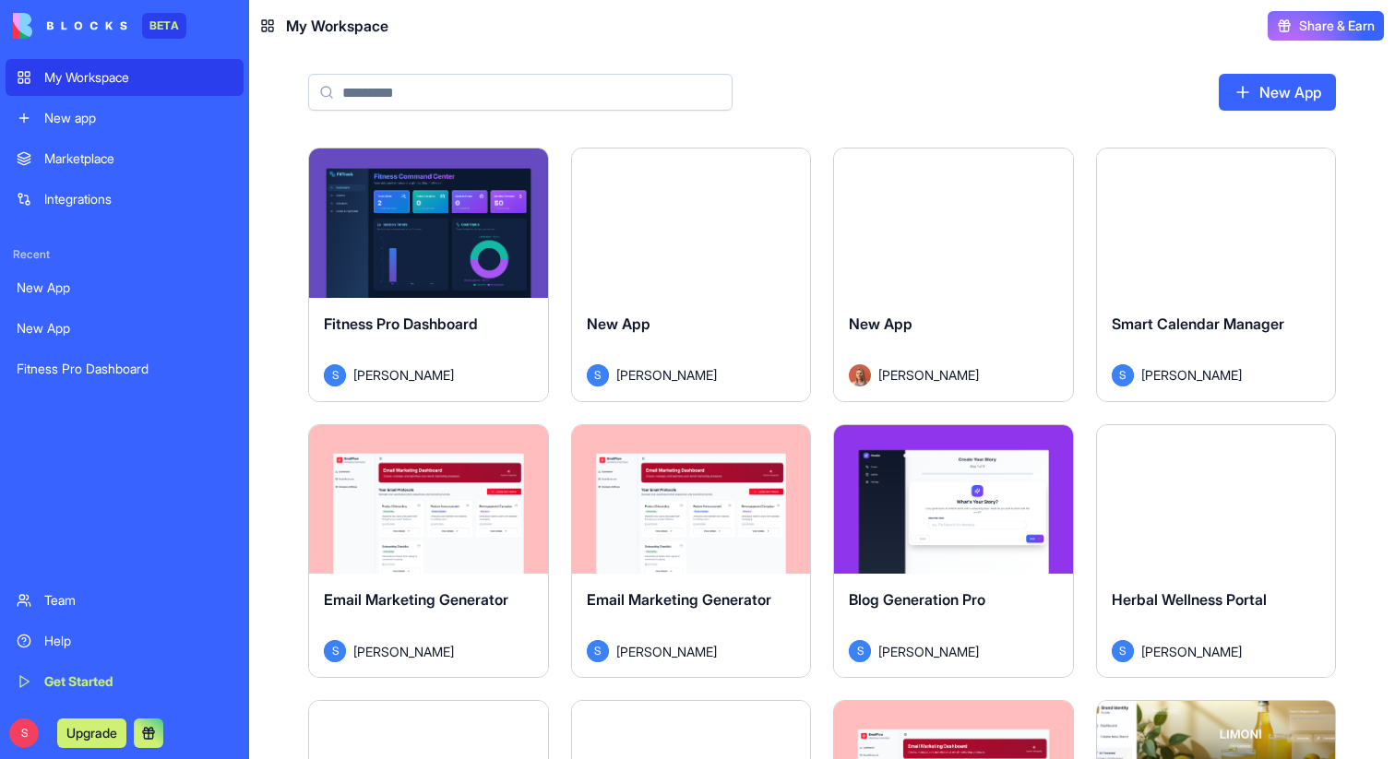
click at [782, 170] on html "BETA My Workspace New app Marketplace Integrations Recent New App New App Fitne…" at bounding box center [697, 379] width 1395 height 759
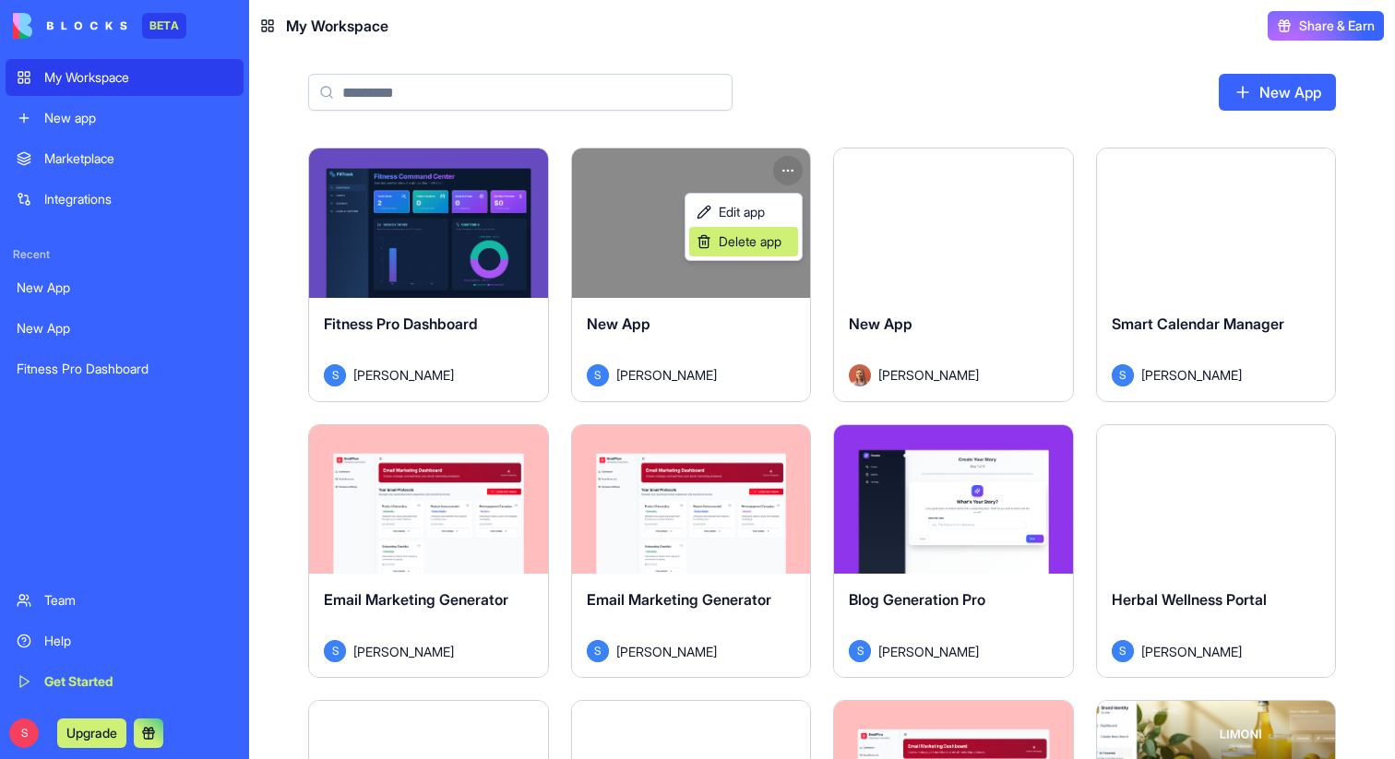
click at [750, 237] on span "Delete app" at bounding box center [749, 241] width 63 height 18
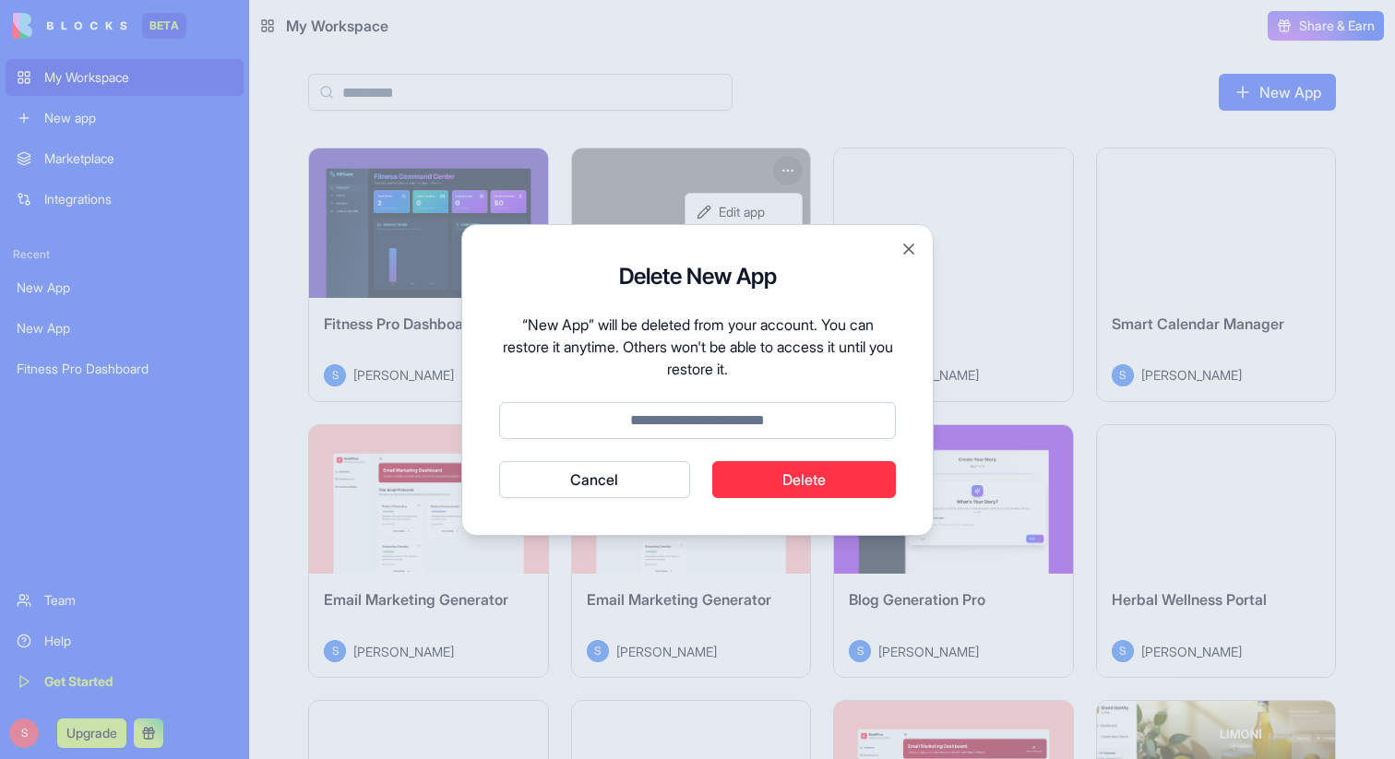
click at [822, 485] on button "Delete" at bounding box center [804, 479] width 184 height 37
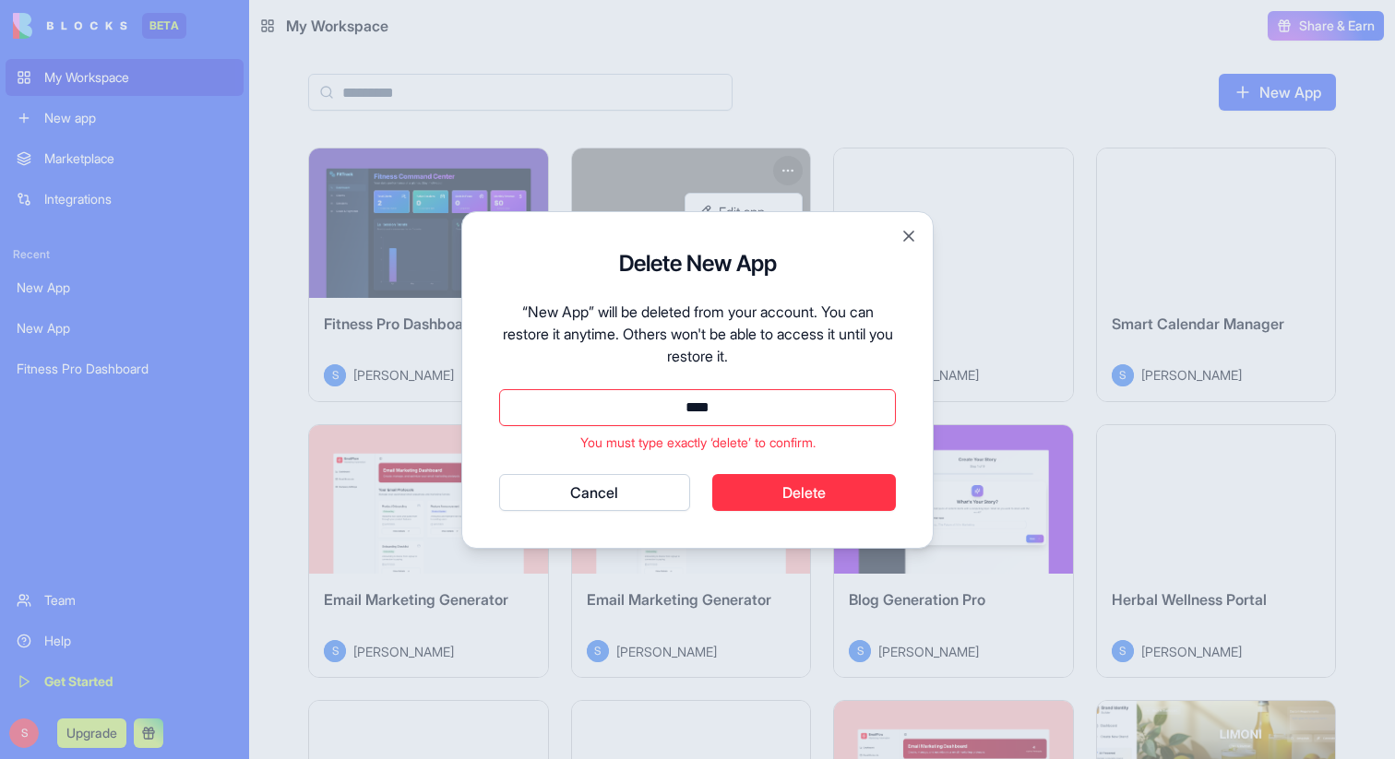
click at [766, 478] on button "Delete" at bounding box center [804, 492] width 184 height 37
click at [772, 491] on button "Delete" at bounding box center [804, 492] width 184 height 37
drag, startPoint x: 775, startPoint y: 410, endPoint x: 641, endPoint y: 409, distance: 133.7
click at [641, 409] on input "****" at bounding box center [697, 407] width 397 height 37
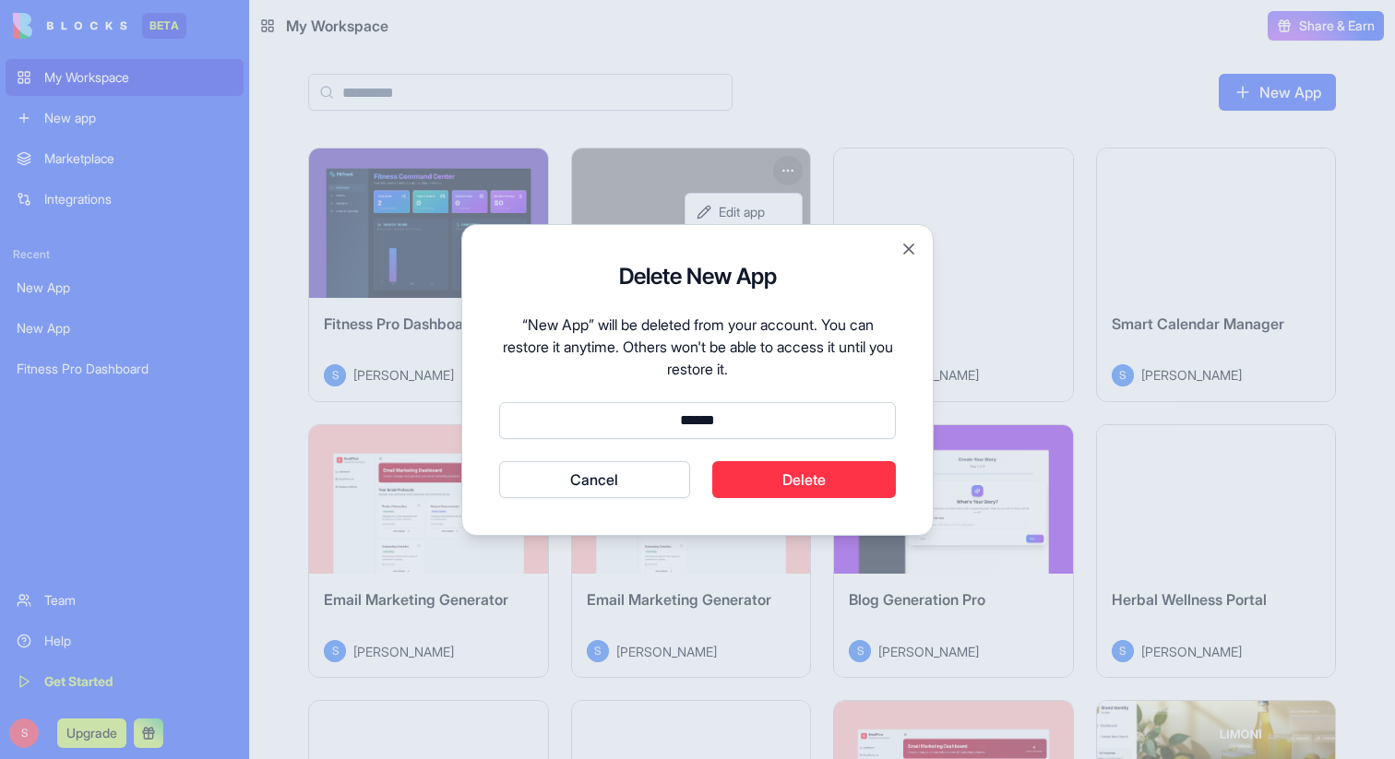
type input "******"
click at [772, 483] on button "Delete" at bounding box center [804, 479] width 184 height 37
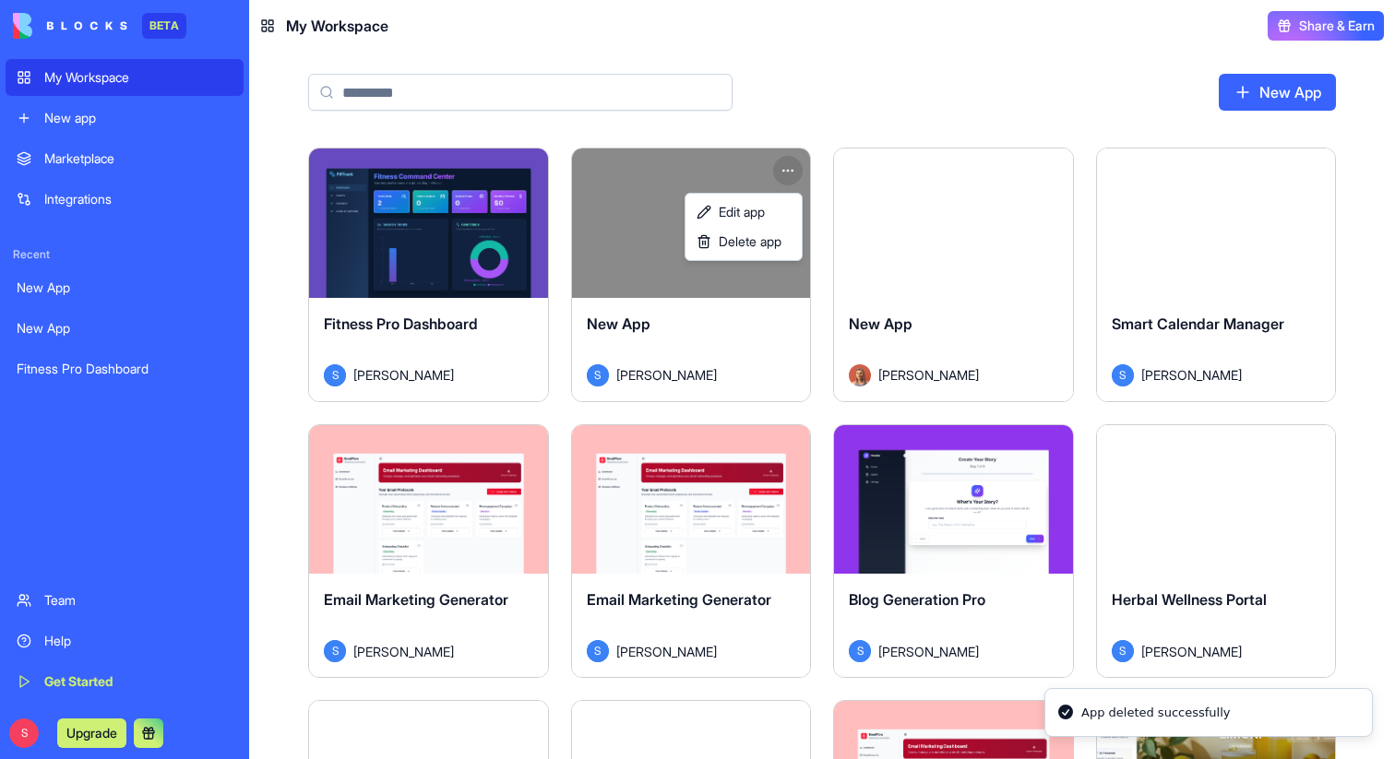
click at [1003, 174] on html "BETA My Workspace New app Marketplace Integrations Recent New App New App Fitne…" at bounding box center [697, 379] width 1395 height 759
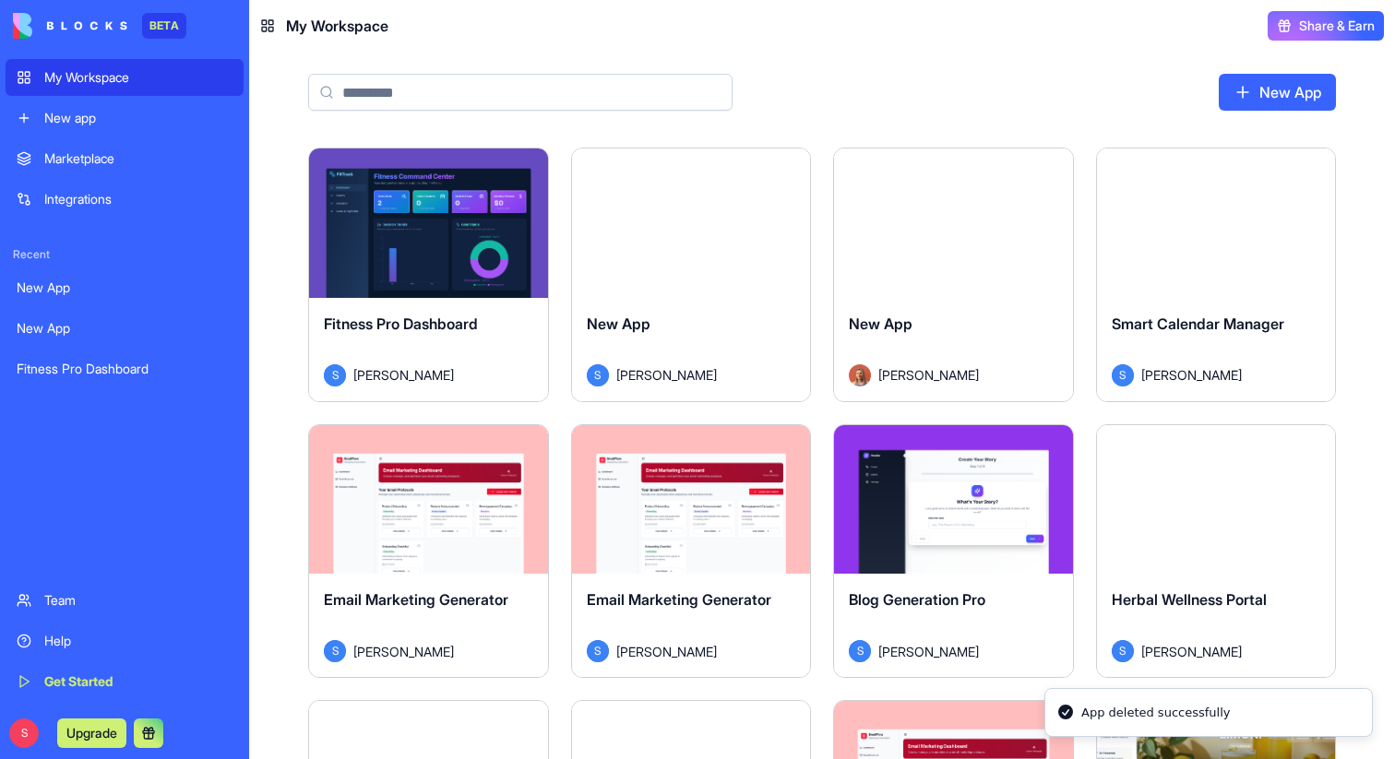
click at [1048, 168] on html "BETA My Workspace New app Marketplace Integrations Recent New App New App Fitne…" at bounding box center [697, 379] width 1395 height 759
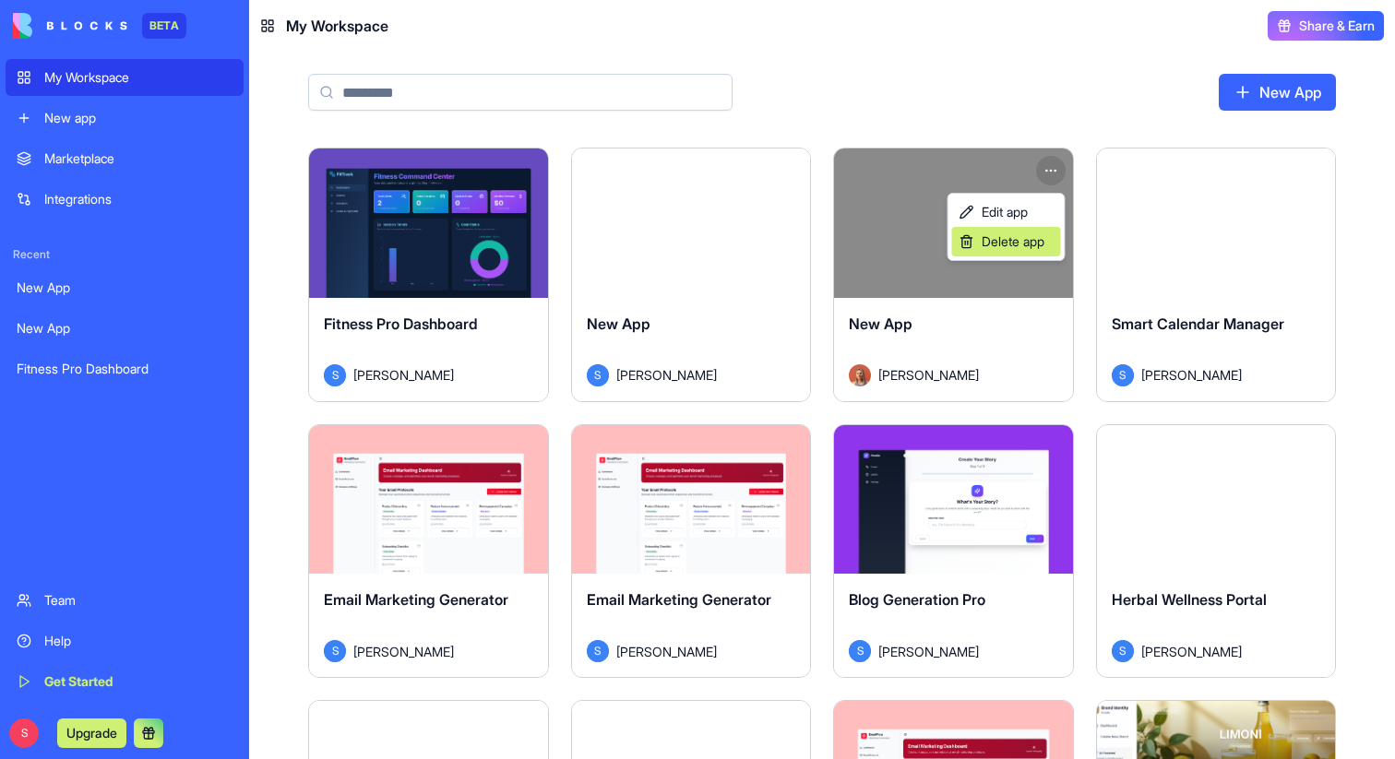
click at [1024, 243] on span "Delete app" at bounding box center [1012, 241] width 63 height 18
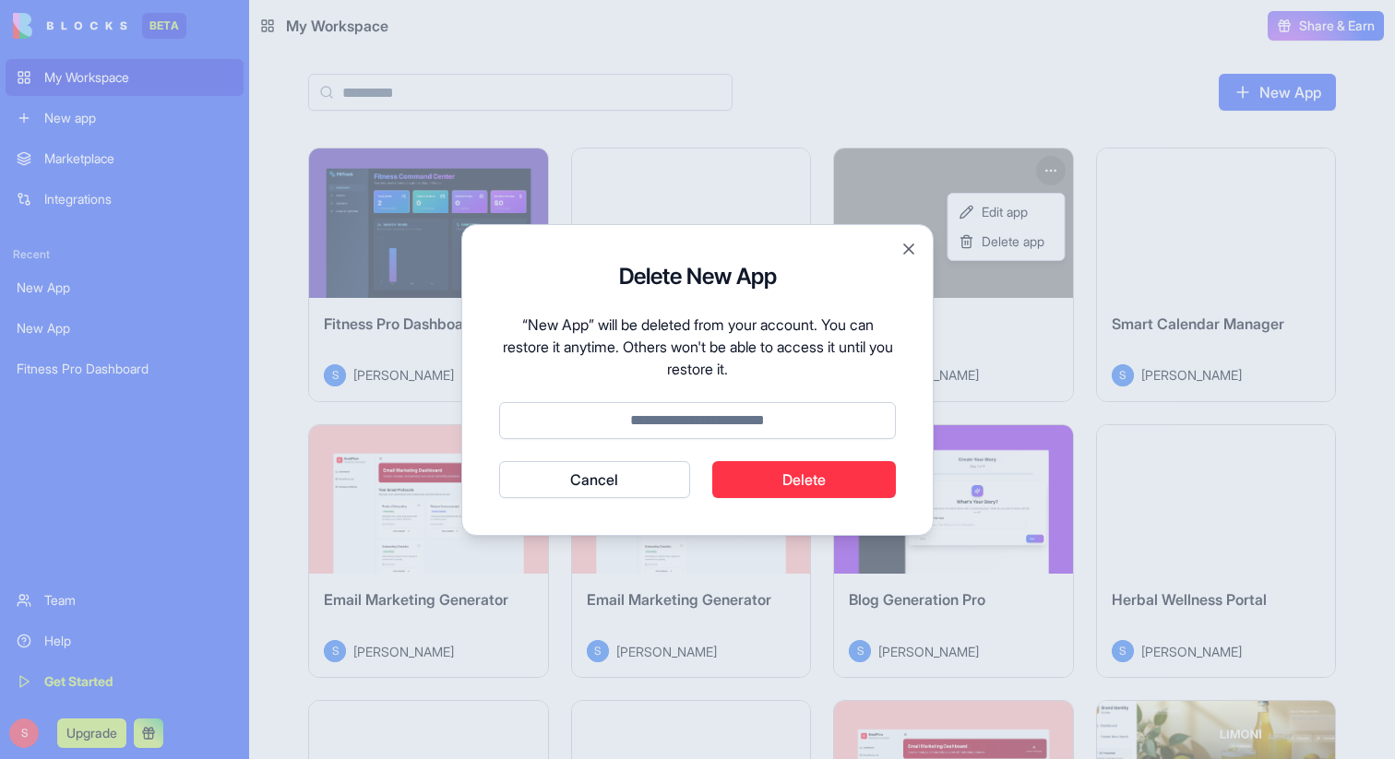
click at [732, 415] on input at bounding box center [697, 420] width 397 height 37
type input "******"
click at [743, 476] on button "Delete" at bounding box center [804, 479] width 184 height 37
